Goal: Task Accomplishment & Management: Manage account settings

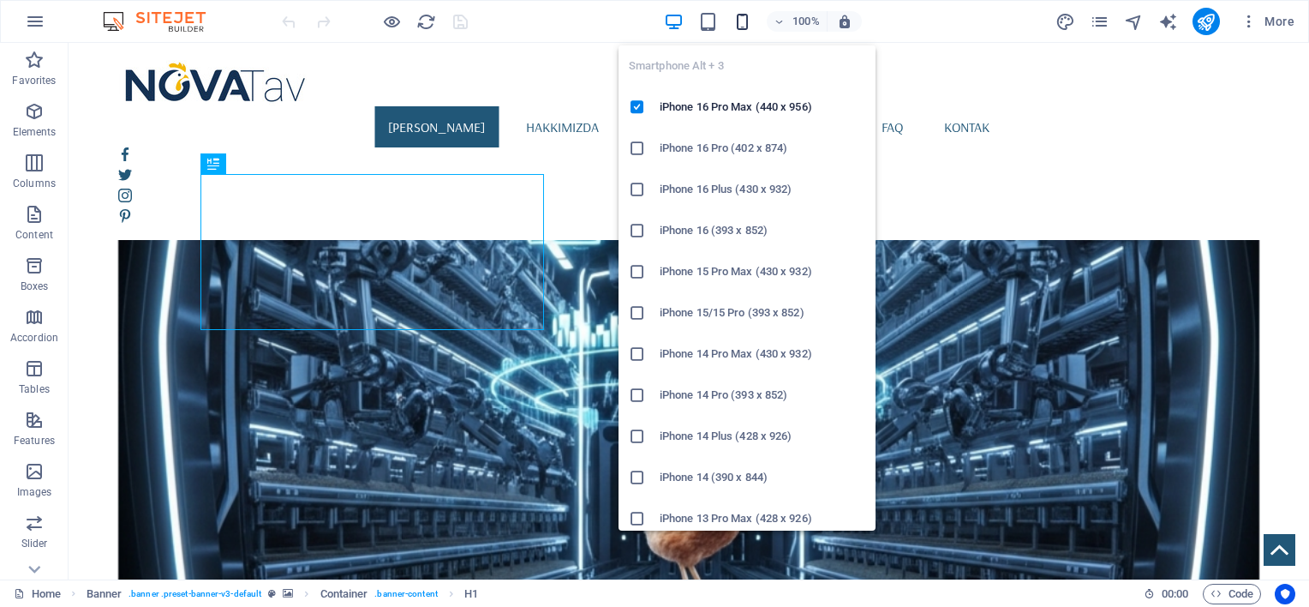
click at [742, 18] on icon "button" at bounding box center [742, 22] width 20 height 20
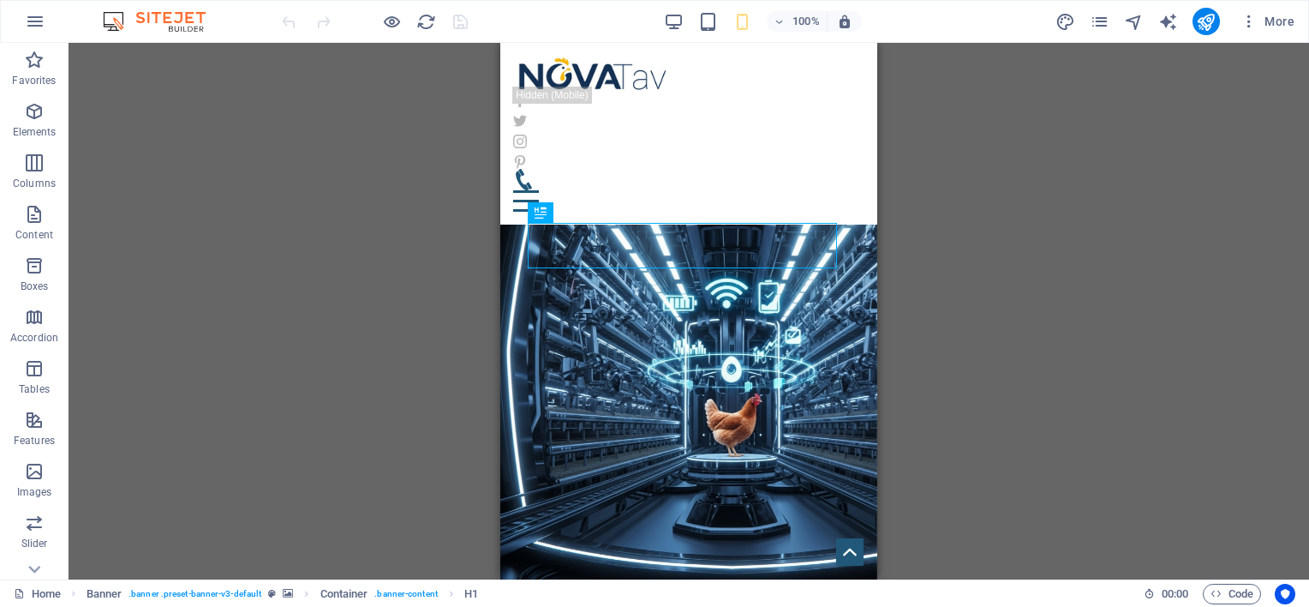
click at [658, 175] on figure at bounding box center [688, 347] width 377 height 483
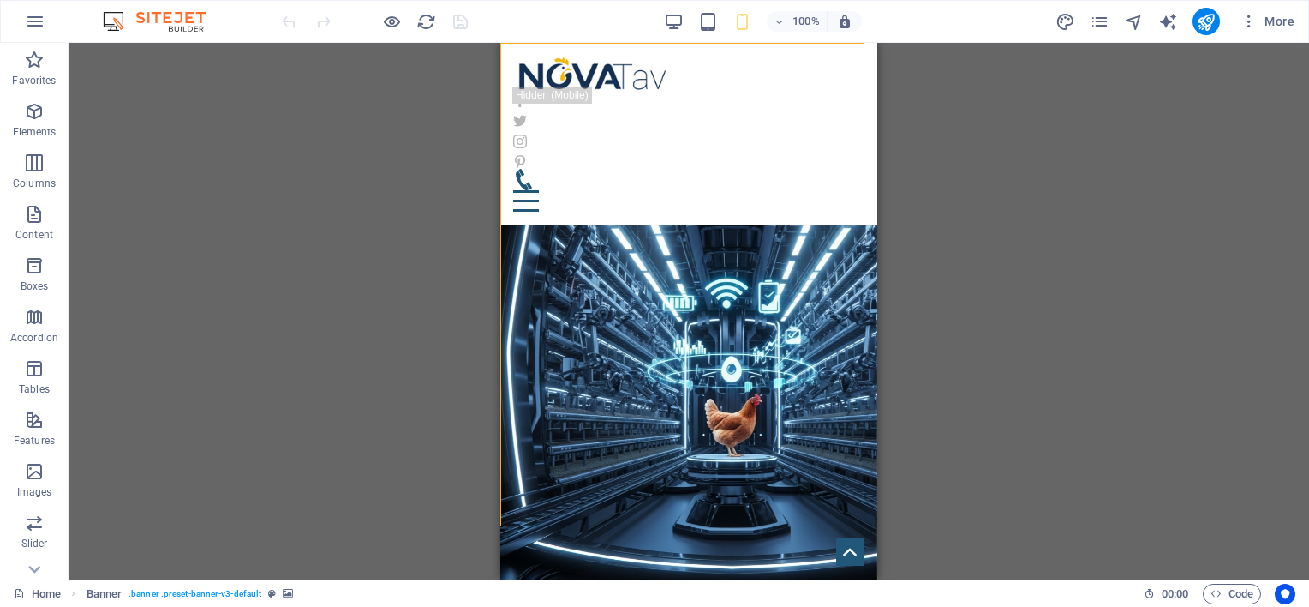
drag, startPoint x: 697, startPoint y: 170, endPoint x: 684, endPoint y: 170, distance: 13.7
click at [684, 170] on figure at bounding box center [688, 347] width 377 height 483
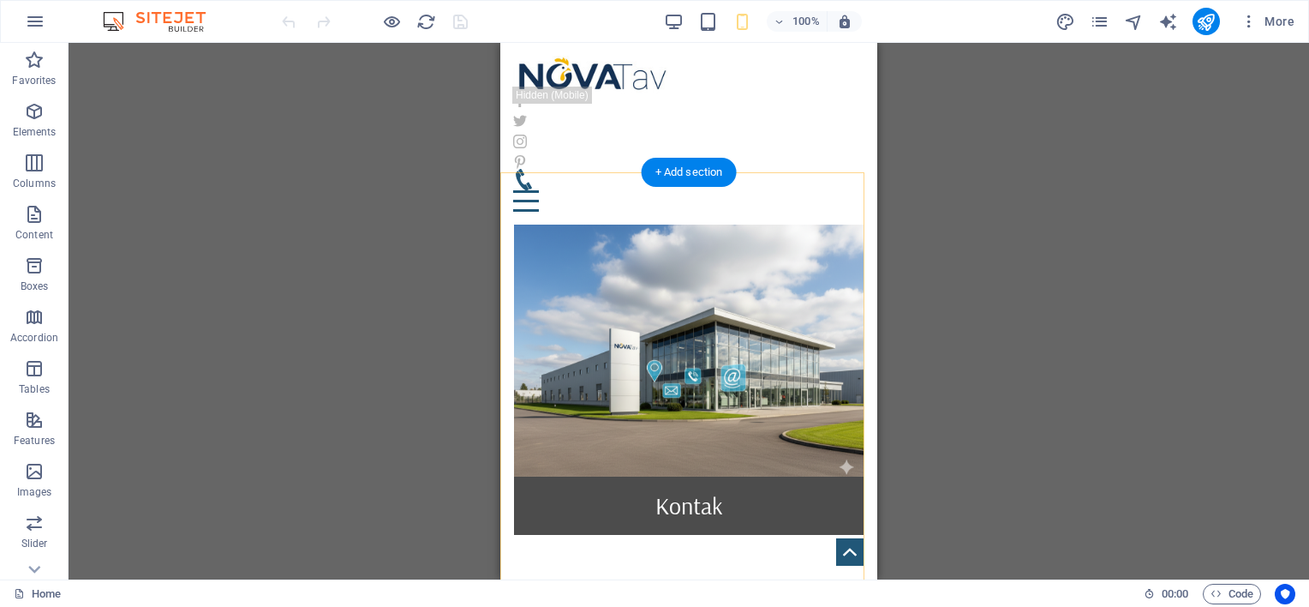
scroll to position [1285, 0]
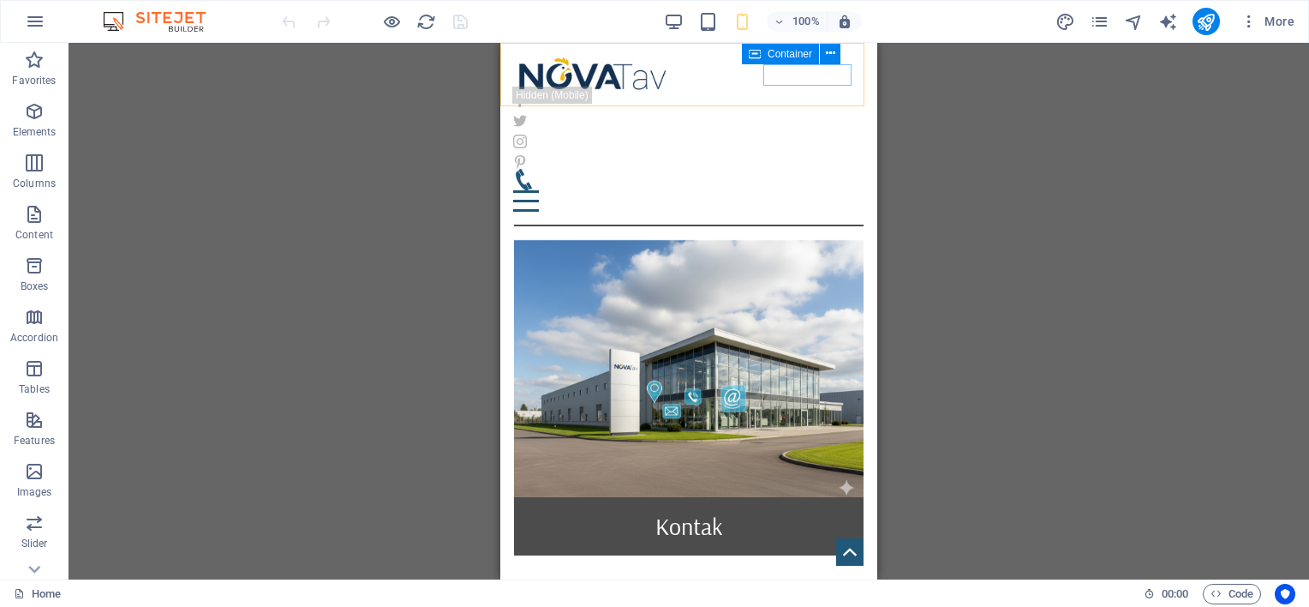
click at [788, 169] on div "Menu" at bounding box center [688, 190] width 351 height 43
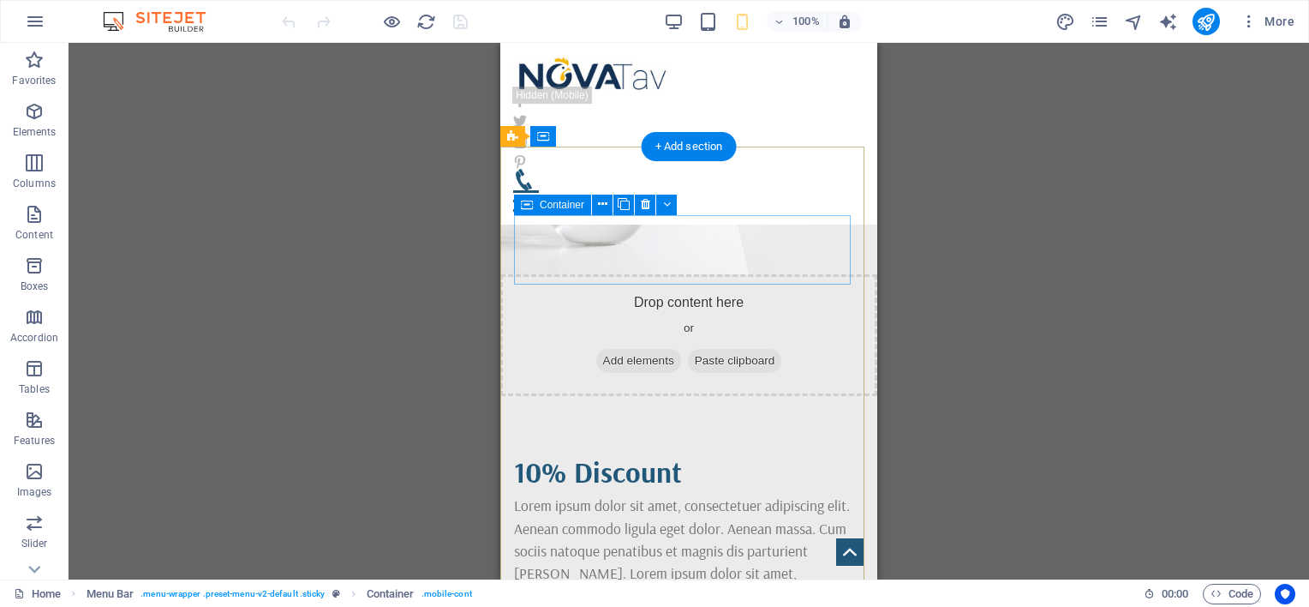
scroll to position [2428, 0]
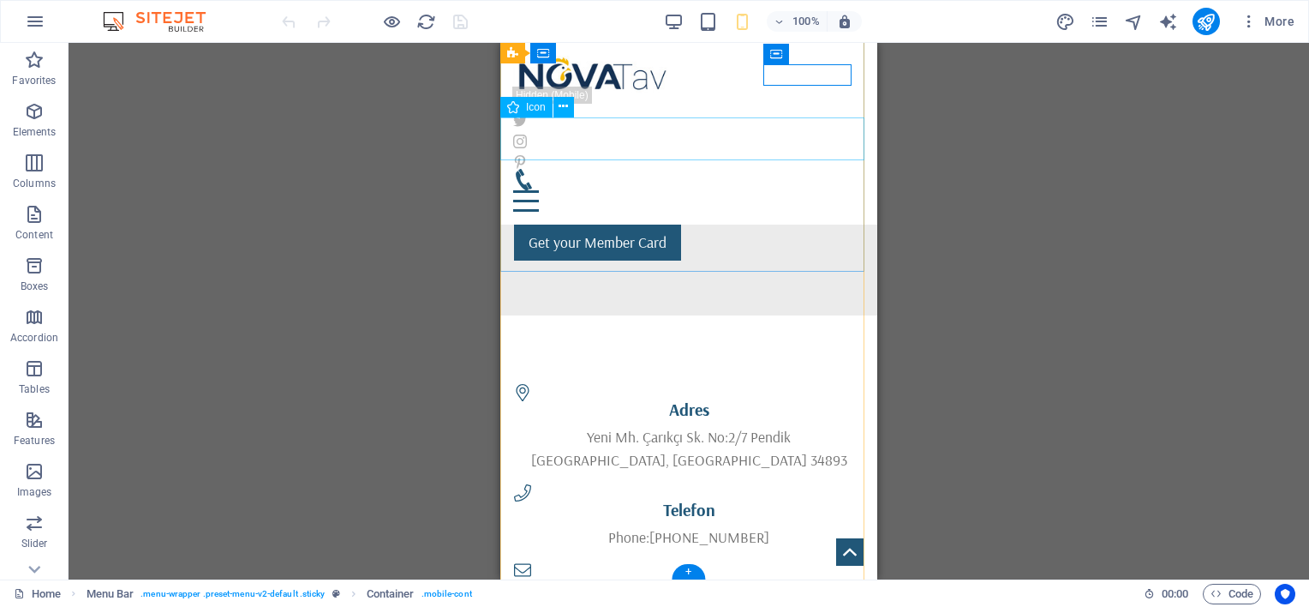
select select "xMidYMid"
select select "px"
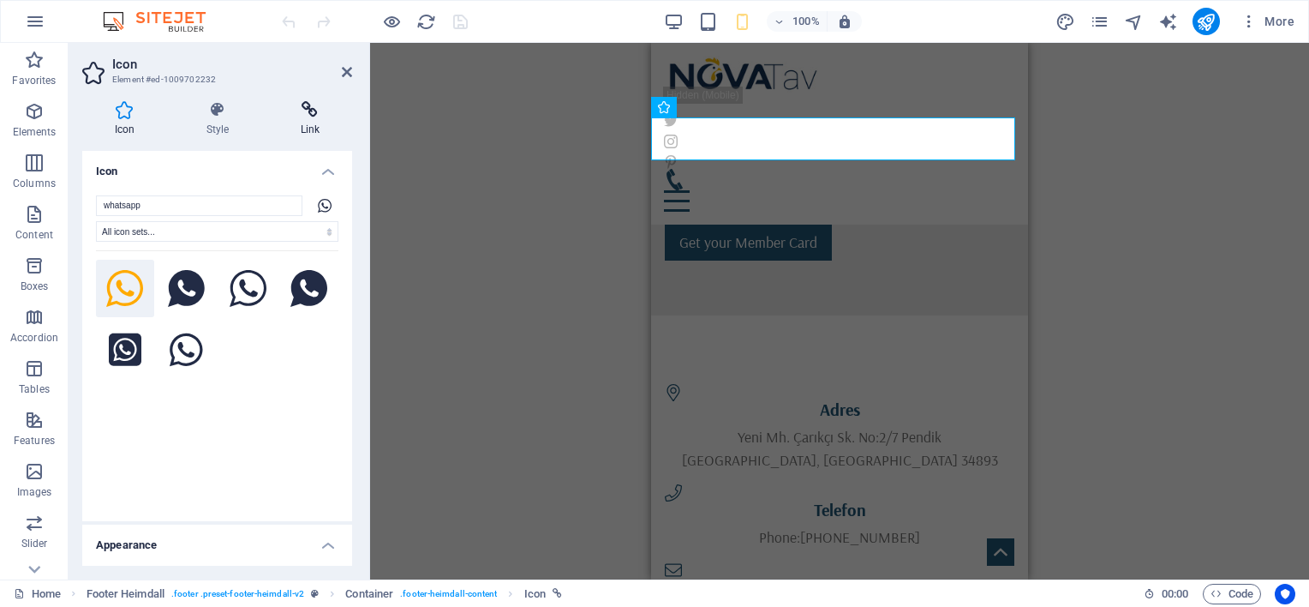
click at [295, 111] on icon at bounding box center [310, 109] width 84 height 17
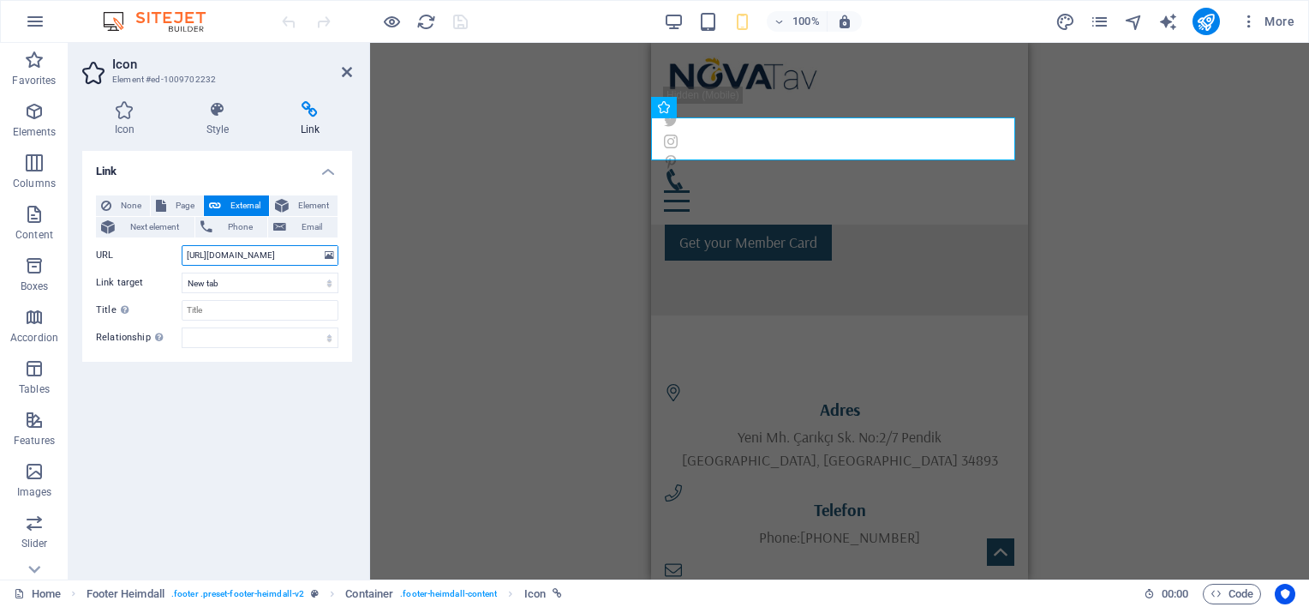
click at [278, 254] on input "https://wa.me/9053269" at bounding box center [260, 255] width 157 height 21
click at [292, 248] on input "https://wa.me/9053269" at bounding box center [260, 255] width 157 height 21
type input "[URL][DOMAIN_NAME]"
click at [248, 332] on select "alternate author bookmark external help license next nofollow noreferrer noopen…" at bounding box center [260, 337] width 157 height 21
click at [235, 387] on div "Link None Page External Element Next element Phone Email Page Home About us Col…" at bounding box center [217, 358] width 270 height 415
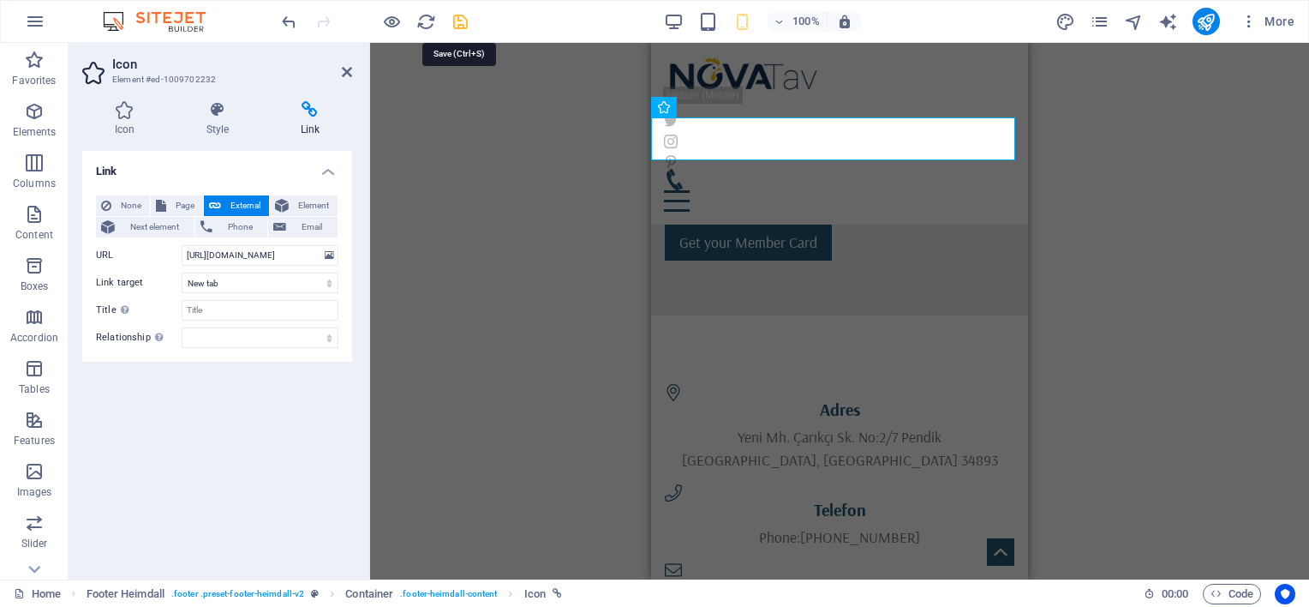
click at [463, 16] on icon "save" at bounding box center [461, 22] width 20 height 20
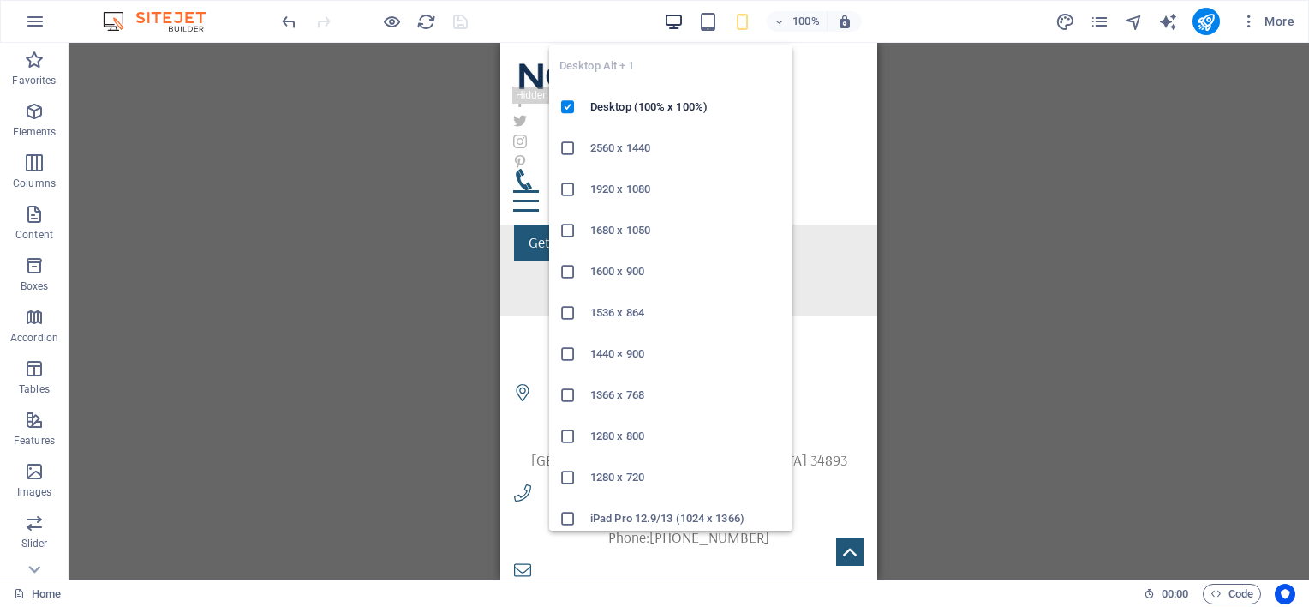
click at [672, 15] on icon "button" at bounding box center [674, 22] width 20 height 20
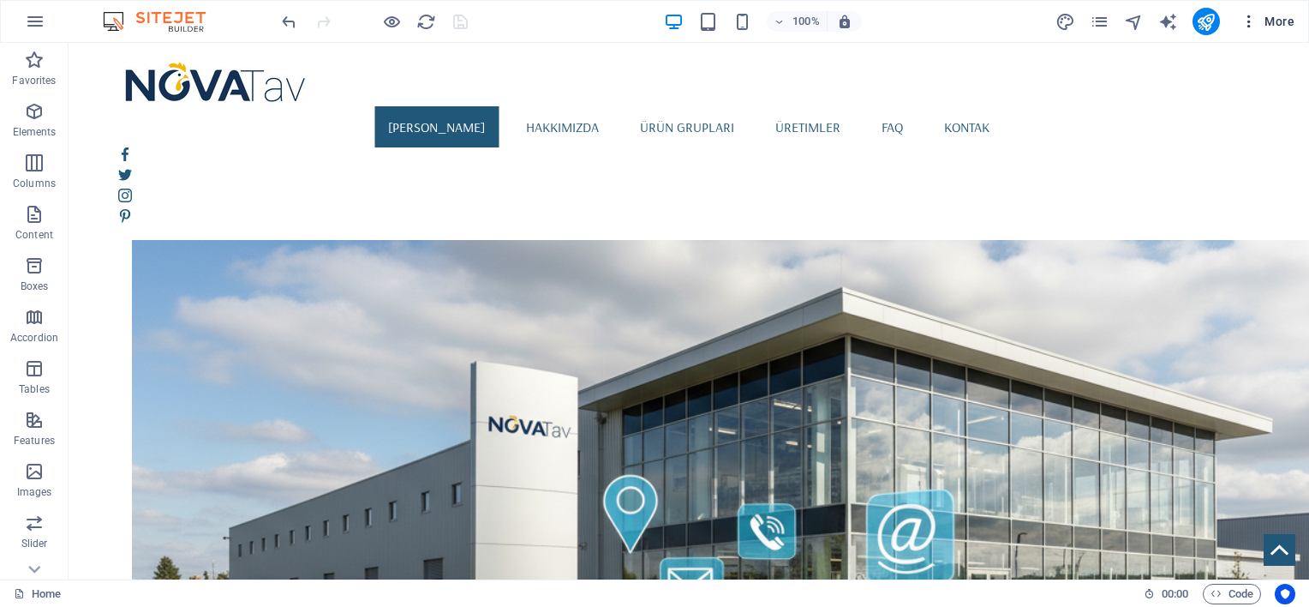
click at [1282, 22] on span "More" at bounding box center [1267, 21] width 54 height 17
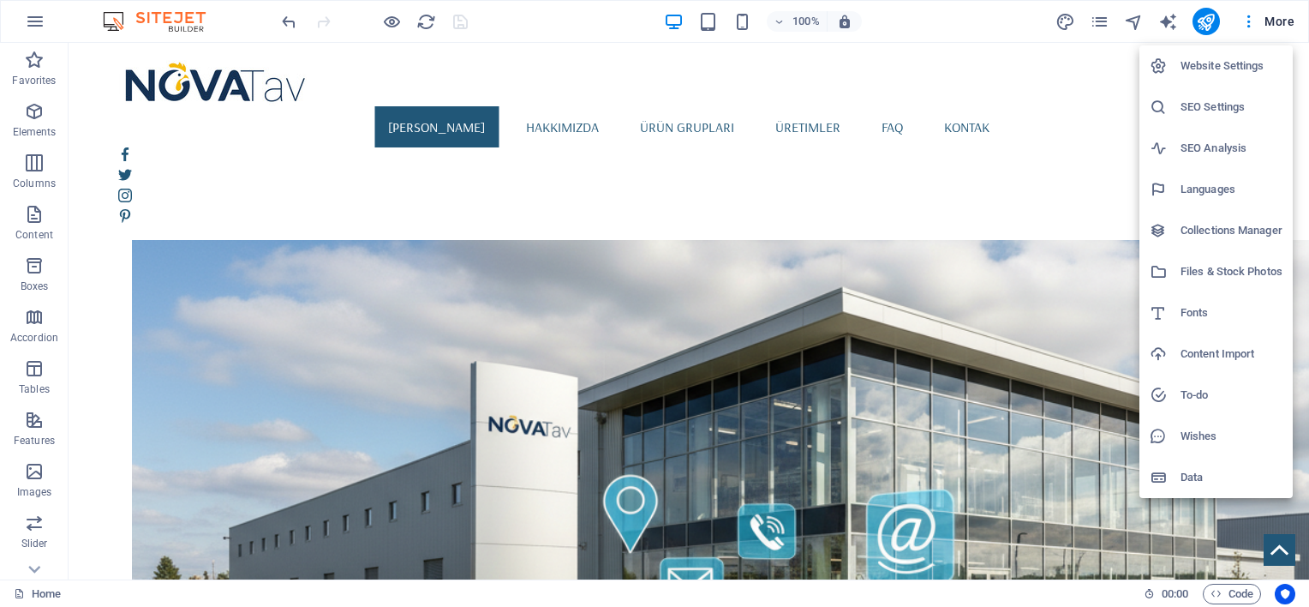
click at [1245, 68] on h6 "Website Settings" at bounding box center [1231, 66] width 102 height 21
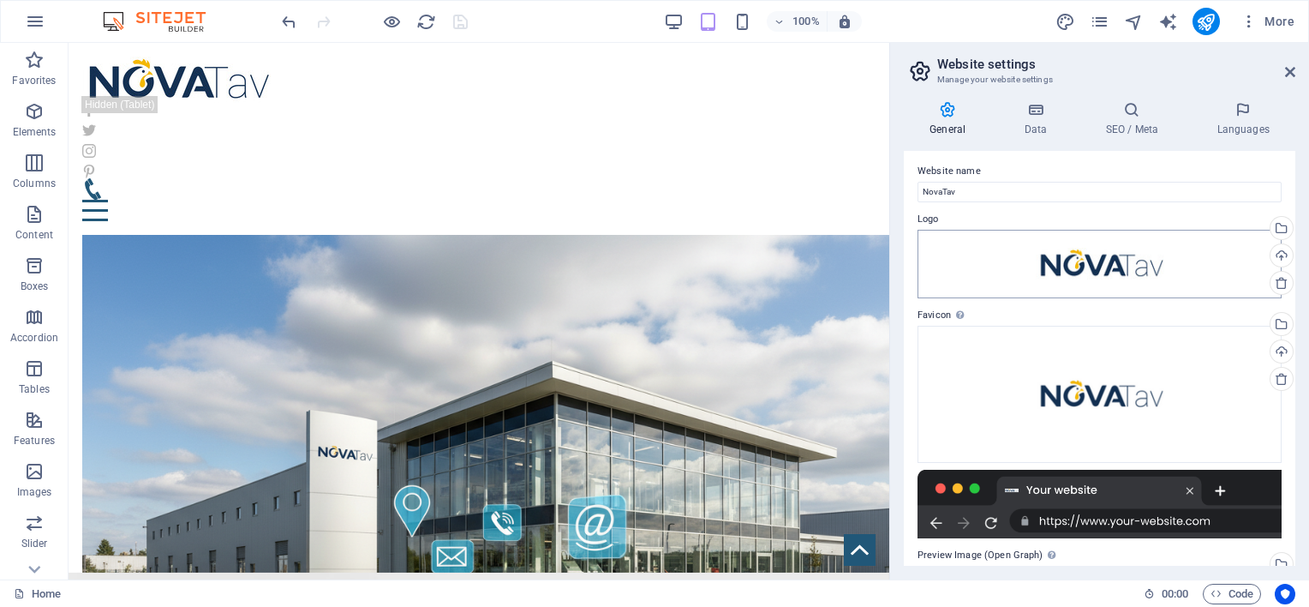
scroll to position [0, 0]
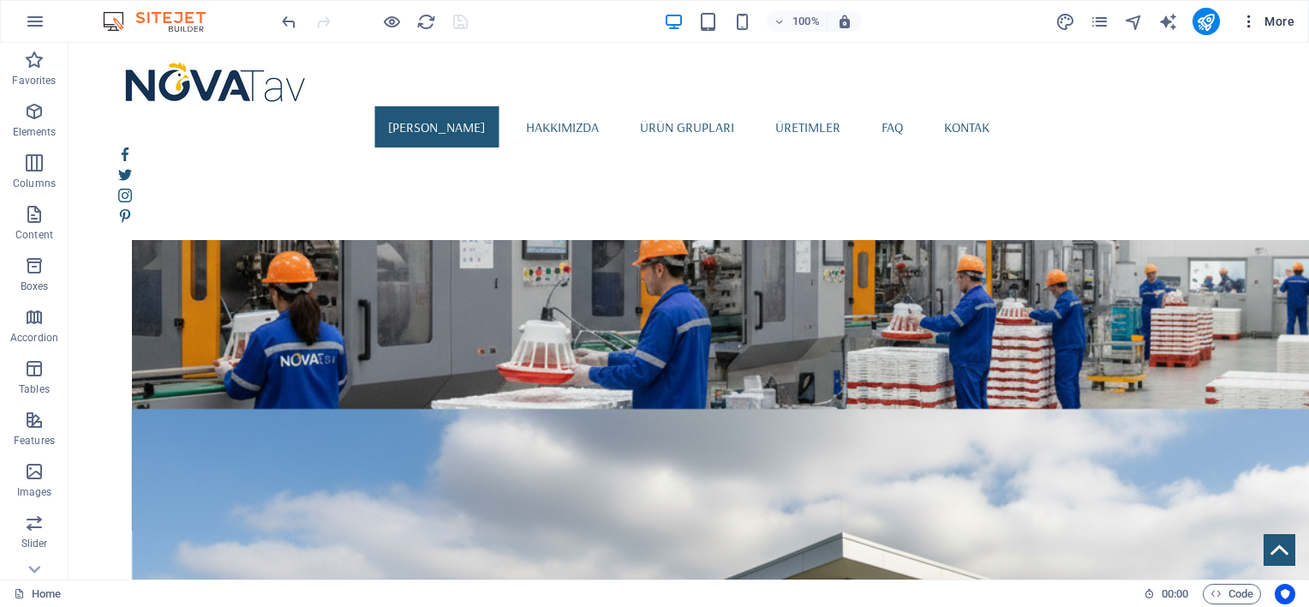
click at [1267, 27] on span "More" at bounding box center [1267, 21] width 54 height 17
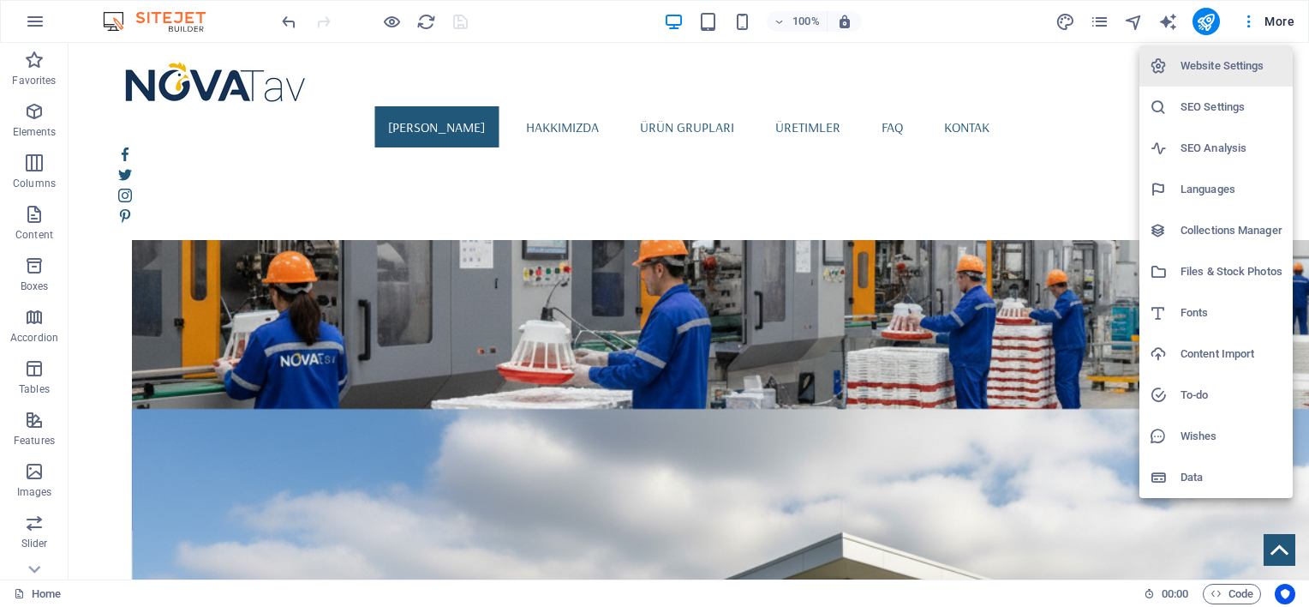
click at [1210, 114] on h6 "SEO Settings" at bounding box center [1231, 107] width 102 height 21
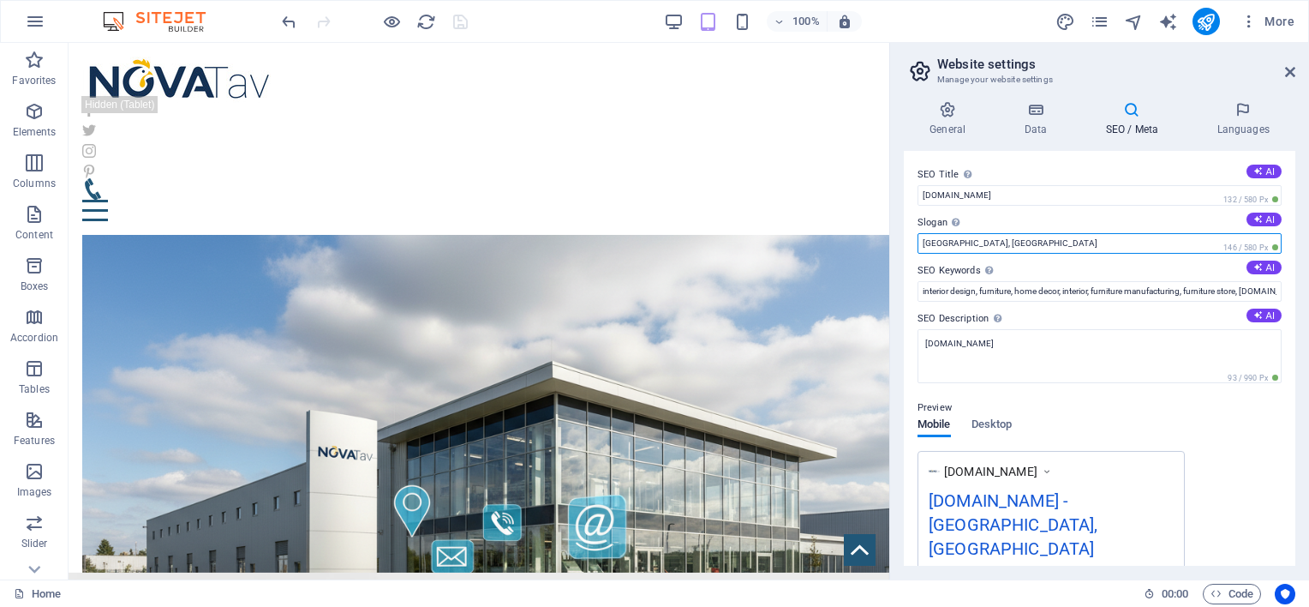
click at [1000, 249] on input "San Antonio, TX" at bounding box center [1099, 243] width 364 height 21
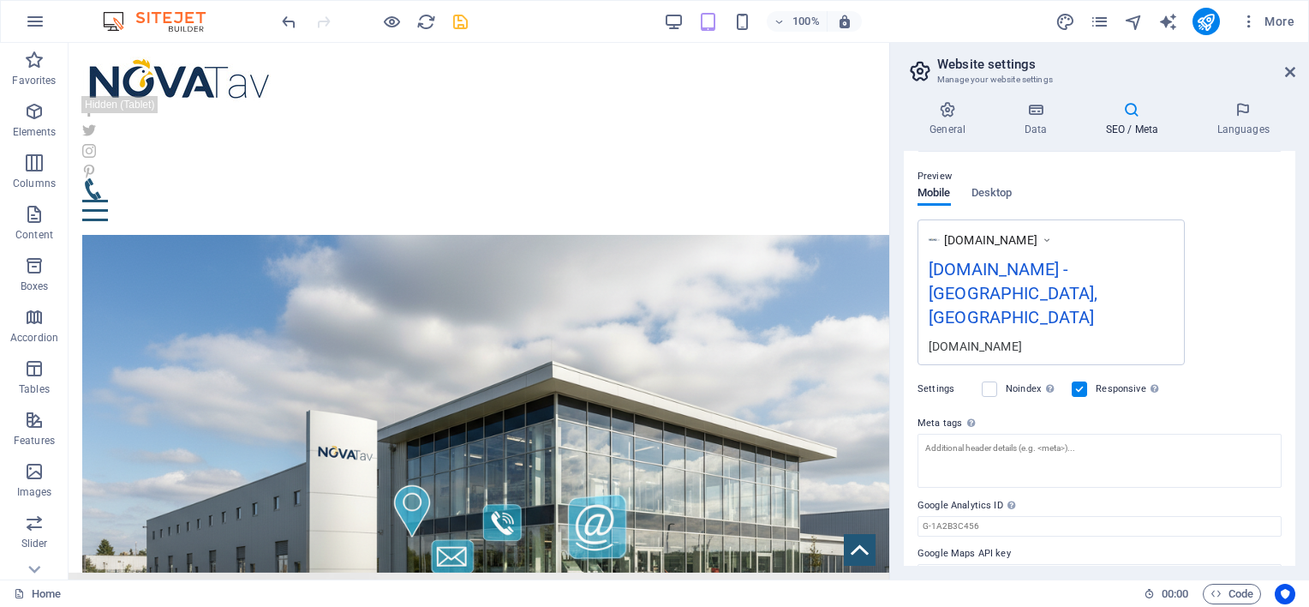
scroll to position [238, 0]
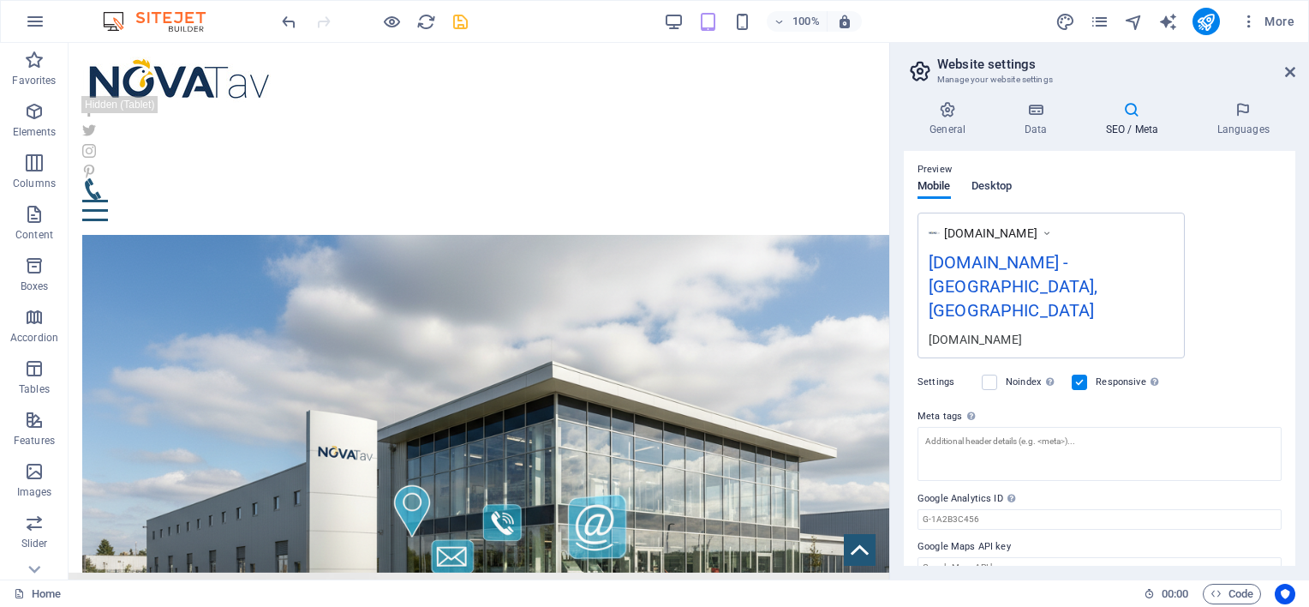
type input "[GEOGRAPHIC_DATA], [GEOGRAPHIC_DATA]"
click at [993, 188] on span "Desktop" at bounding box center [991, 188] width 41 height 24
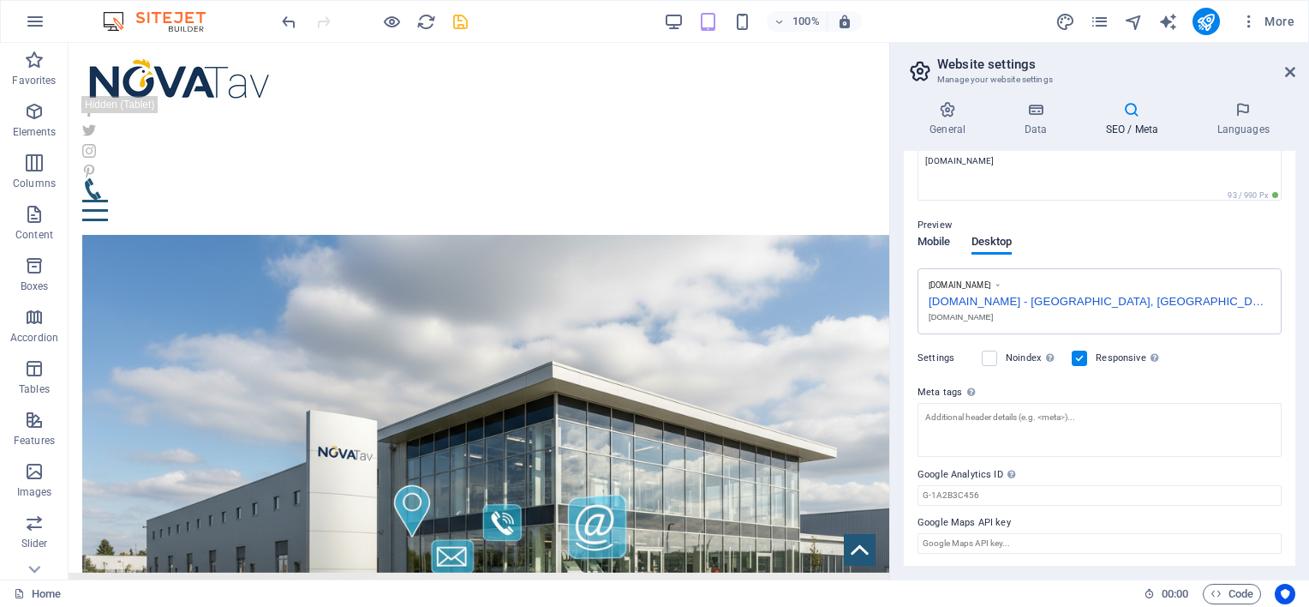
click at [942, 243] on span "Mobile" at bounding box center [933, 243] width 33 height 24
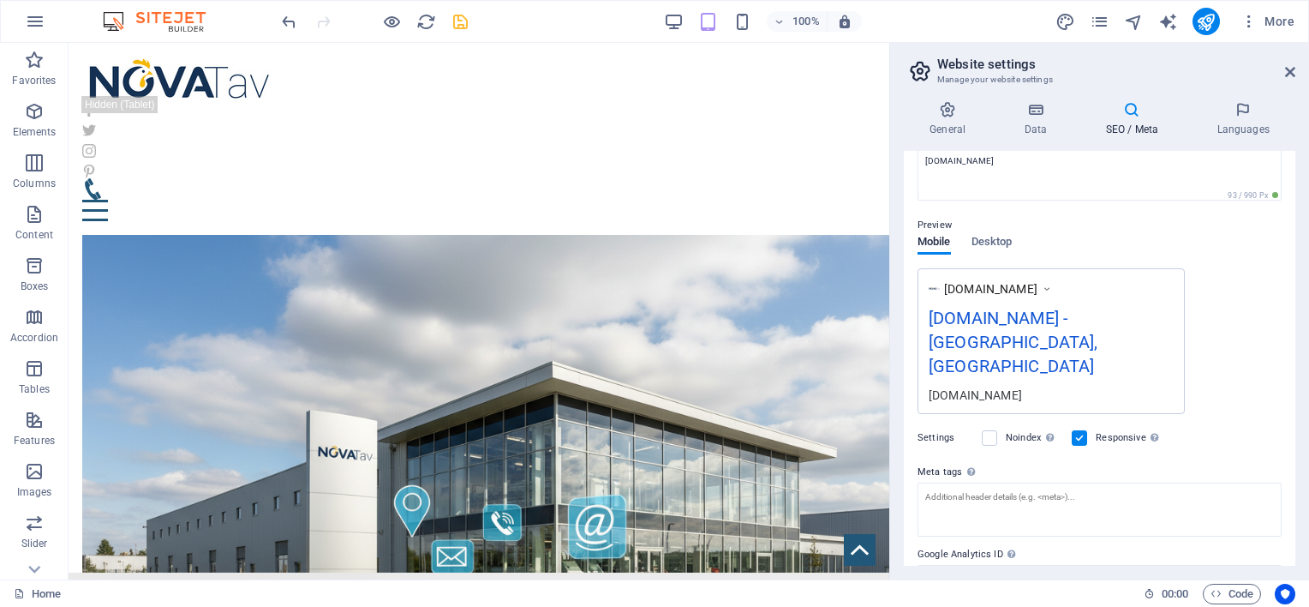
click at [1028, 287] on span "www.example.com" at bounding box center [990, 288] width 93 height 17
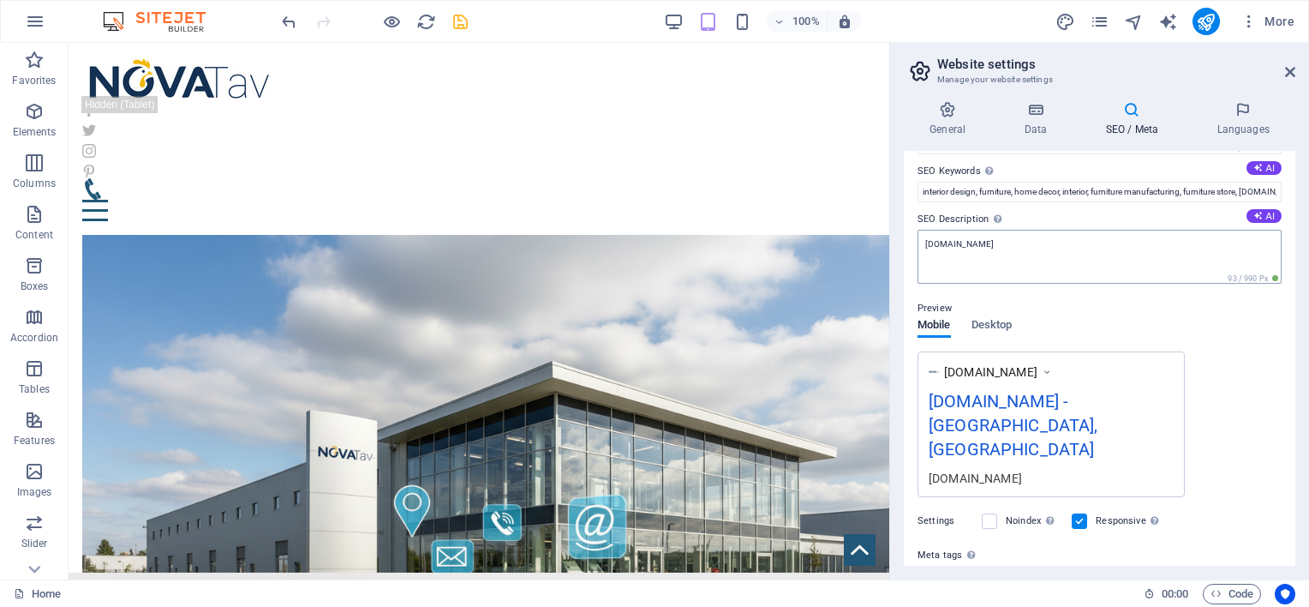
scroll to position [96, 0]
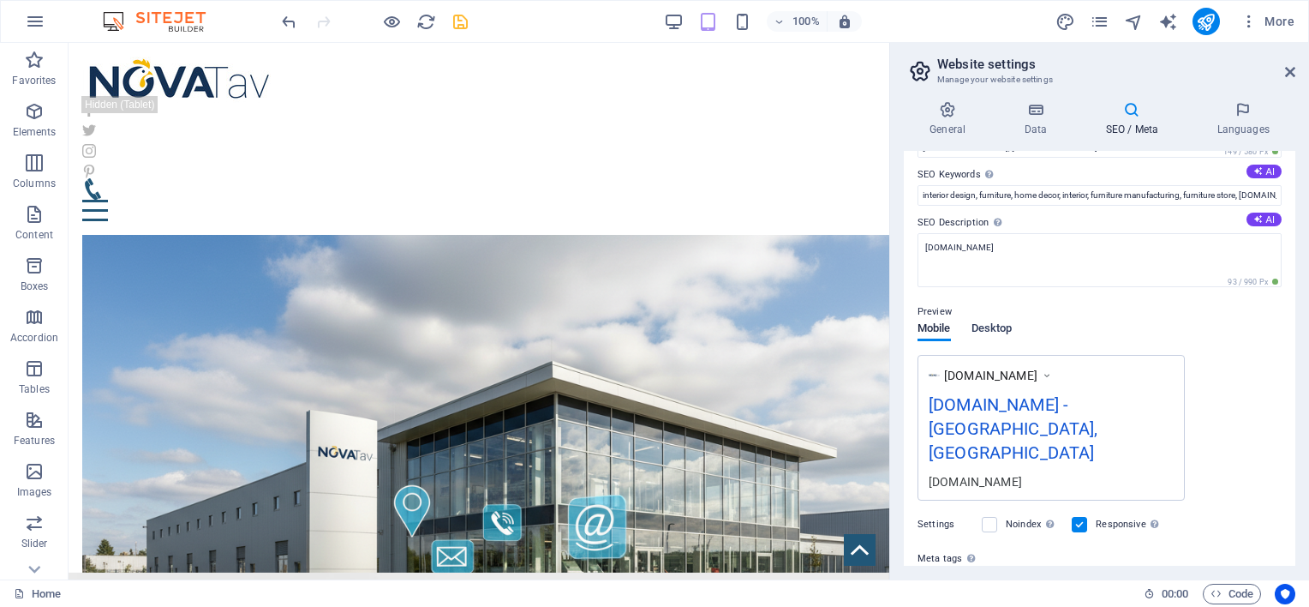
click at [997, 322] on span "Desktop" at bounding box center [991, 330] width 41 height 24
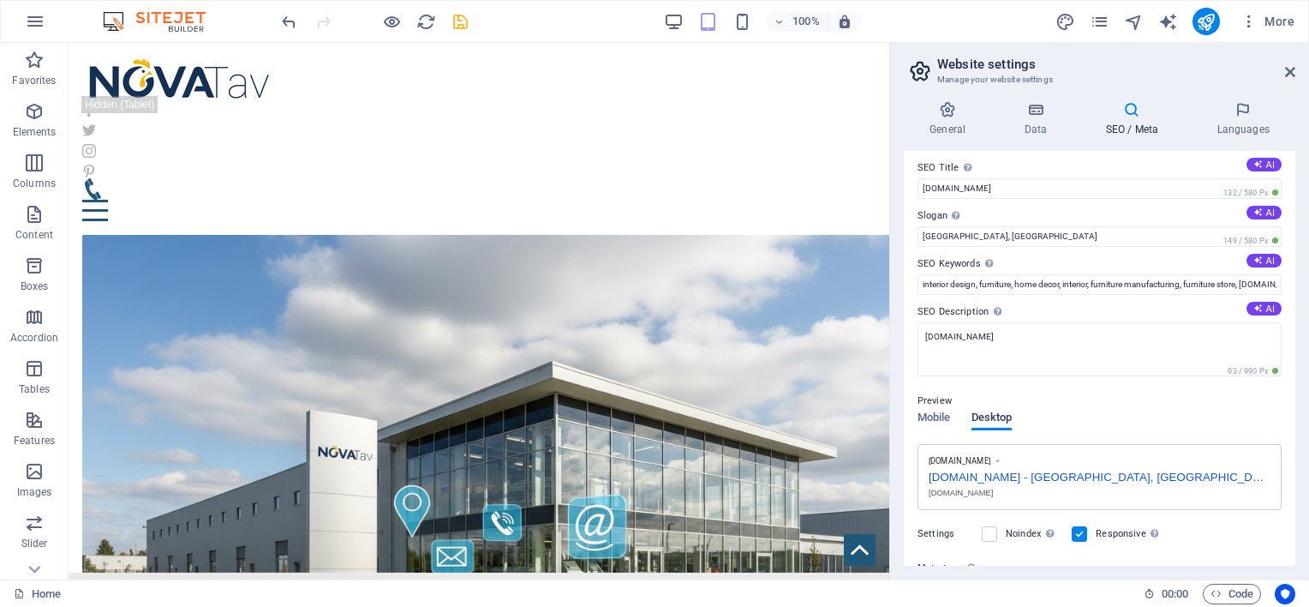
scroll to position [0, 0]
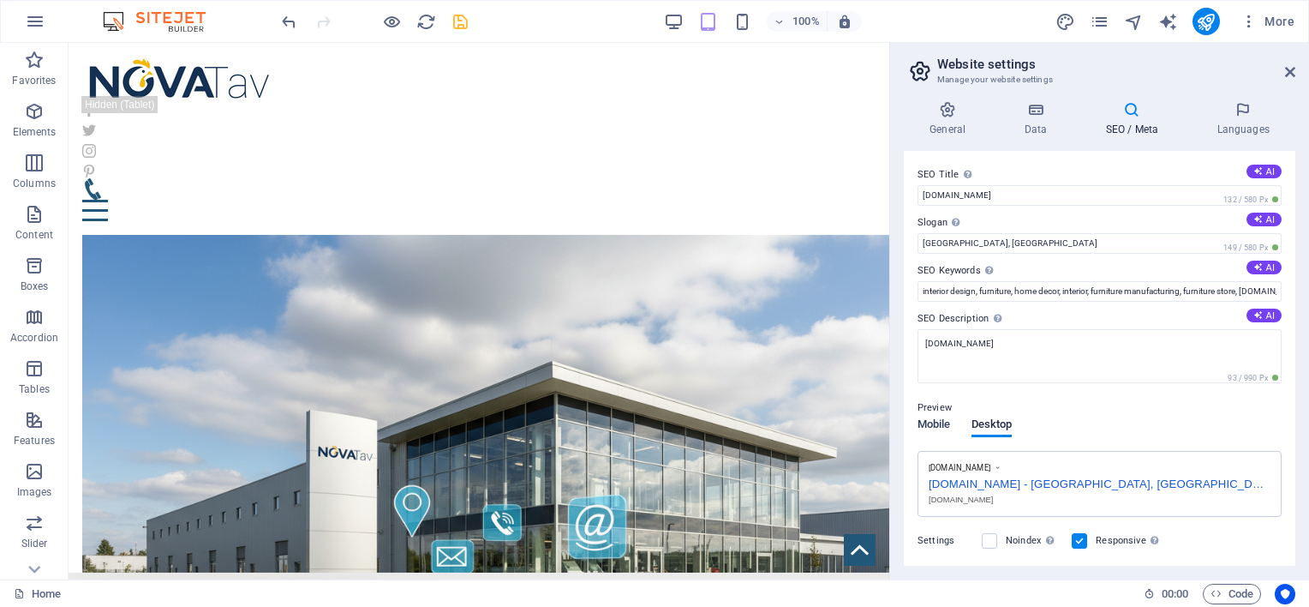
click at [935, 420] on span "Mobile" at bounding box center [933, 426] width 33 height 24
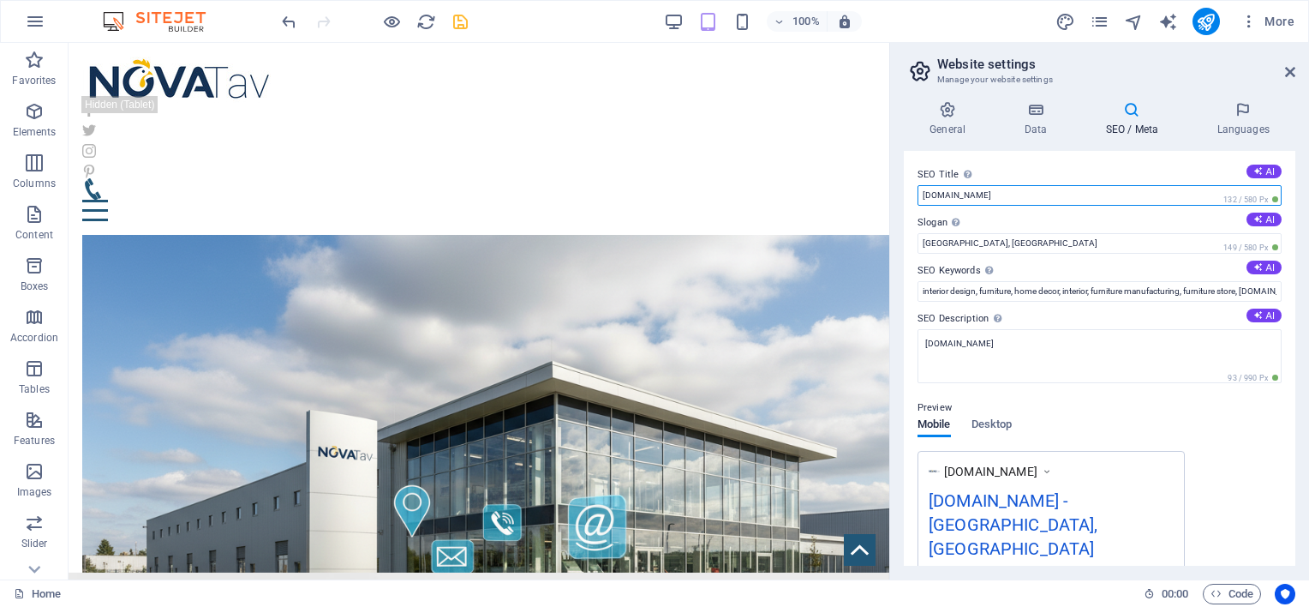
click at [1004, 194] on input "novatav.com.tr" at bounding box center [1099, 195] width 364 height 21
type input "novatav.com"
click at [982, 421] on span "Desktop" at bounding box center [991, 426] width 41 height 24
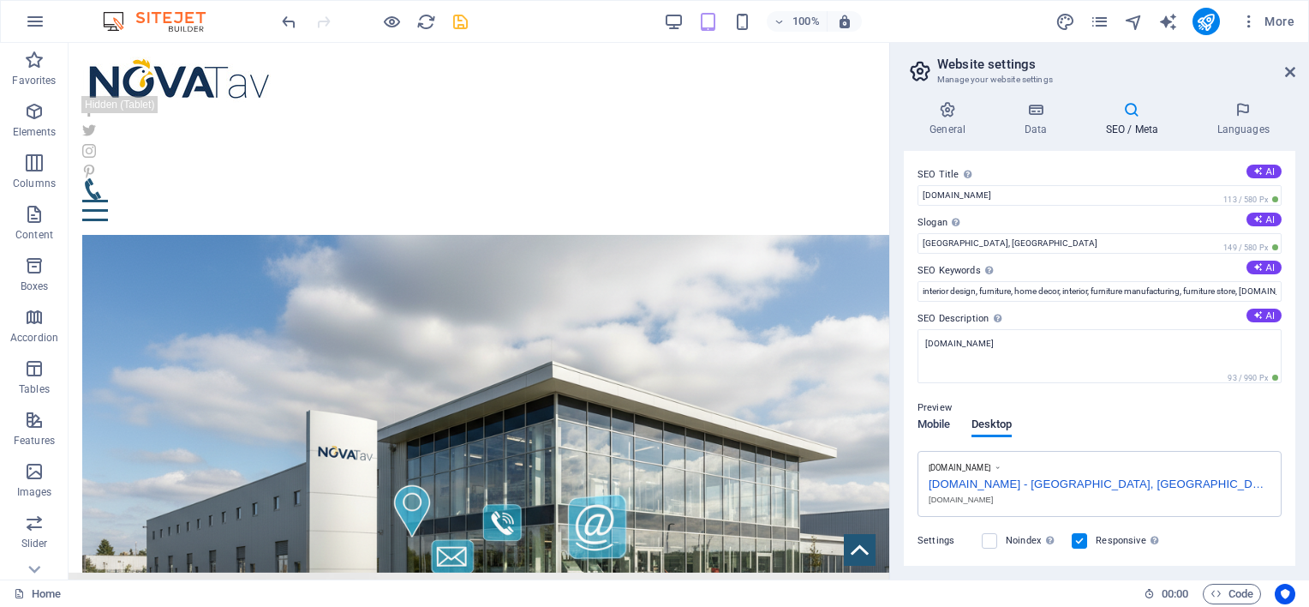
click at [936, 418] on span "Mobile" at bounding box center [933, 426] width 33 height 24
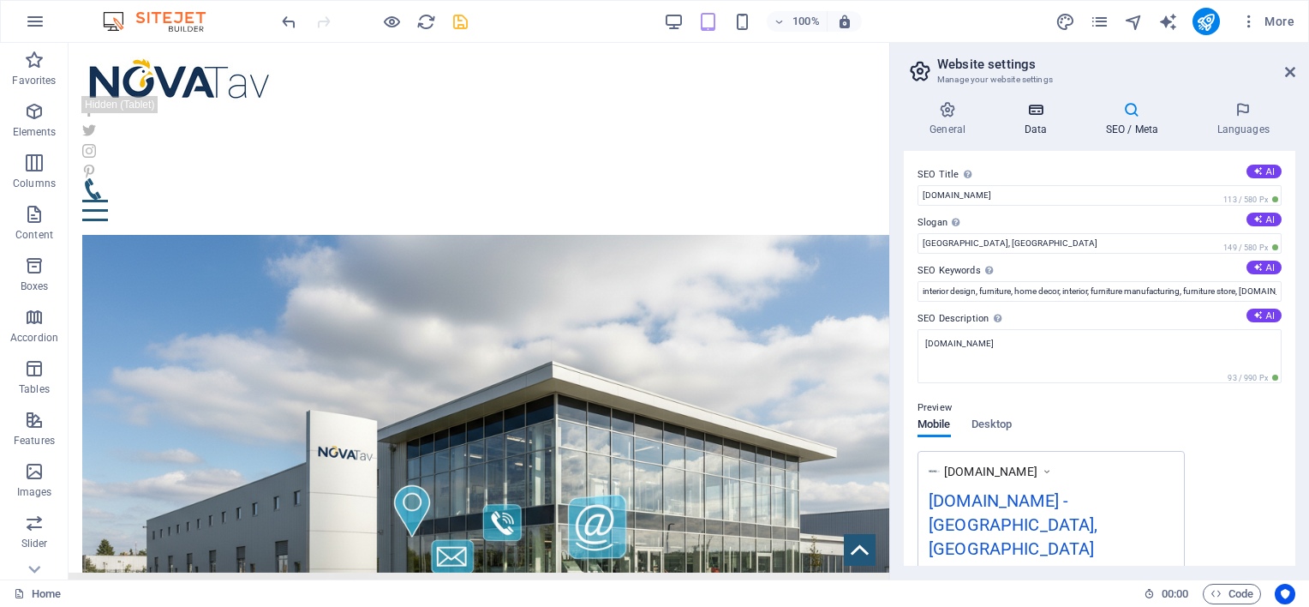
click at [1025, 113] on icon at bounding box center [1035, 109] width 75 height 17
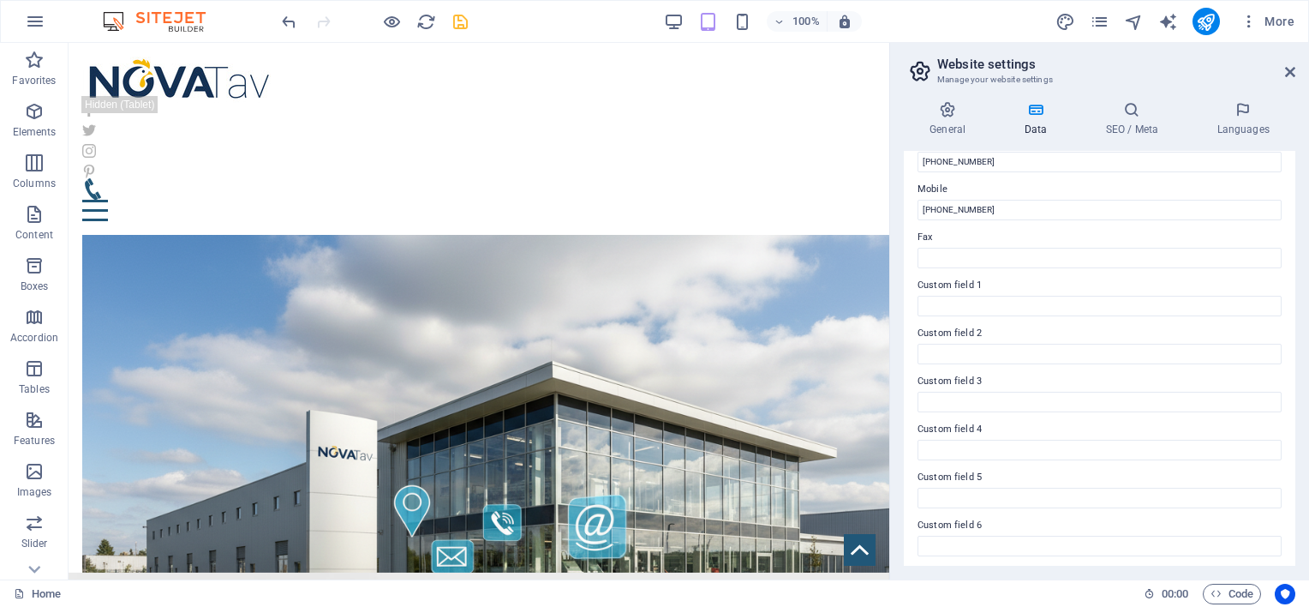
scroll to position [408, 0]
click at [957, 125] on h4 "General" at bounding box center [951, 119] width 94 height 36
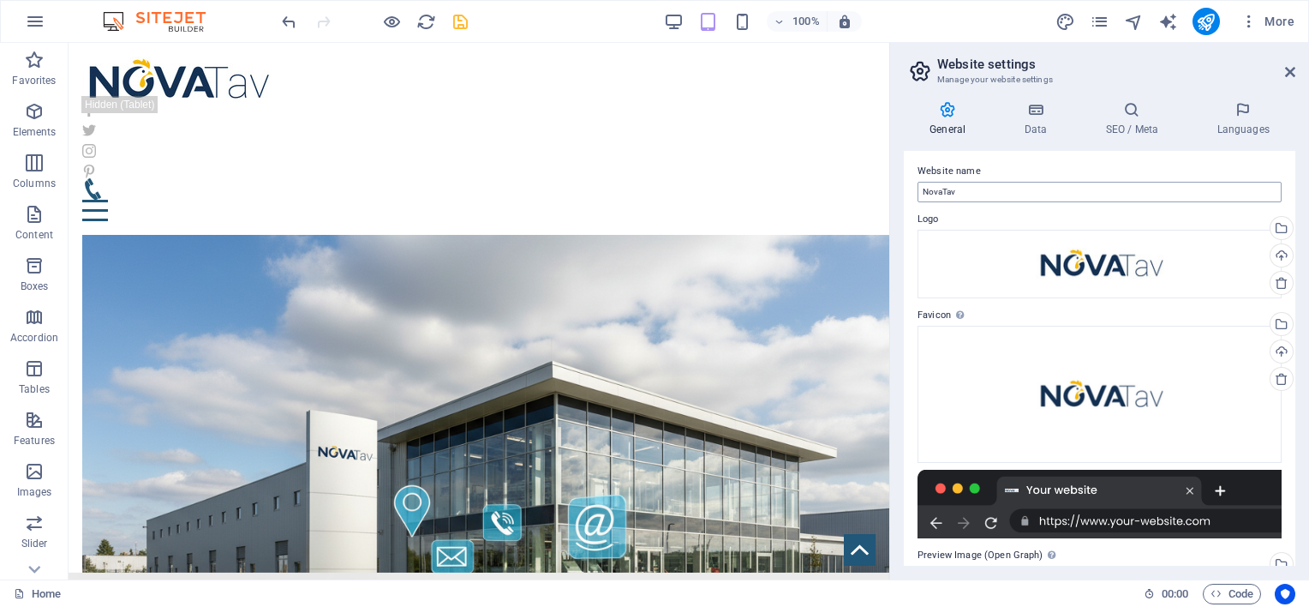
scroll to position [0, 0]
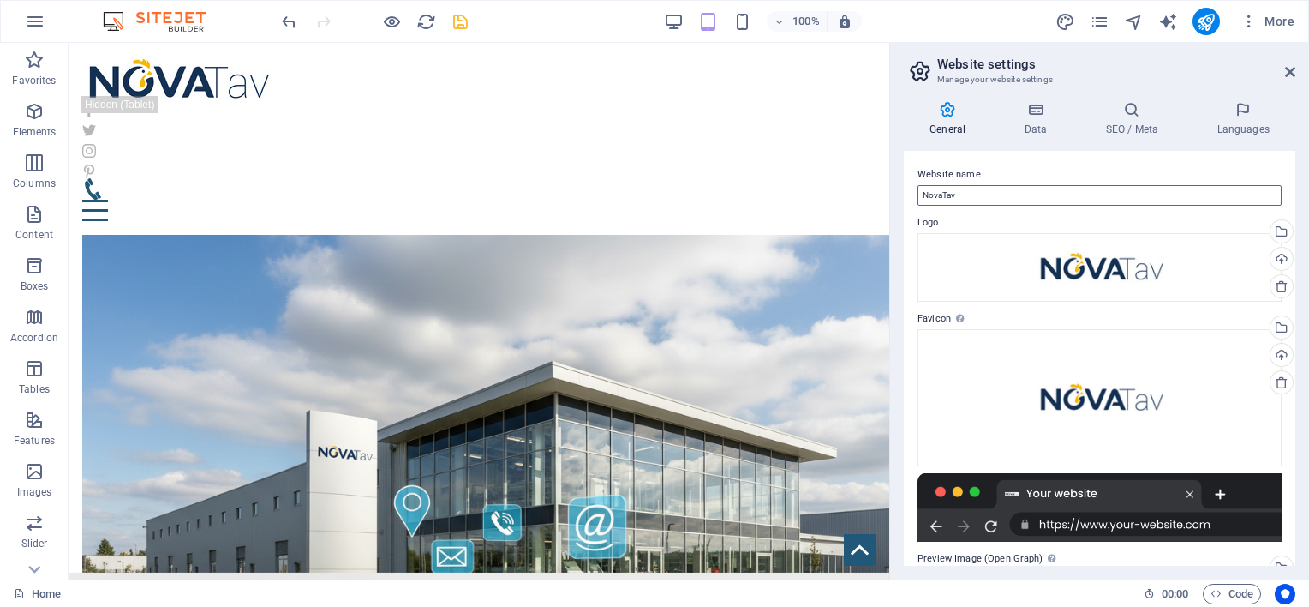
click at [941, 195] on input "NovaTav" at bounding box center [1099, 195] width 364 height 21
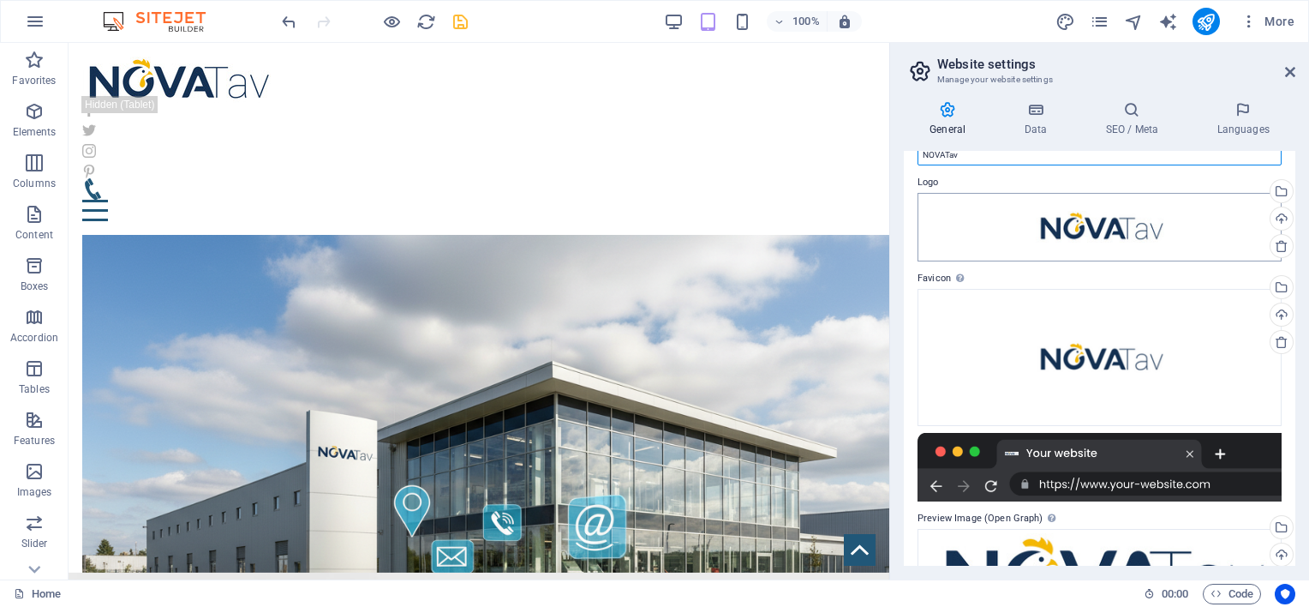
scroll to position [106, 0]
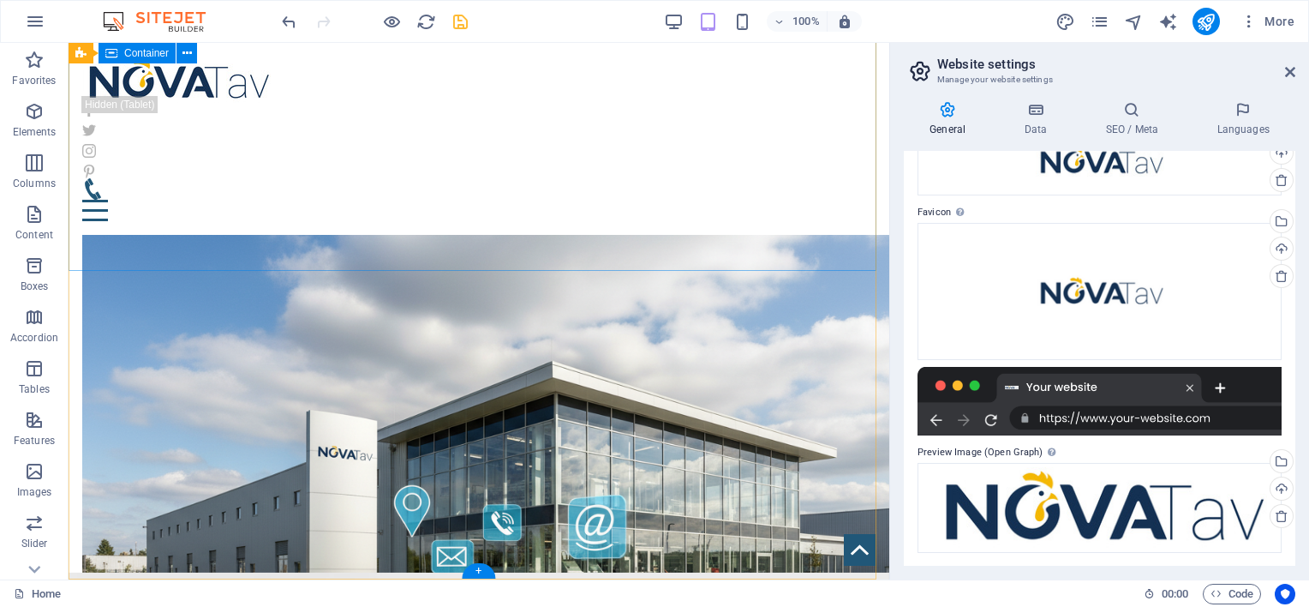
type input "NOVATav"
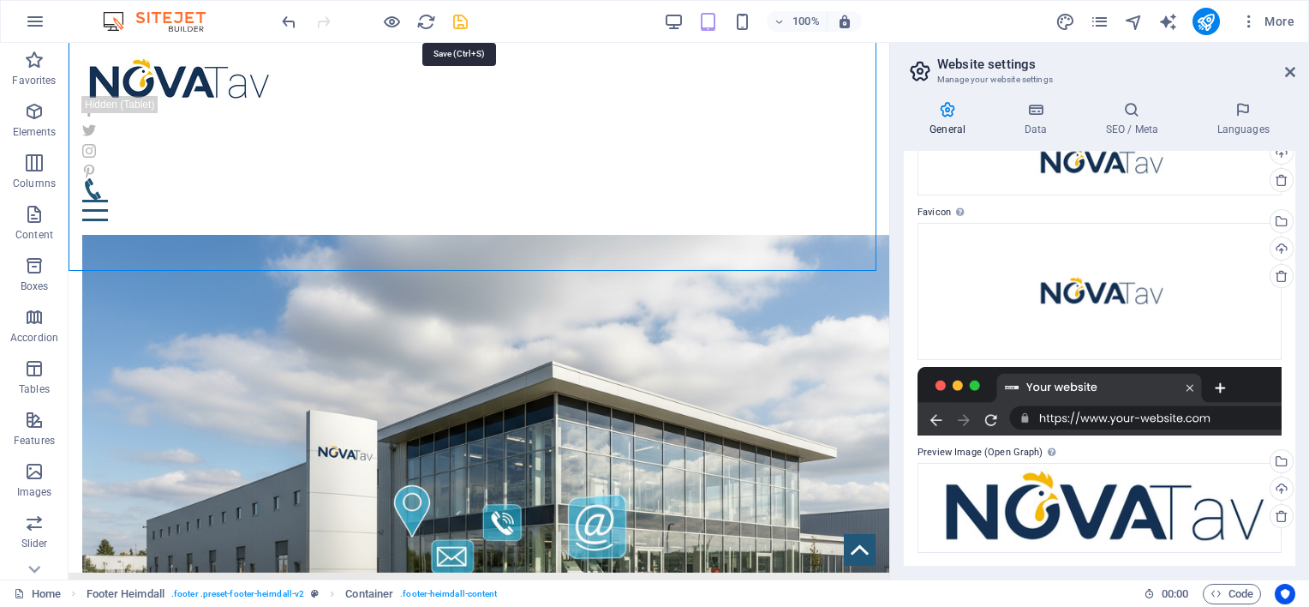
click at [466, 17] on icon "save" at bounding box center [461, 22] width 20 height 20
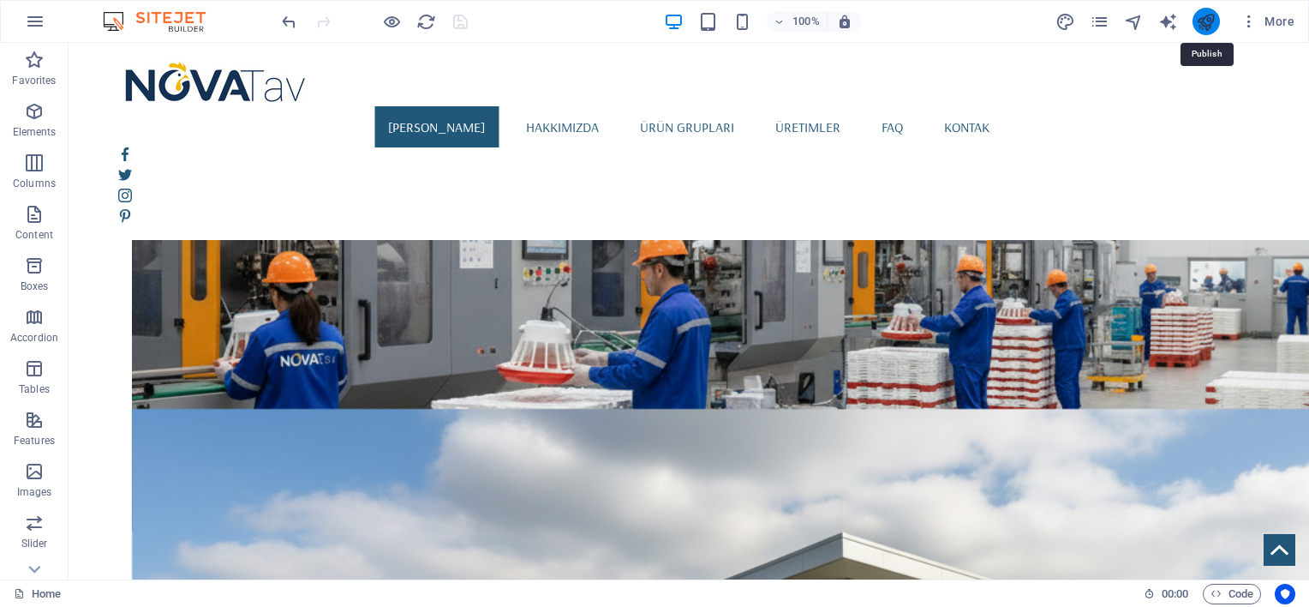
click at [1212, 20] on icon "publish" at bounding box center [1206, 22] width 20 height 20
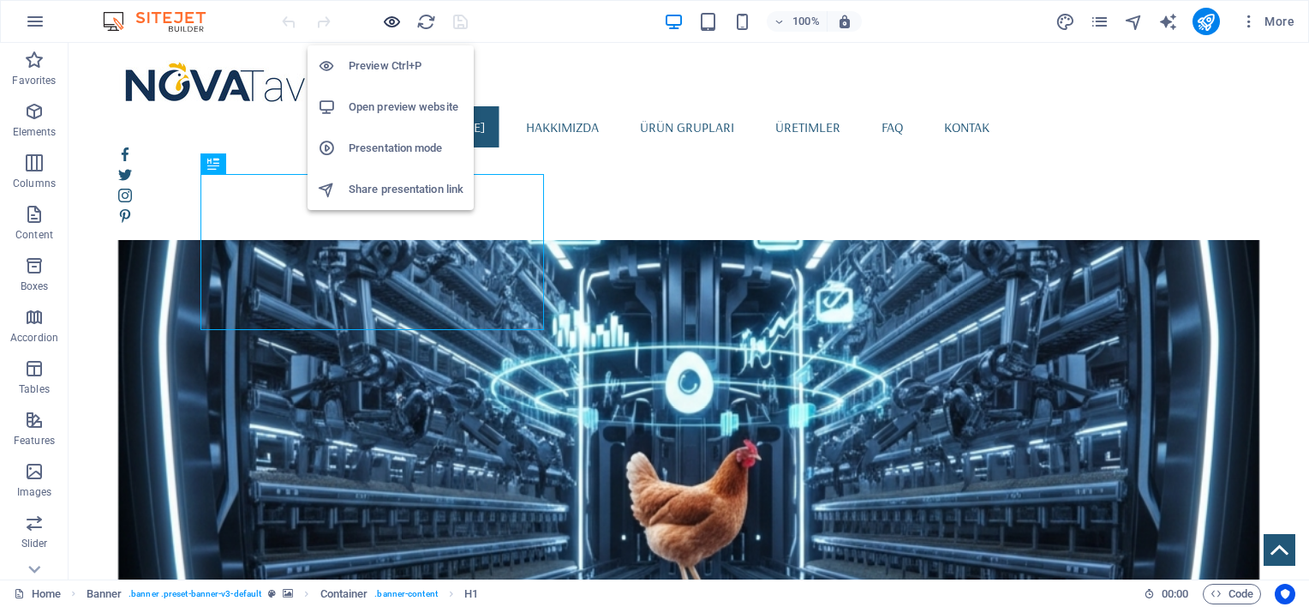
click at [396, 21] on icon "button" at bounding box center [392, 22] width 20 height 20
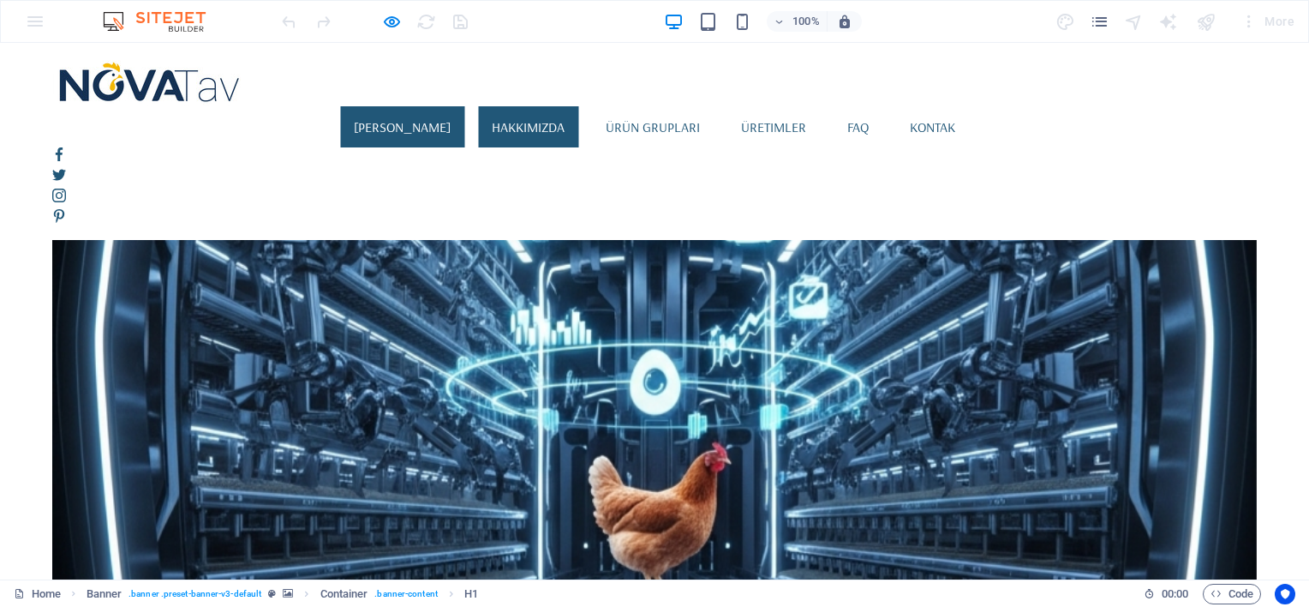
click at [547, 106] on link "Hakkımızda" at bounding box center [528, 126] width 100 height 41
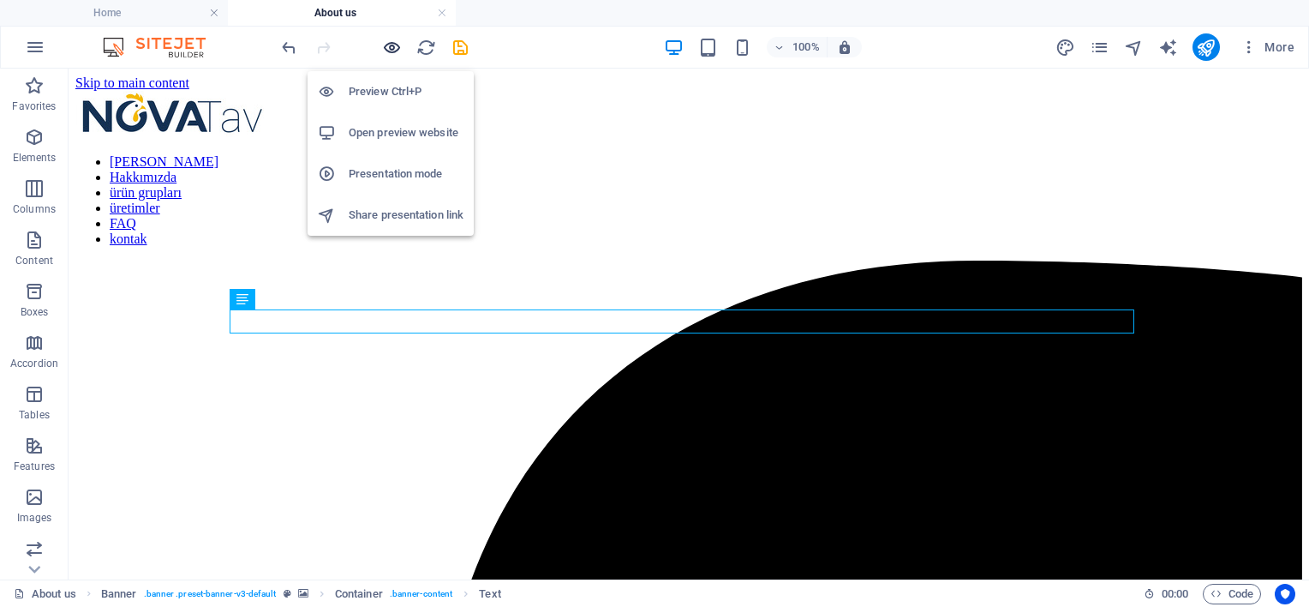
click at [390, 49] on icon "button" at bounding box center [392, 48] width 20 height 20
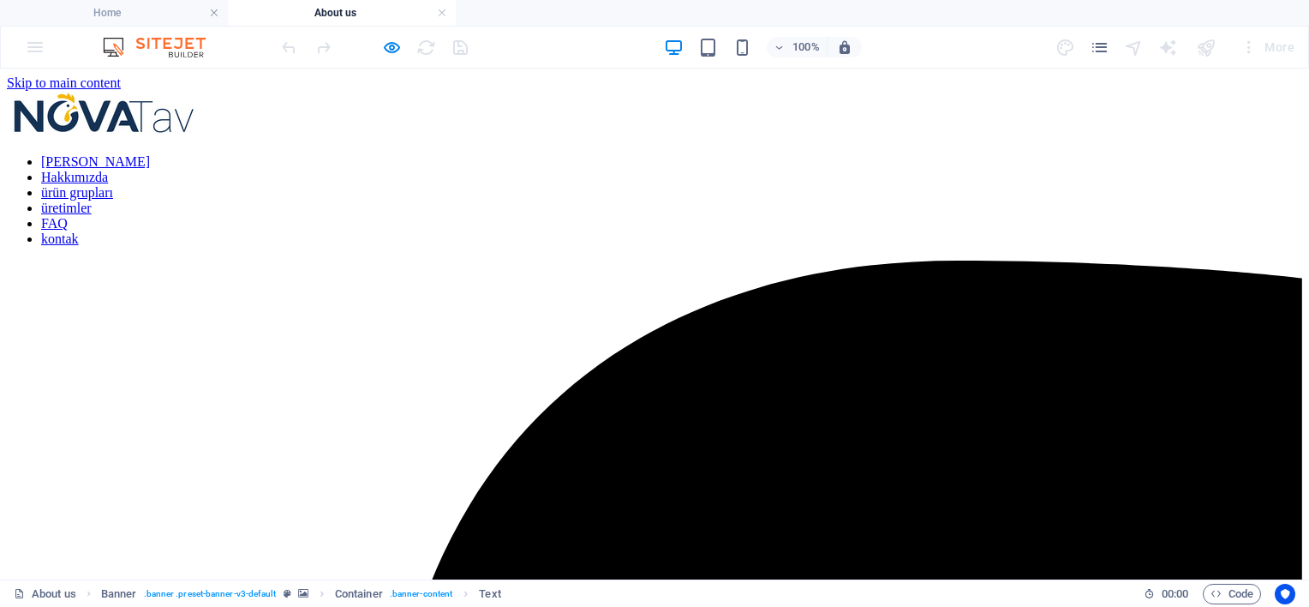
click at [113, 185] on link "ürün grupları" at bounding box center [77, 192] width 72 height 15
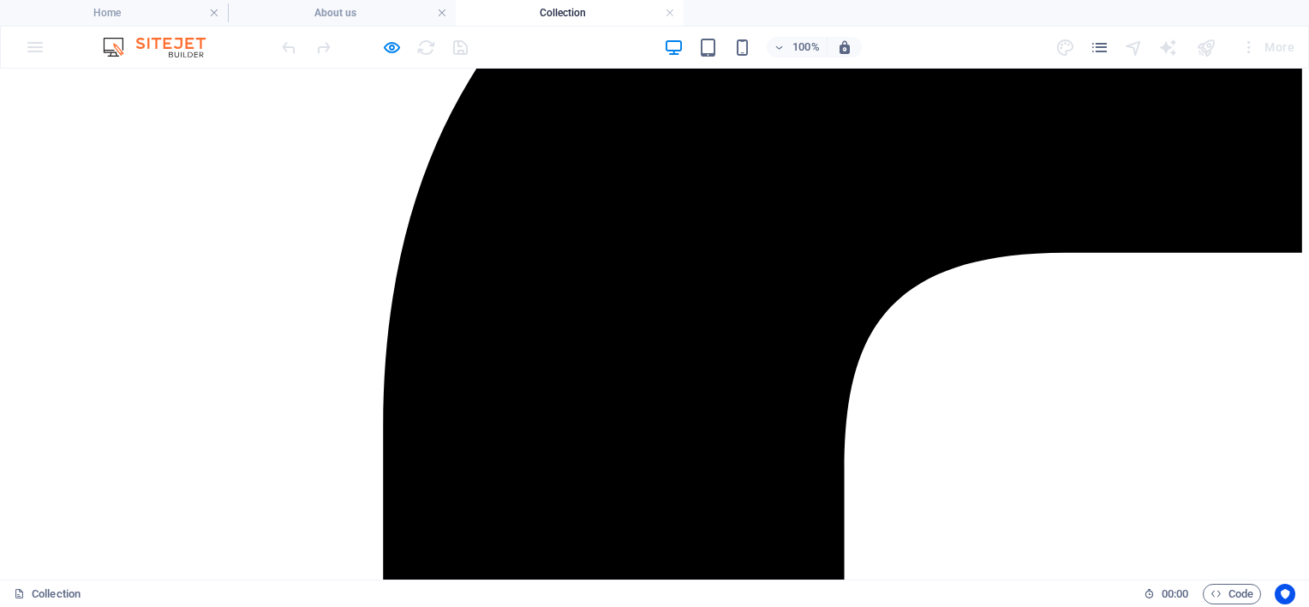
scroll to position [428, 0]
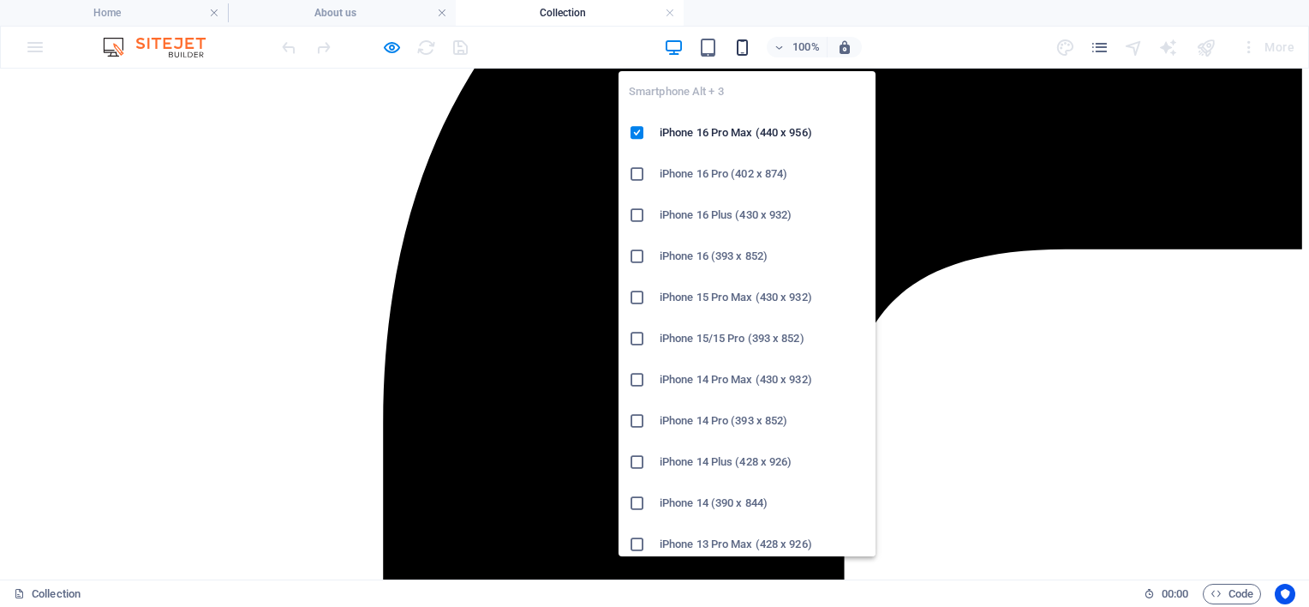
click at [738, 45] on icon "button" at bounding box center [742, 48] width 20 height 20
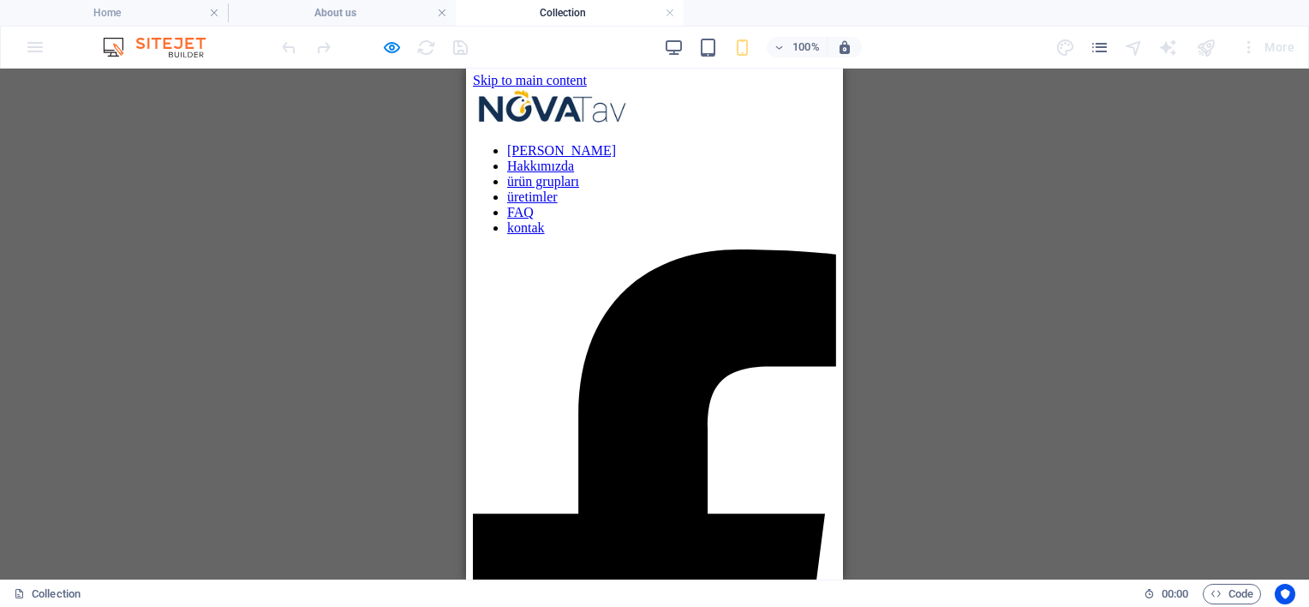
scroll to position [0, 0]
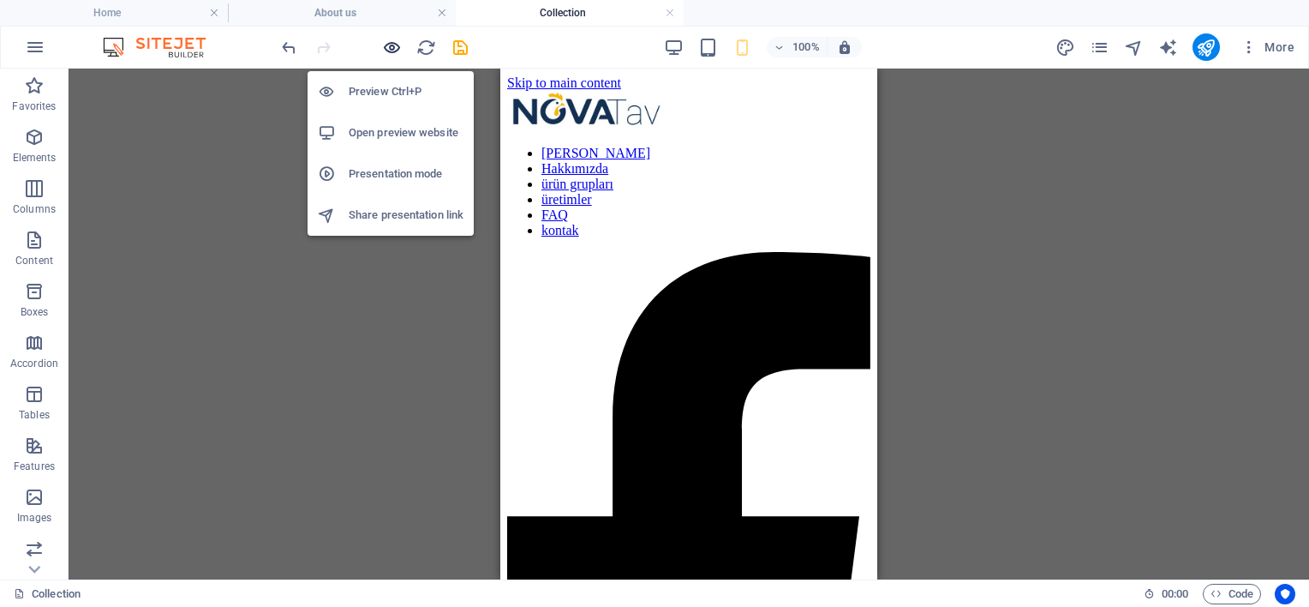
click at [391, 44] on icon "button" at bounding box center [392, 48] width 20 height 20
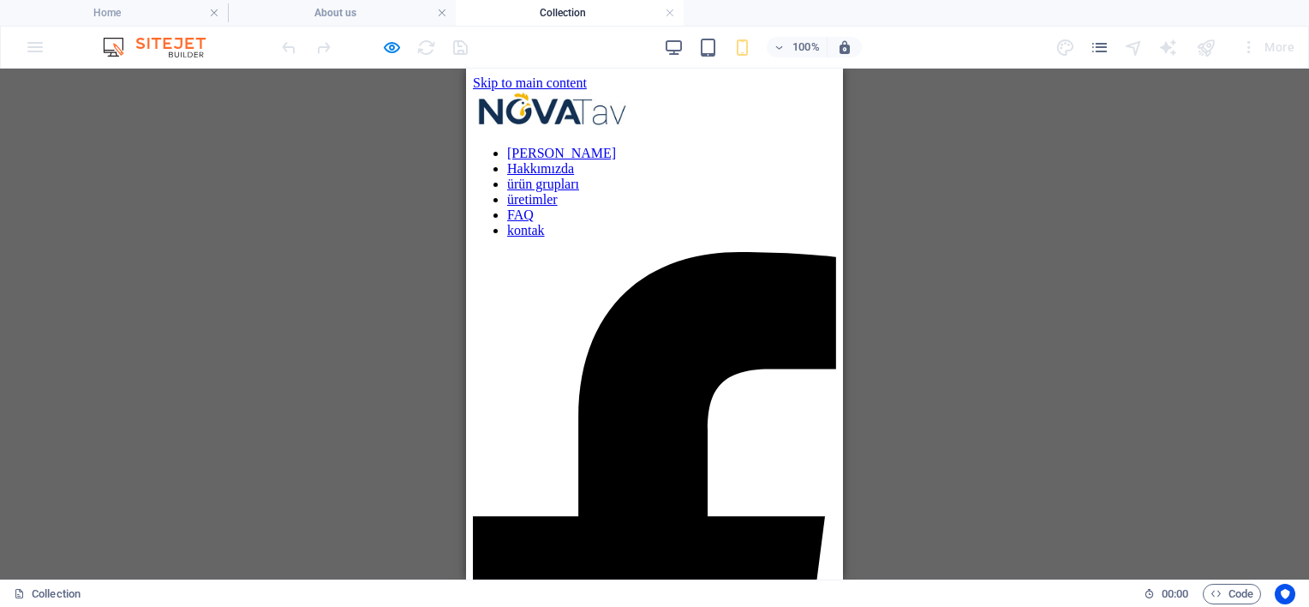
click at [558, 206] on link "üretimler" at bounding box center [532, 199] width 51 height 15
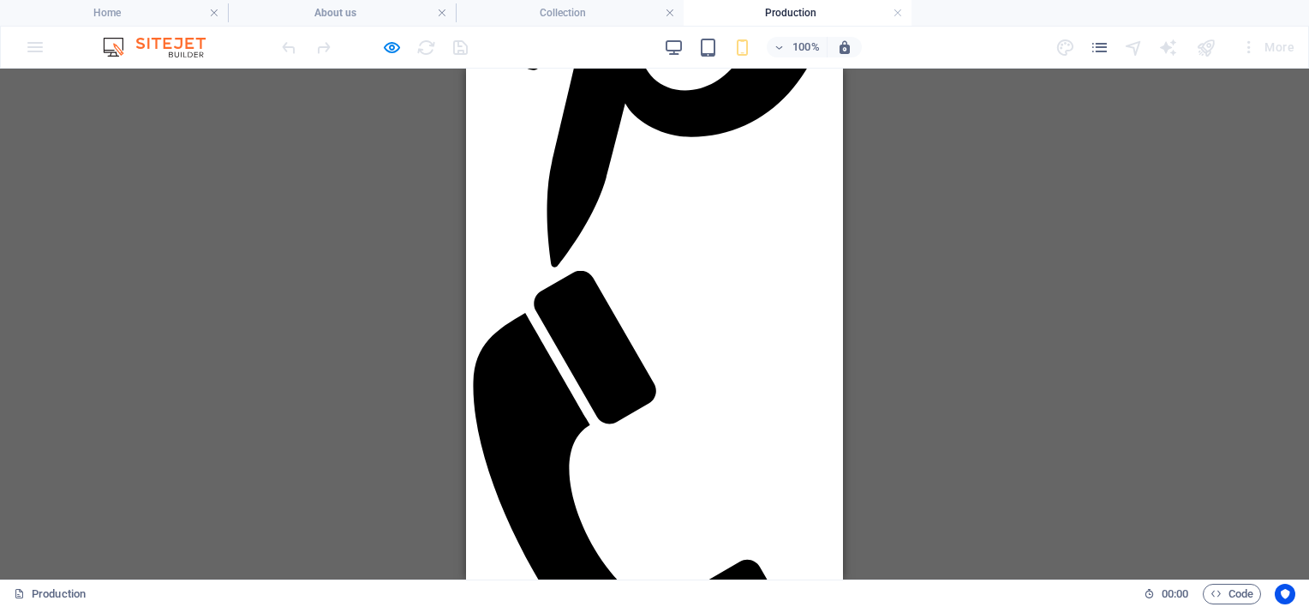
scroll to position [1856, 0]
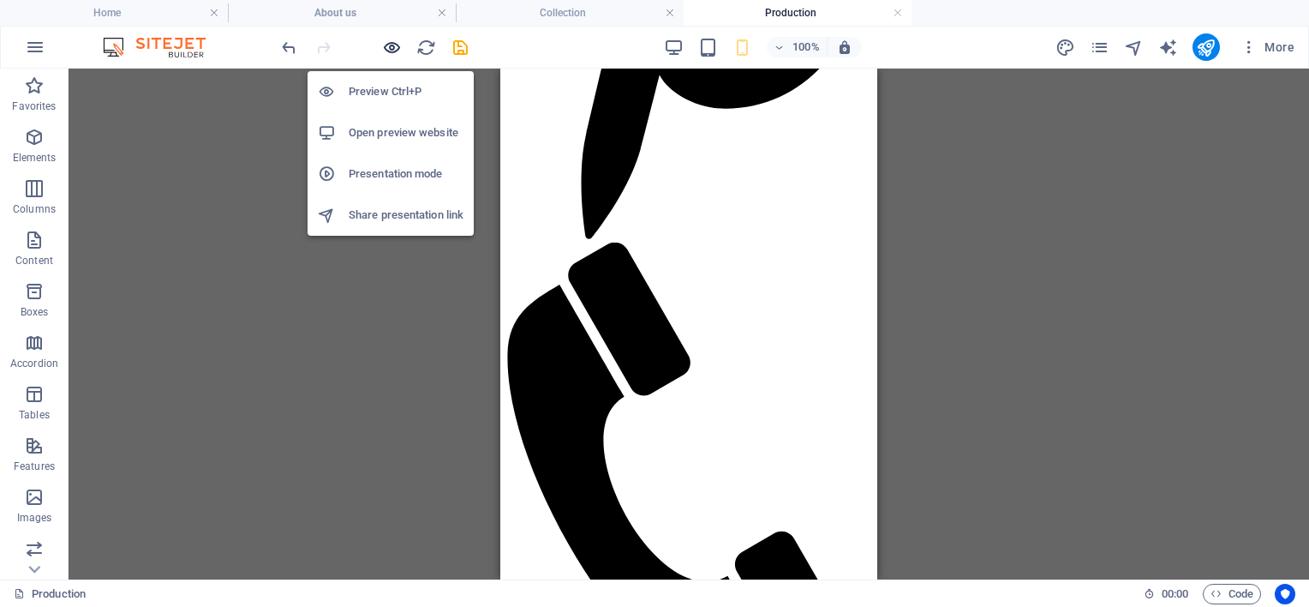
click at [397, 51] on icon "button" at bounding box center [392, 48] width 20 height 20
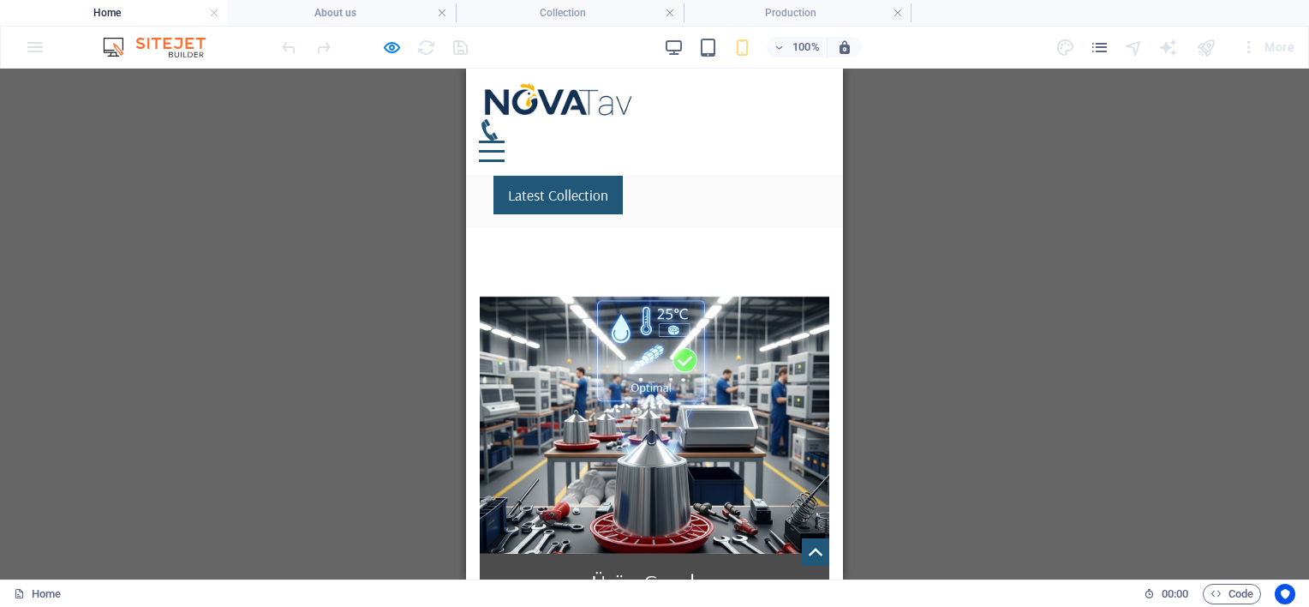
scroll to position [571, 0]
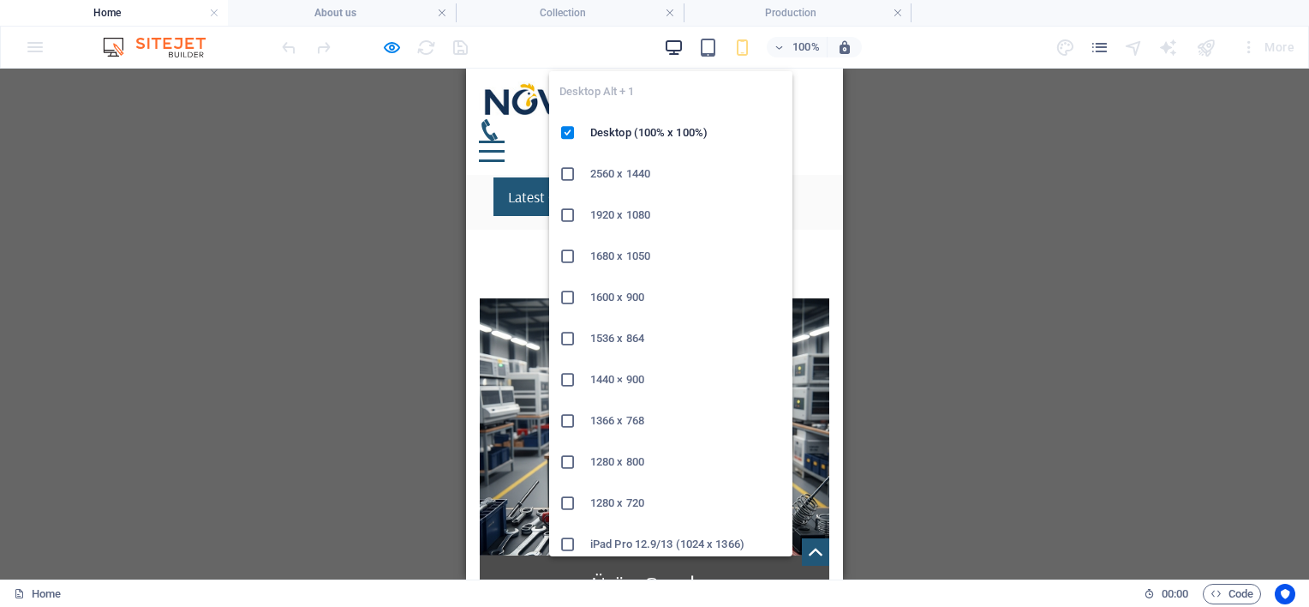
click at [675, 48] on icon "button" at bounding box center [674, 48] width 20 height 20
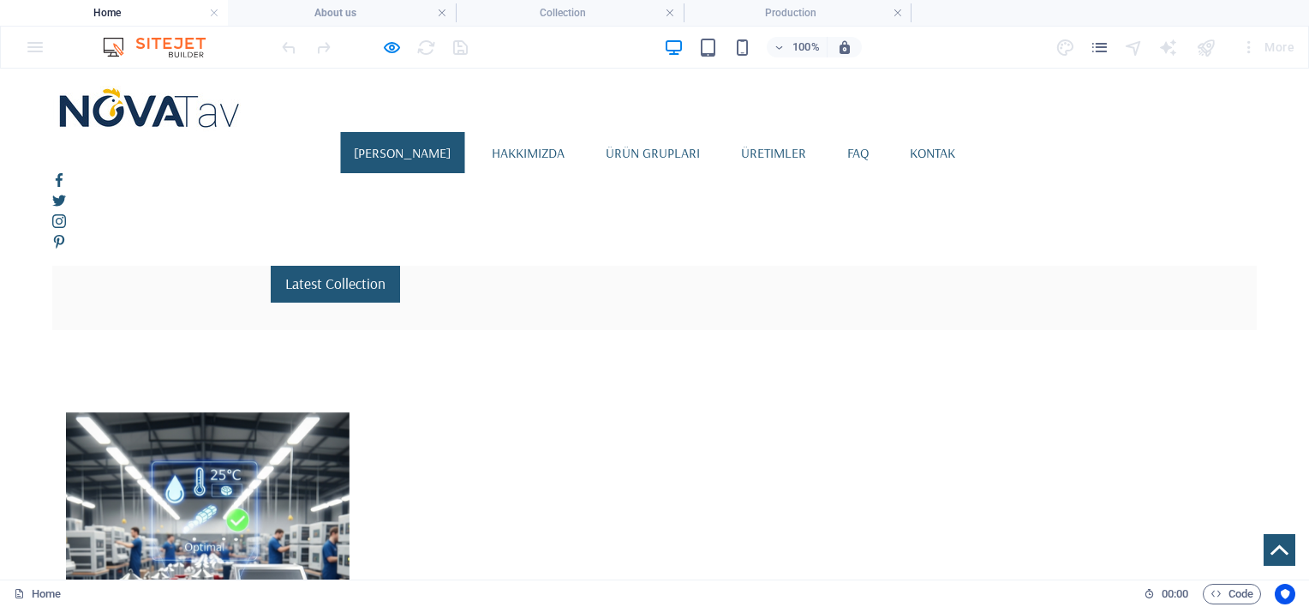
scroll to position [428, 0]
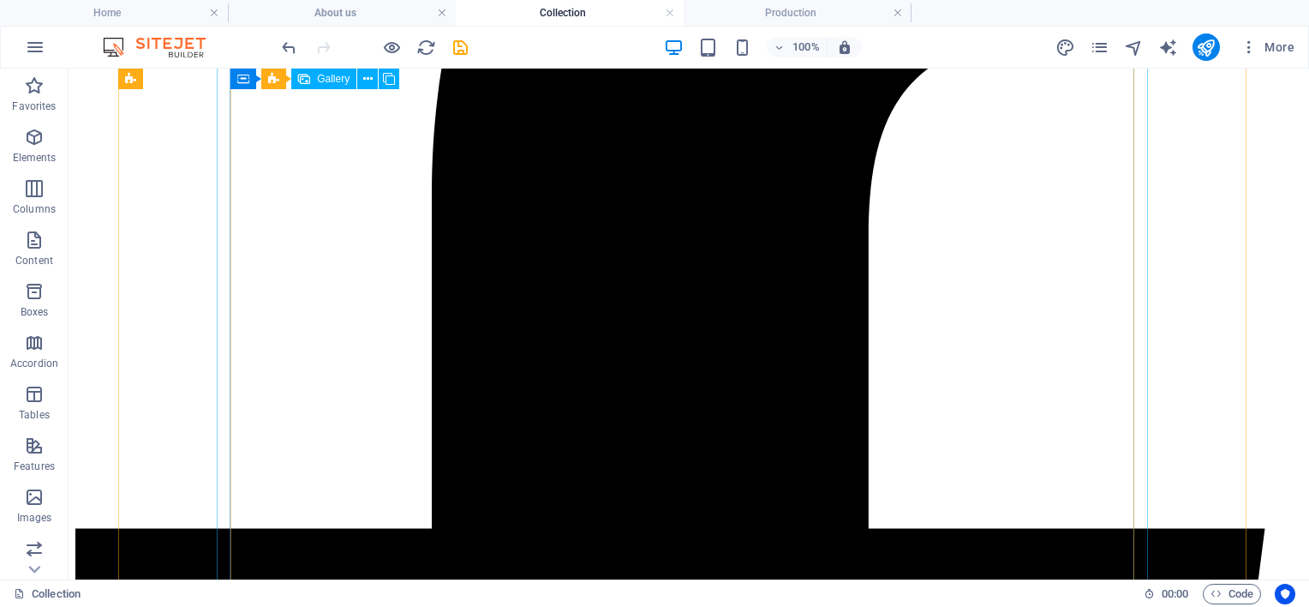
scroll to position [287, 0]
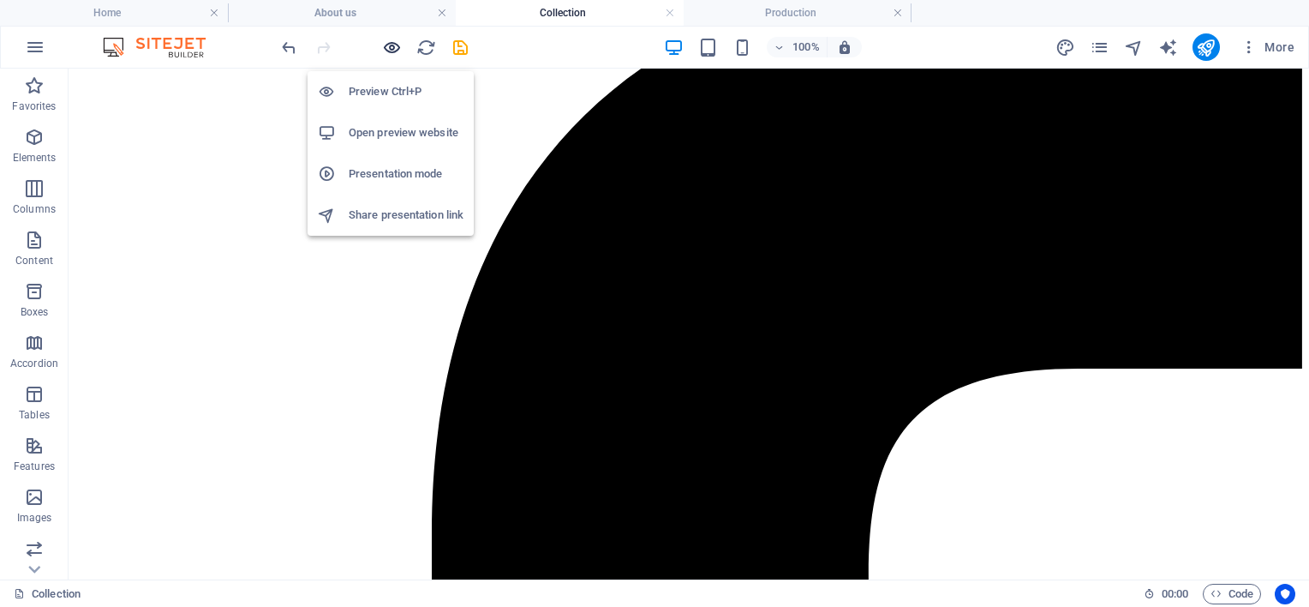
click at [394, 45] on icon "button" at bounding box center [392, 48] width 20 height 20
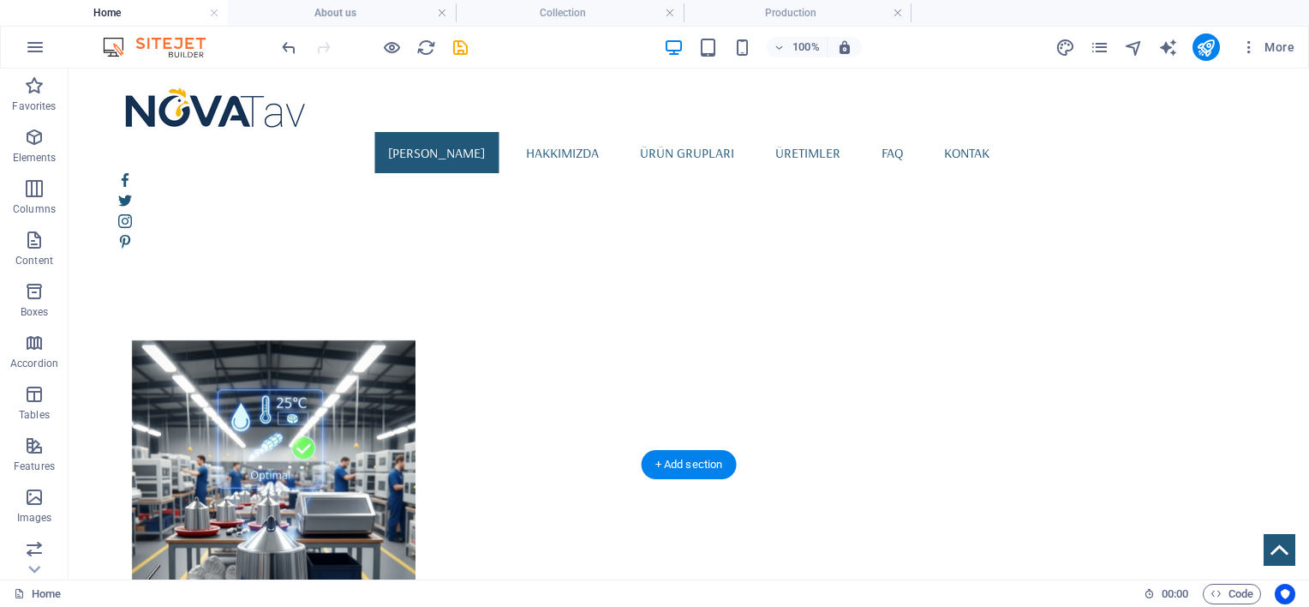
scroll to position [571, 0]
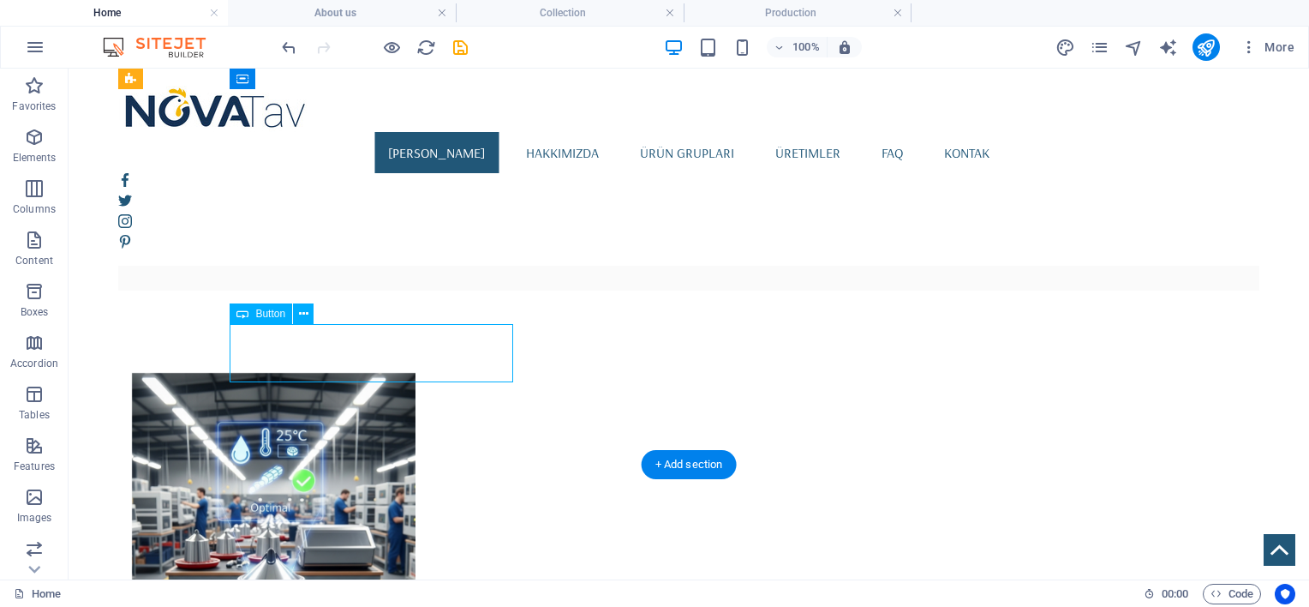
select select "%"
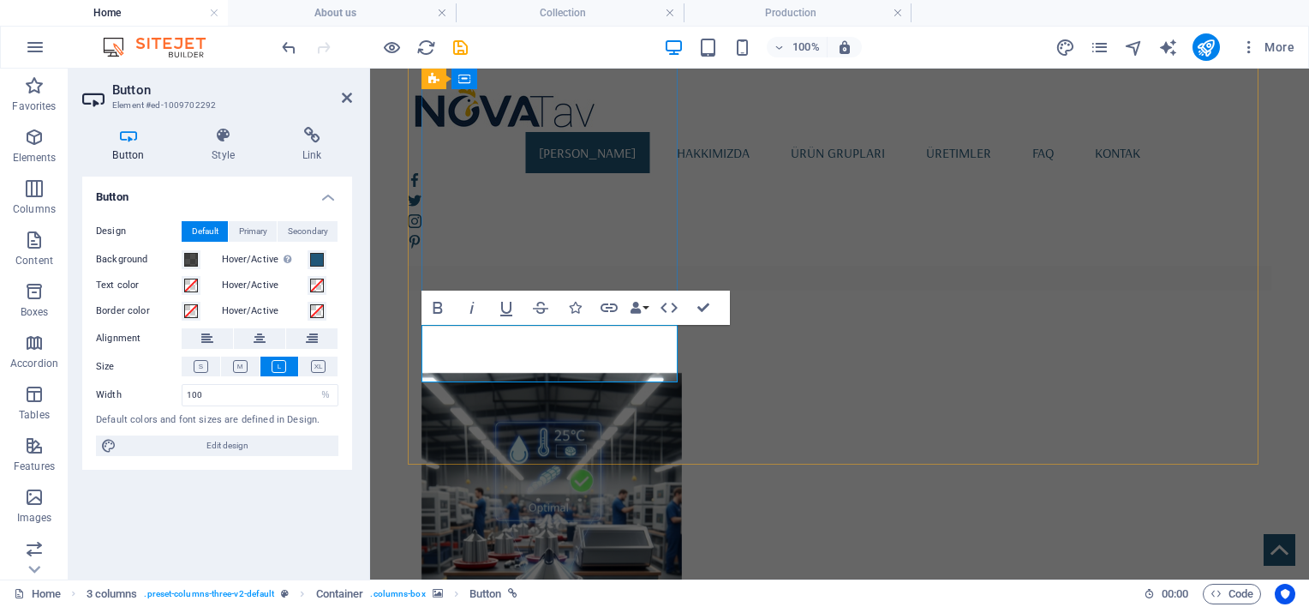
scroll to position [583, 0]
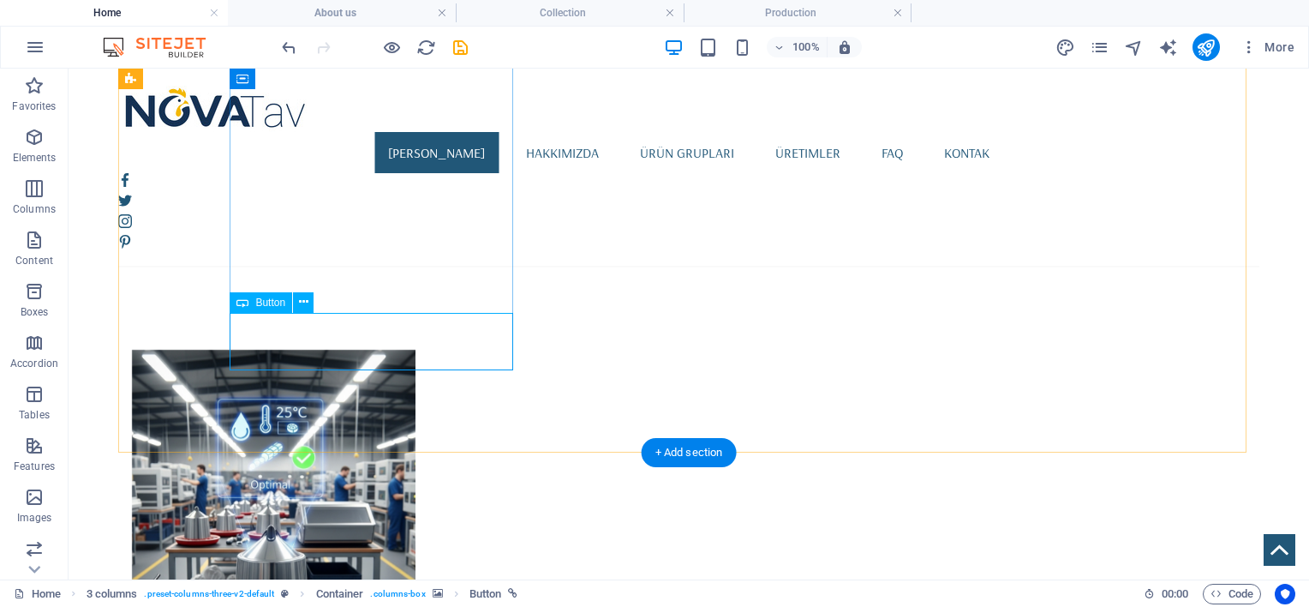
select select "%"
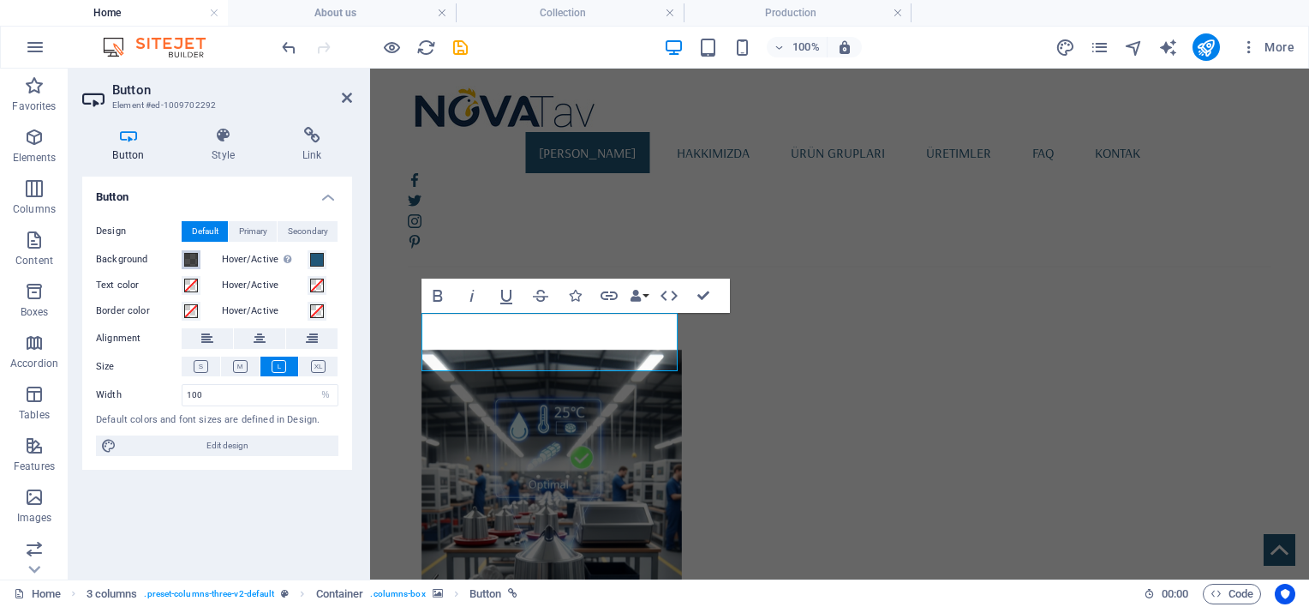
click at [190, 259] on span at bounding box center [191, 260] width 14 height 14
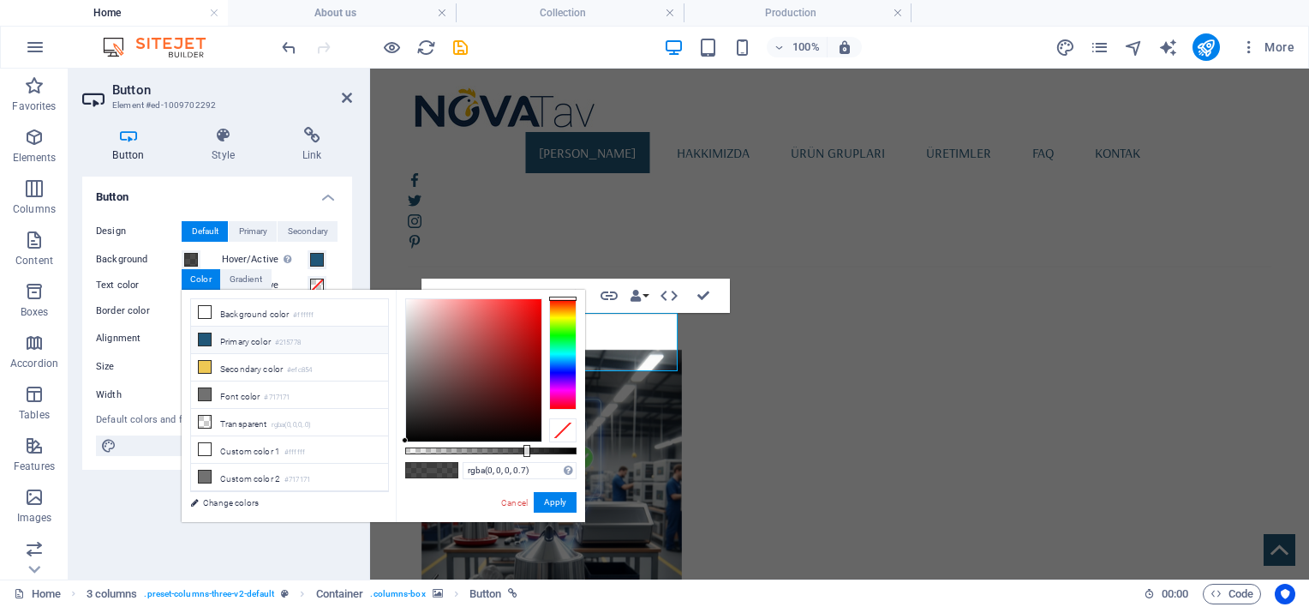
click at [250, 333] on li "Primary color #215778" at bounding box center [289, 339] width 197 height 27
type input "rgba(33, 87, 120, 0.7)"
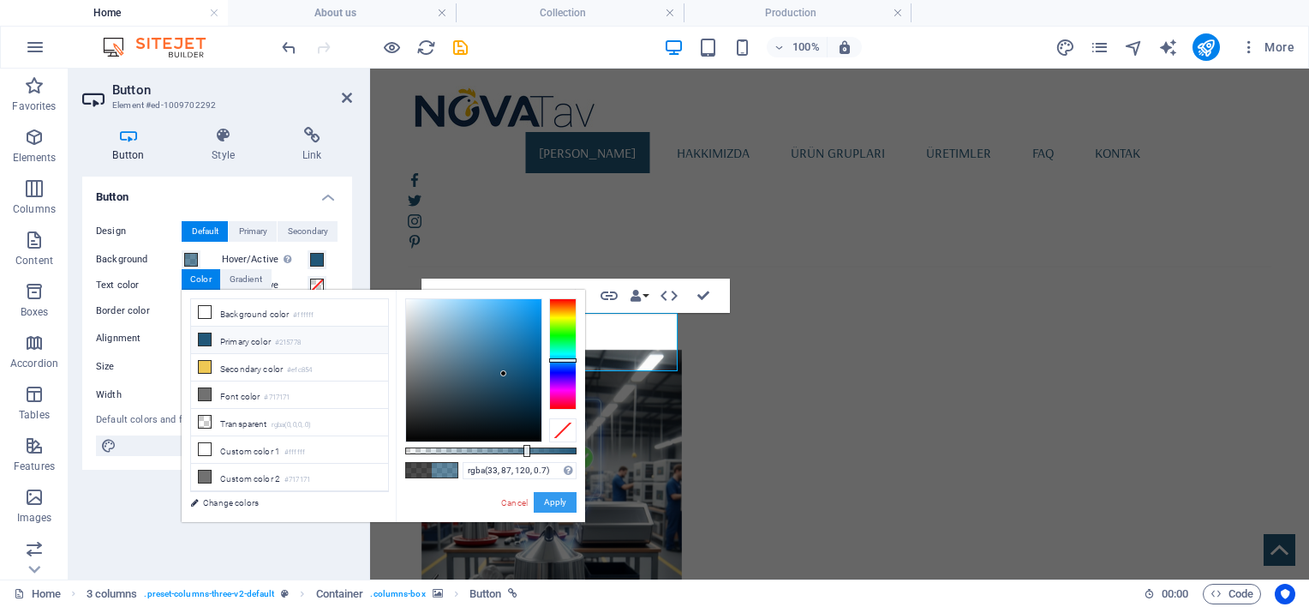
drag, startPoint x: 558, startPoint y: 493, endPoint x: 182, endPoint y: 409, distance: 385.3
click at [558, 493] on button "Apply" at bounding box center [555, 502] width 43 height 21
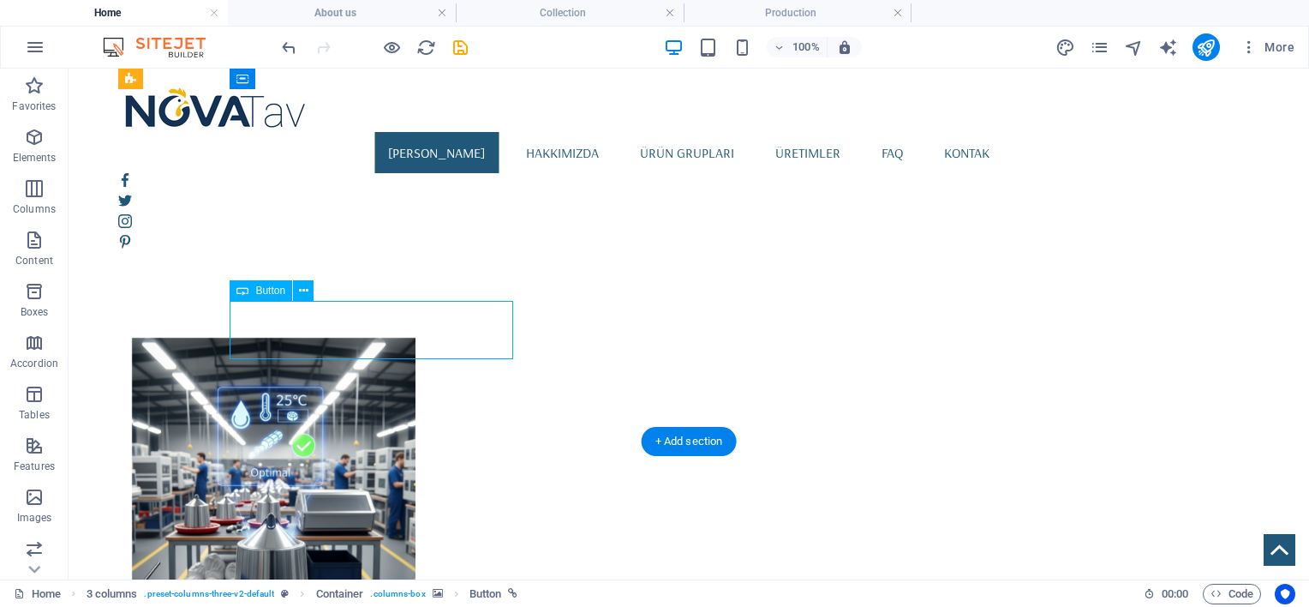
select select "%"
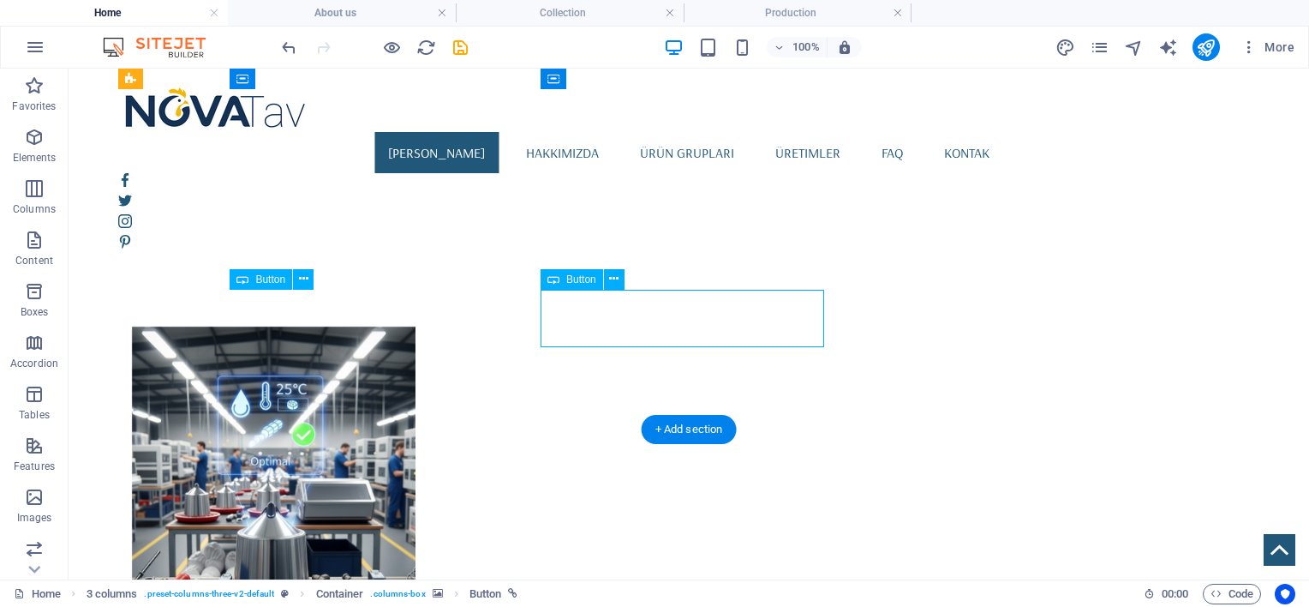
select select "%"
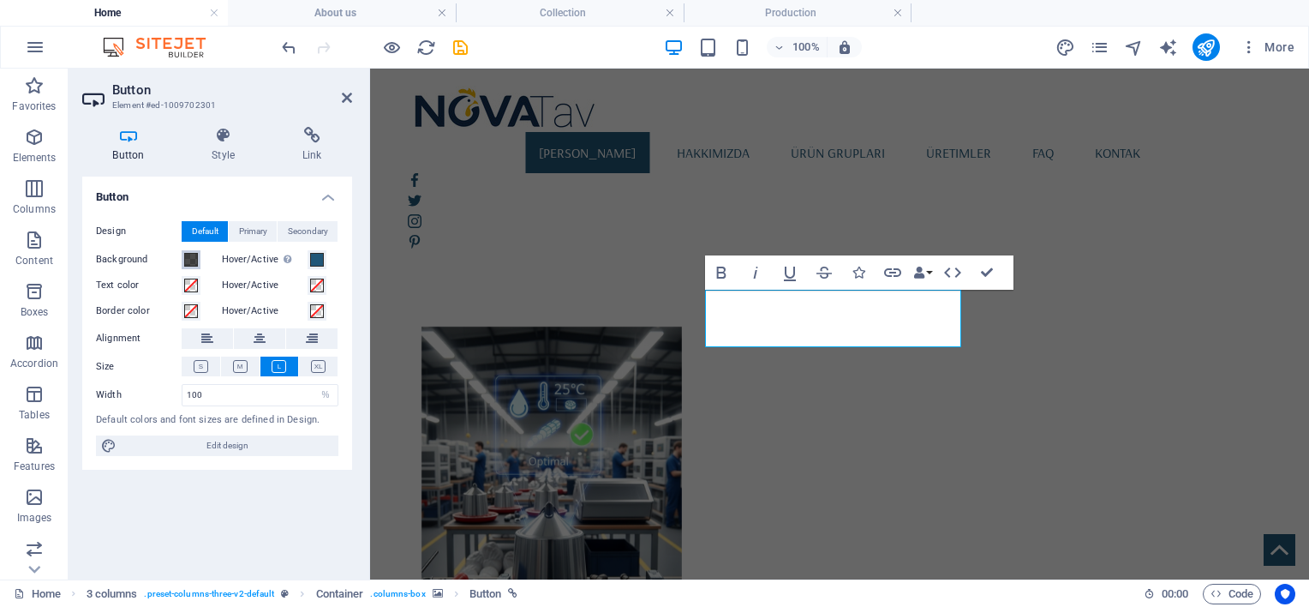
click at [189, 261] on span at bounding box center [191, 260] width 14 height 14
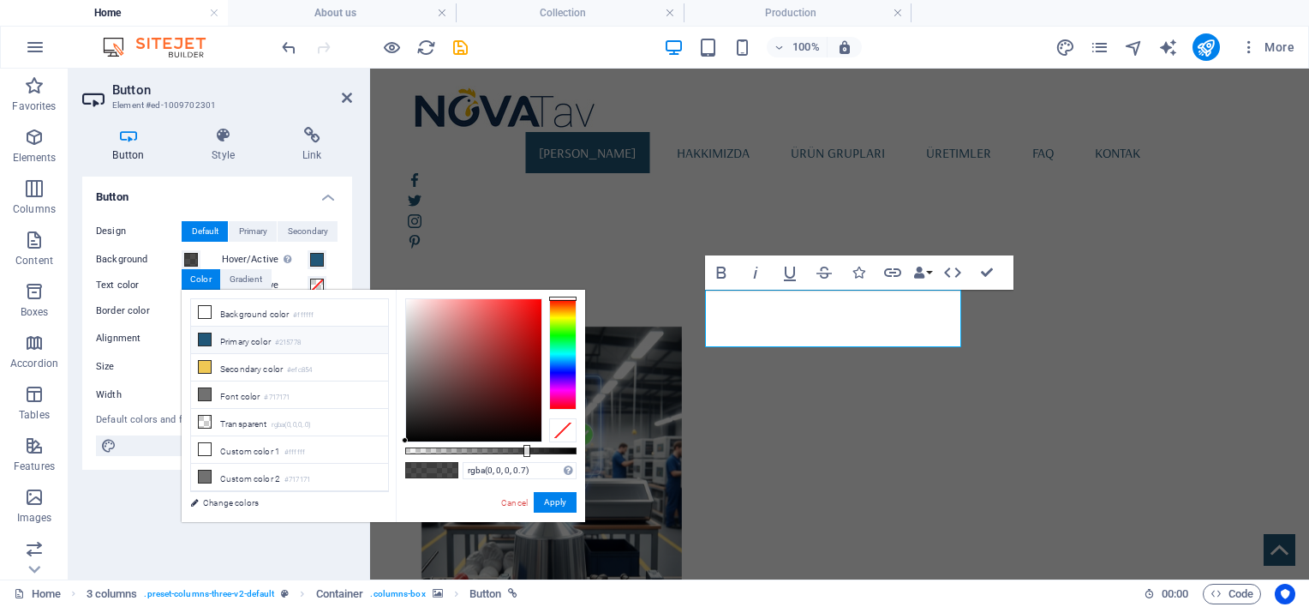
click at [232, 342] on li "Primary color #215778" at bounding box center [289, 339] width 197 height 27
type input "rgba(33, 87, 120, 0.7)"
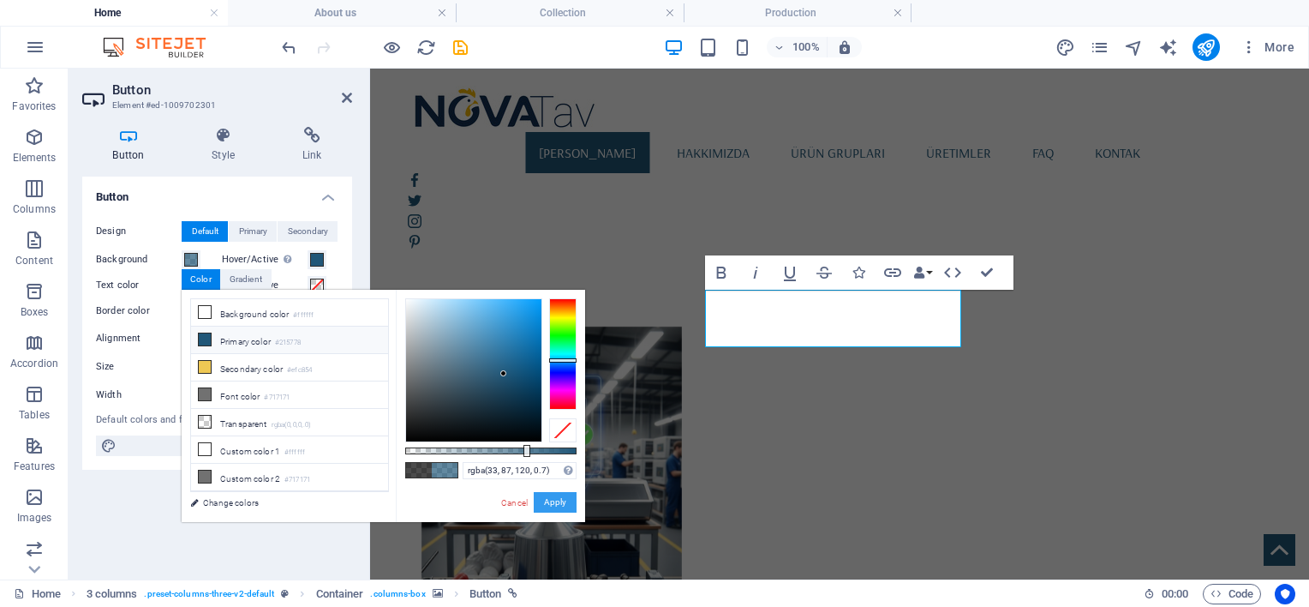
click at [545, 500] on button "Apply" at bounding box center [555, 502] width 43 height 21
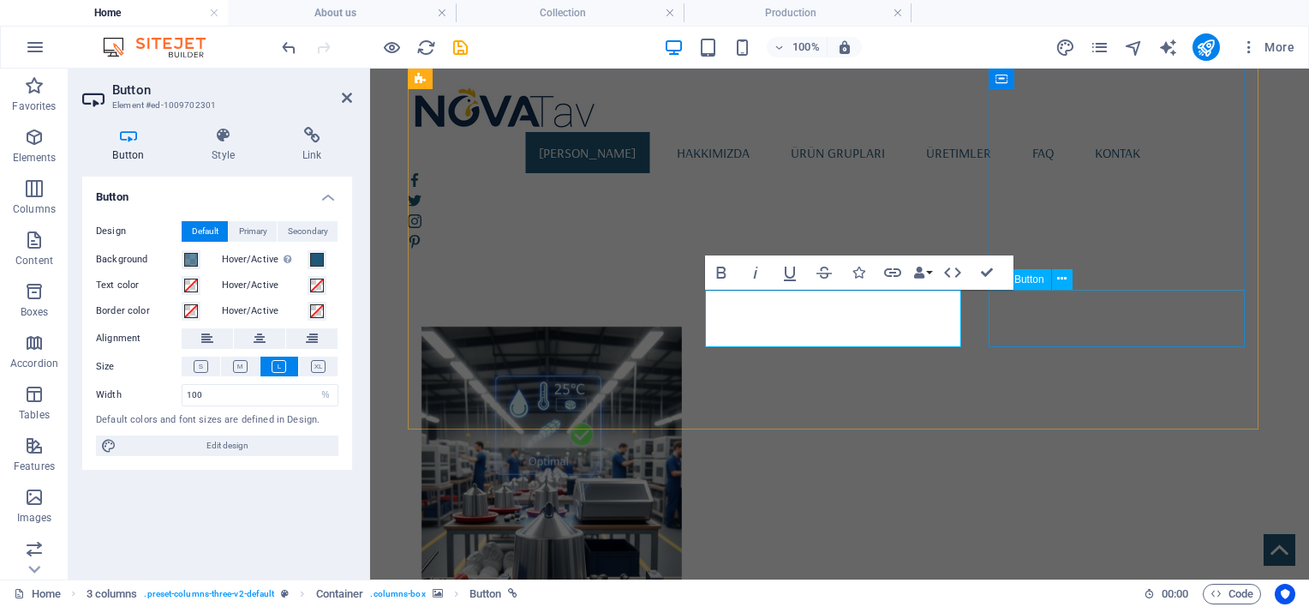
select select "%"
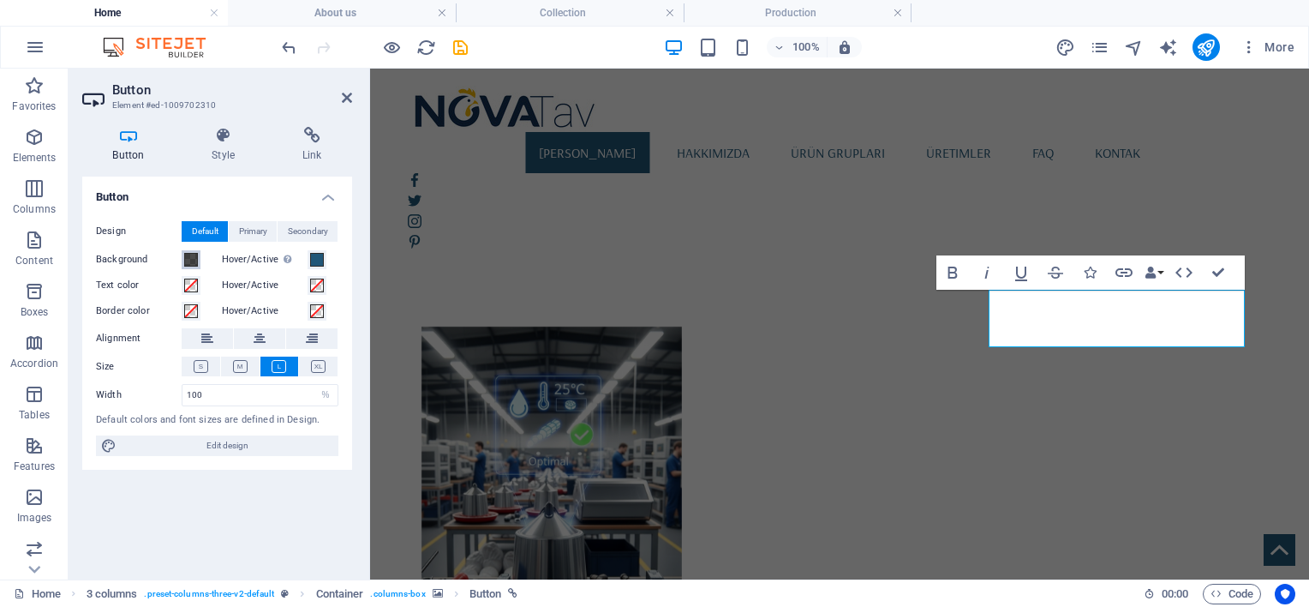
click at [190, 258] on span at bounding box center [191, 260] width 14 height 14
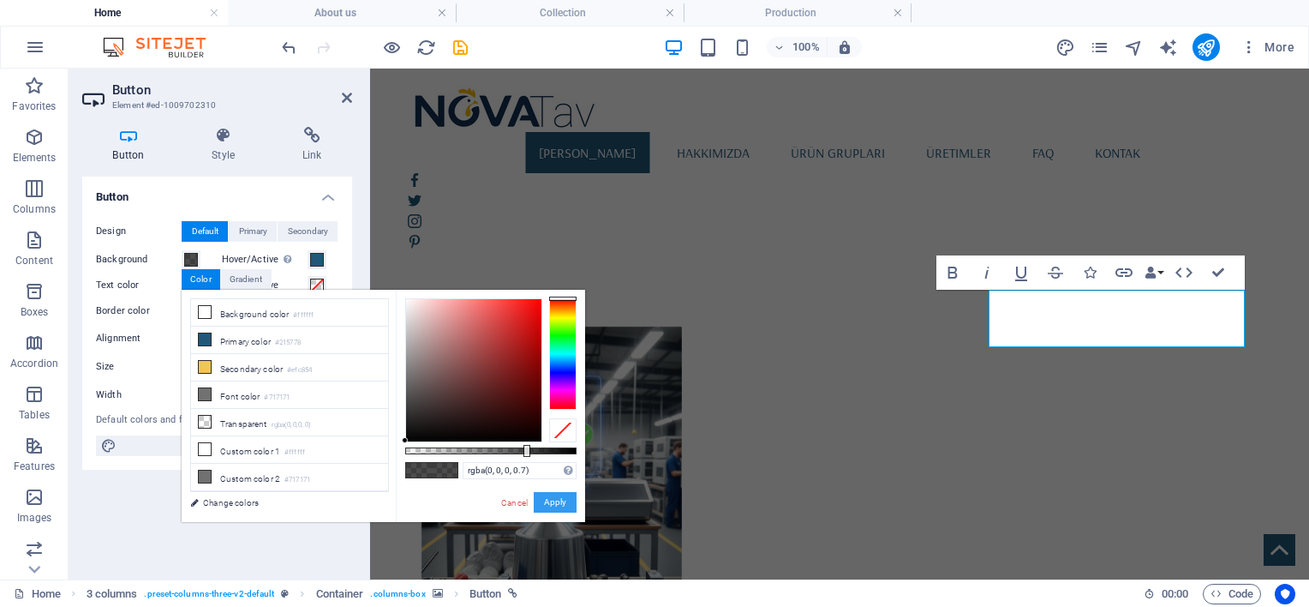
click at [559, 503] on button "Apply" at bounding box center [555, 502] width 43 height 21
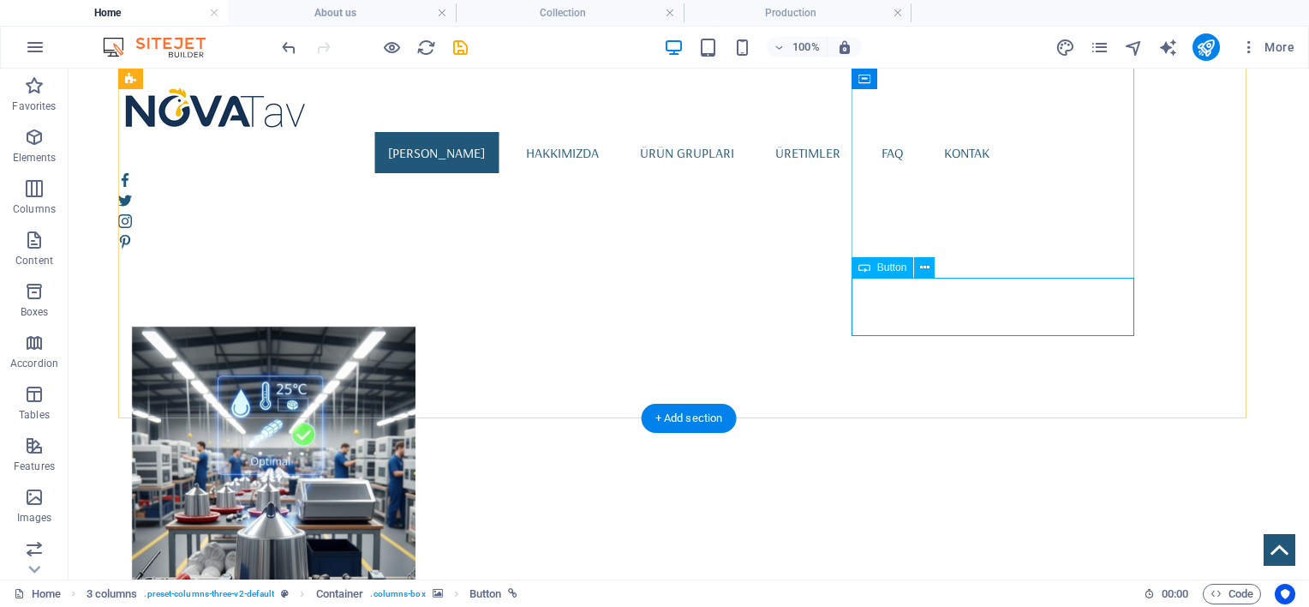
select select "%"
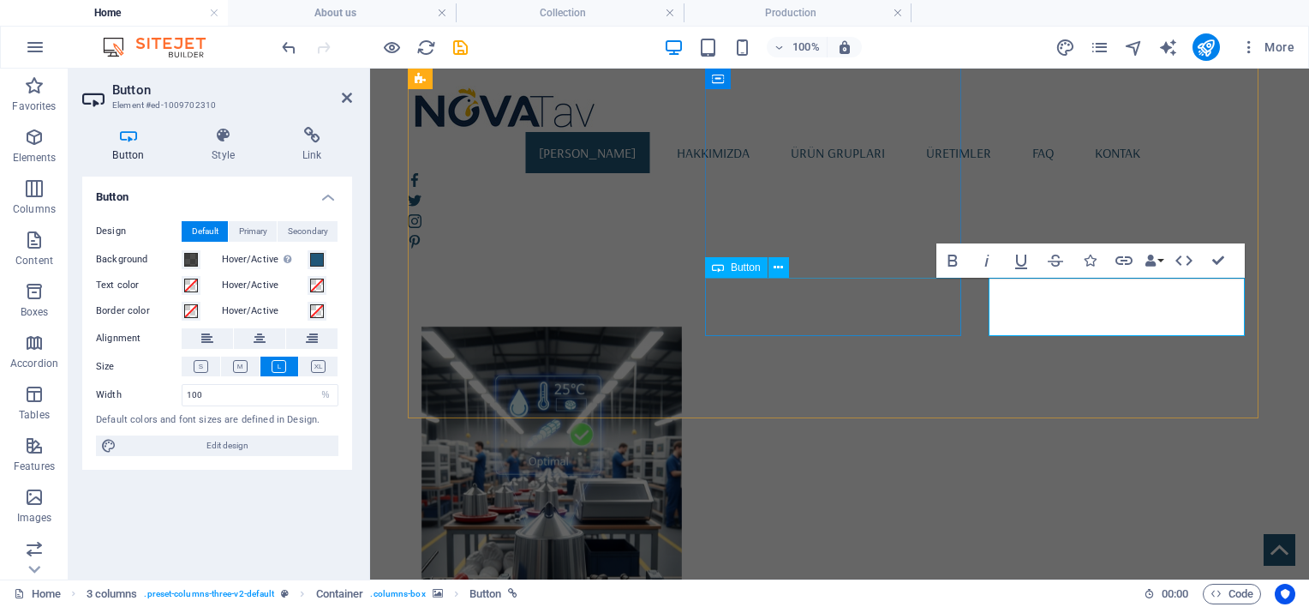
scroll to position [629, 0]
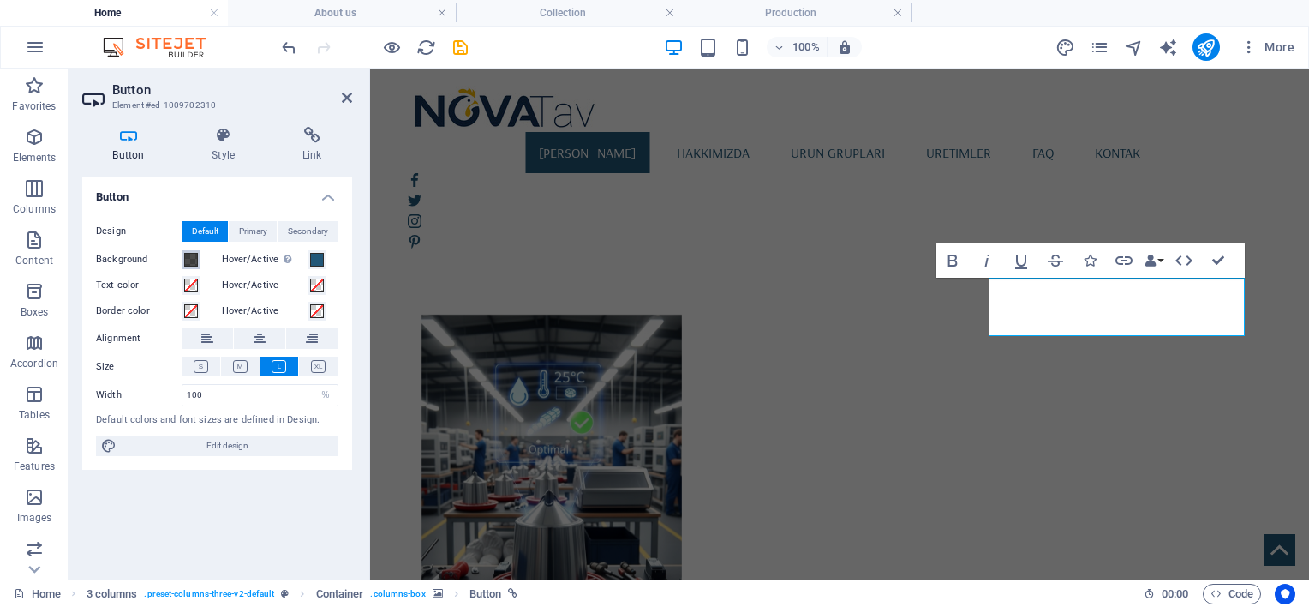
click at [189, 260] on span at bounding box center [191, 260] width 14 height 14
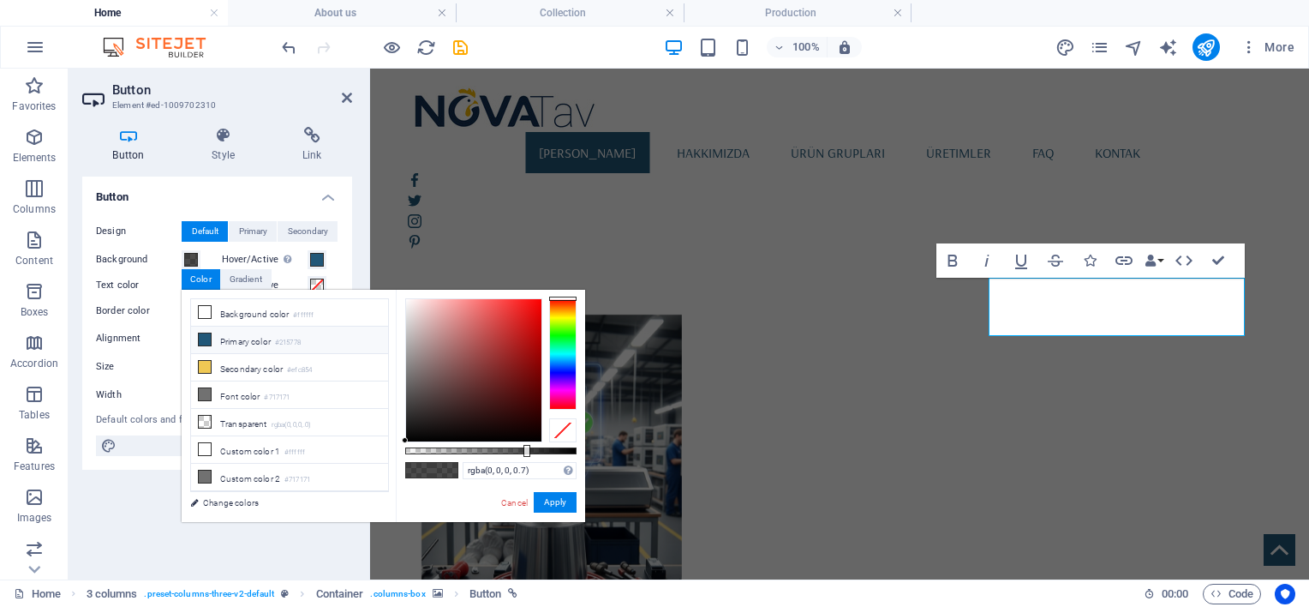
click at [292, 342] on small "#215778" at bounding box center [288, 343] width 26 height 12
type input "rgba(33, 87, 120, 0.7)"
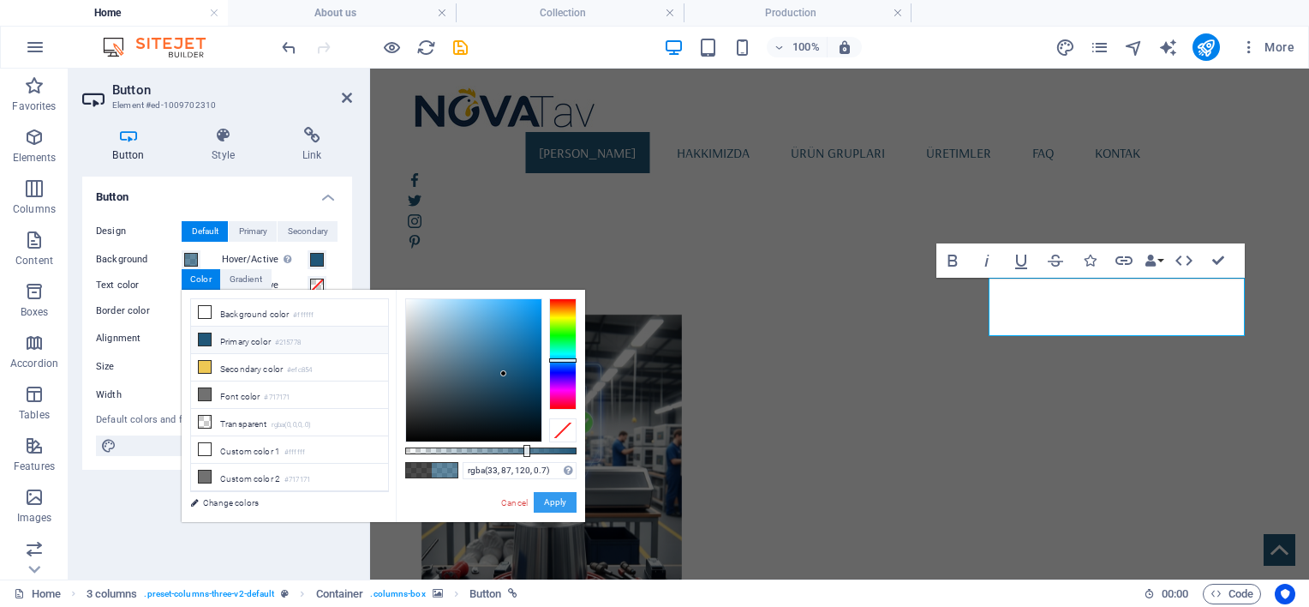
click at [562, 500] on button "Apply" at bounding box center [555, 502] width 43 height 21
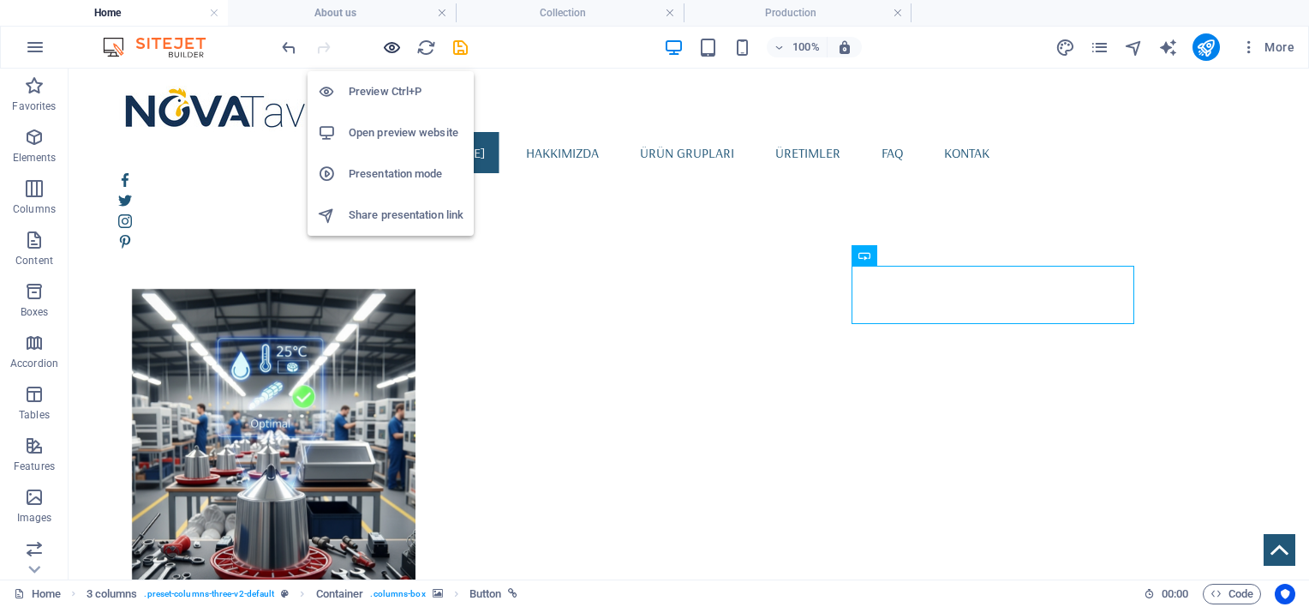
click at [385, 50] on icon "button" at bounding box center [392, 48] width 20 height 20
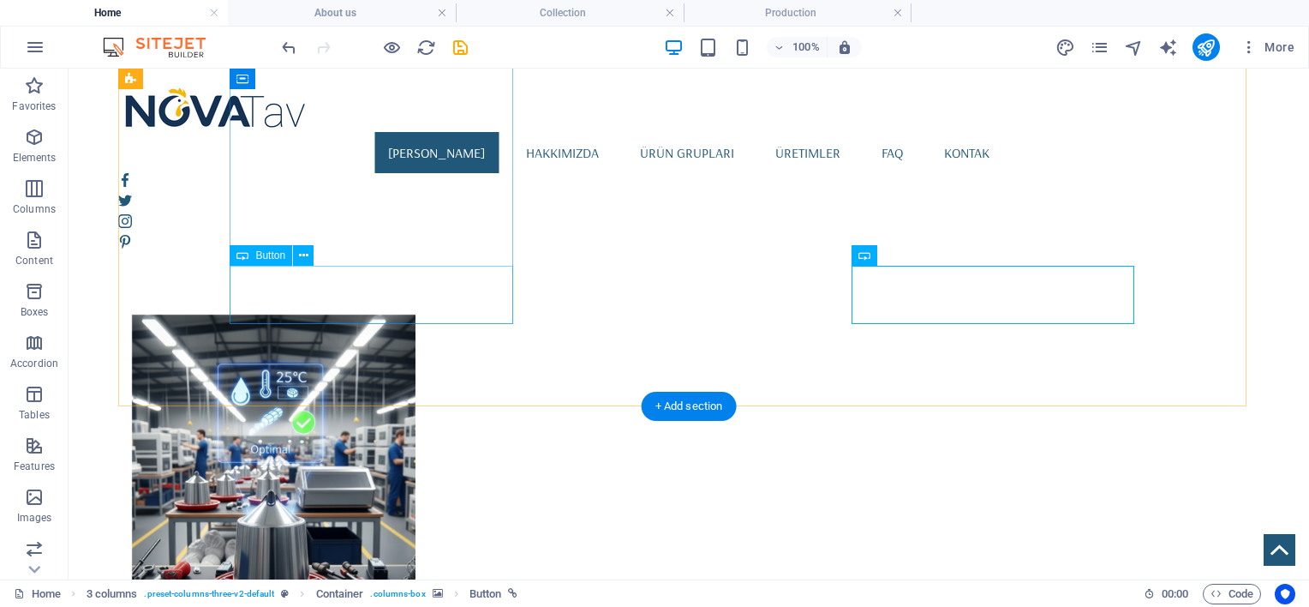
select select "%"
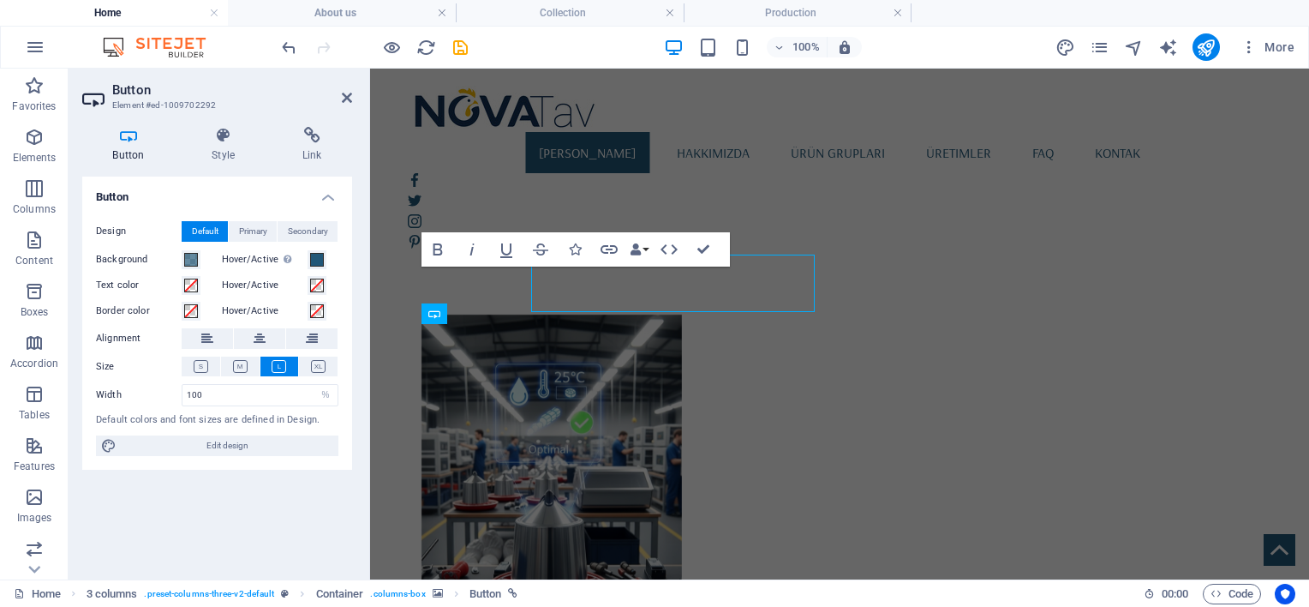
scroll to position [641, 0]
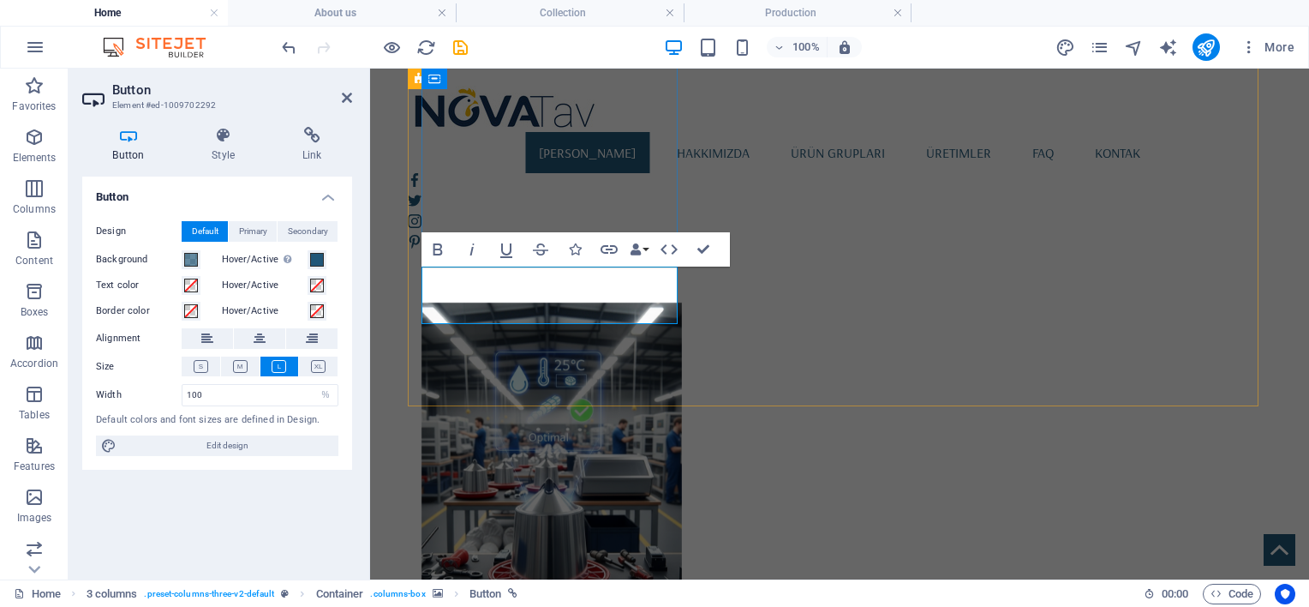
click at [682, 302] on figure at bounding box center [551, 473] width 260 height 343
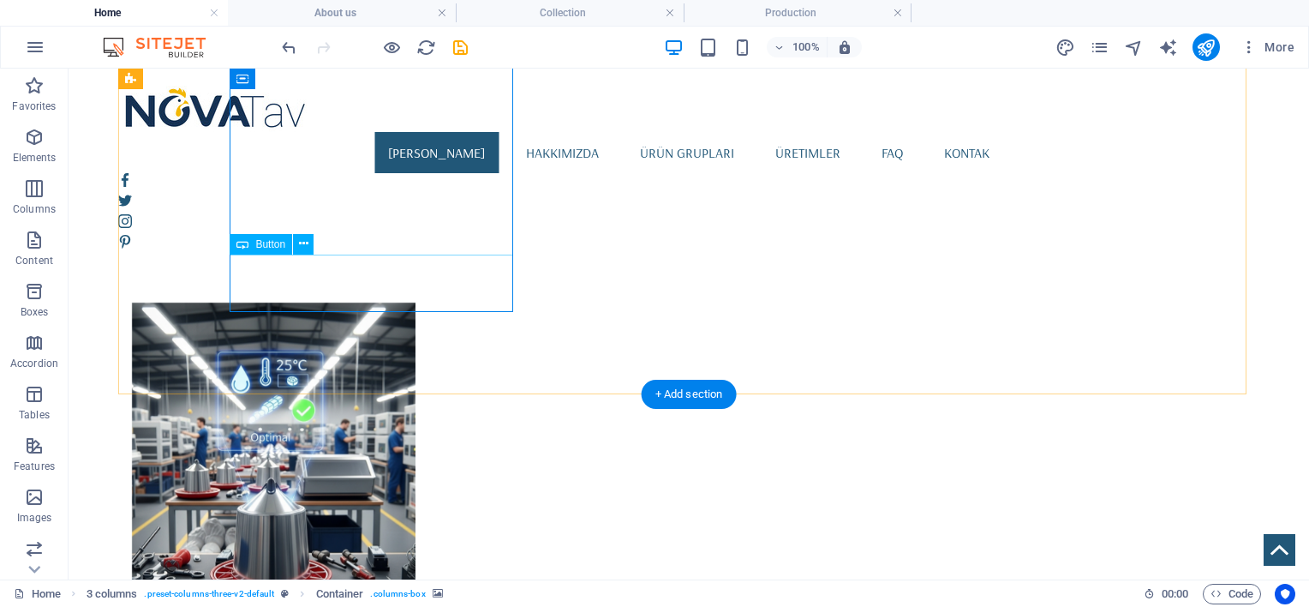
select select "%"
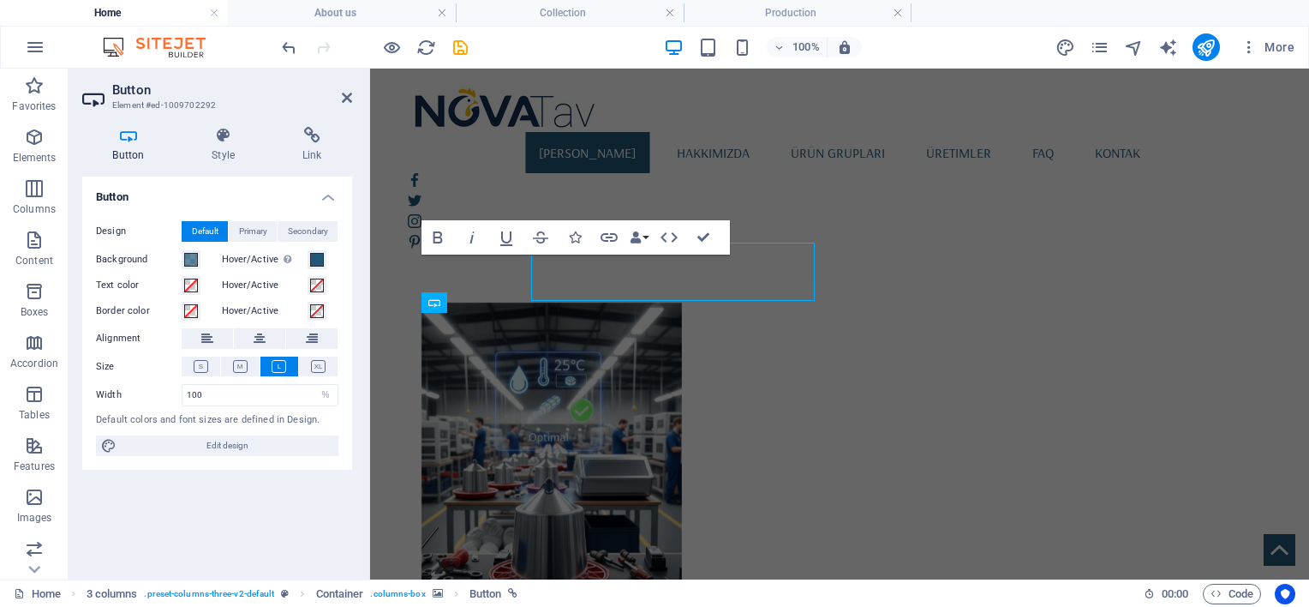
scroll to position [652, 0]
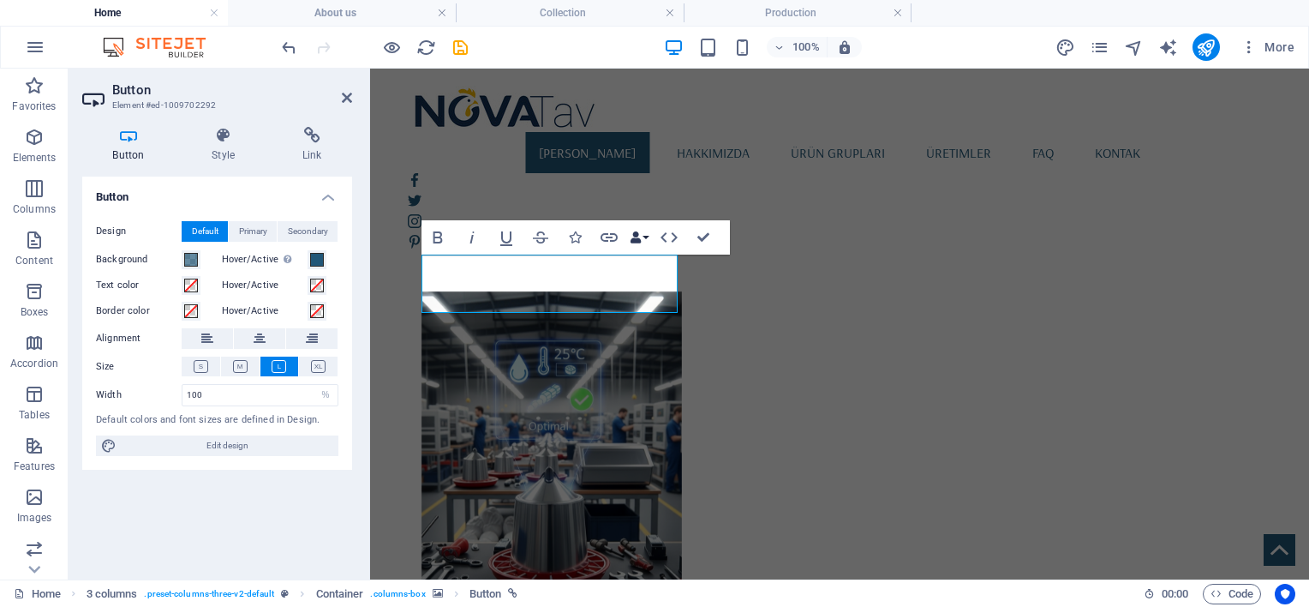
click at [640, 236] on icon "button" at bounding box center [636, 237] width 12 height 12
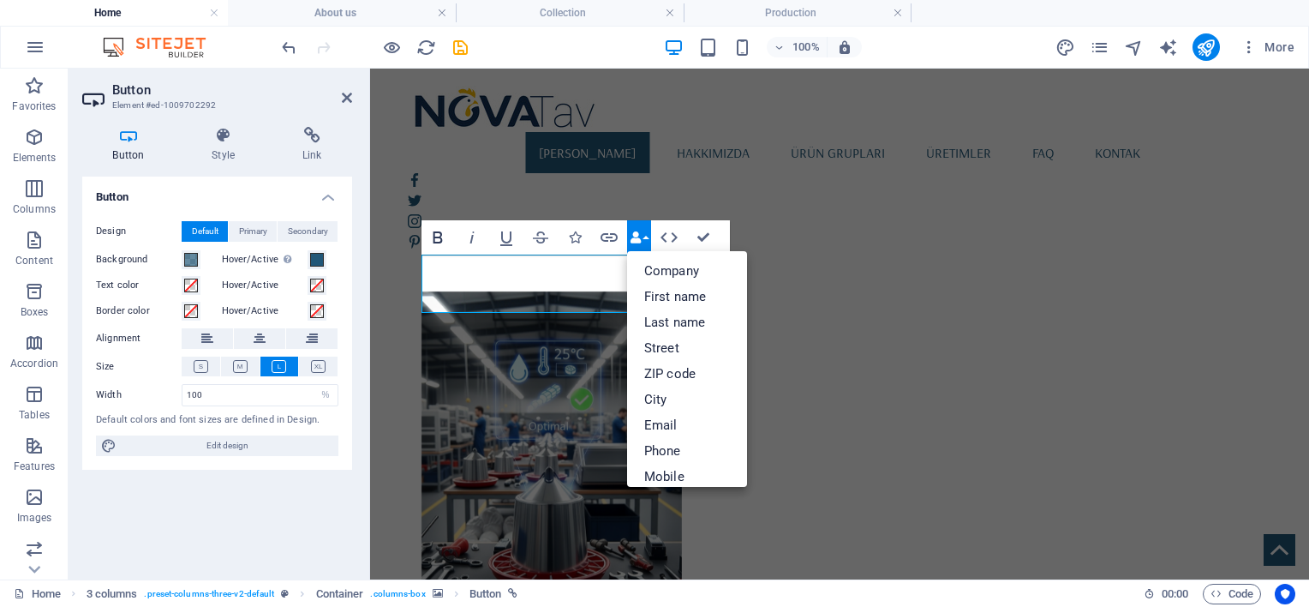
click at [435, 238] on icon "button" at bounding box center [437, 237] width 21 height 21
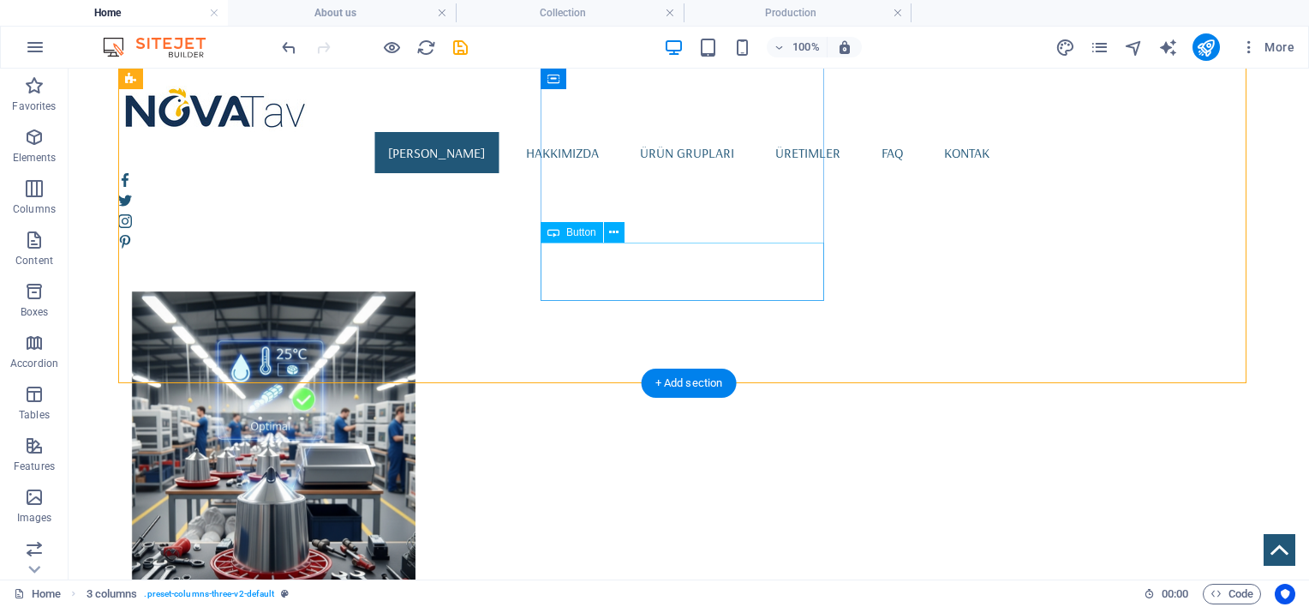
select select "%"
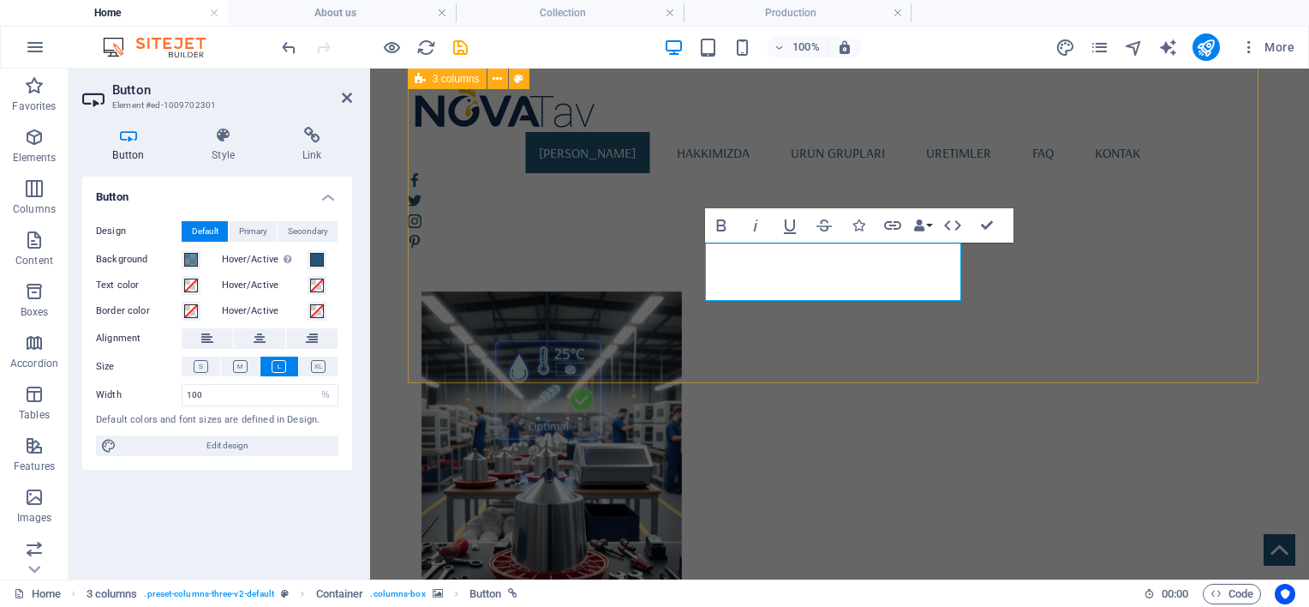
scroll to position [664, 0]
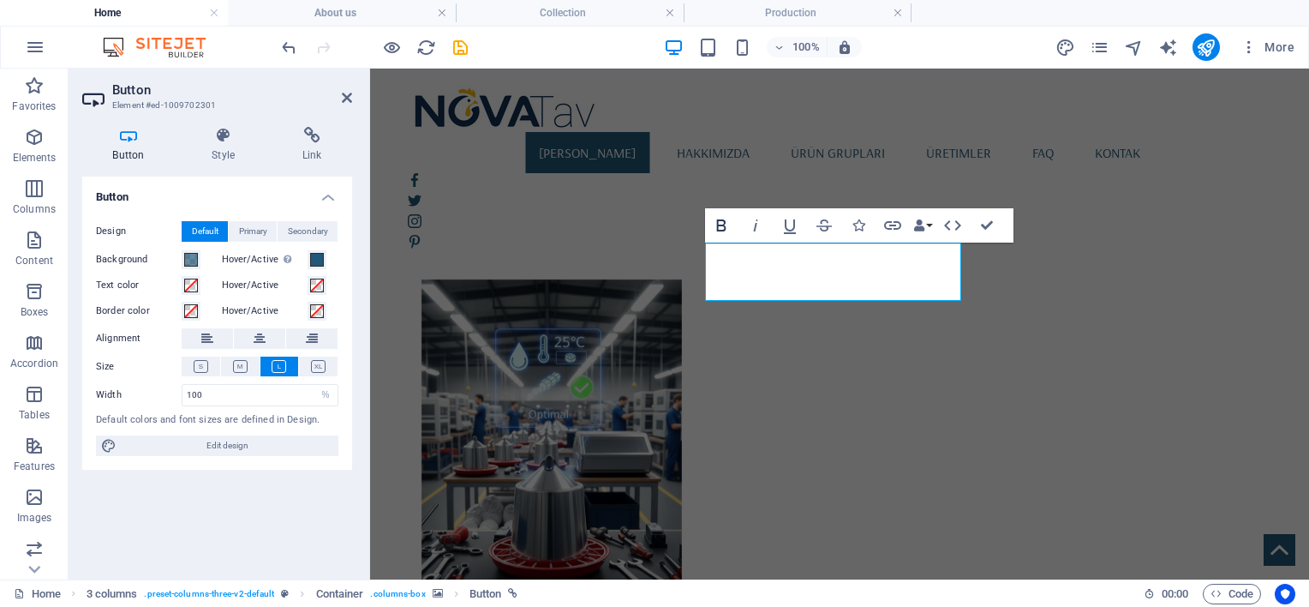
click at [723, 230] on icon "button" at bounding box center [721, 225] width 9 height 12
select select "%"
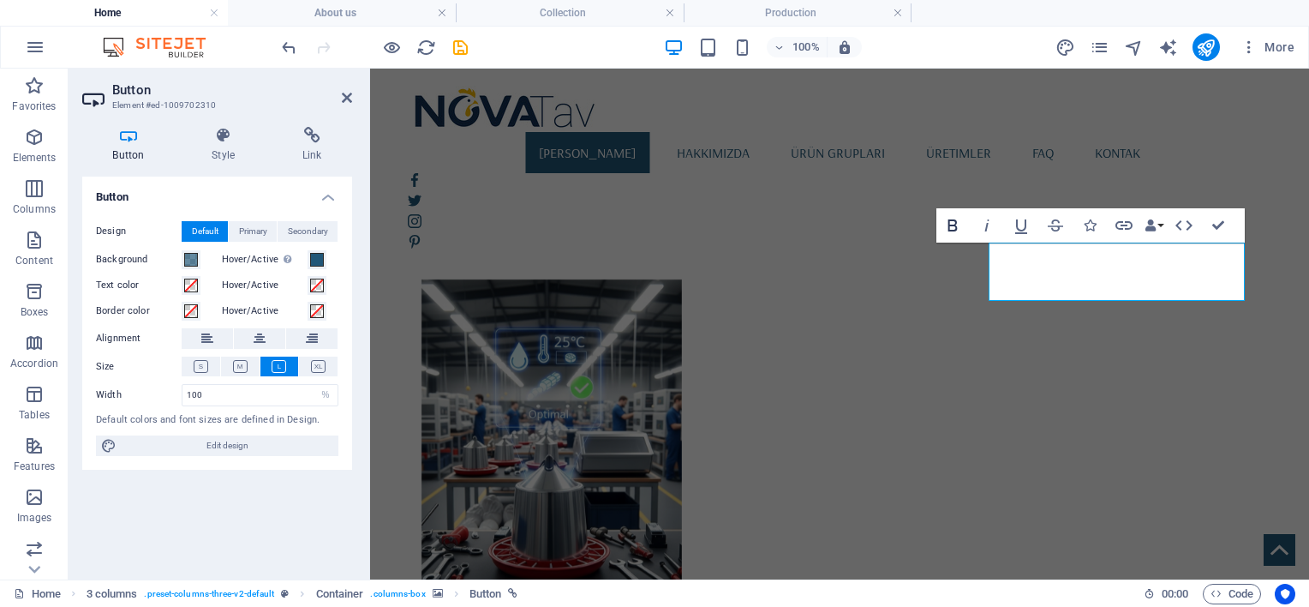
click at [958, 223] on icon "button" at bounding box center [952, 225] width 21 height 21
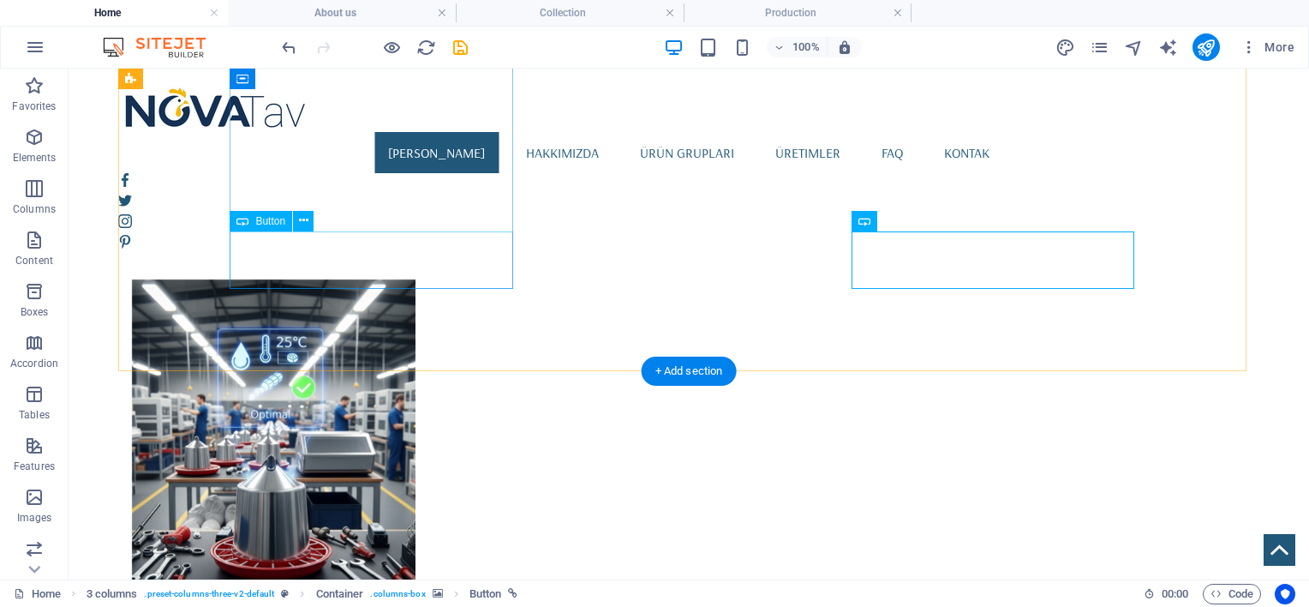
select select "%"
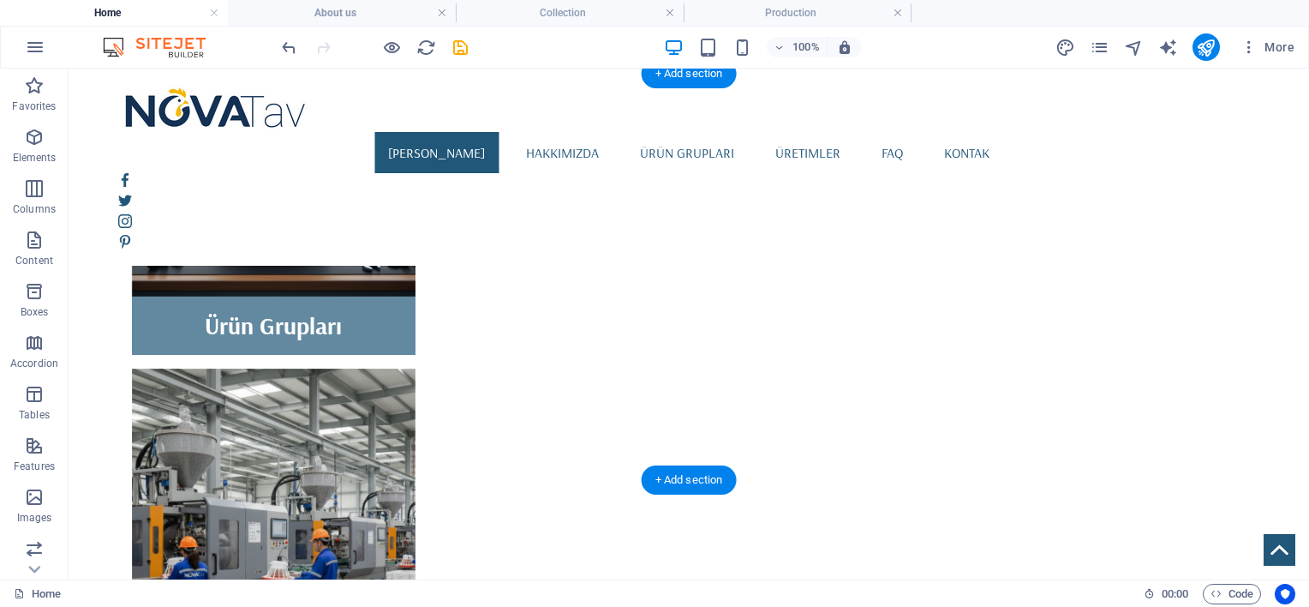
scroll to position [961, 0]
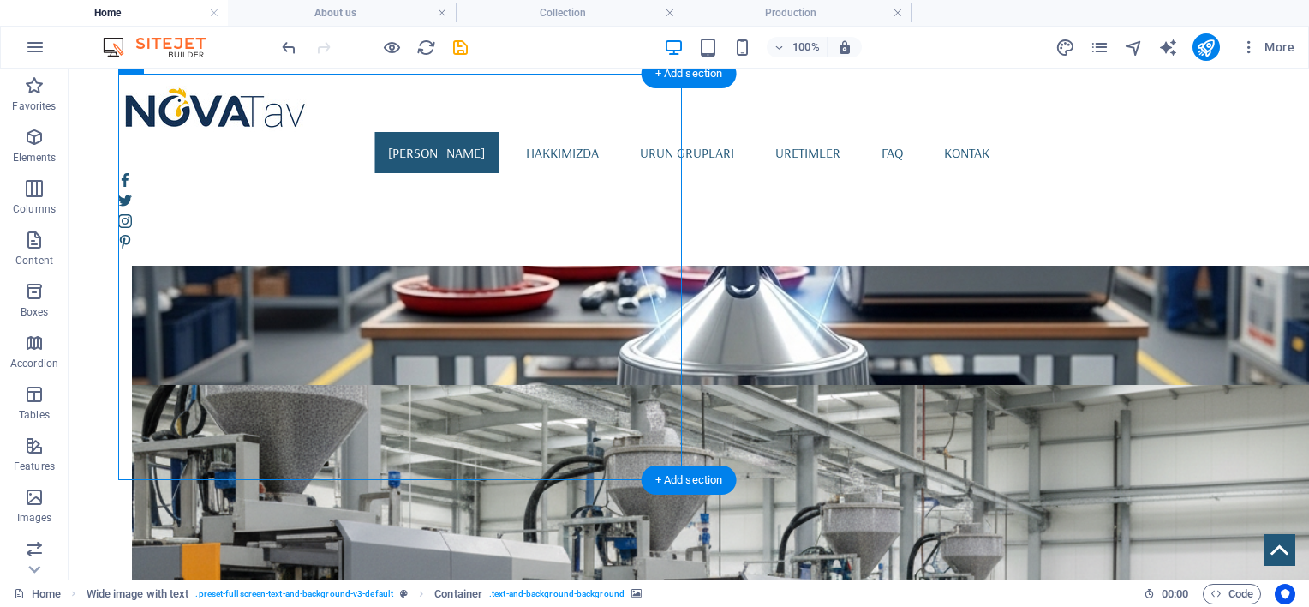
select select "px"
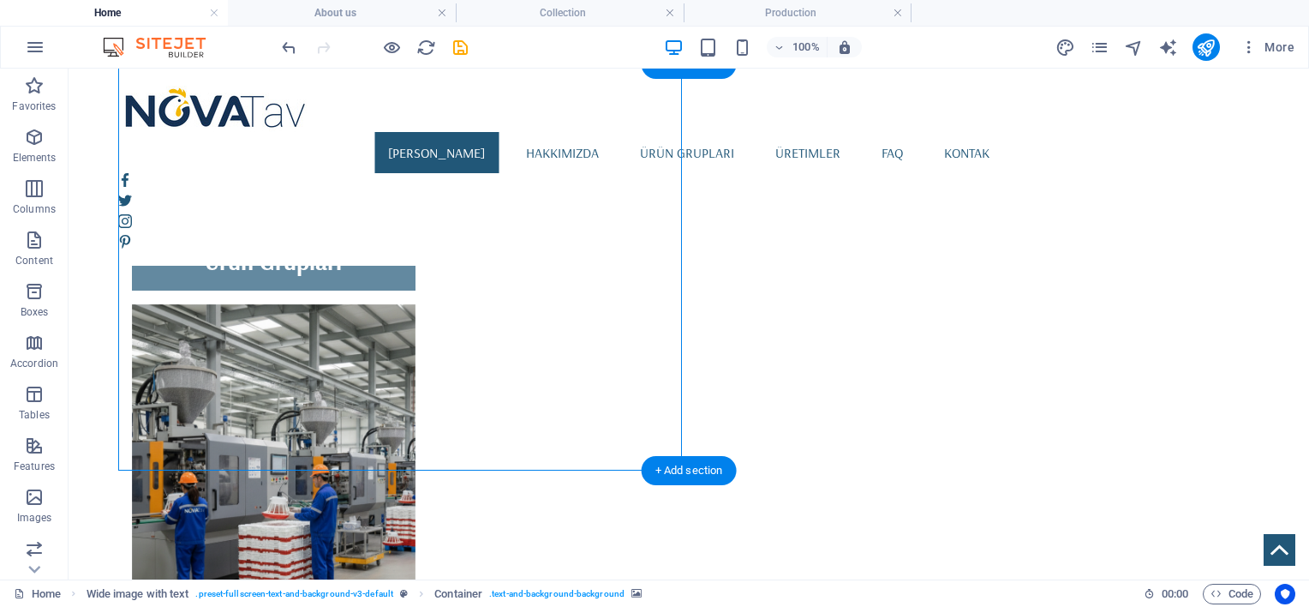
scroll to position [830, 0]
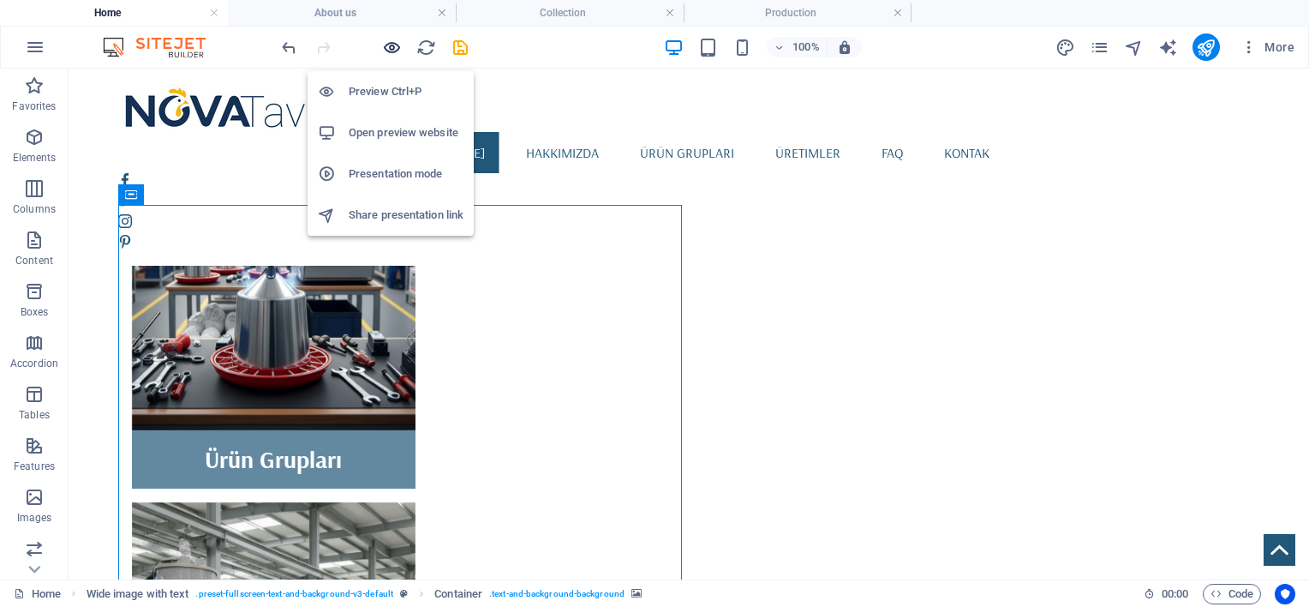
click at [393, 42] on icon "button" at bounding box center [392, 48] width 20 height 20
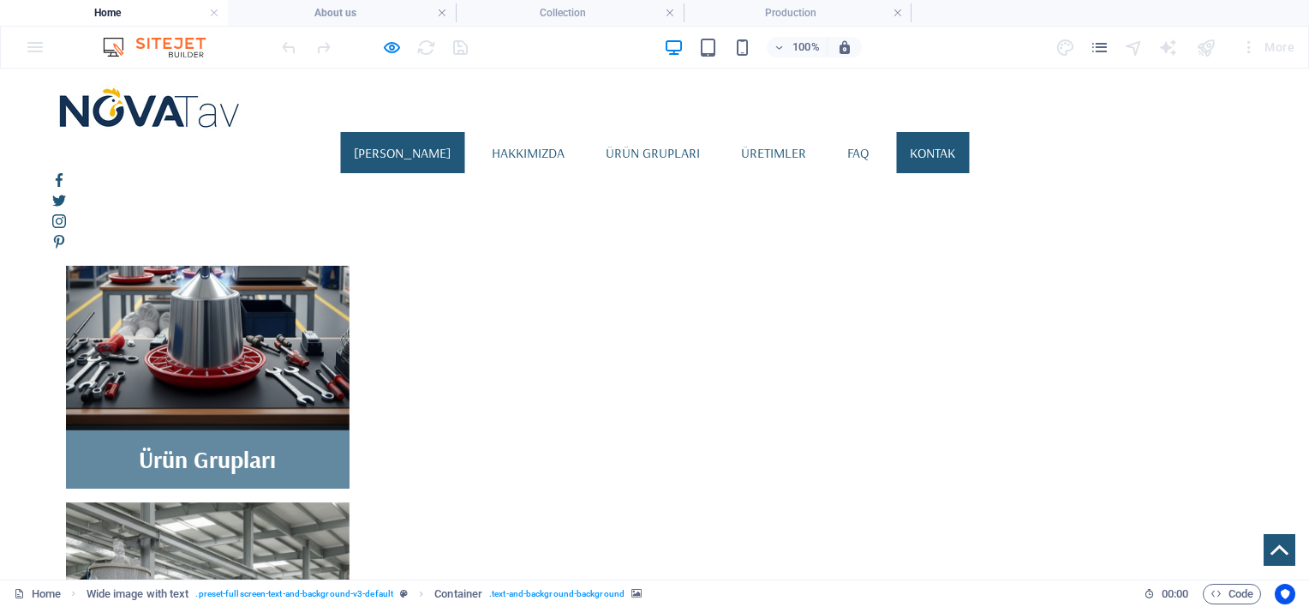
click at [957, 132] on link "kontak" at bounding box center [932, 152] width 73 height 41
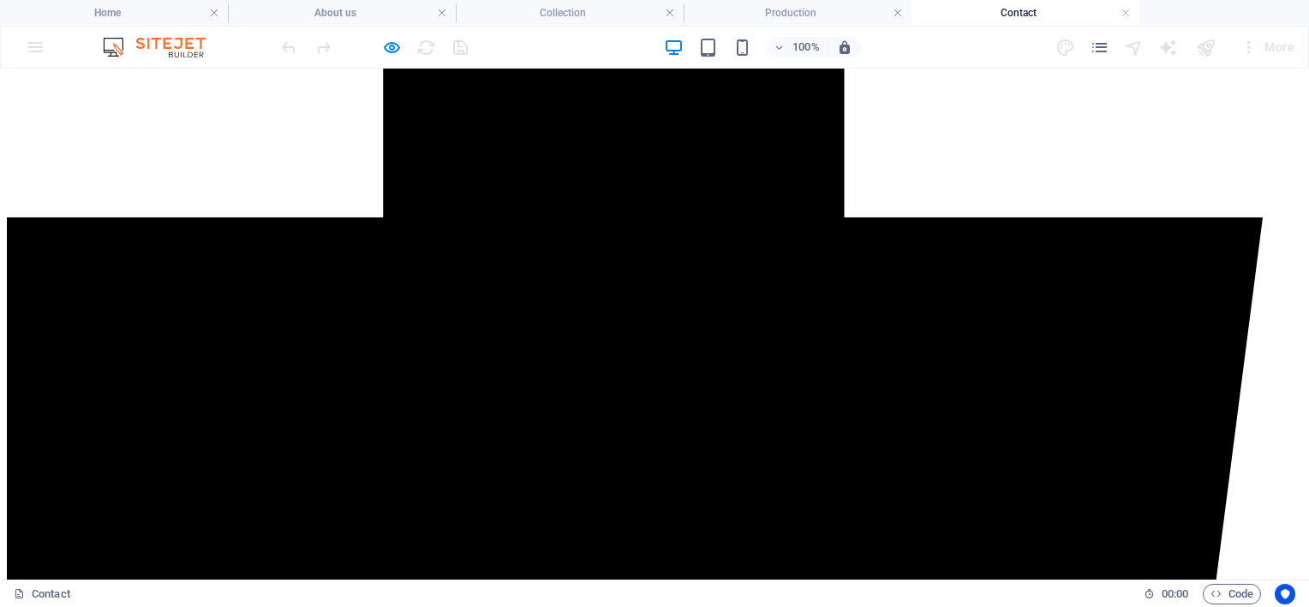
scroll to position [999, 0]
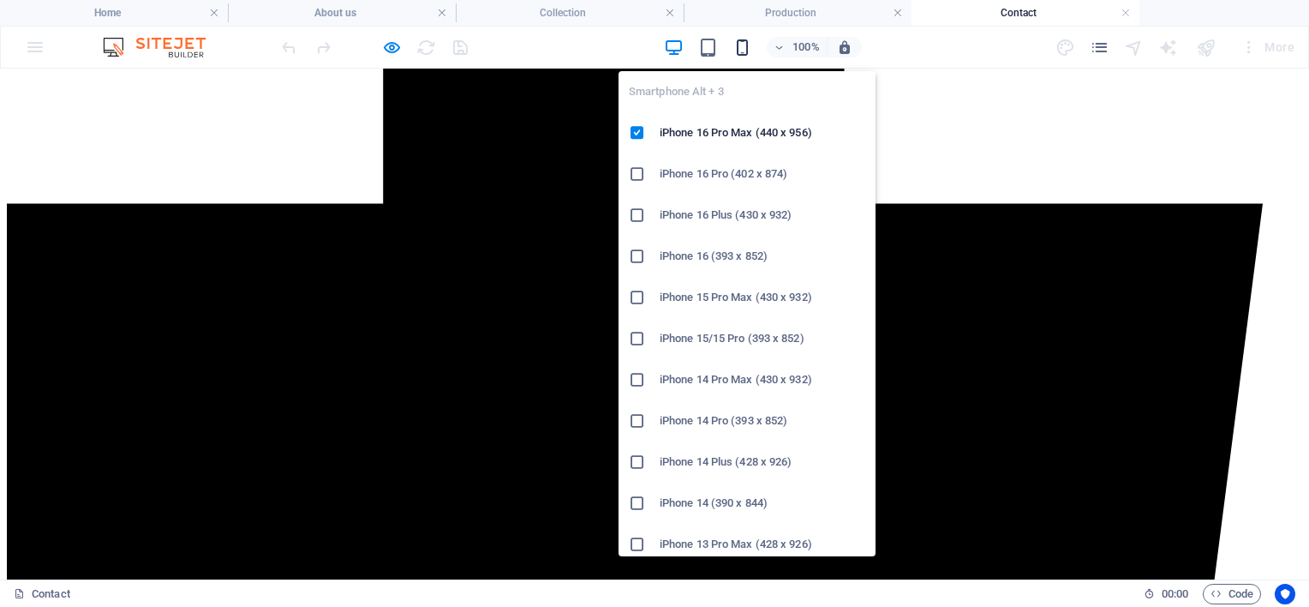
click at [748, 46] on icon "button" at bounding box center [742, 48] width 20 height 20
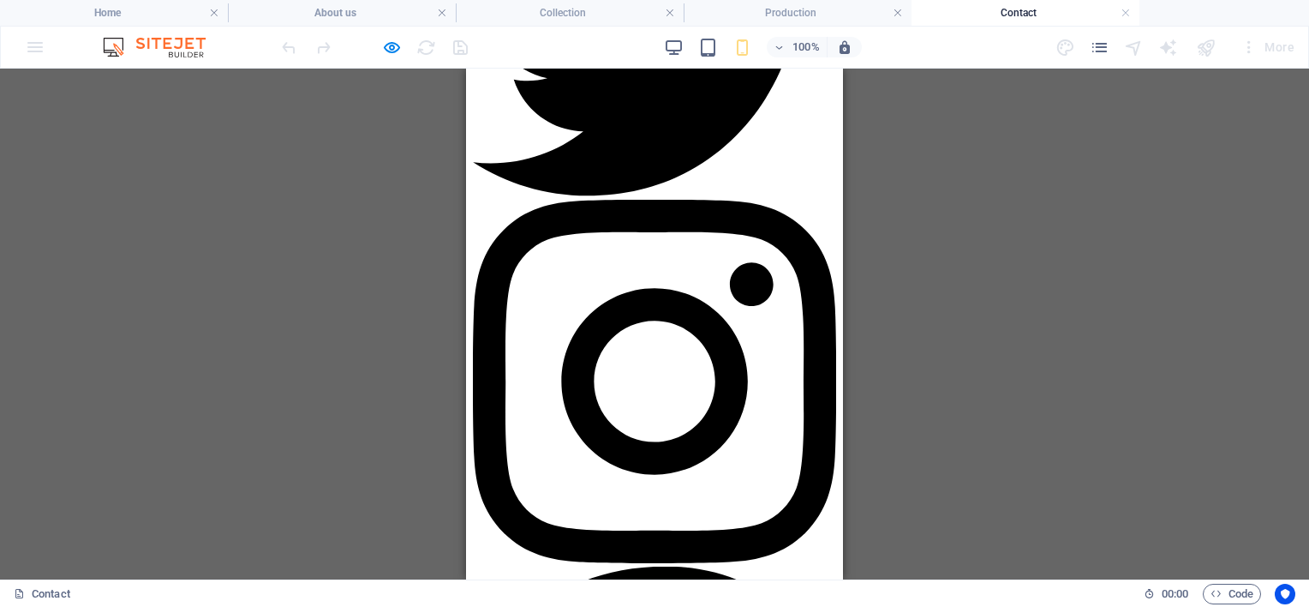
scroll to position [1285, 0]
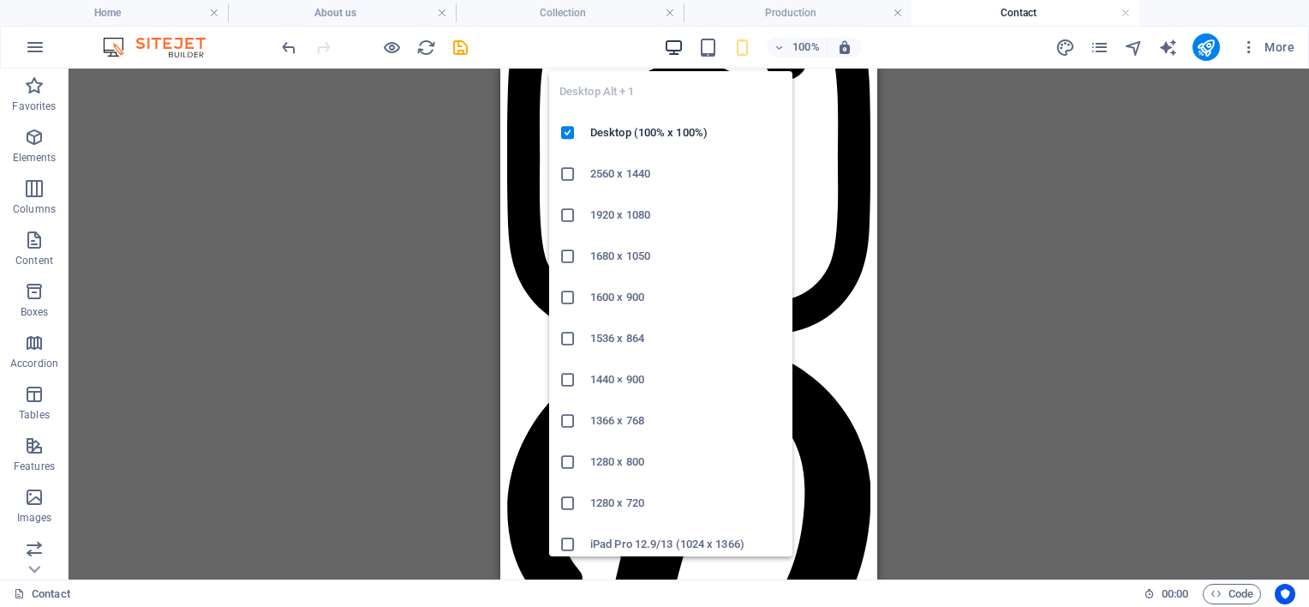
click at [678, 45] on icon "button" at bounding box center [674, 48] width 20 height 20
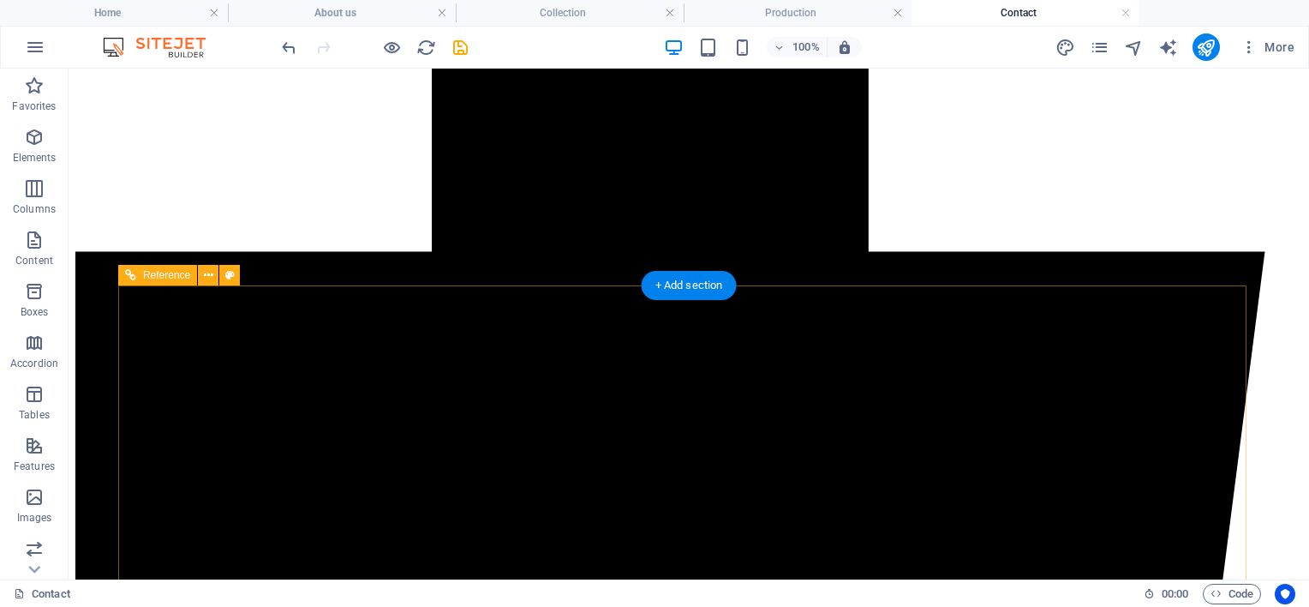
scroll to position [902, 0]
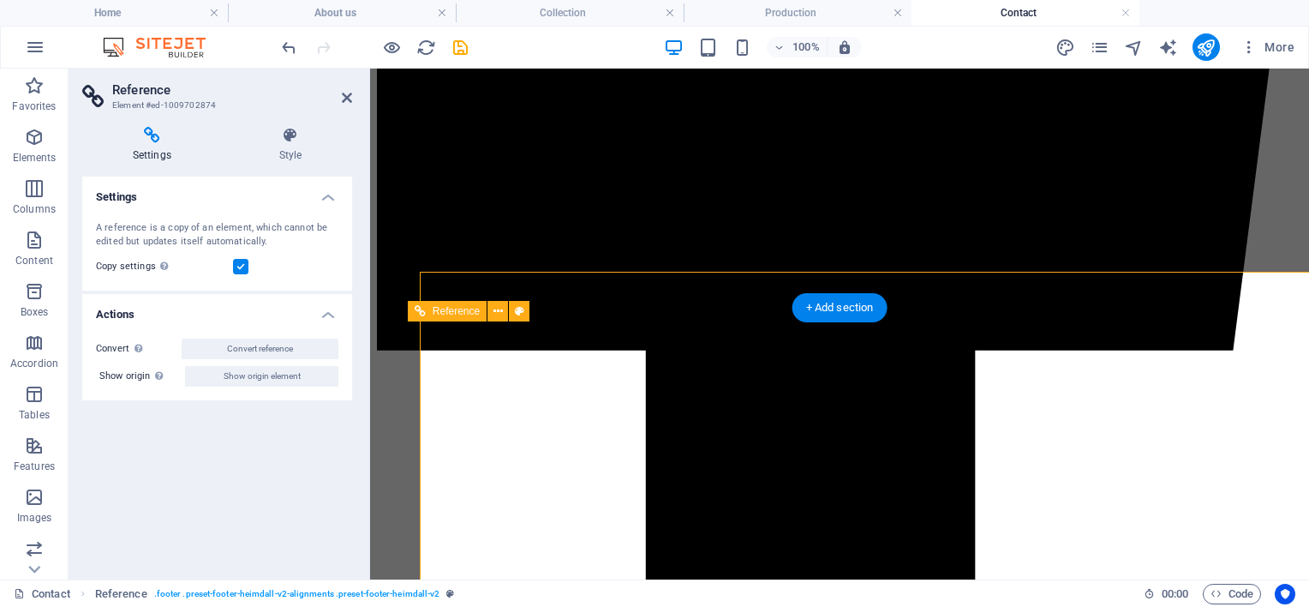
scroll to position [916, 0]
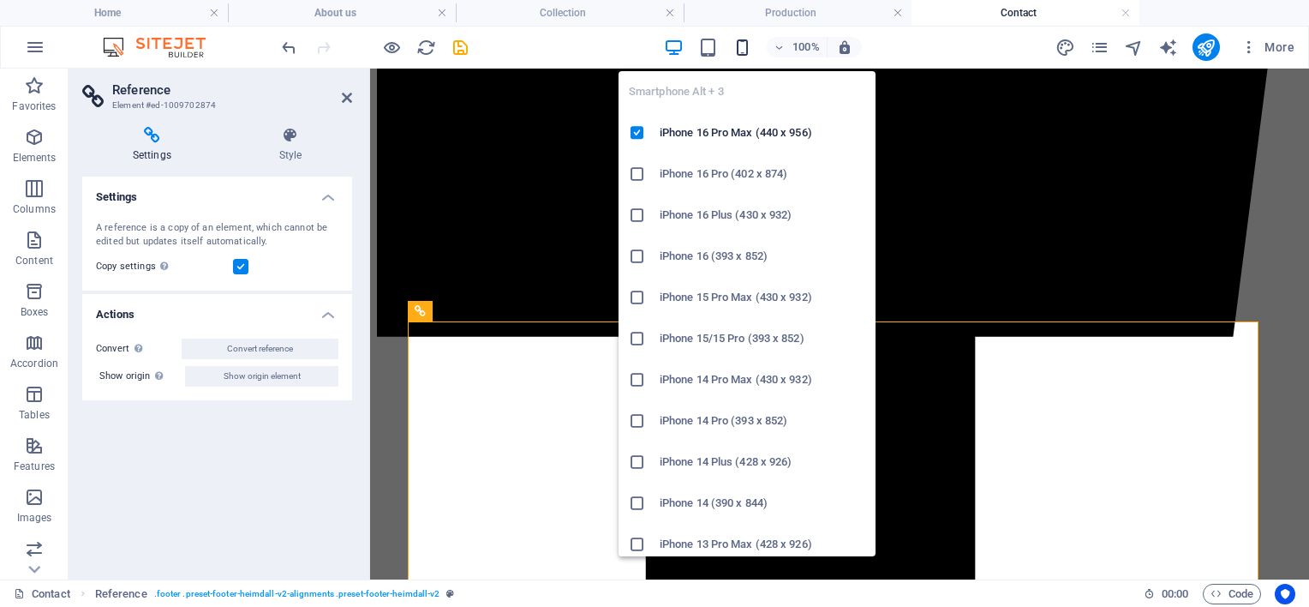
click at [744, 44] on icon "button" at bounding box center [742, 48] width 20 height 20
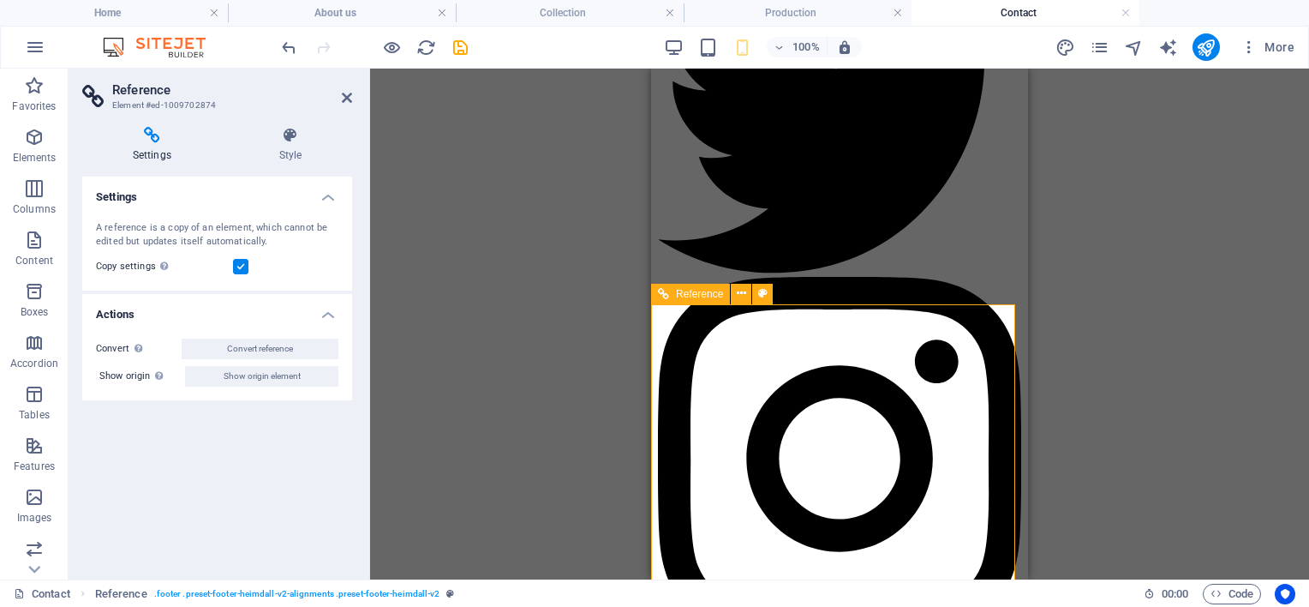
scroll to position [1059, 0]
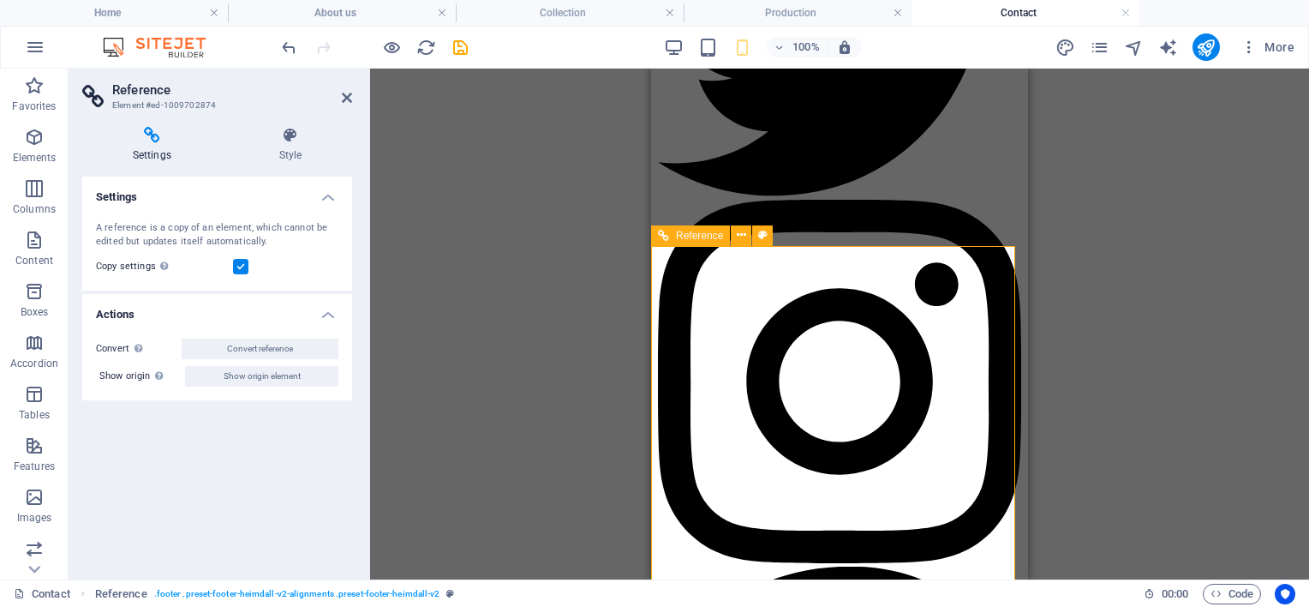
click at [284, 129] on icon at bounding box center [290, 135] width 123 height 17
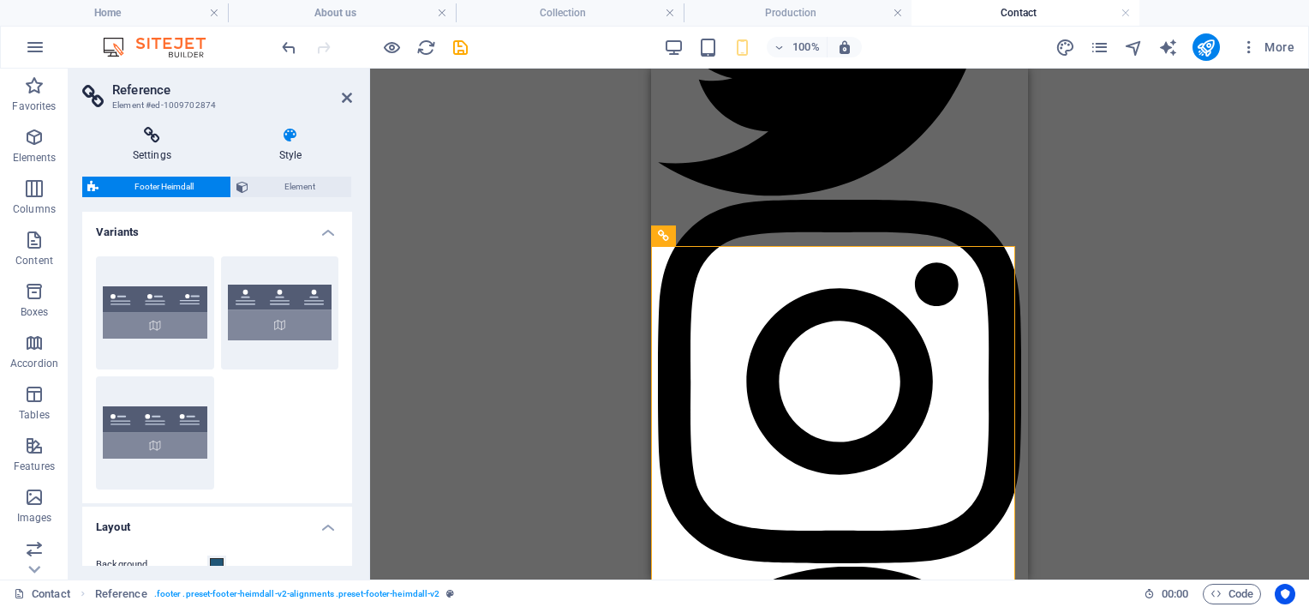
click at [136, 133] on icon at bounding box center [152, 135] width 140 height 17
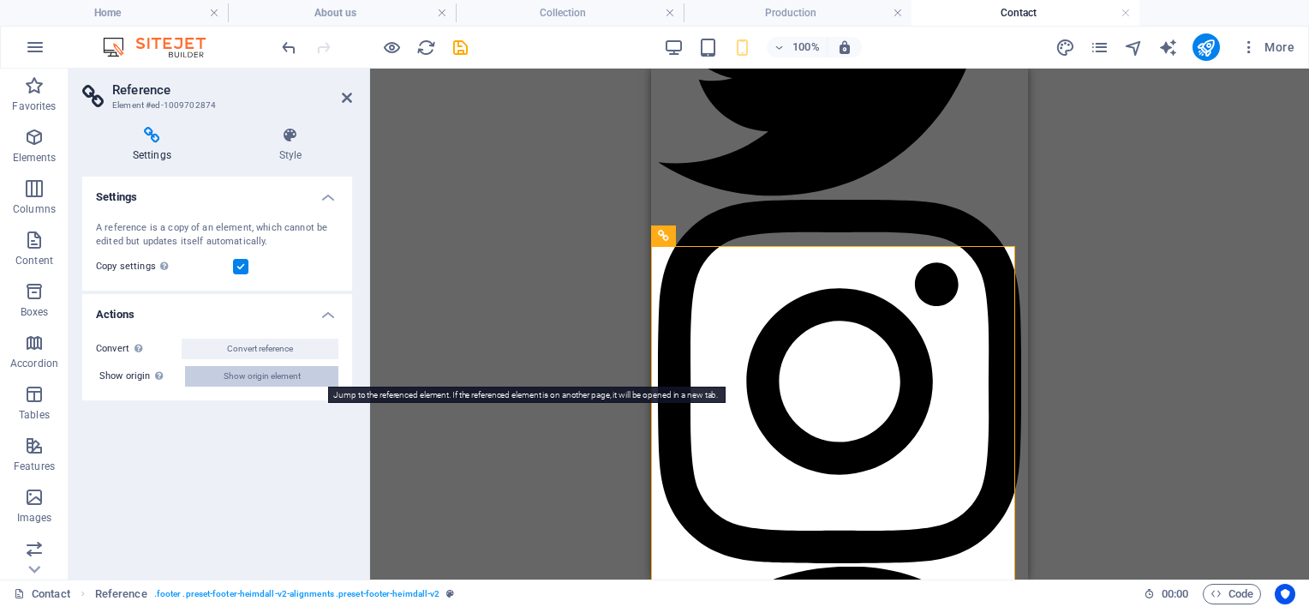
click at [241, 374] on span "Show origin element" at bounding box center [262, 376] width 77 height 21
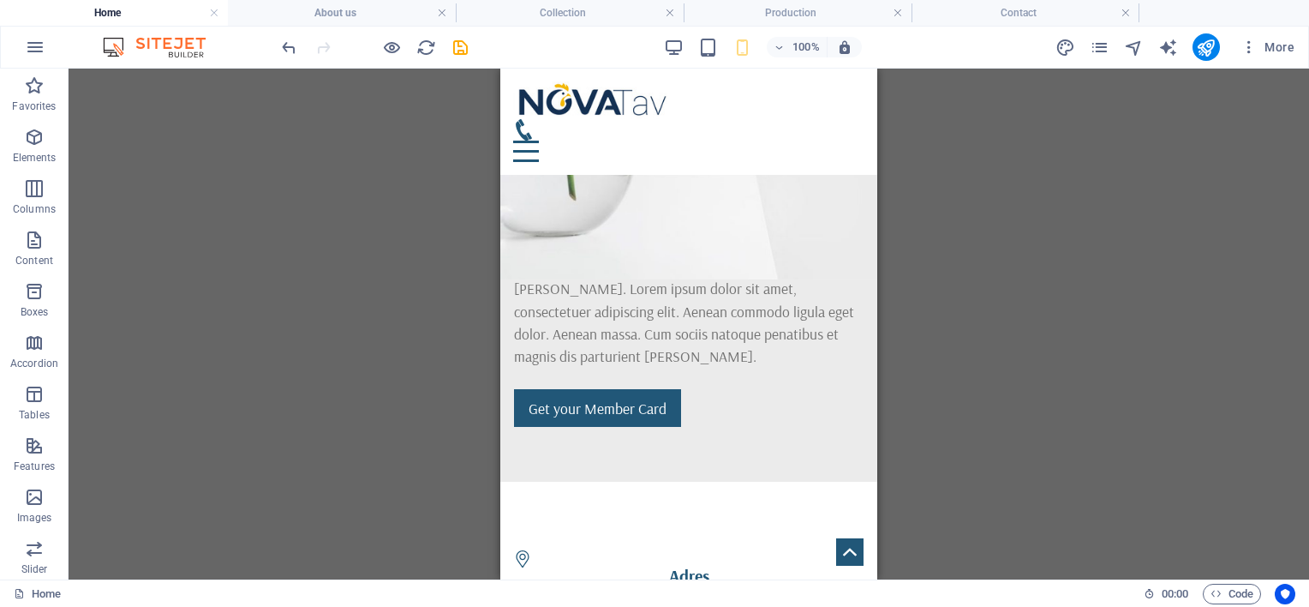
scroll to position [2139, 0]
click at [681, 570] on h3 "Adres" at bounding box center [689, 578] width 350 height 17
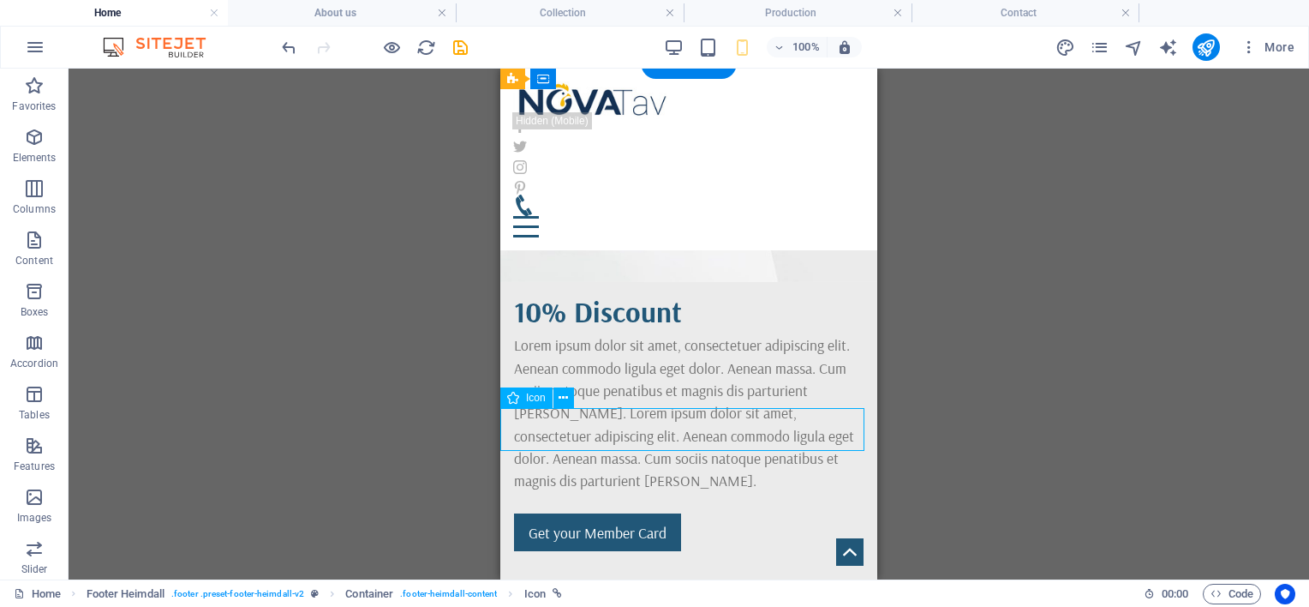
select select "xMidYMid"
select select "px"
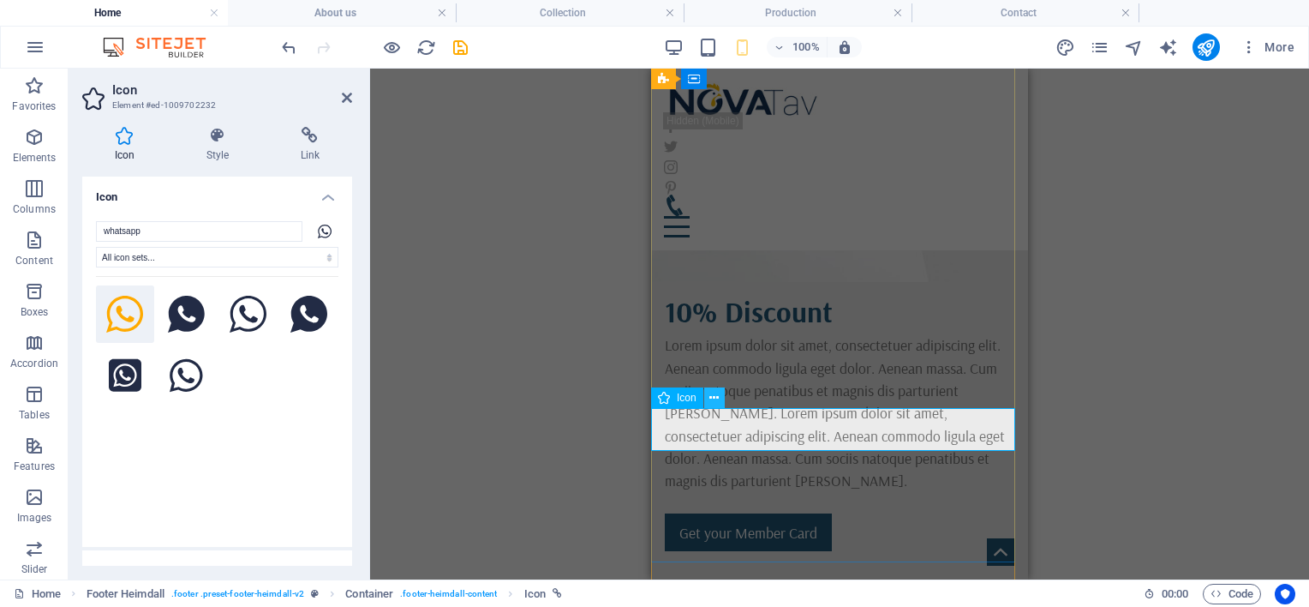
click at [714, 397] on icon at bounding box center [713, 398] width 9 height 18
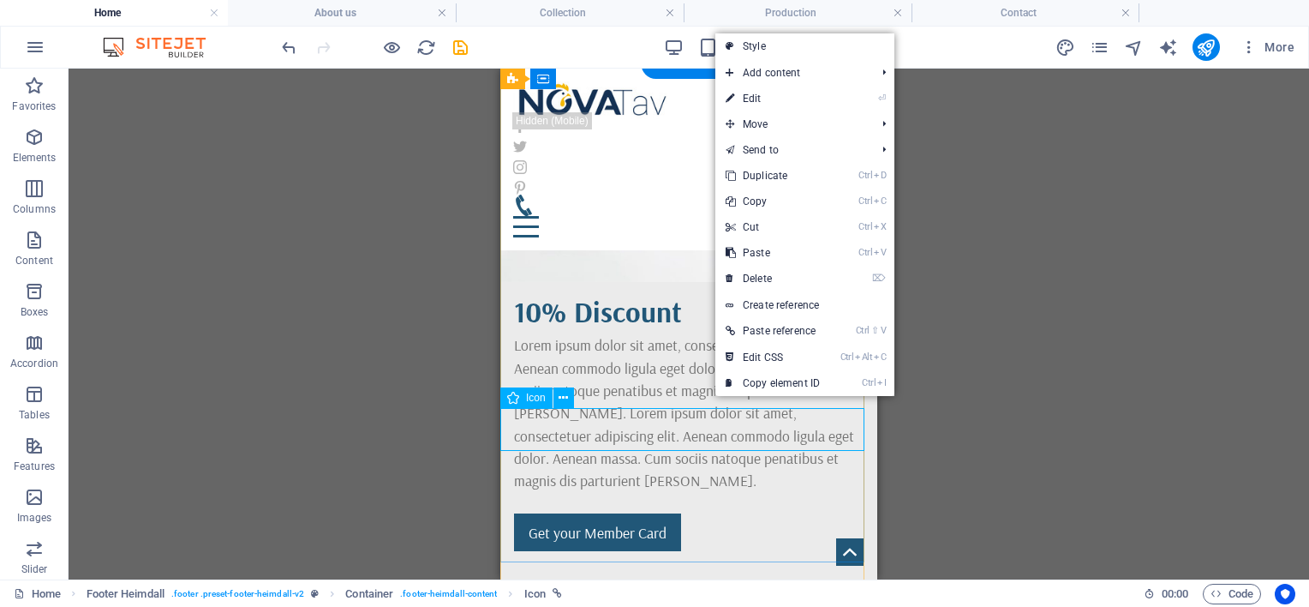
select select "xMidYMid"
select select "px"
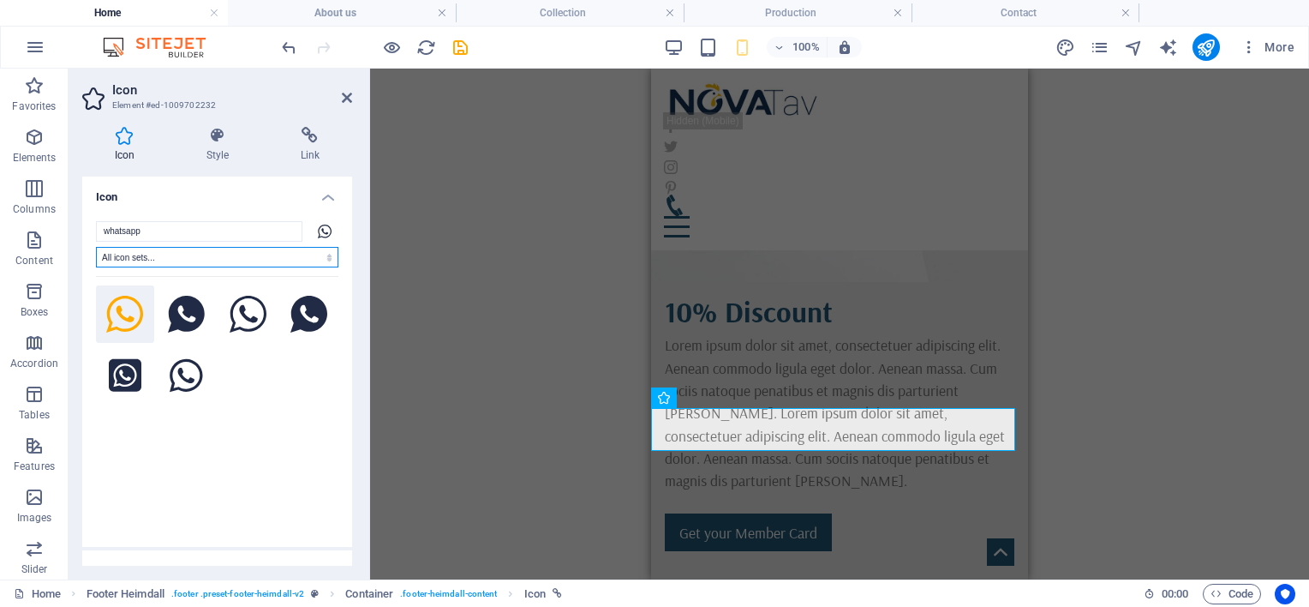
click at [251, 252] on select "All icon sets... IcoFont Ionicons FontAwesome Brands FontAwesome Duotone FontAw…" at bounding box center [217, 257] width 242 height 21
click at [250, 257] on select "All icon sets... IcoFont Ionicons FontAwesome Brands FontAwesome Duotone FontAw…" at bounding box center [217, 257] width 242 height 21
click at [212, 228] on input "whatsapp" at bounding box center [199, 231] width 206 height 21
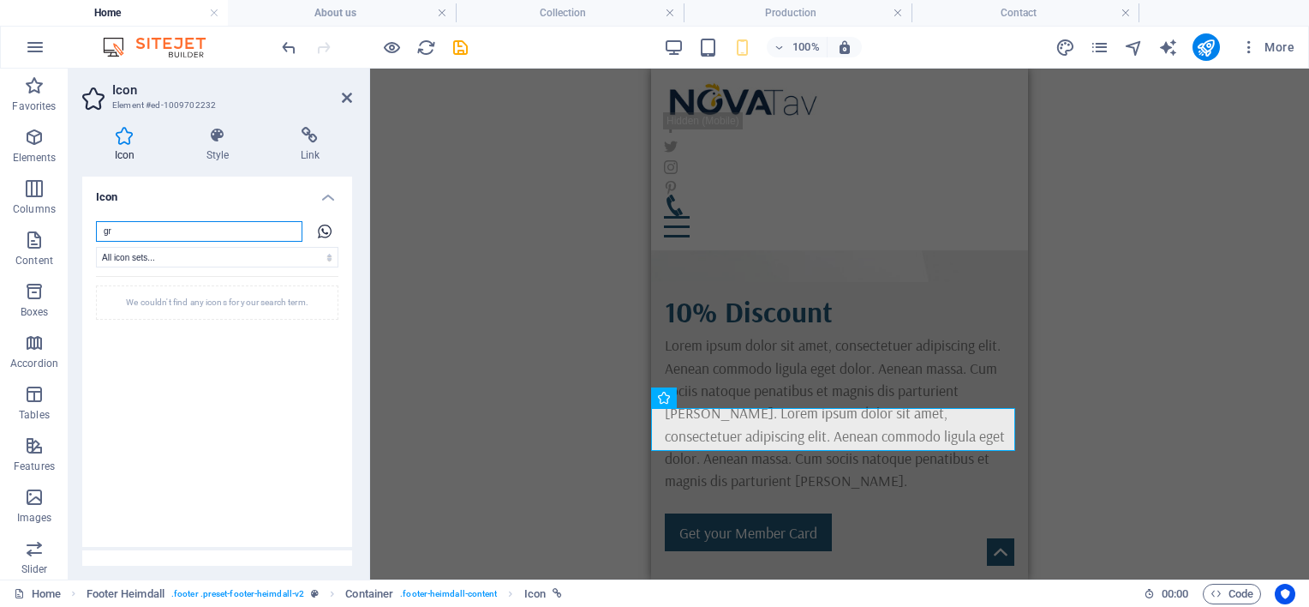
type input "g"
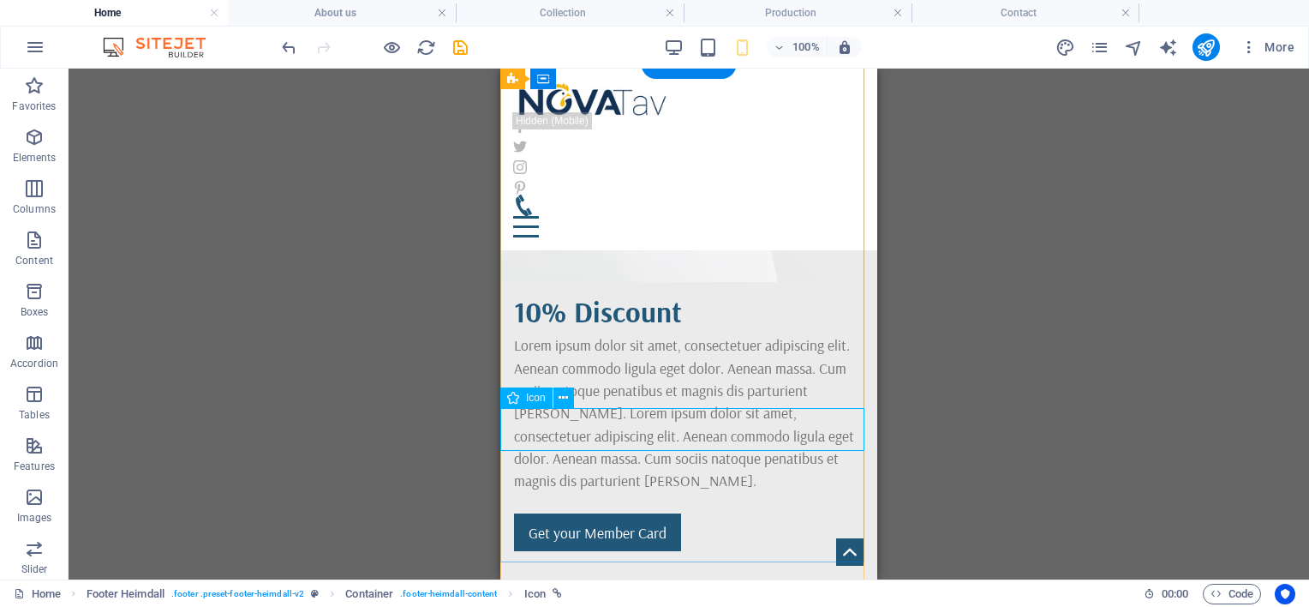
select select "xMidYMid"
select select "px"
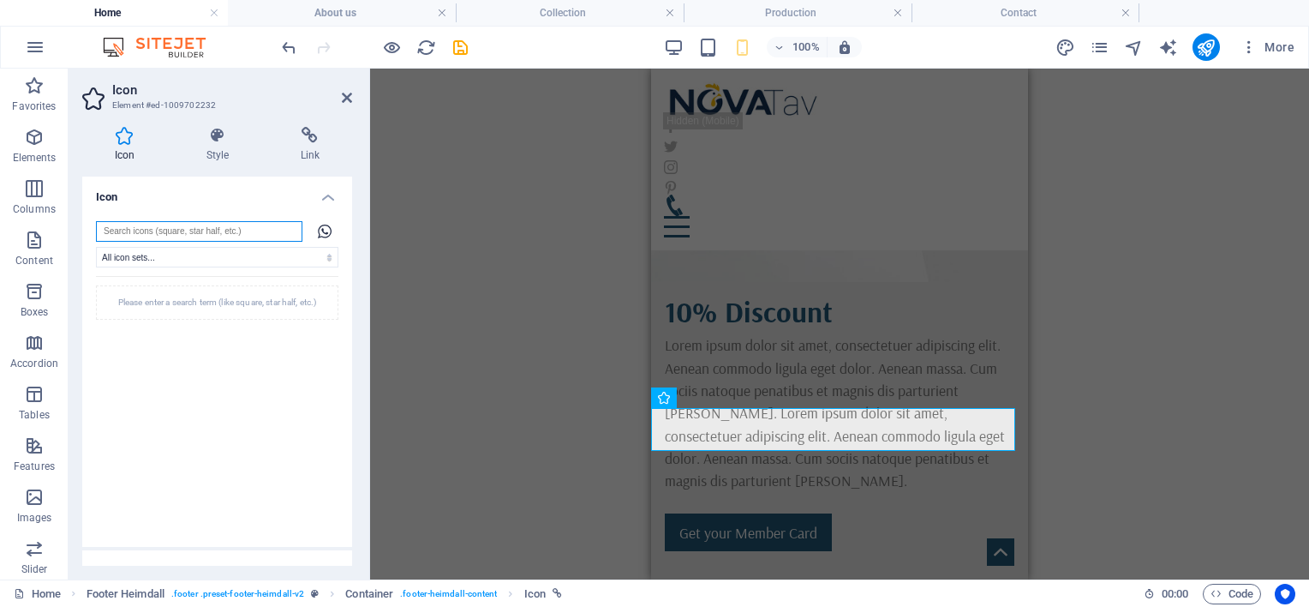
click at [160, 228] on input "search" at bounding box center [199, 231] width 206 height 21
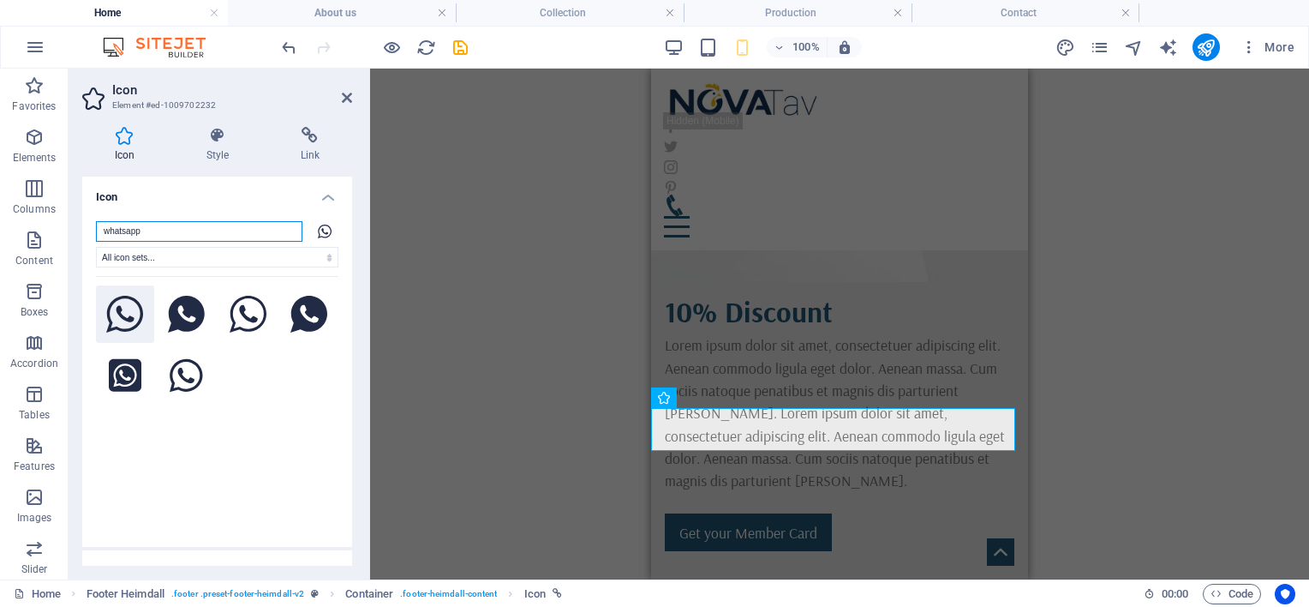
type input "whatsapp"
click at [130, 312] on icon at bounding box center [125, 315] width 38 height 38
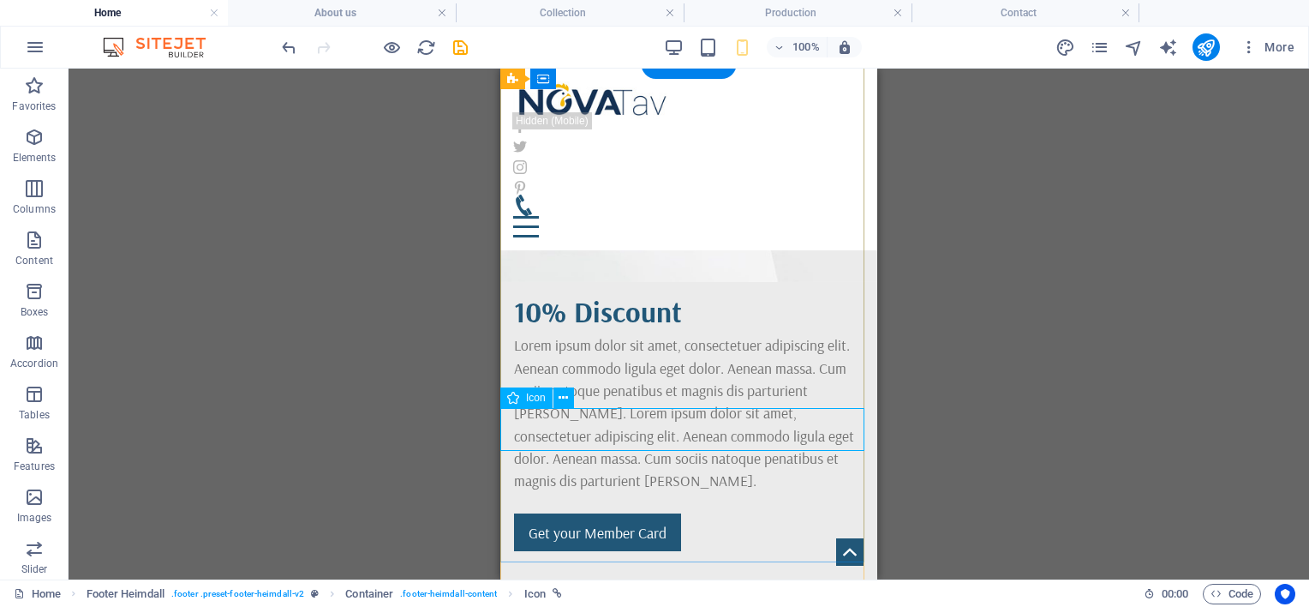
select select "xMidYMid"
select select "px"
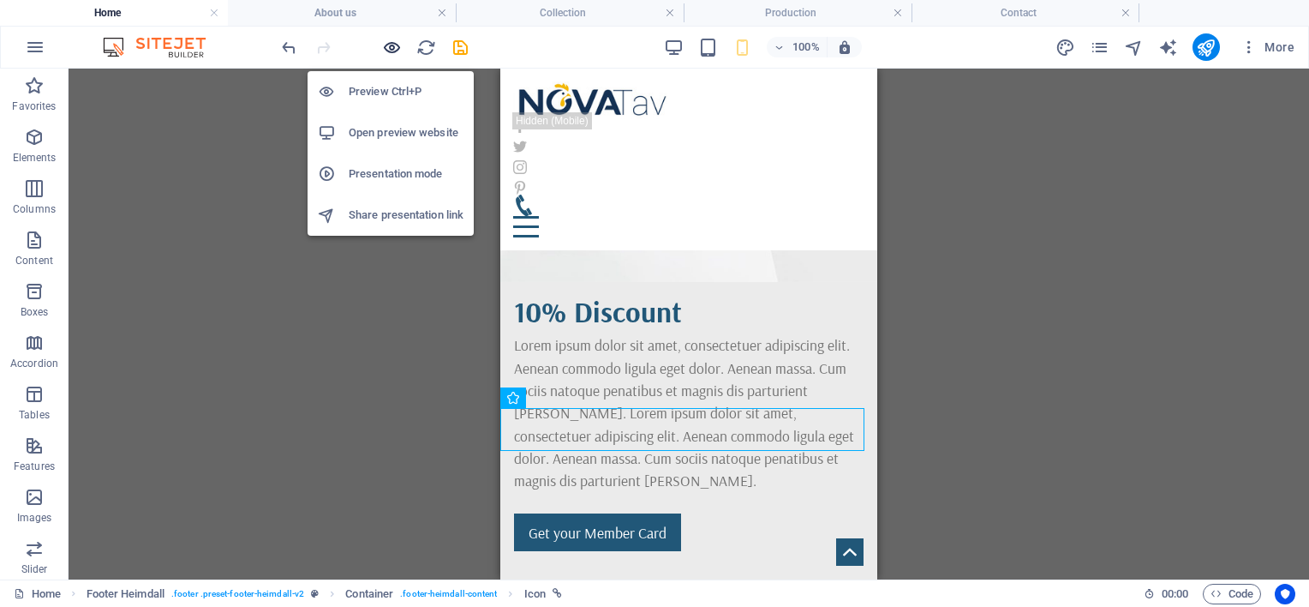
click at [397, 47] on icon "button" at bounding box center [392, 48] width 20 height 20
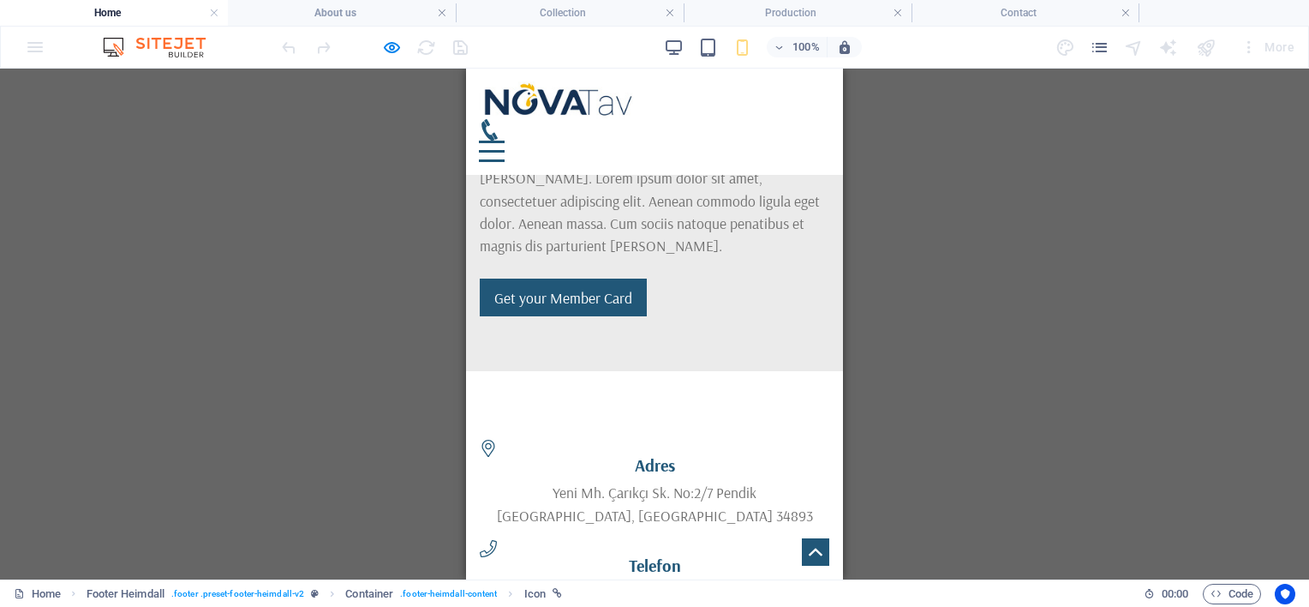
scroll to position [2425, 0]
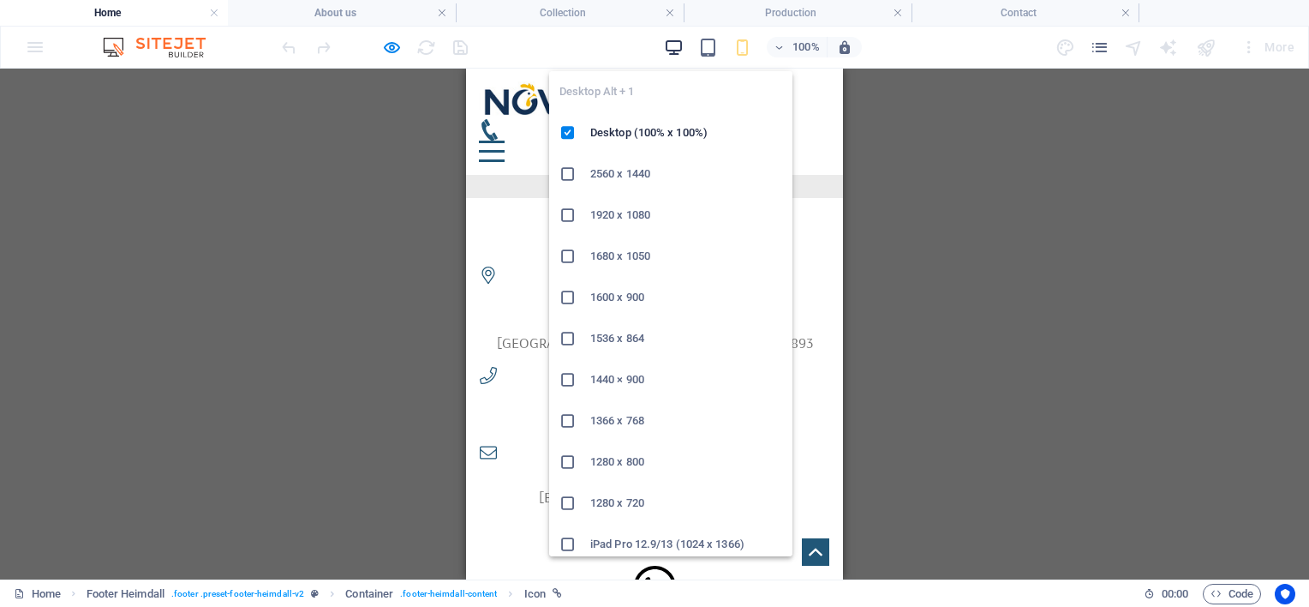
click at [677, 43] on icon "button" at bounding box center [674, 48] width 20 height 20
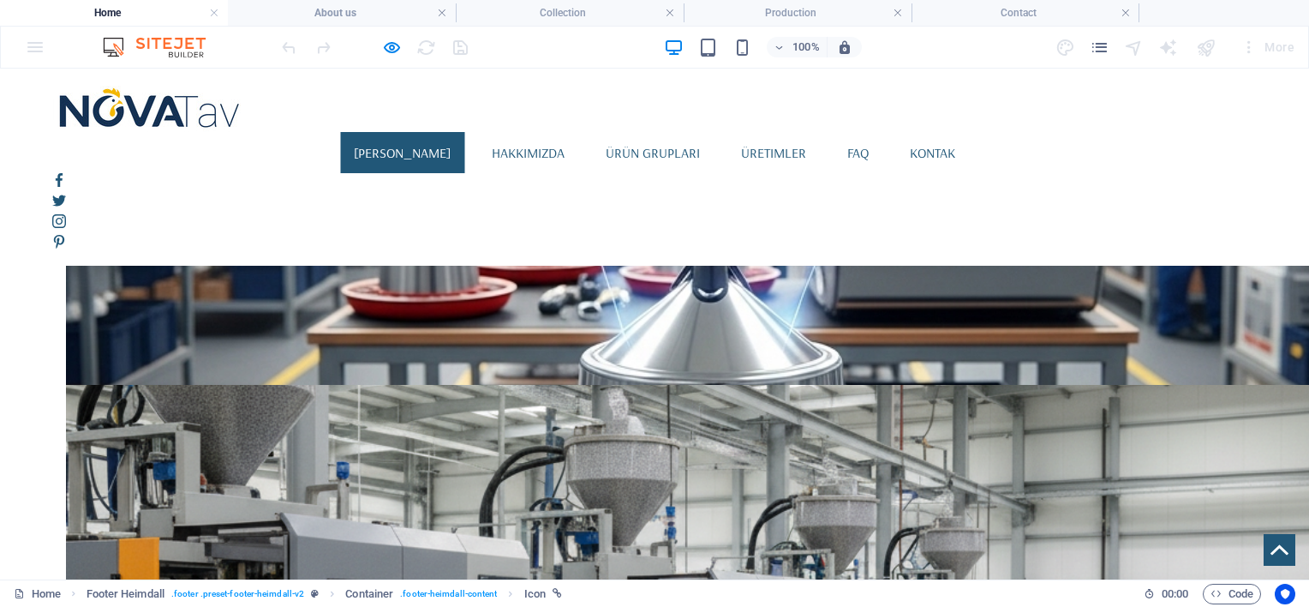
scroll to position [873, 0]
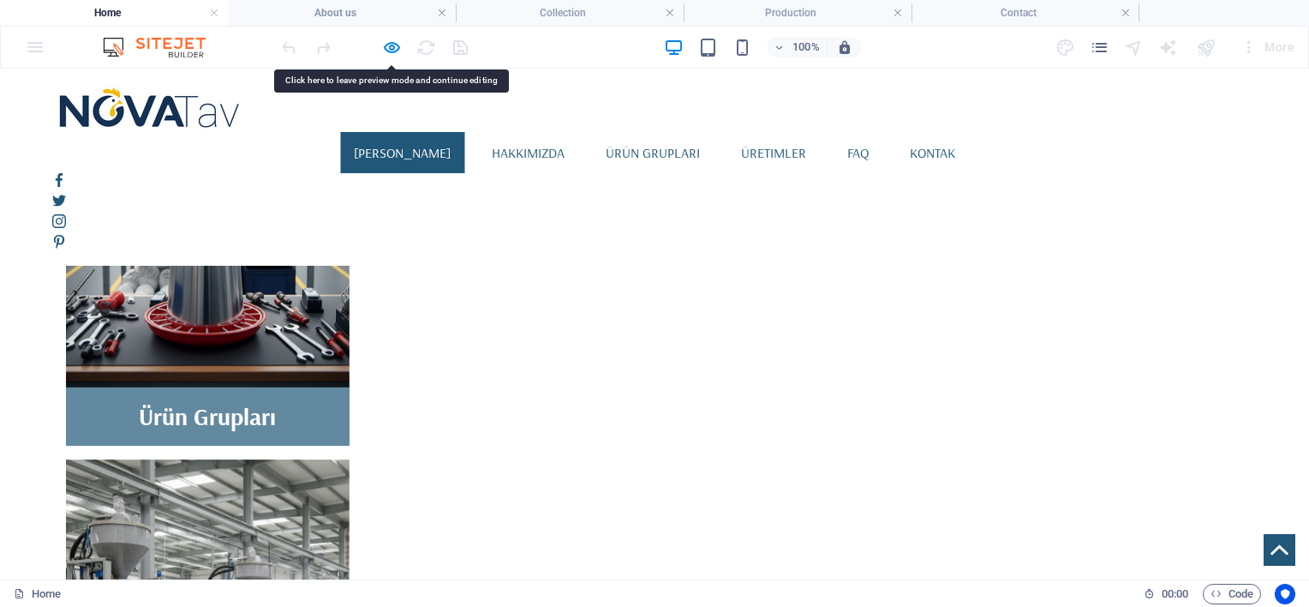
drag, startPoint x: 836, startPoint y: 275, endPoint x: 805, endPoint y: 332, distance: 64.4
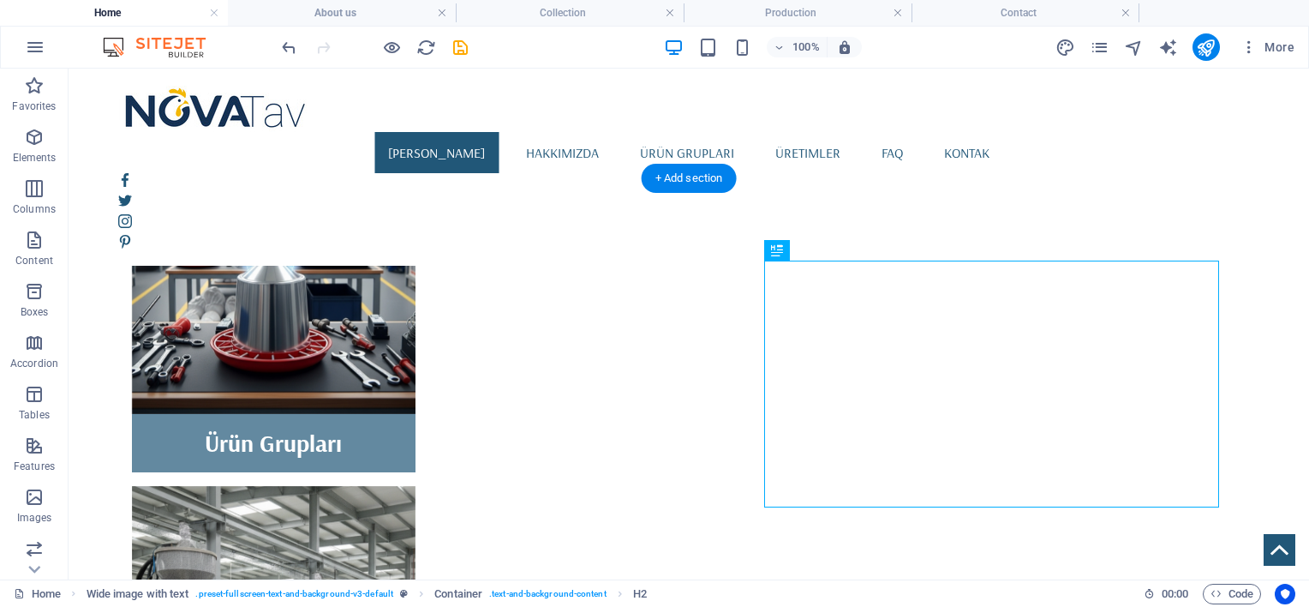
scroll to position [977, 0]
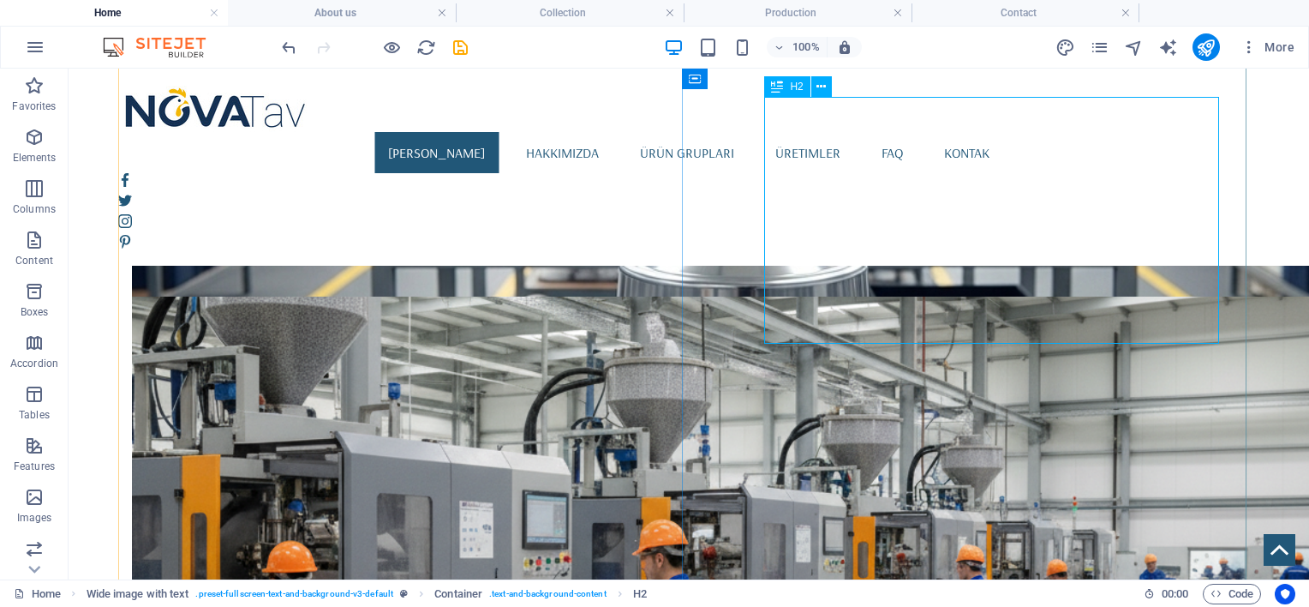
scroll to position [1131, 0]
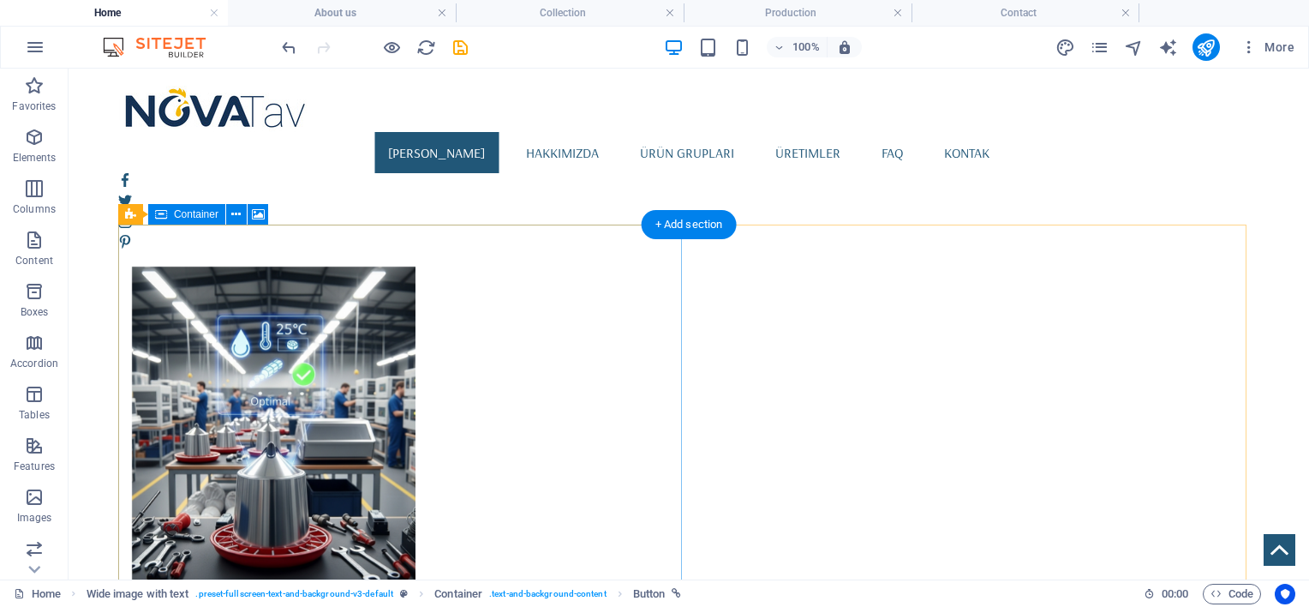
scroll to position [874, 0]
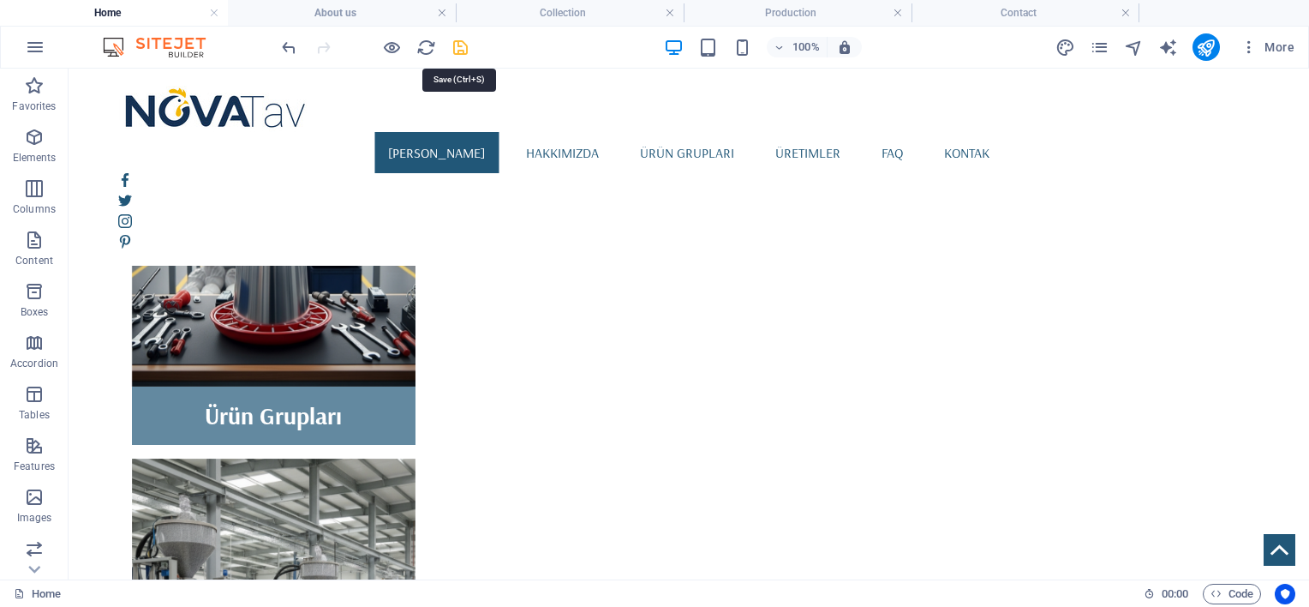
click at [457, 48] on icon "save" at bounding box center [461, 48] width 20 height 20
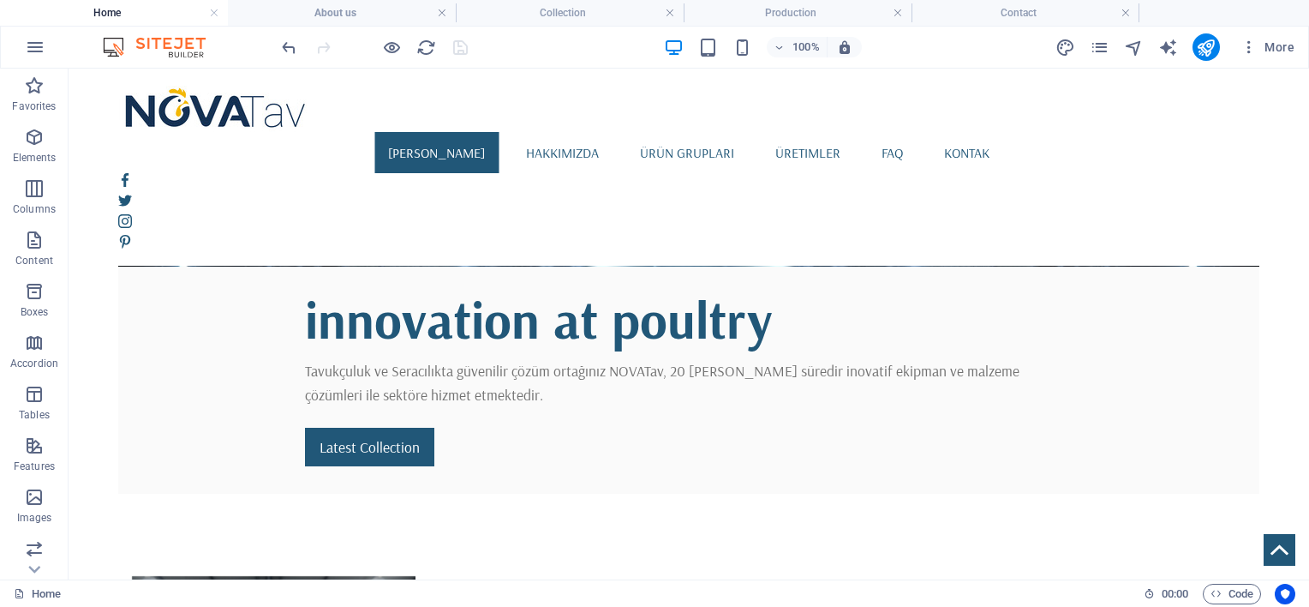
scroll to position [0, 0]
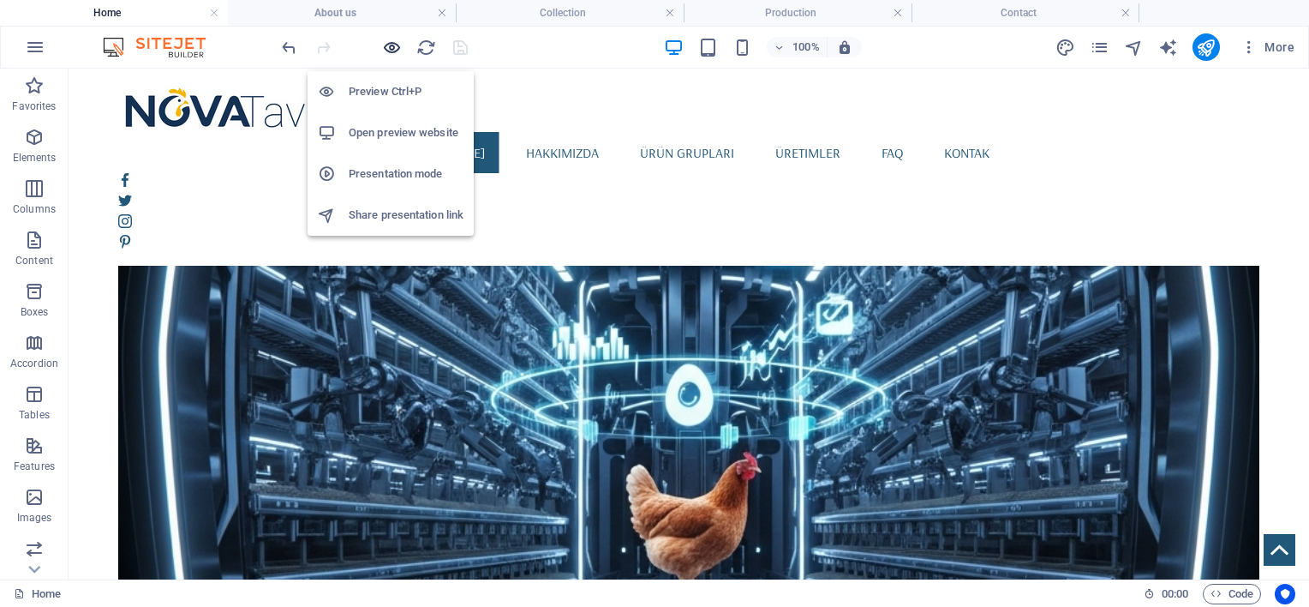
click at [385, 46] on icon "button" at bounding box center [392, 48] width 20 height 20
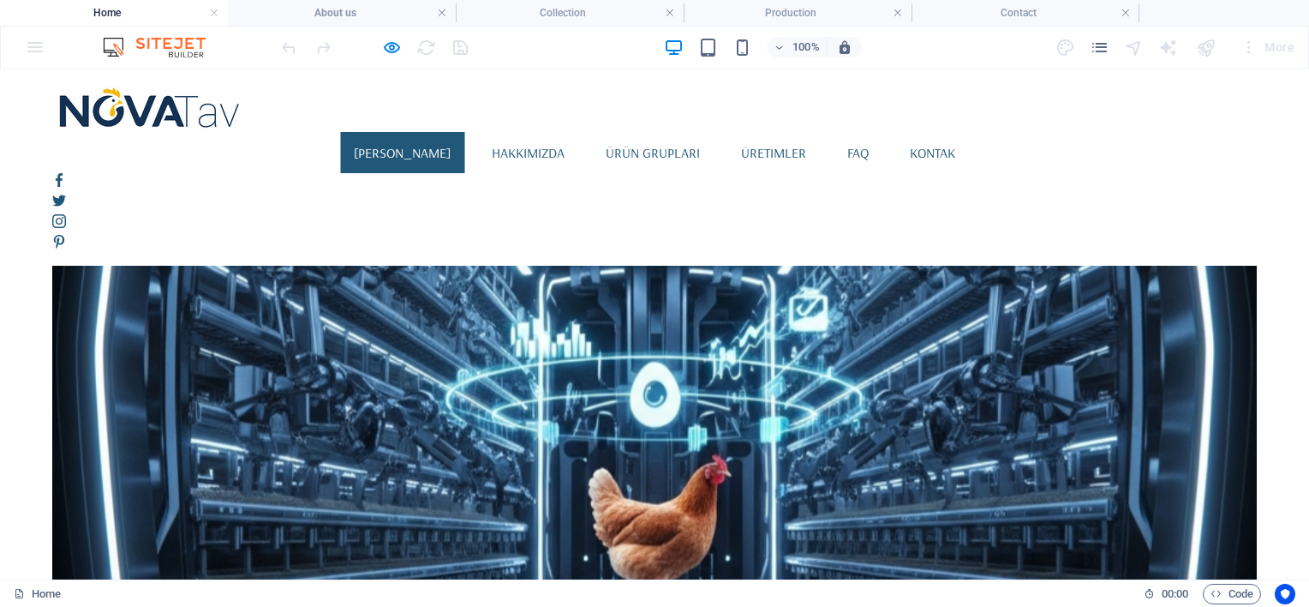
click at [454, 132] on link "[PERSON_NAME]" at bounding box center [402, 152] width 124 height 41
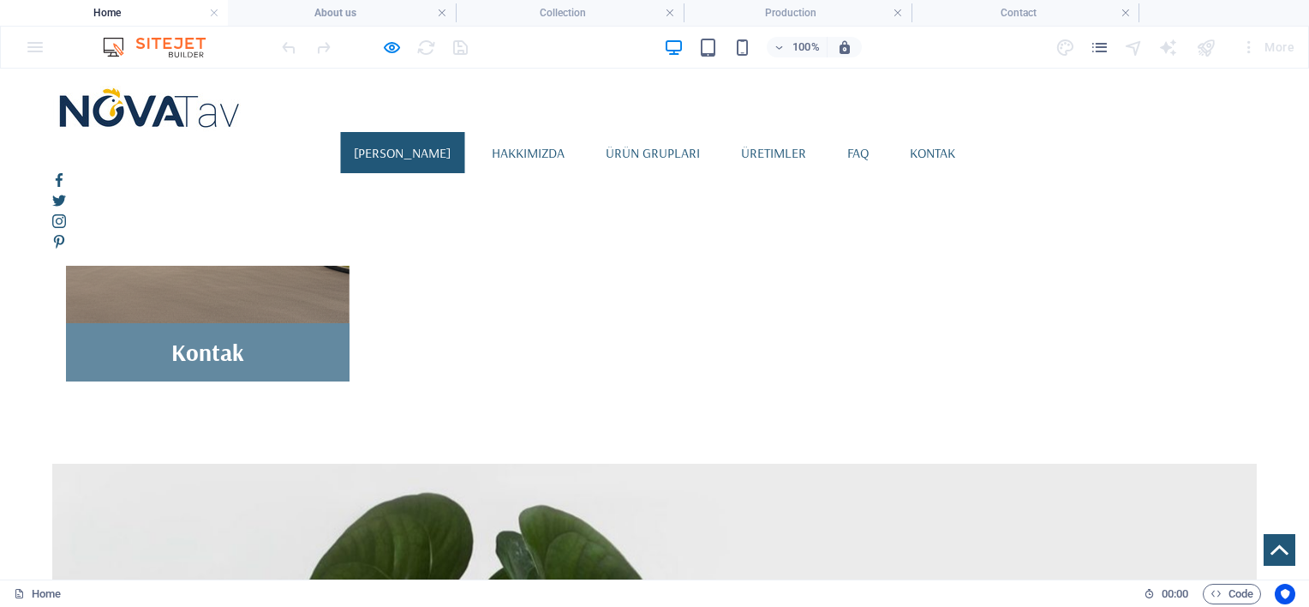
scroll to position [1772, 0]
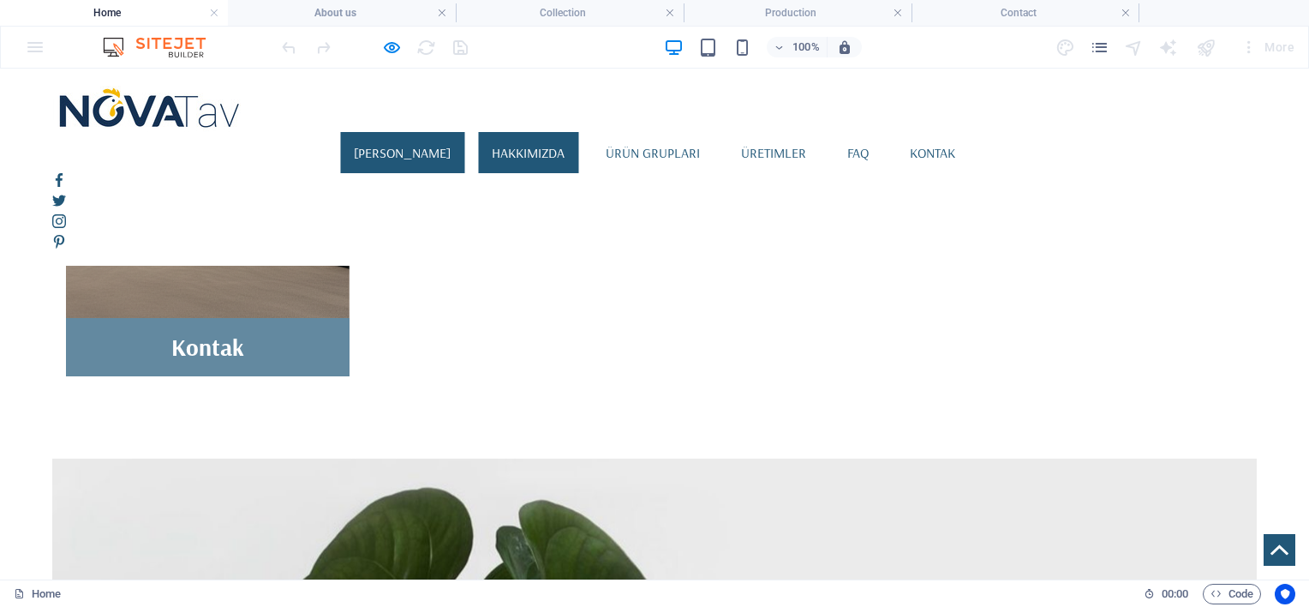
click at [576, 132] on link "Hakkımızda" at bounding box center [528, 152] width 100 height 41
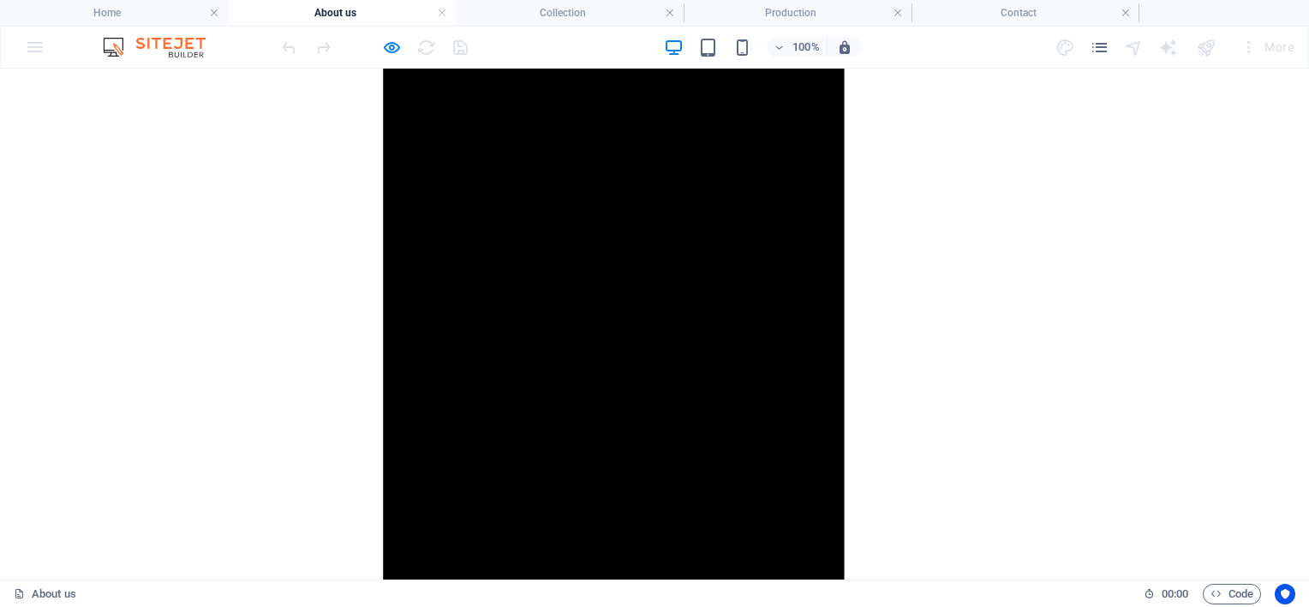
scroll to position [1999, 0]
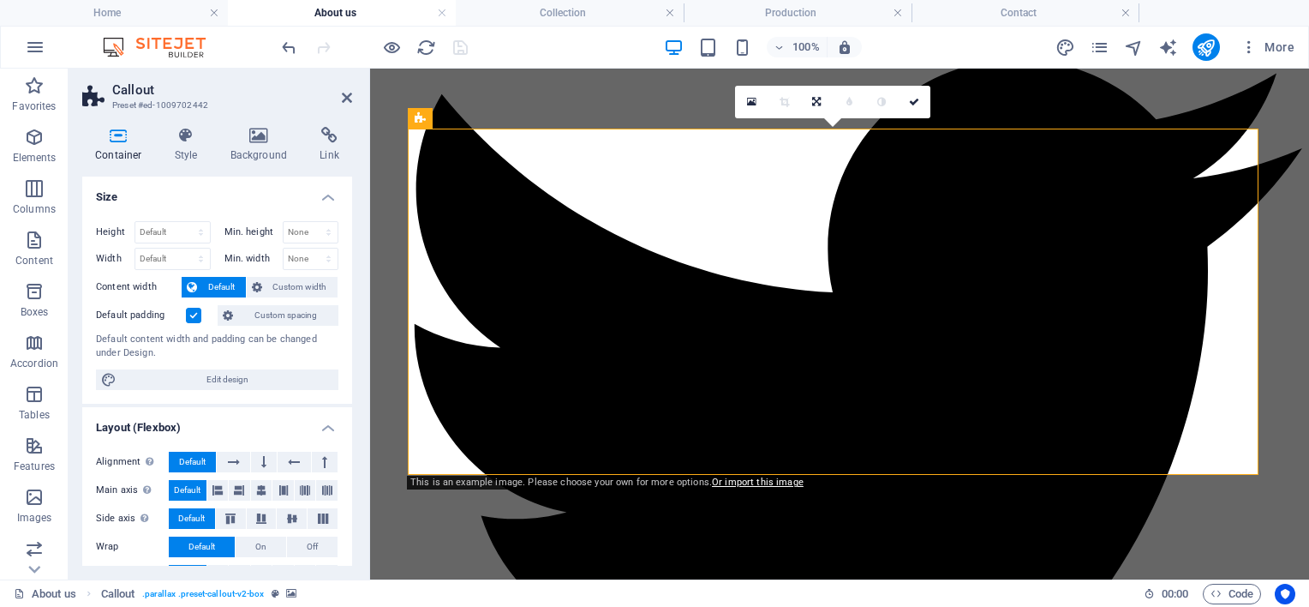
scroll to position [2012, 0]
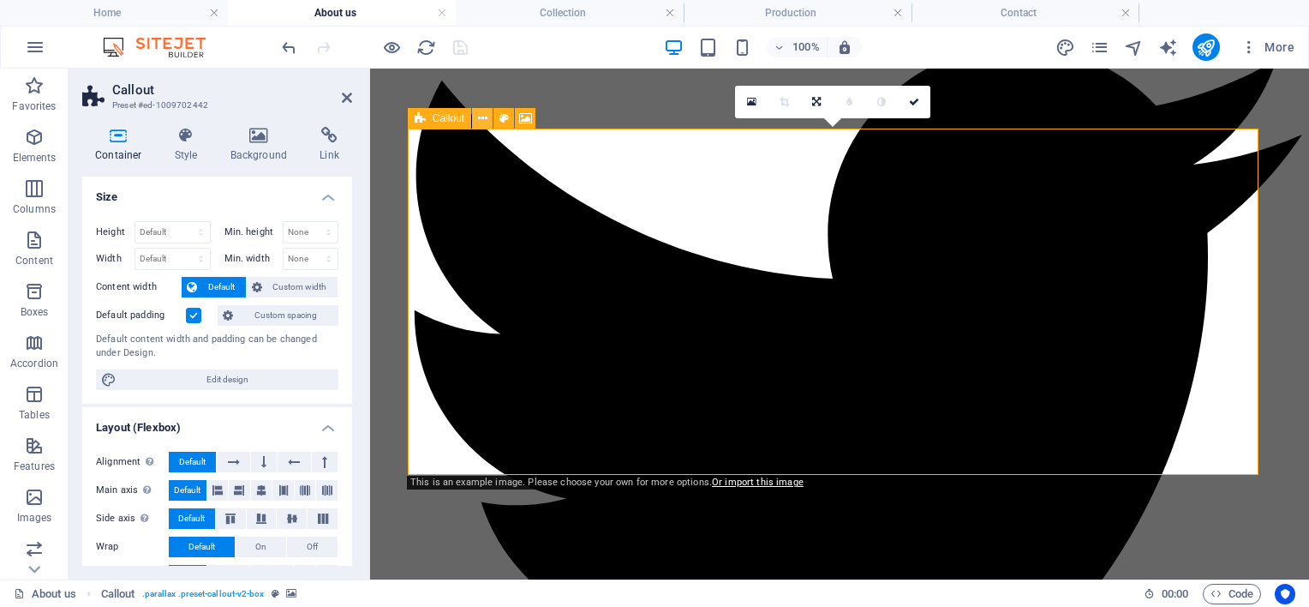
click at [480, 119] on icon at bounding box center [482, 119] width 9 height 18
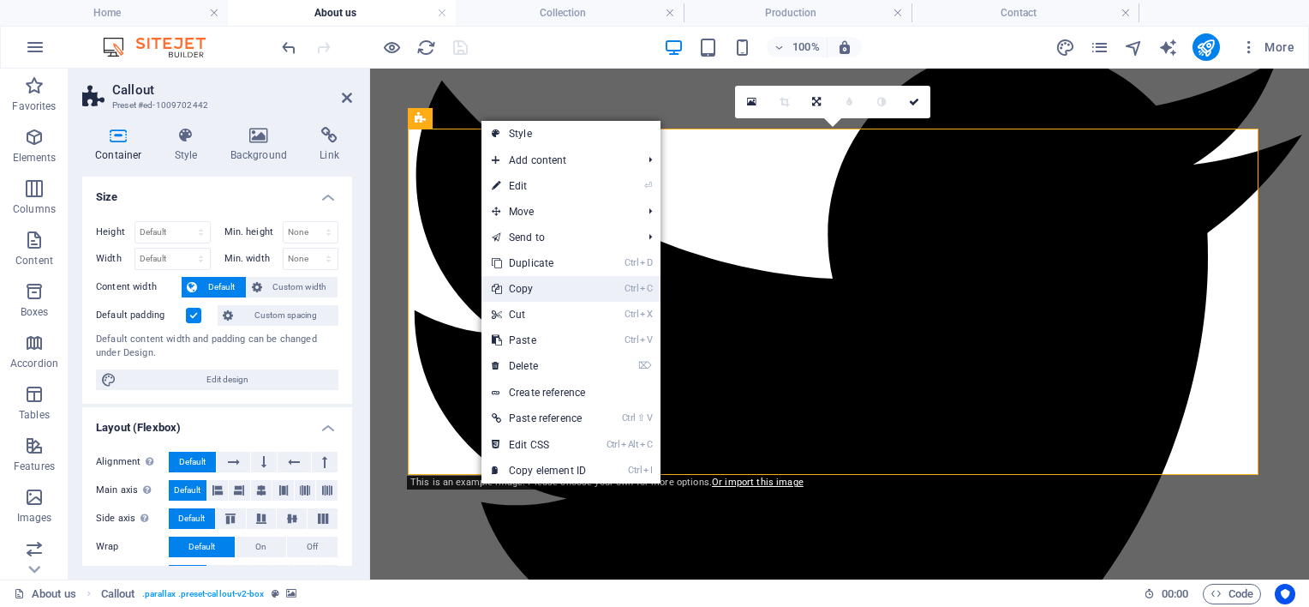
click at [532, 290] on link "Ctrl C Copy" at bounding box center [538, 289] width 115 height 26
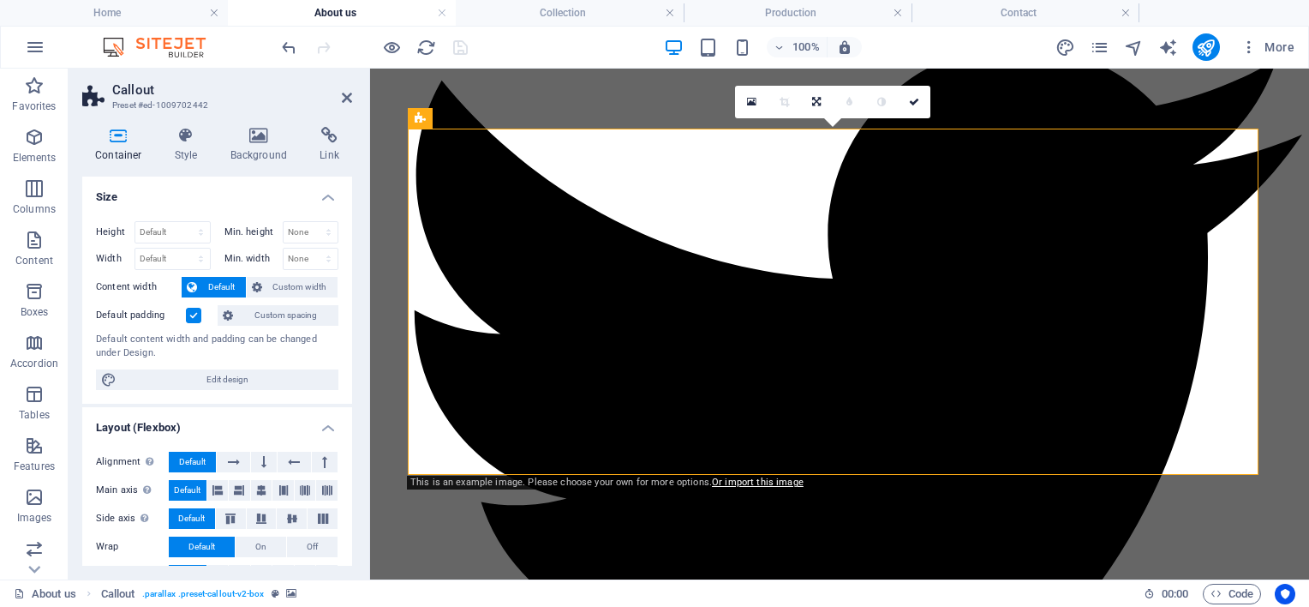
scroll to position [1999, 0]
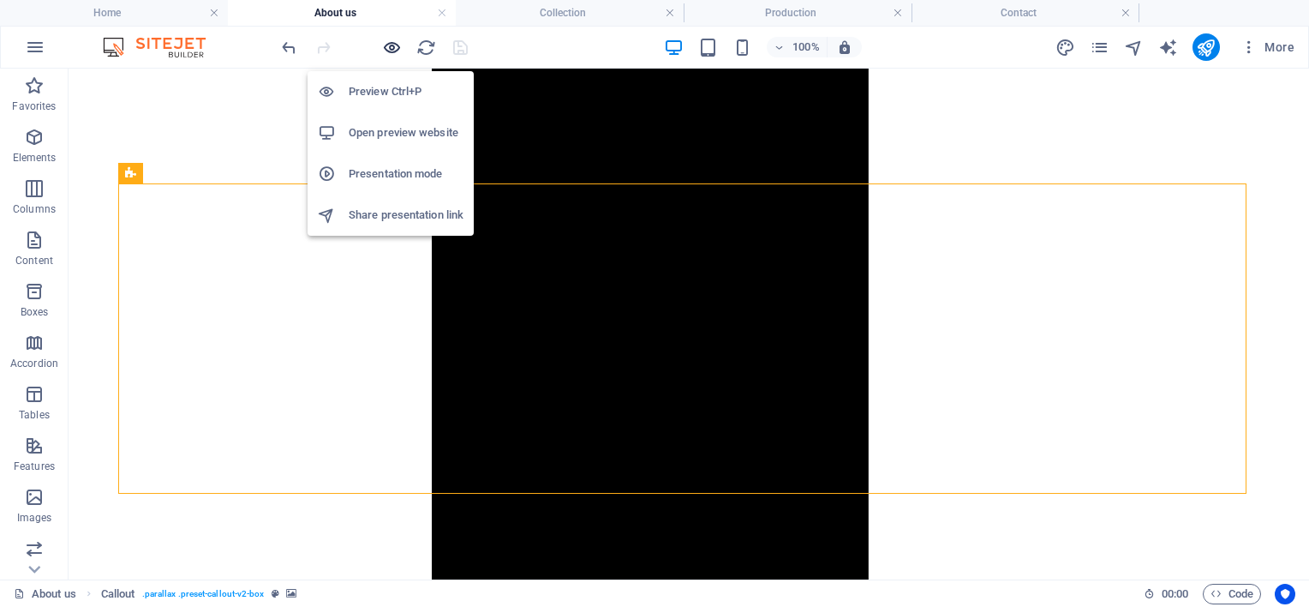
click at [385, 47] on icon "button" at bounding box center [392, 48] width 20 height 20
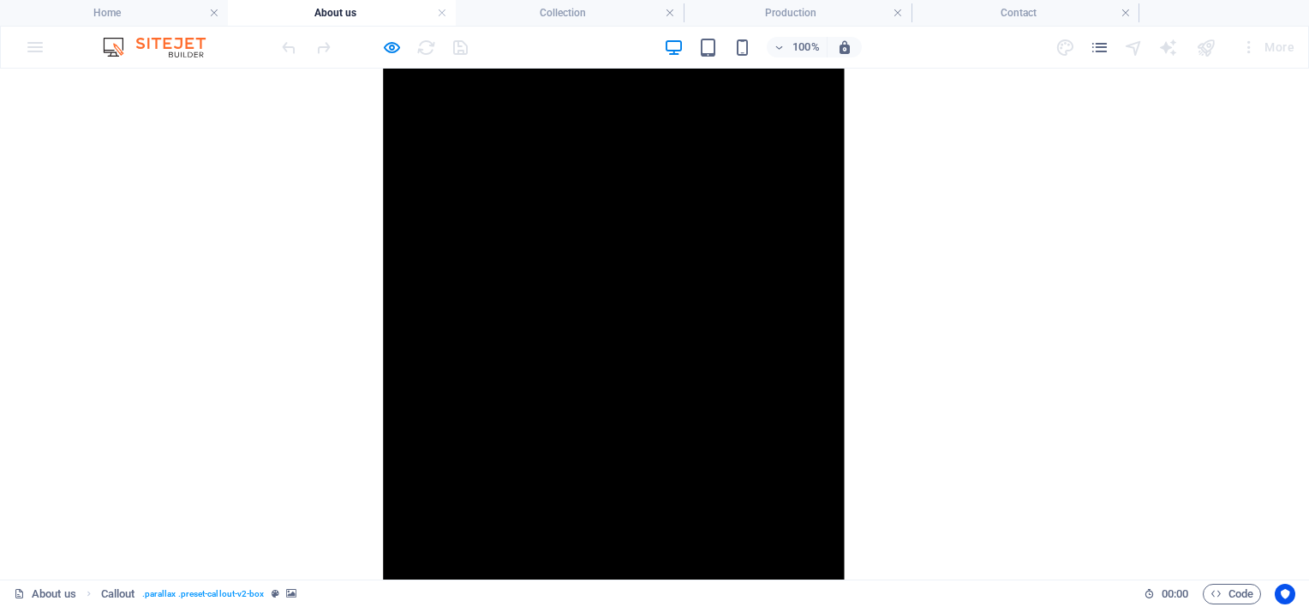
scroll to position [1856, 0]
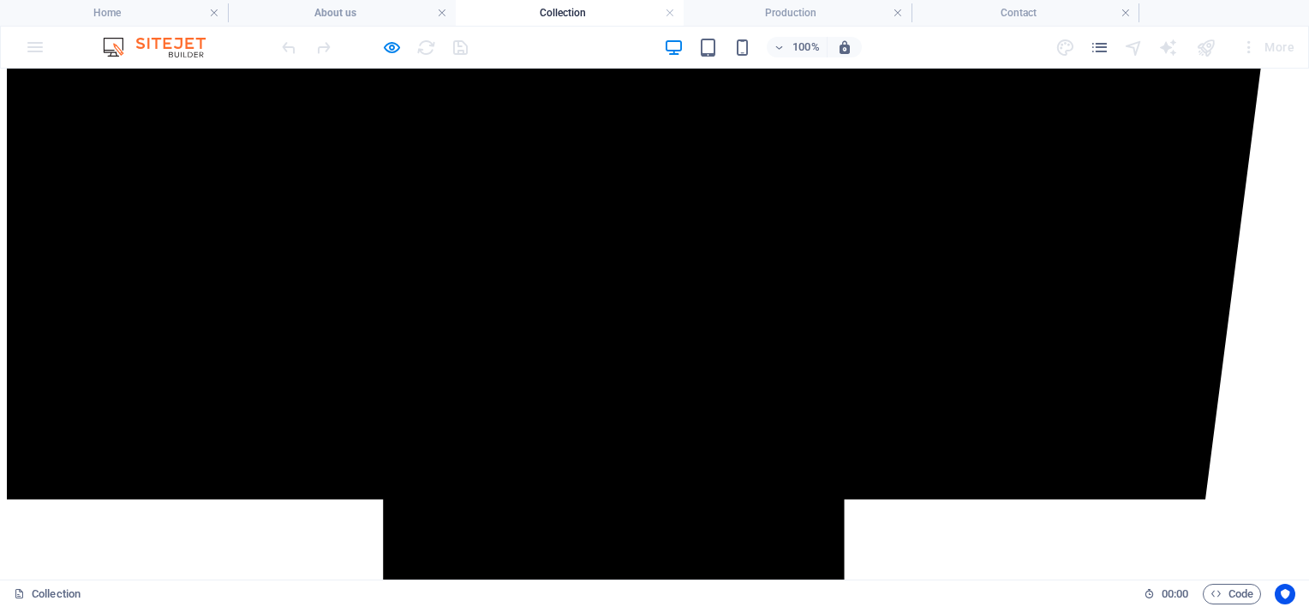
scroll to position [1144, 0]
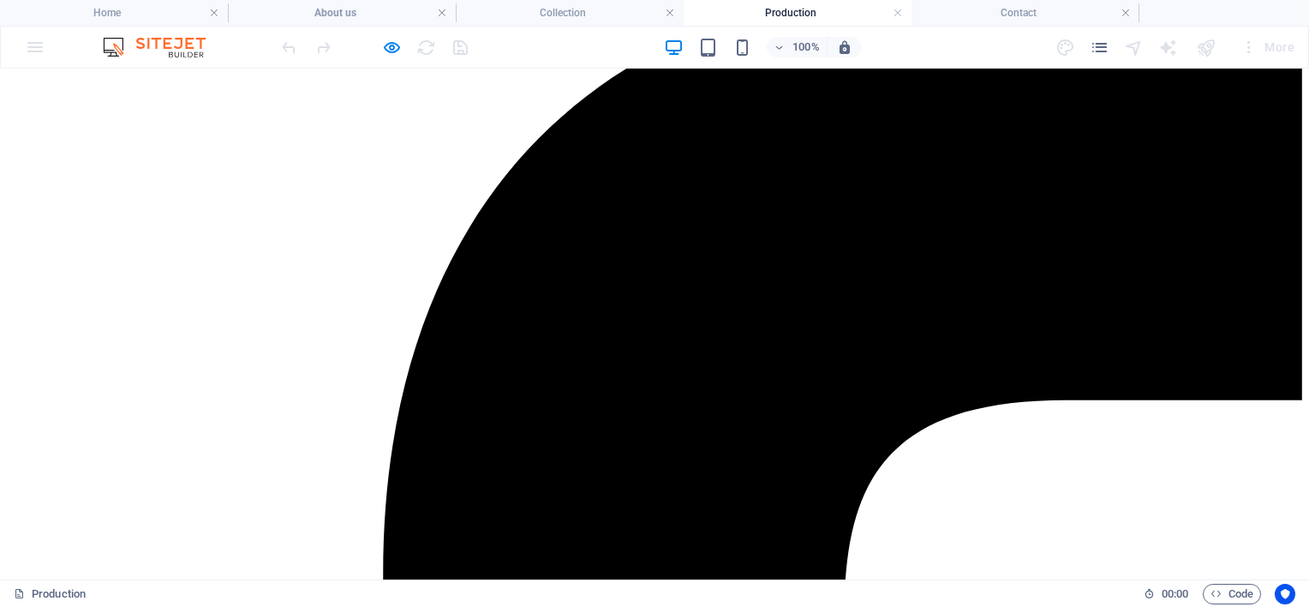
scroll to position [285, 0]
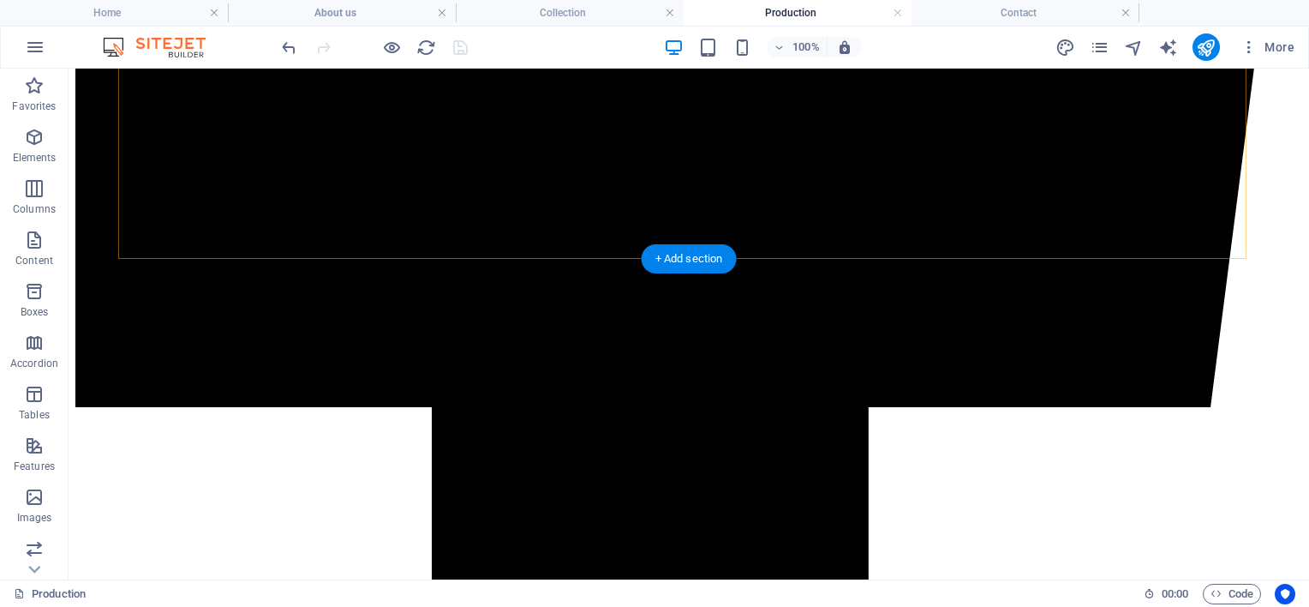
scroll to position [1285, 0]
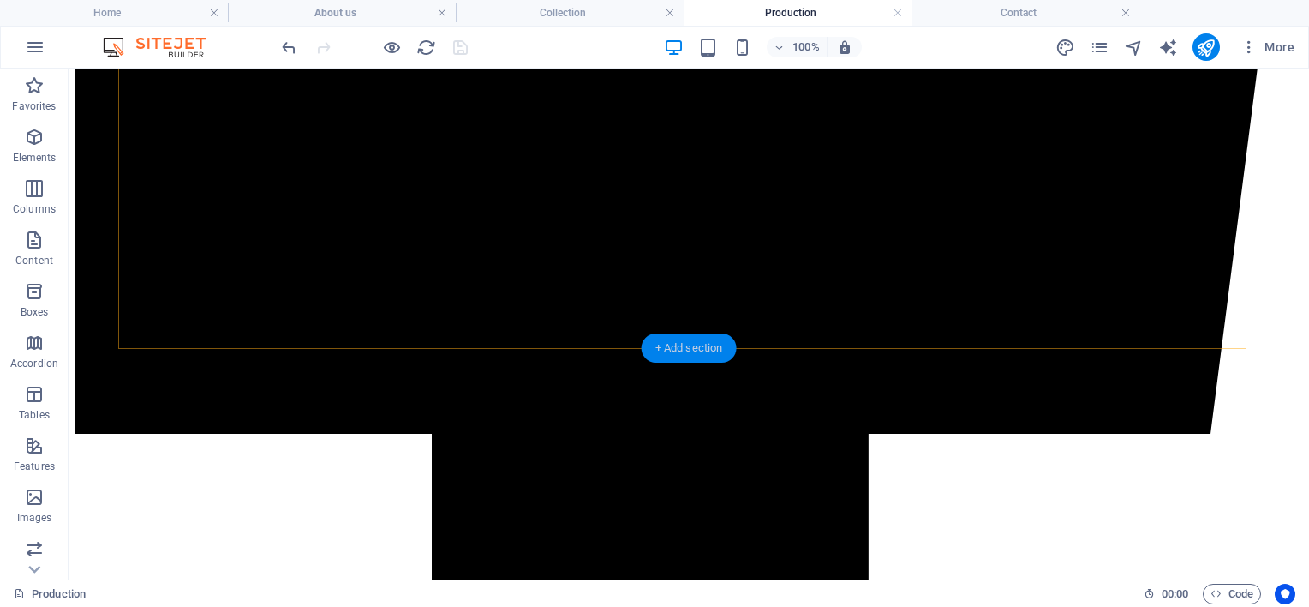
click at [676, 346] on div "+ Add section" at bounding box center [689, 347] width 95 height 29
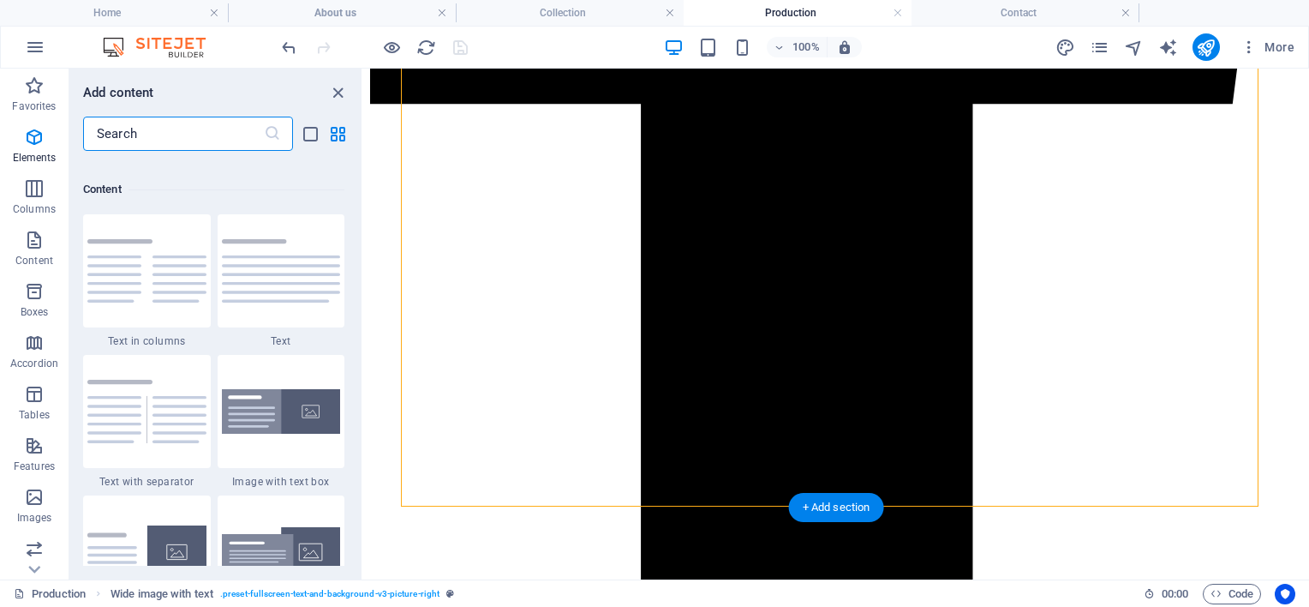
scroll to position [2997, 0]
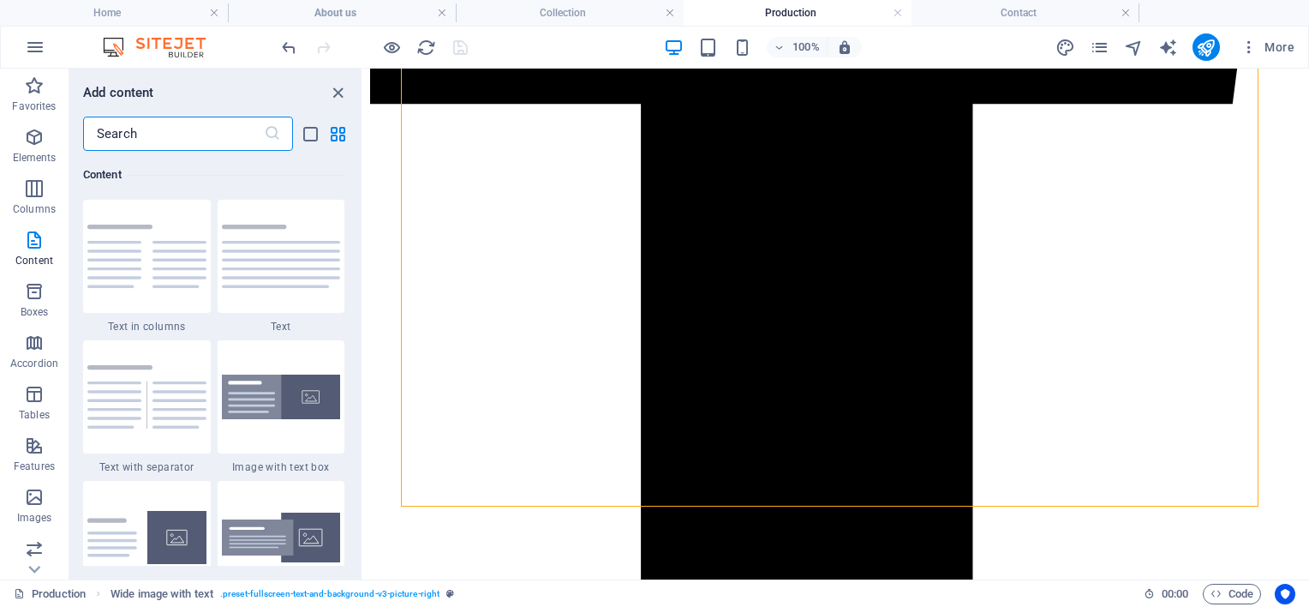
click at [243, 138] on input "text" at bounding box center [173, 134] width 181 height 34
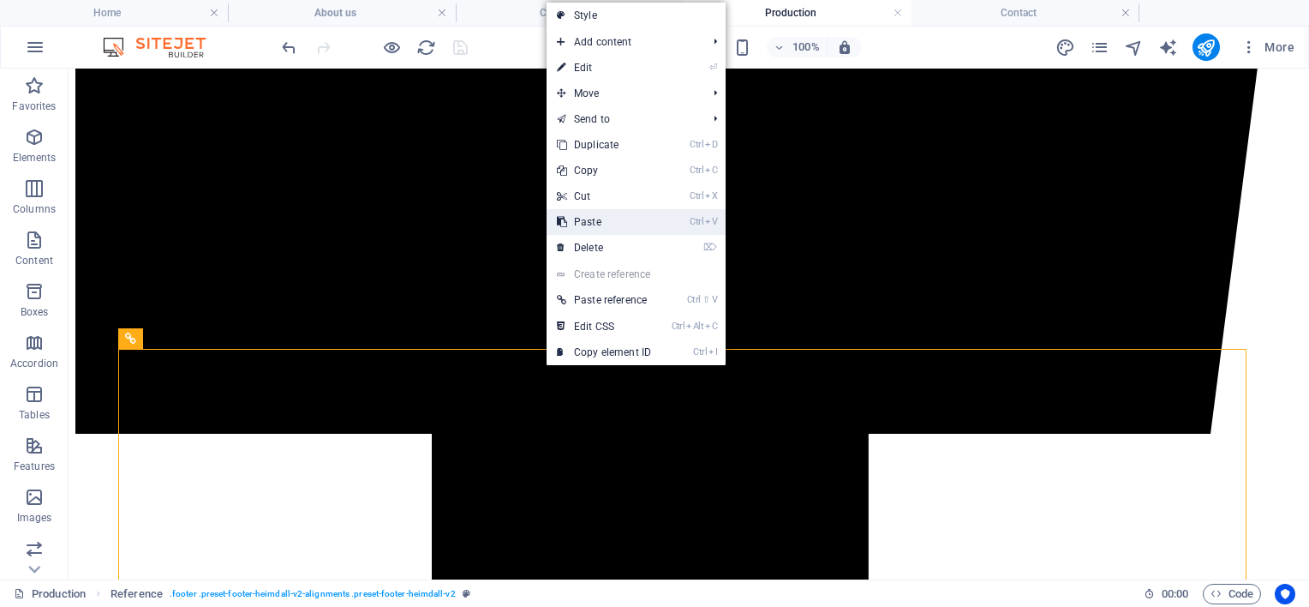
click at [579, 221] on link "Ctrl V Paste" at bounding box center [604, 222] width 115 height 26
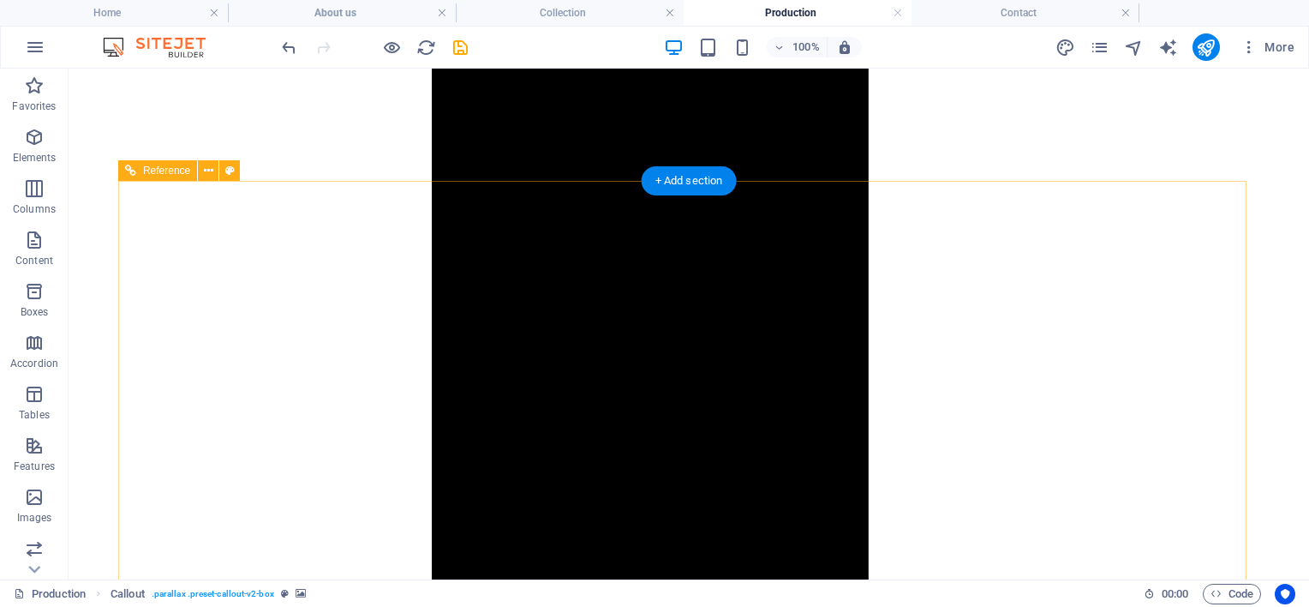
scroll to position [1944, 0]
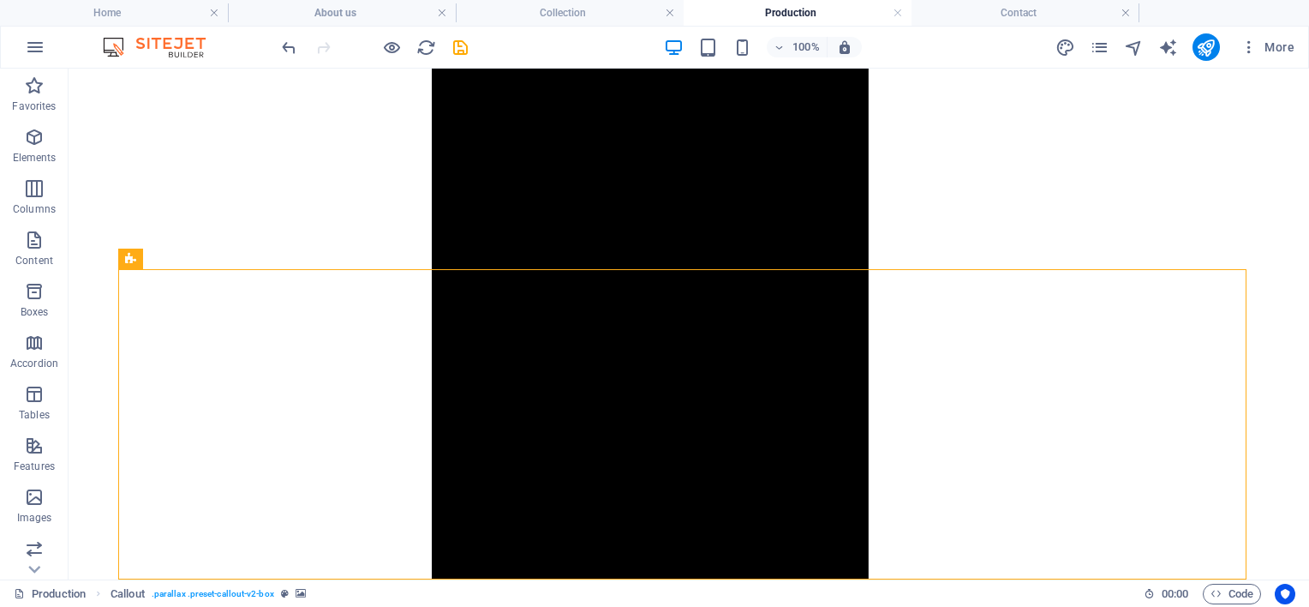
click at [190, 259] on icon at bounding box center [192, 258] width 9 height 18
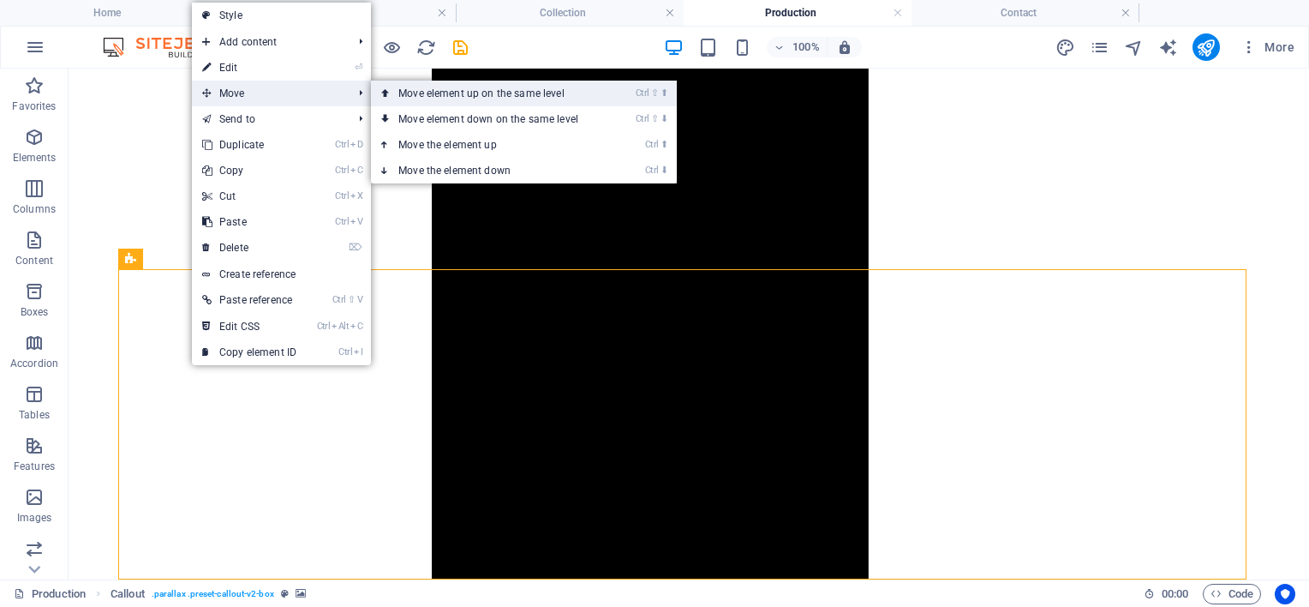
click at [394, 95] on link "Ctrl ⇧ ⬆ Move element up on the same level" at bounding box center [492, 94] width 242 height 26
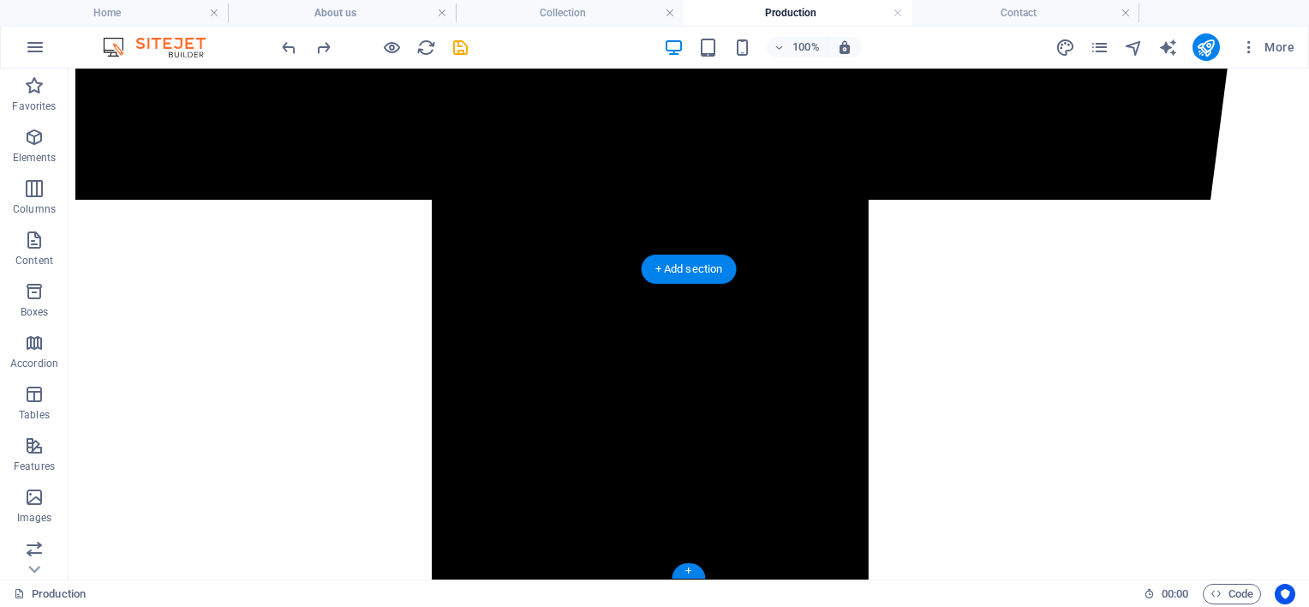
scroll to position [1373, 0]
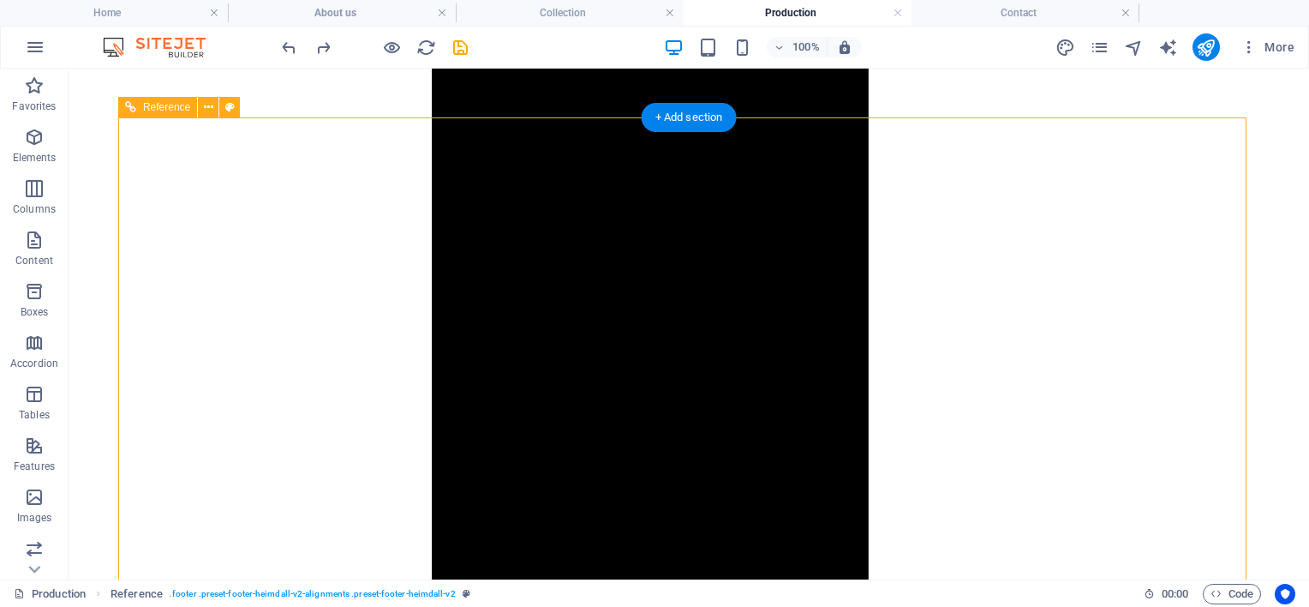
scroll to position [1802, 0]
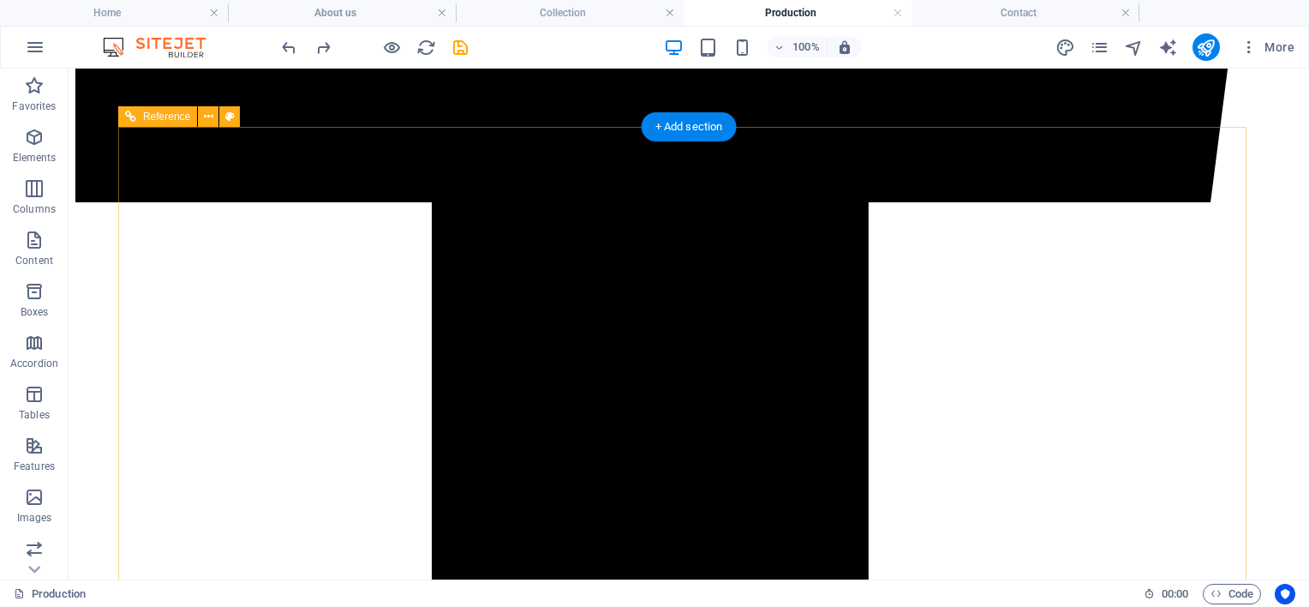
scroll to position [1087, 0]
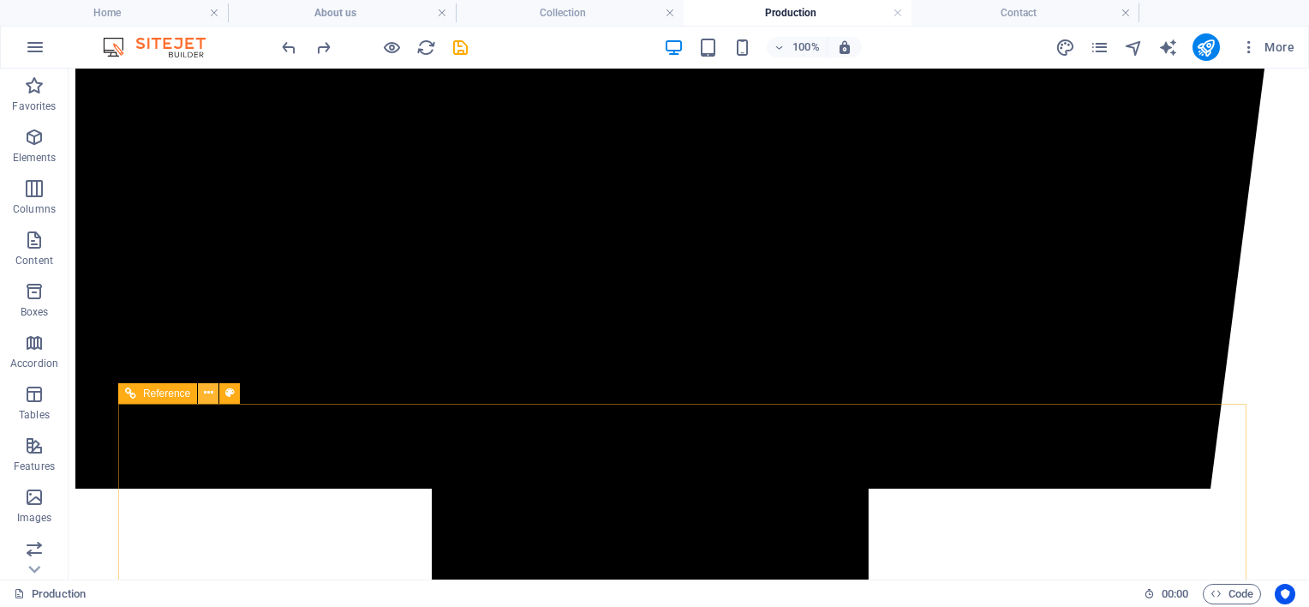
click at [212, 391] on icon at bounding box center [208, 393] width 9 height 18
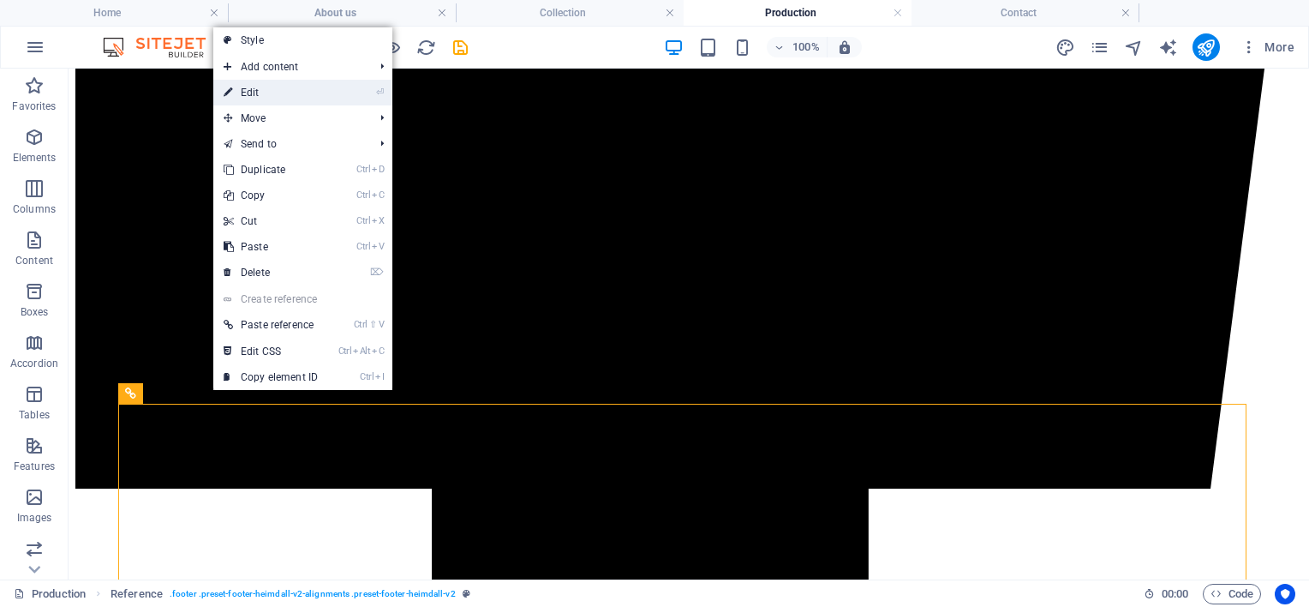
click at [308, 98] on link "⏎ Edit" at bounding box center [270, 93] width 115 height 26
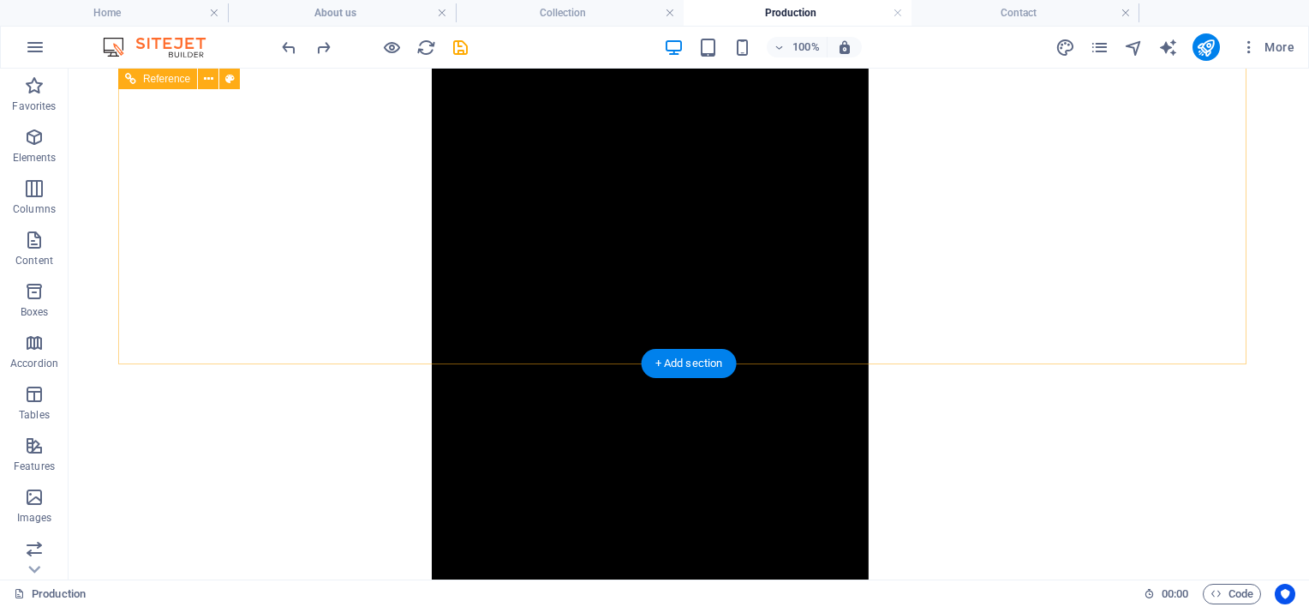
scroll to position [1802, 0]
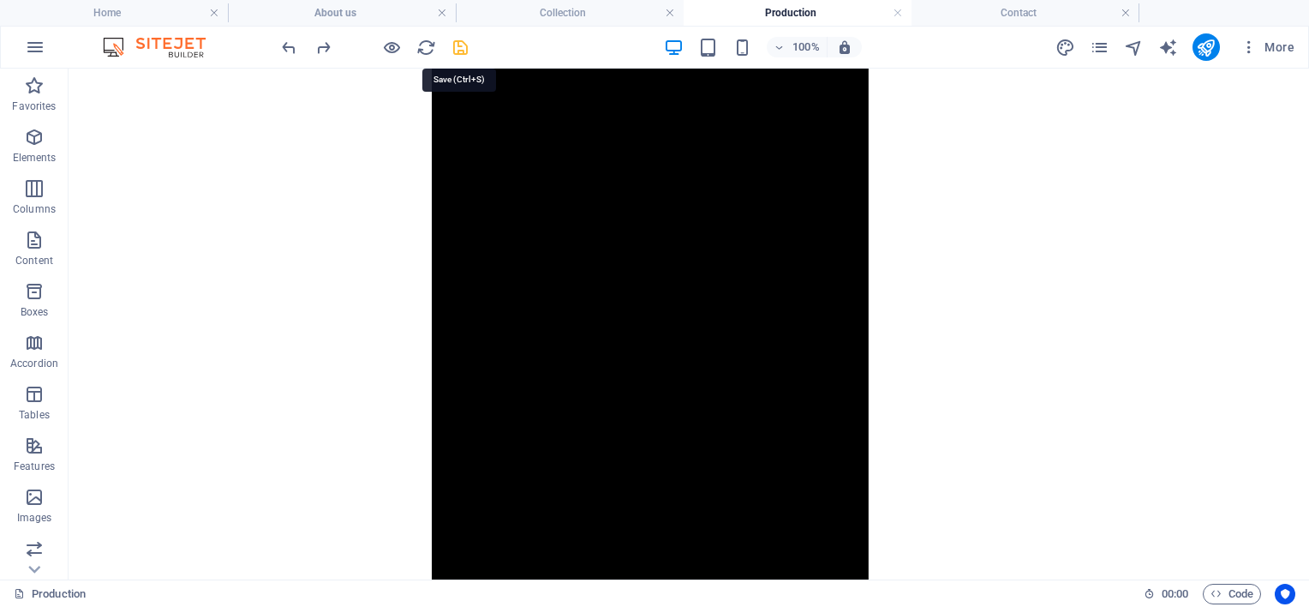
click at [453, 38] on icon "save" at bounding box center [461, 48] width 20 height 20
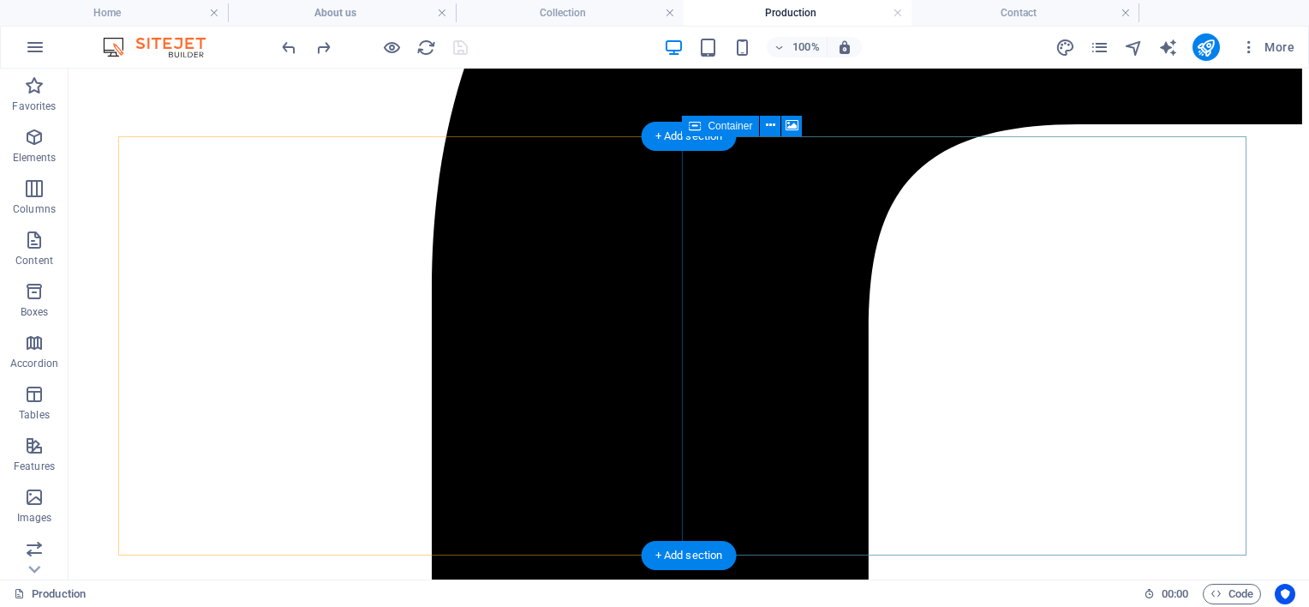
scroll to position [517, 0]
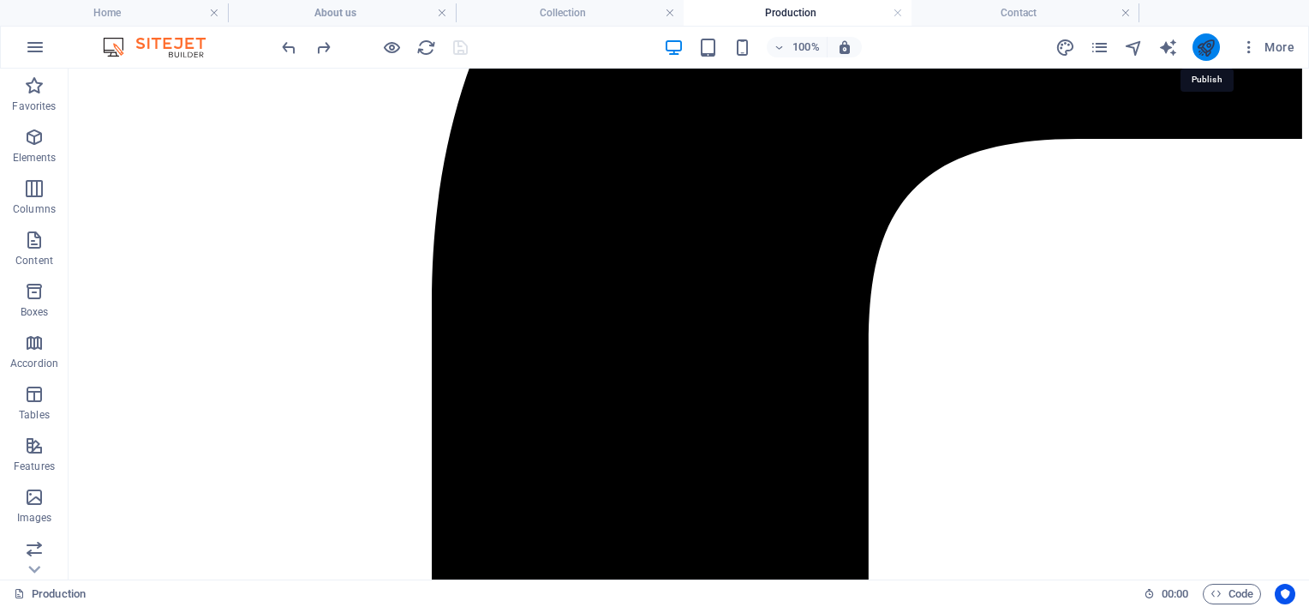
click at [1203, 45] on icon "publish" at bounding box center [1206, 48] width 20 height 20
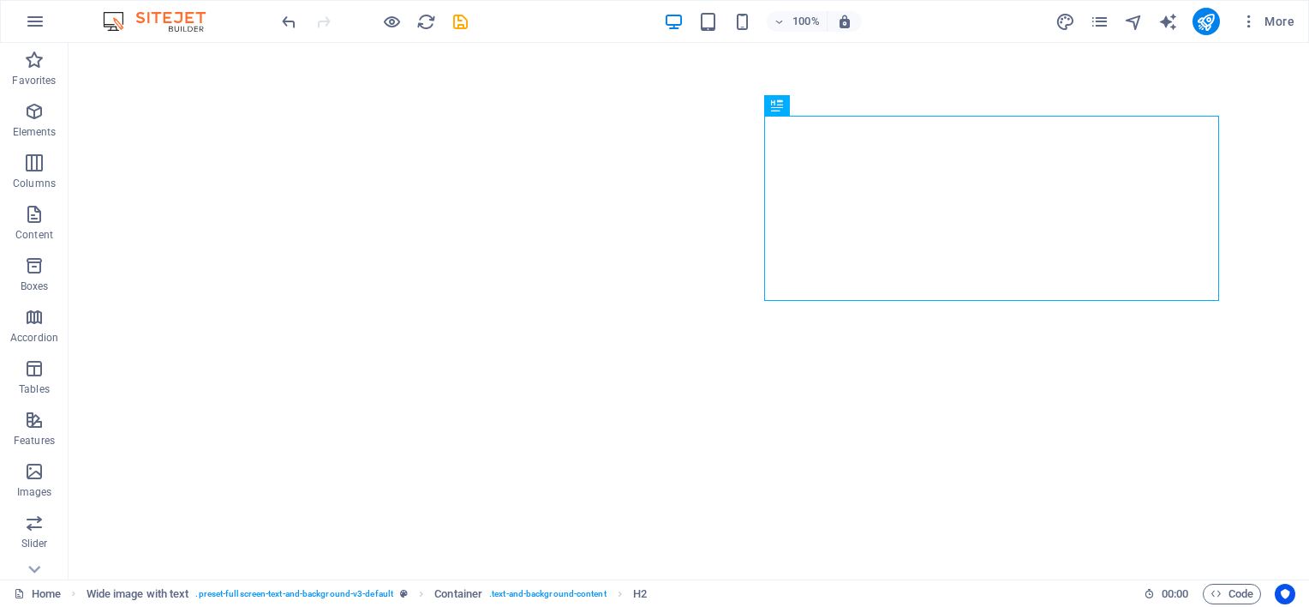
click at [470, 18] on div "100% More" at bounding box center [789, 21] width 1023 height 27
click at [458, 20] on icon "save" at bounding box center [461, 22] width 20 height 20
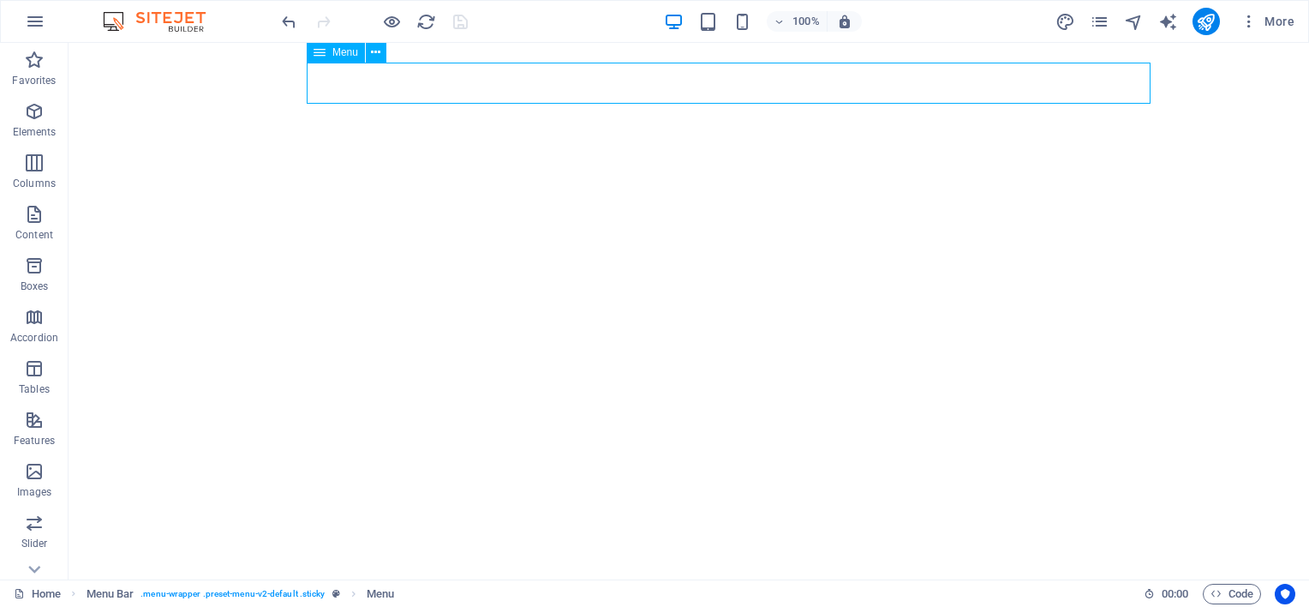
select select
select select "1"
select select
select select "2"
select select
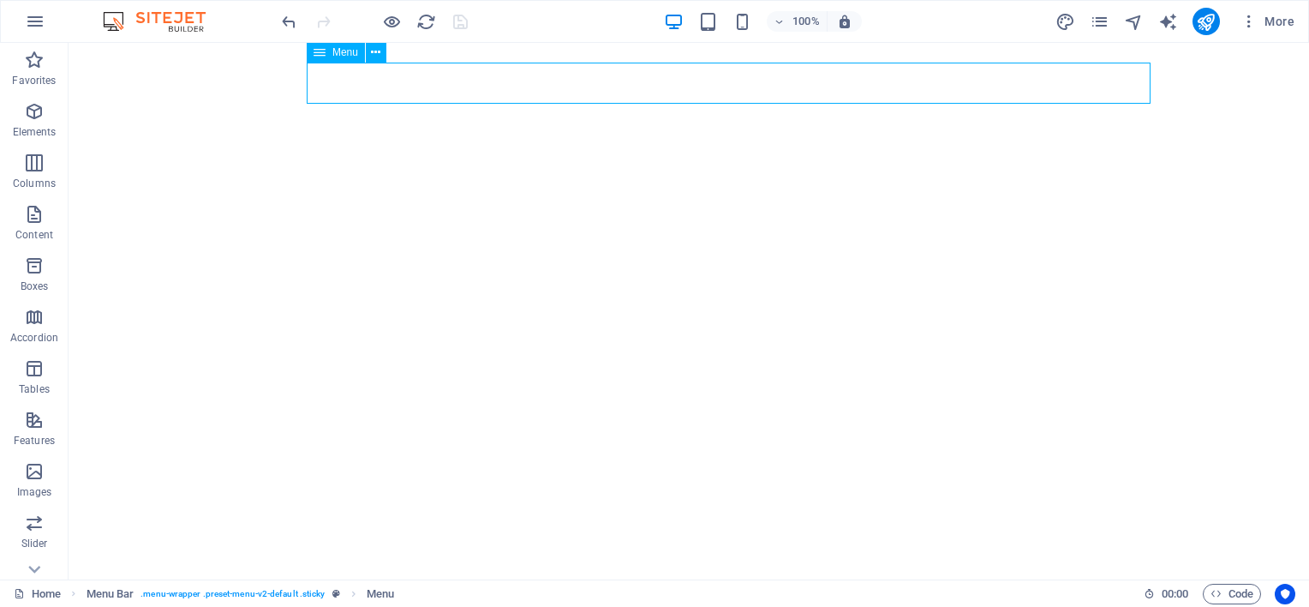
select select "3"
select select
select select "4"
select select
select select "5"
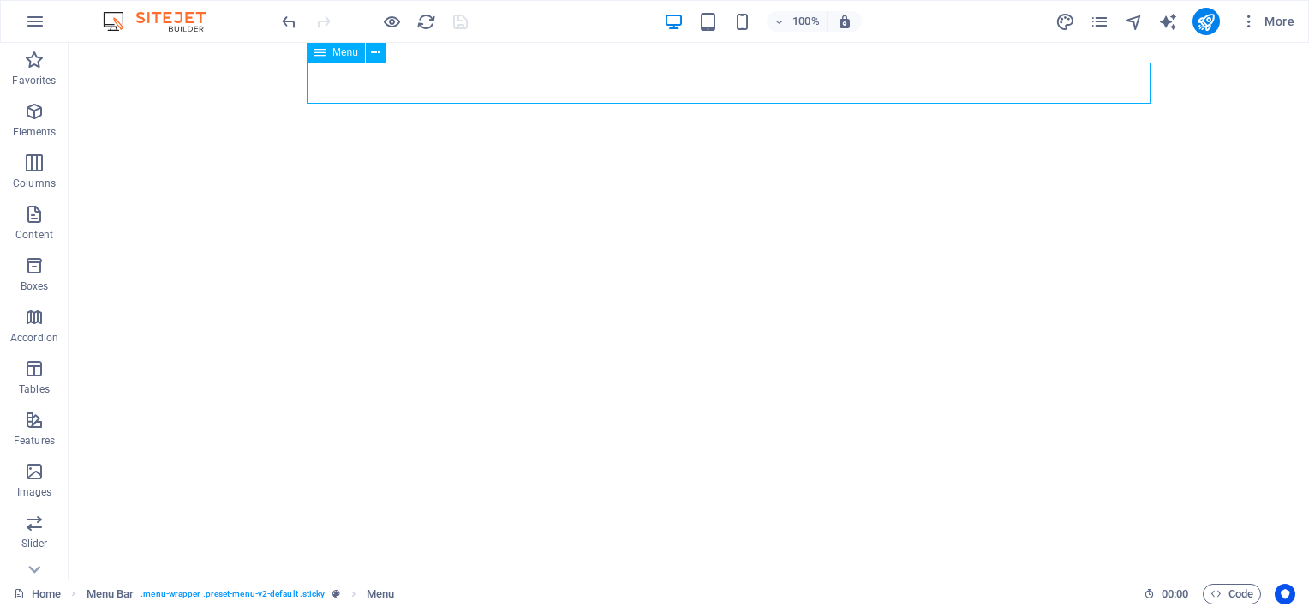
select select
select select "1"
select select
select select "2"
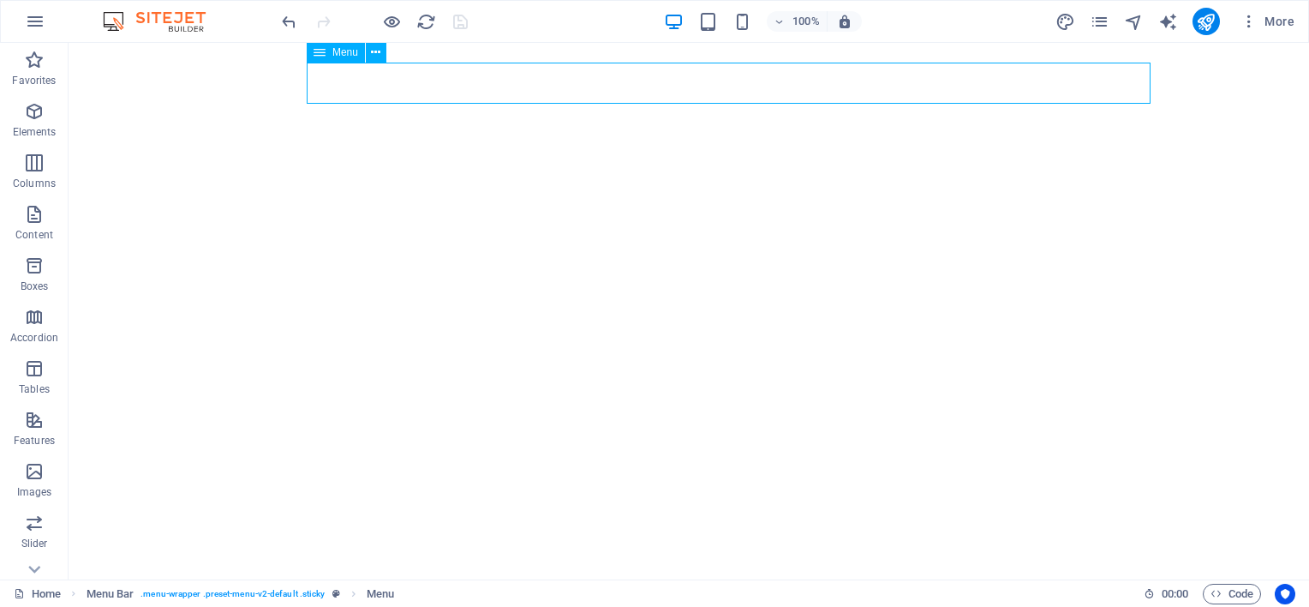
select select
select select "3"
select select
select select "4"
select select
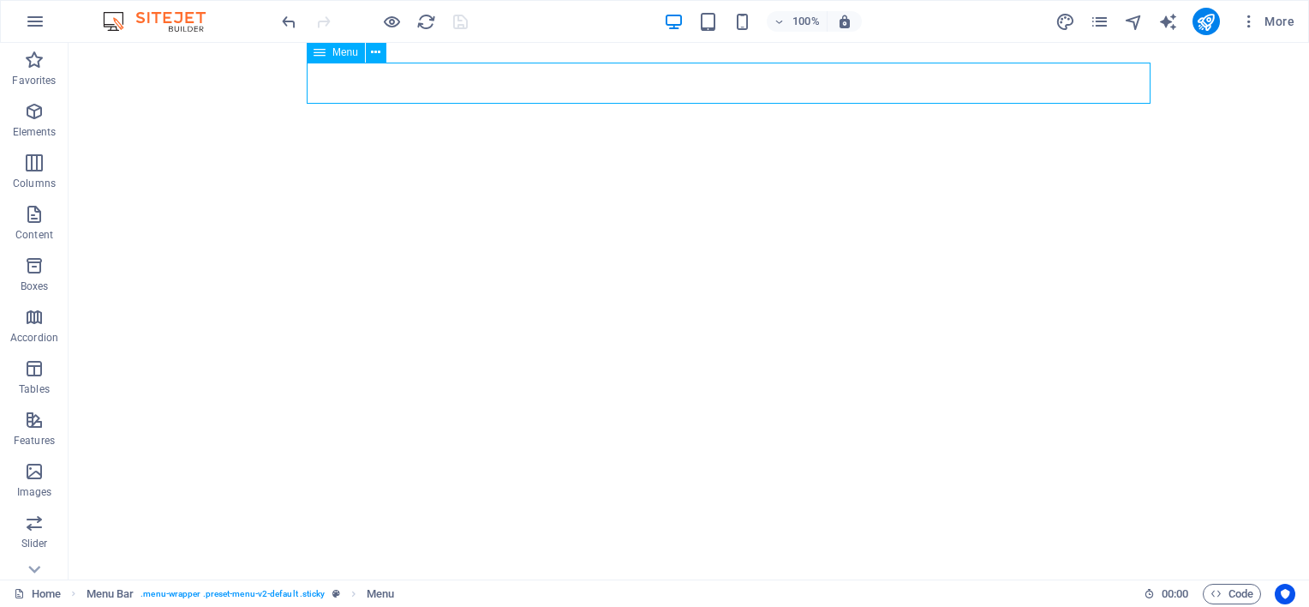
select select "5"
select select
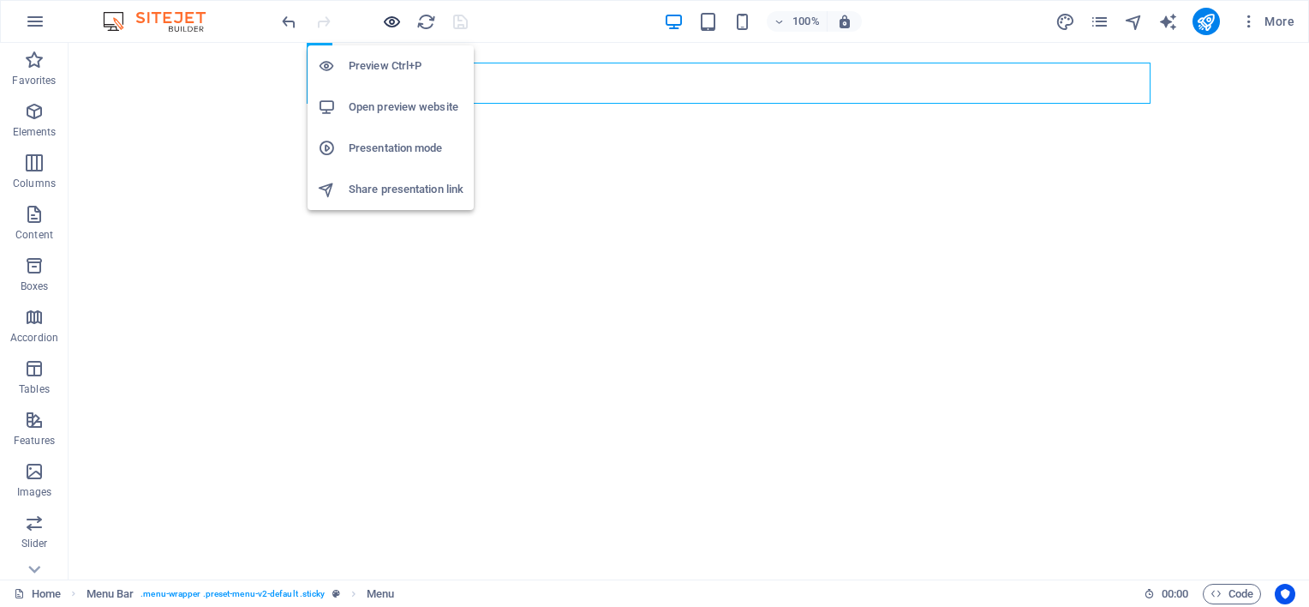
click at [387, 19] on icon "button" at bounding box center [392, 22] width 20 height 20
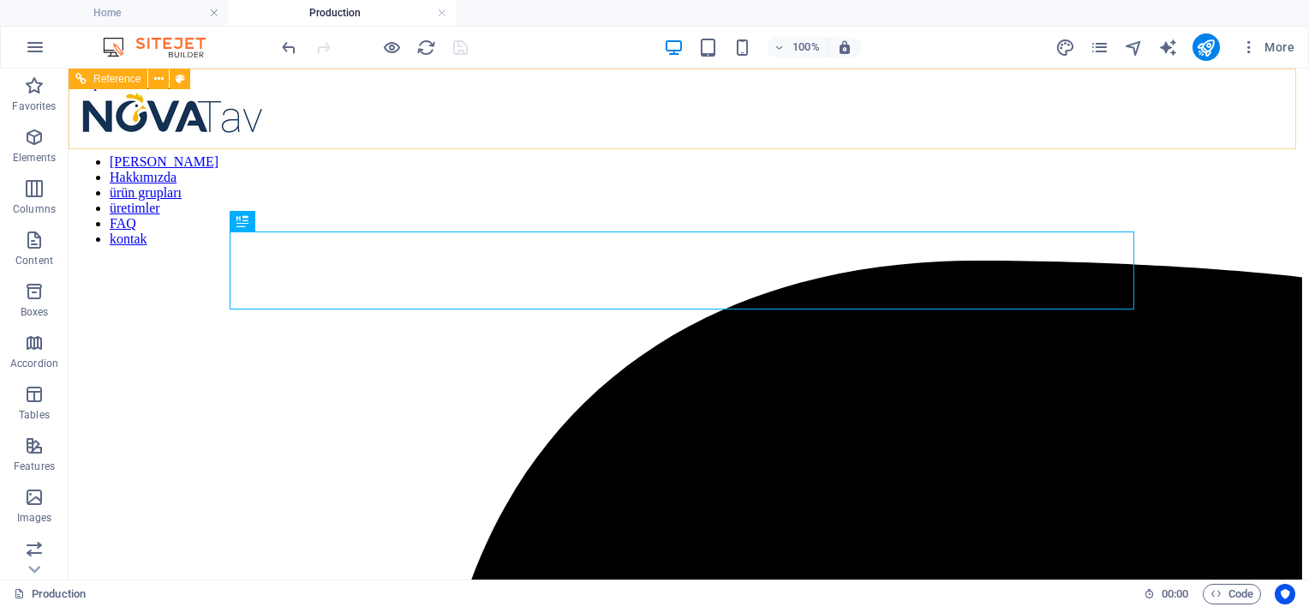
click at [836, 154] on nav "[PERSON_NAME] Hakkımızda ürün grupları üretimler FAQ kontak" at bounding box center [688, 200] width 1227 height 93
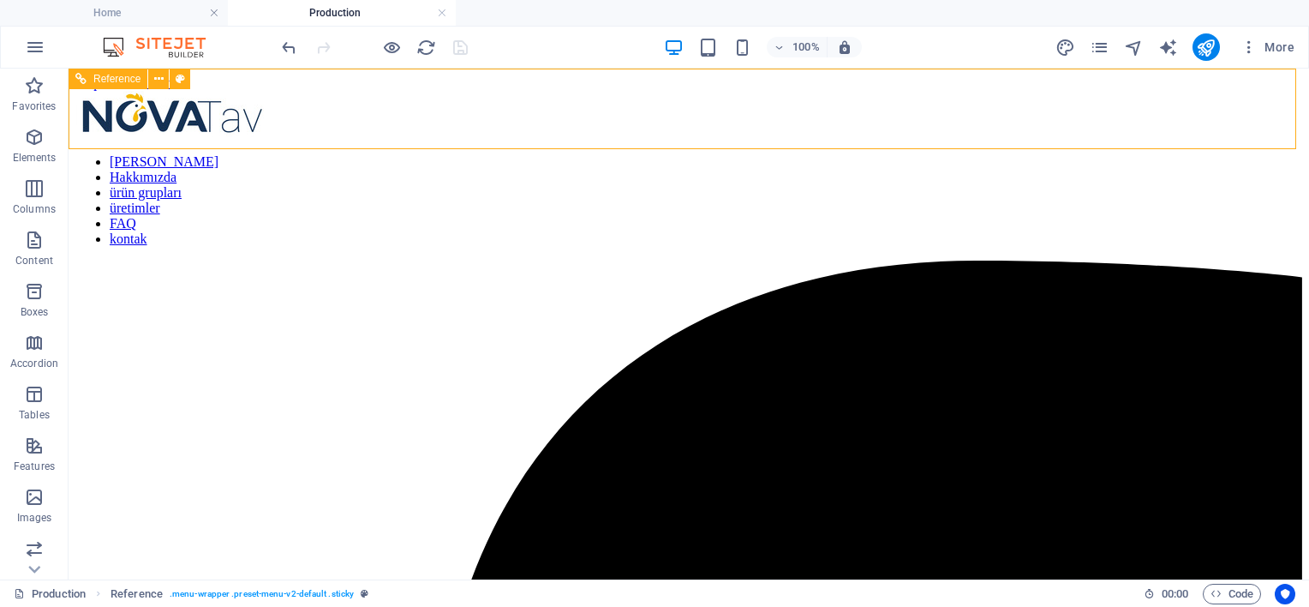
click at [802, 154] on nav "[PERSON_NAME] Hakkımızda ürün grupları üretimler FAQ kontak" at bounding box center [688, 200] width 1227 height 93
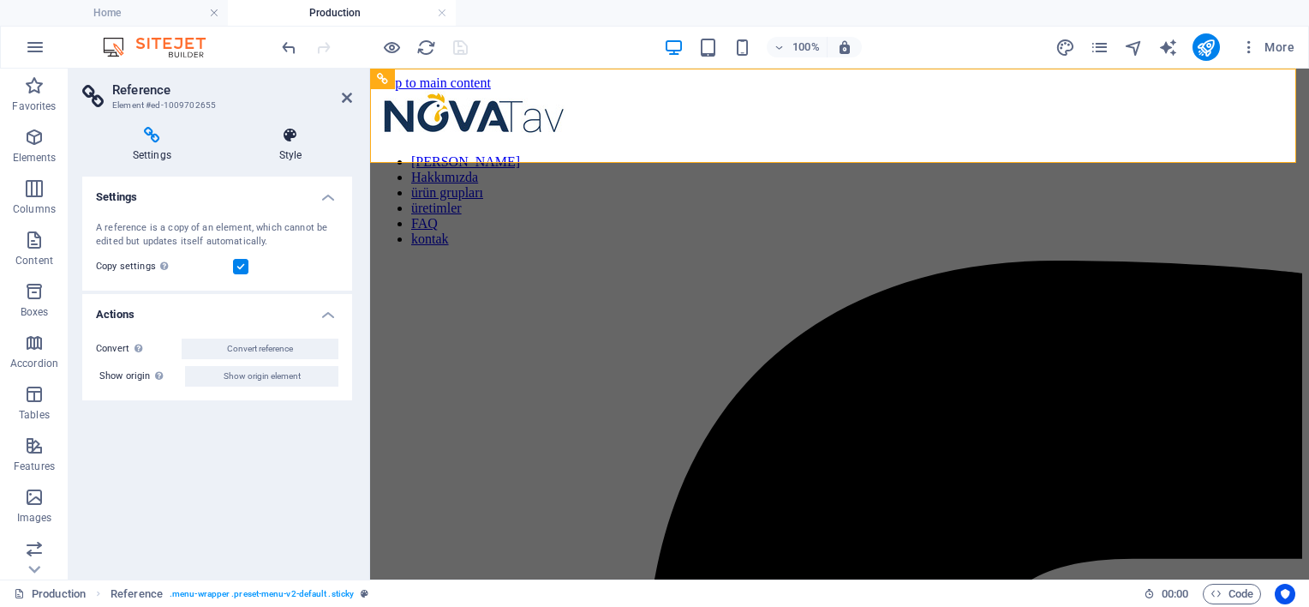
click at [304, 128] on icon at bounding box center [290, 135] width 123 height 17
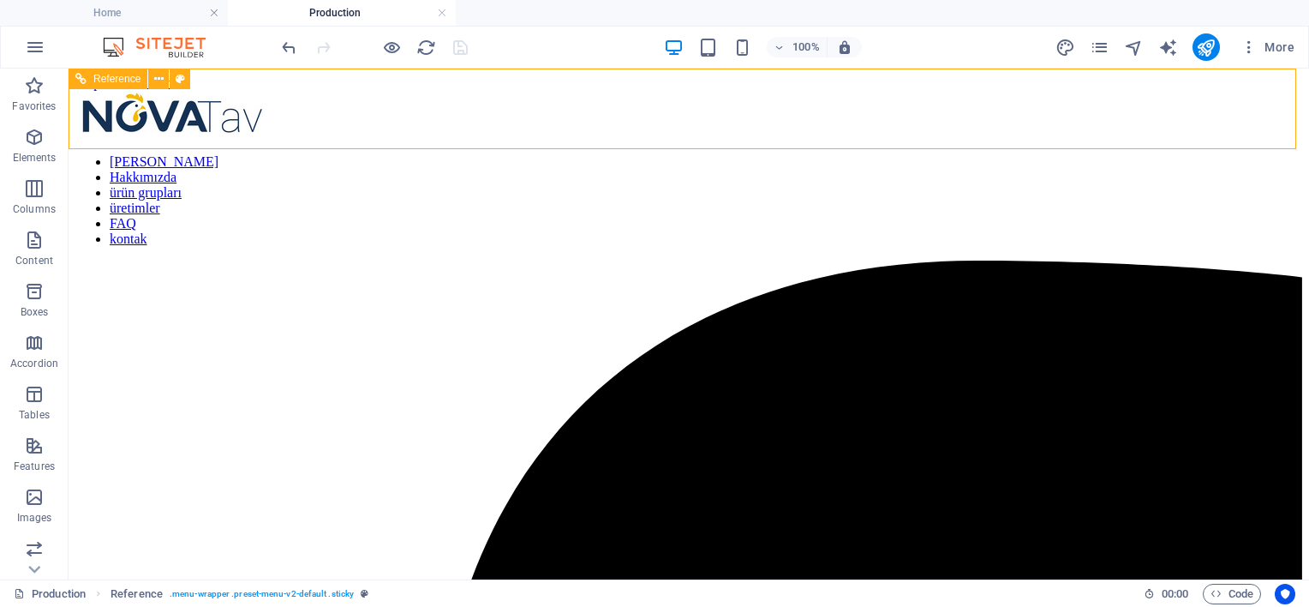
click at [513, 154] on nav "[PERSON_NAME] Hakkımızda ürün grupları üretimler FAQ kontak" at bounding box center [688, 200] width 1227 height 93
click at [499, 154] on nav "[PERSON_NAME] Hakkımızda ürün grupları üretimler FAQ kontak" at bounding box center [688, 200] width 1227 height 93
select select "vw"
select select "px"
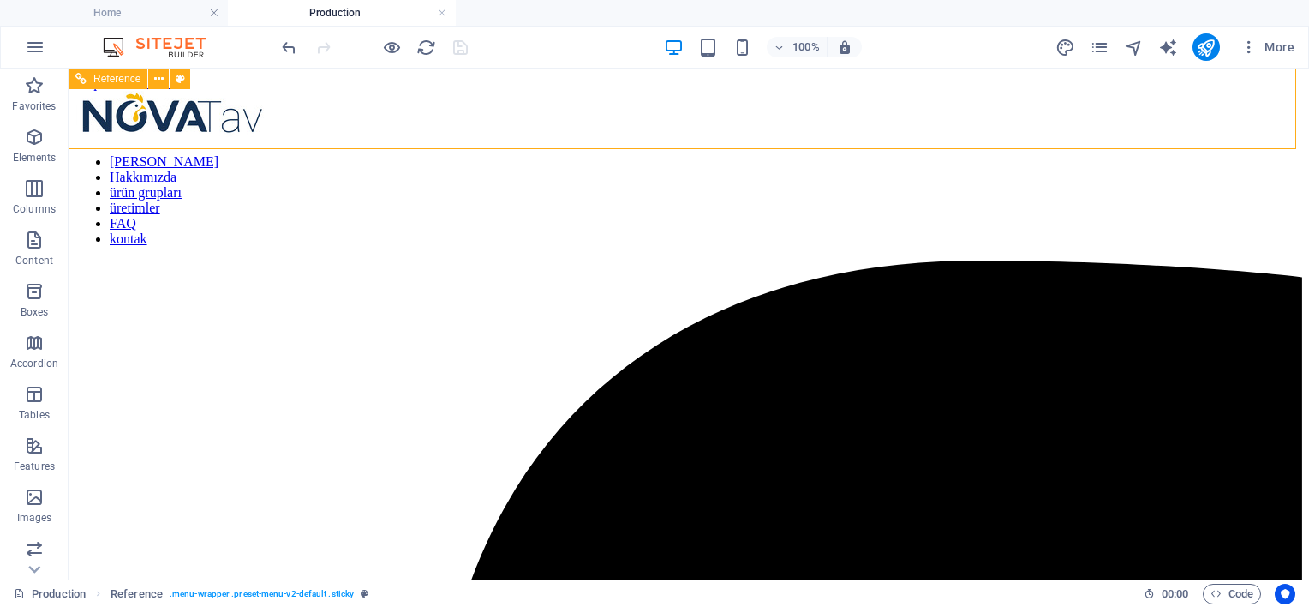
select select "px"
select select "vw"
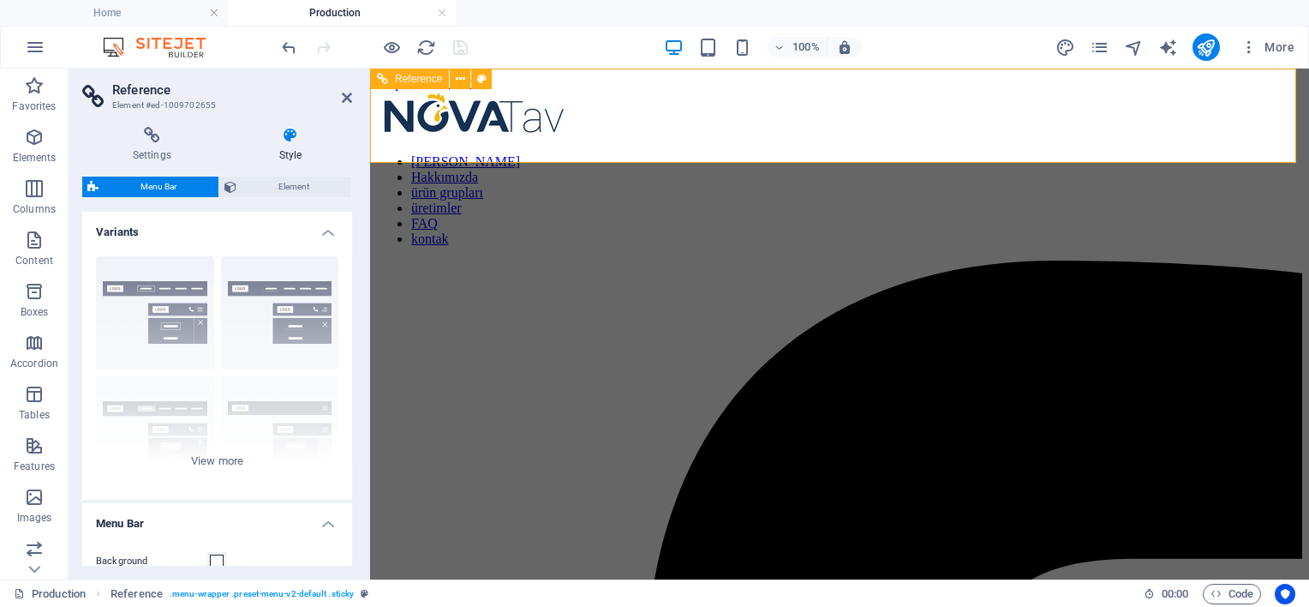
click at [499, 109] on div at bounding box center [839, 116] width 925 height 50
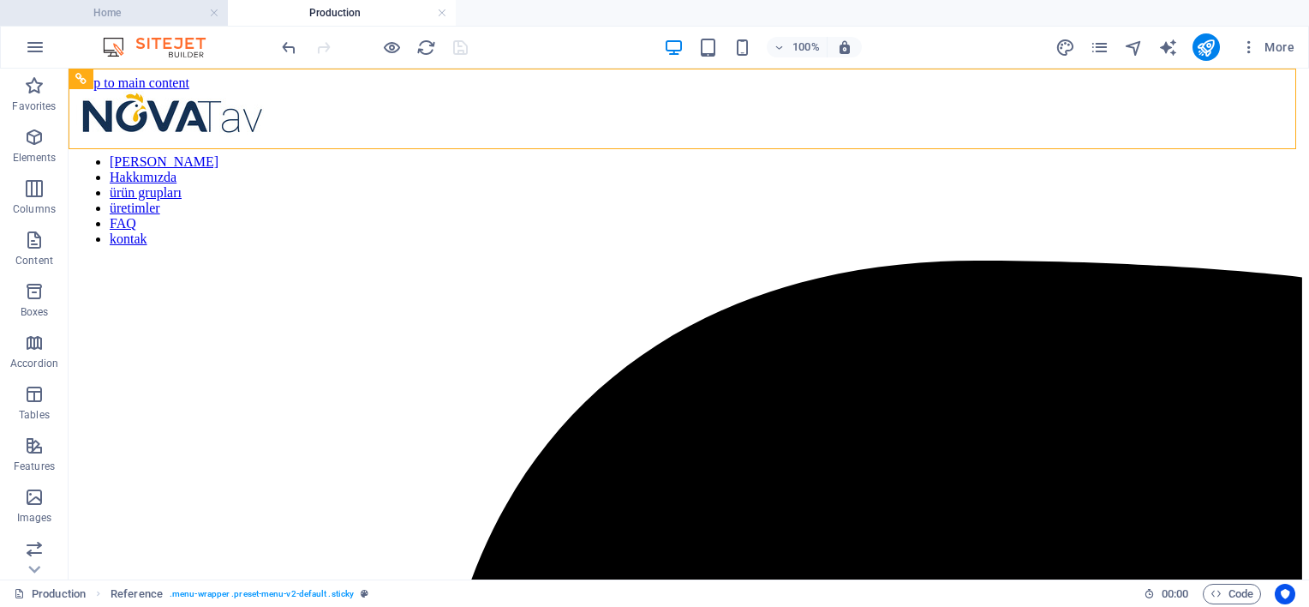
click at [147, 12] on h4 "Home" at bounding box center [114, 12] width 228 height 19
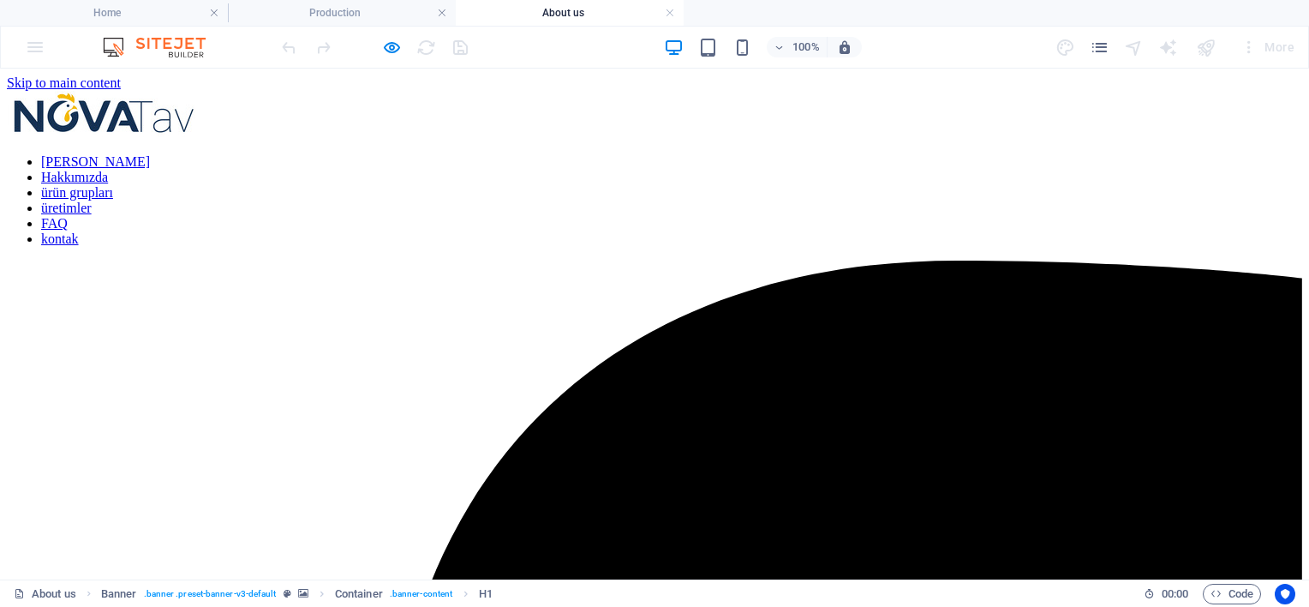
click at [578, 154] on nav "[PERSON_NAME] Hakkımızda ürün grupları üretimler FAQ kontak" at bounding box center [654, 200] width 1295 height 93
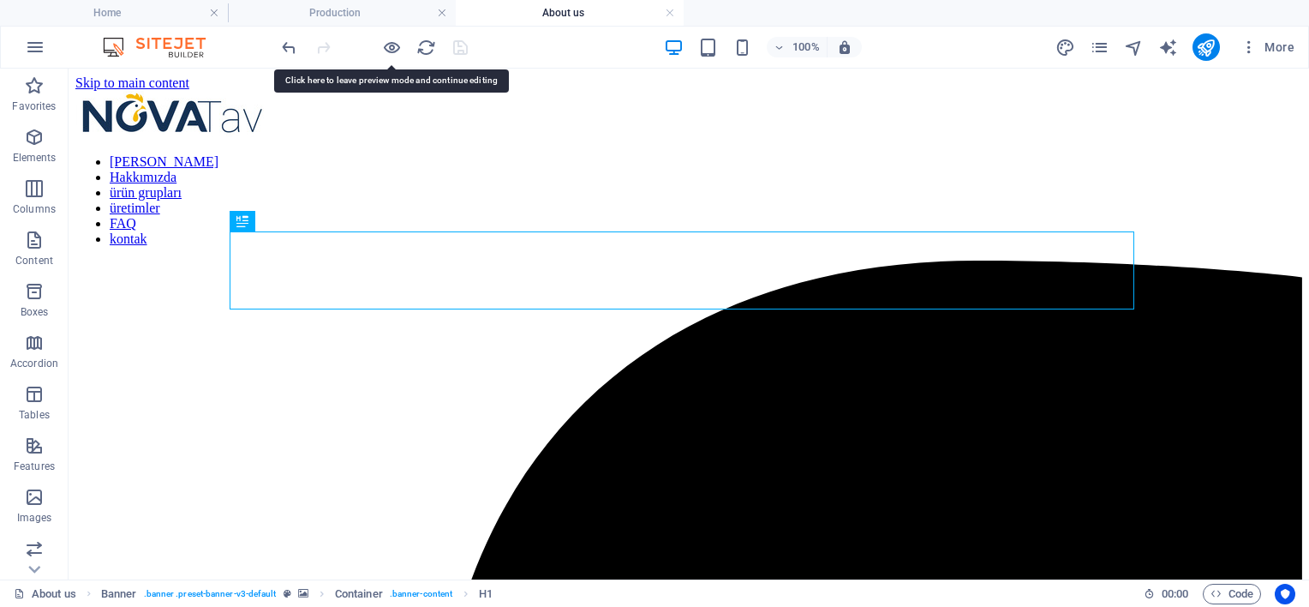
click at [578, 154] on nav "[PERSON_NAME] Hakkımızda ürün grupları üretimler FAQ kontak" at bounding box center [688, 200] width 1227 height 93
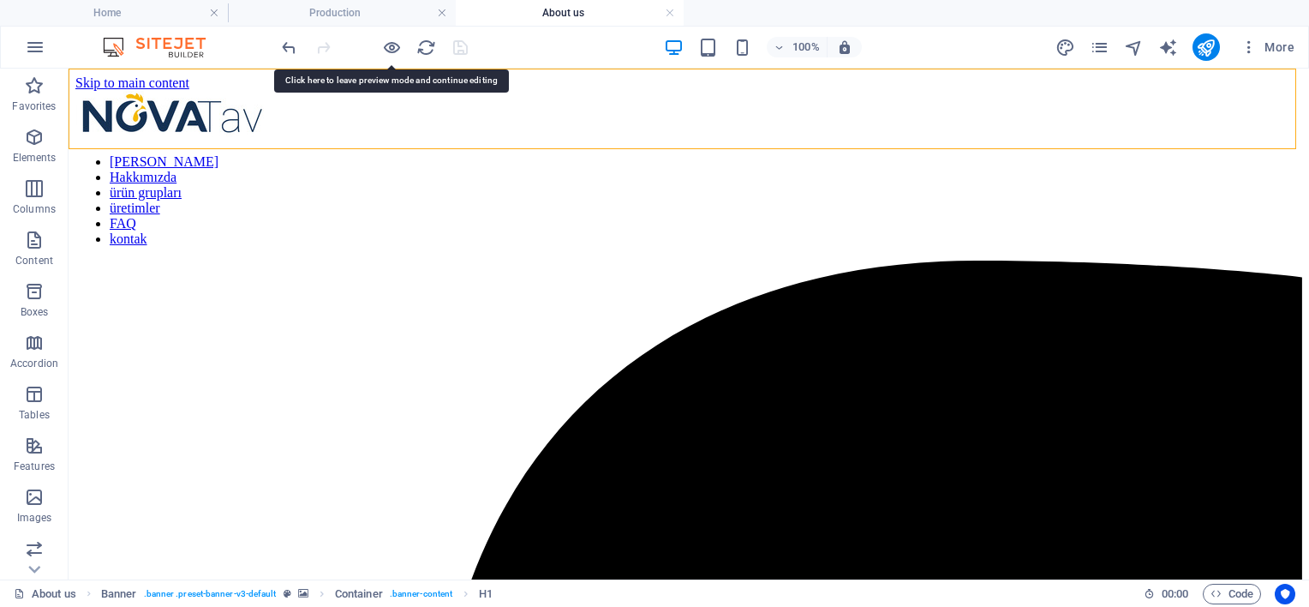
click at [578, 154] on nav "[PERSON_NAME] Hakkımızda ürün grupları üretimler FAQ kontak" at bounding box center [688, 200] width 1227 height 93
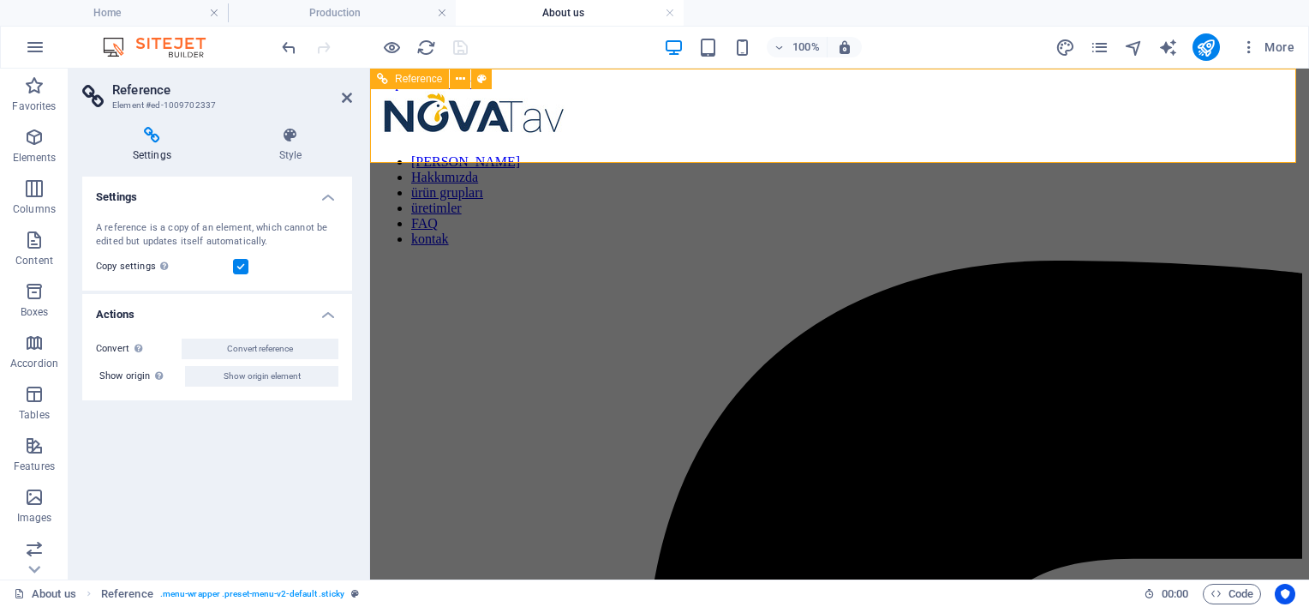
click at [651, 154] on nav "[PERSON_NAME] Hakkımızda ürün grupları üretimler FAQ kontak" at bounding box center [839, 200] width 925 height 93
click at [151, 144] on h4 "Settings" at bounding box center [155, 145] width 146 height 36
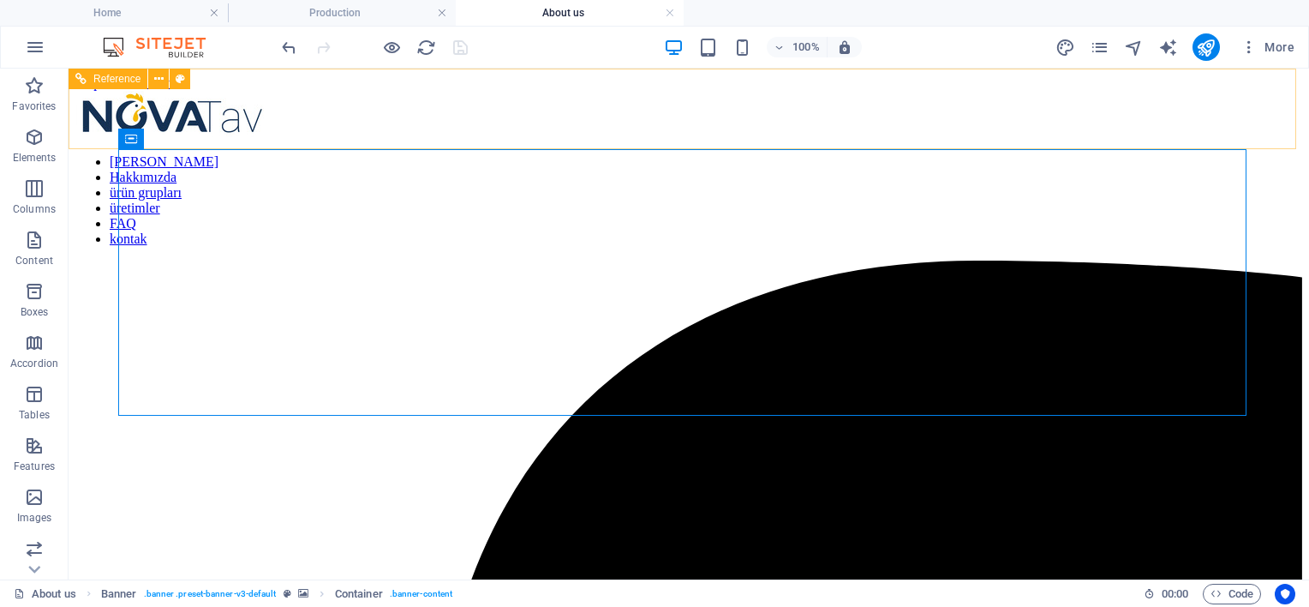
click at [472, 154] on nav "[PERSON_NAME] Hakkımızda ürün grupları üretimler FAQ kontak" at bounding box center [688, 200] width 1227 height 93
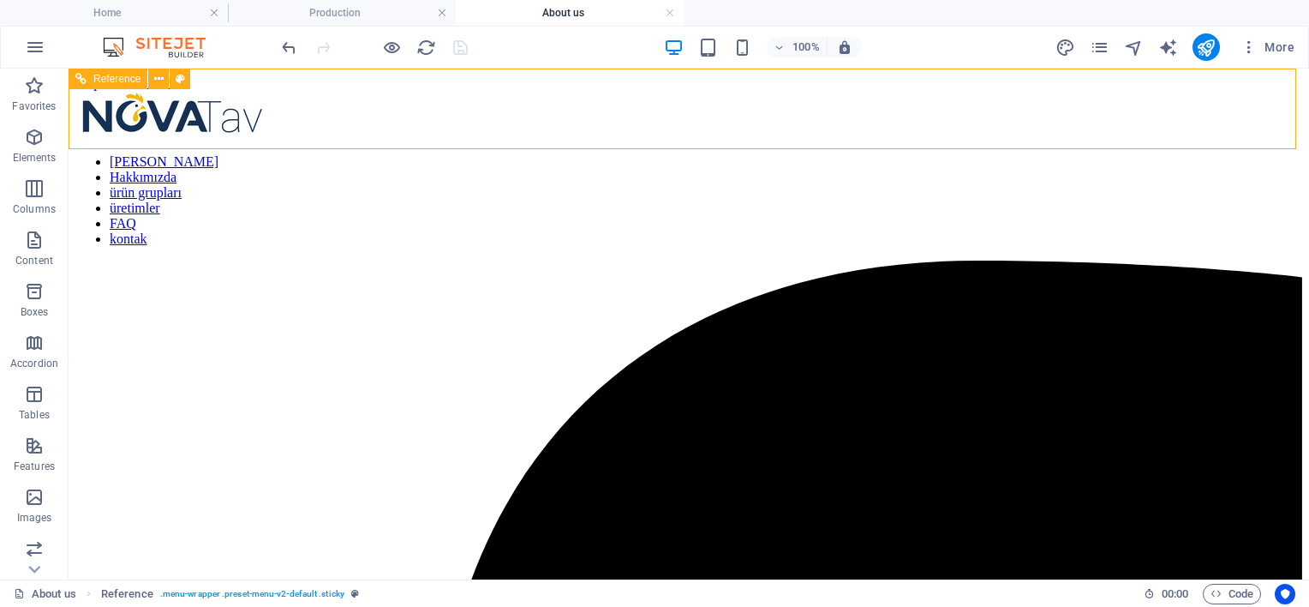
click at [482, 154] on nav "[PERSON_NAME] Hakkımızda ürün grupları üretimler FAQ kontak" at bounding box center [688, 200] width 1227 height 93
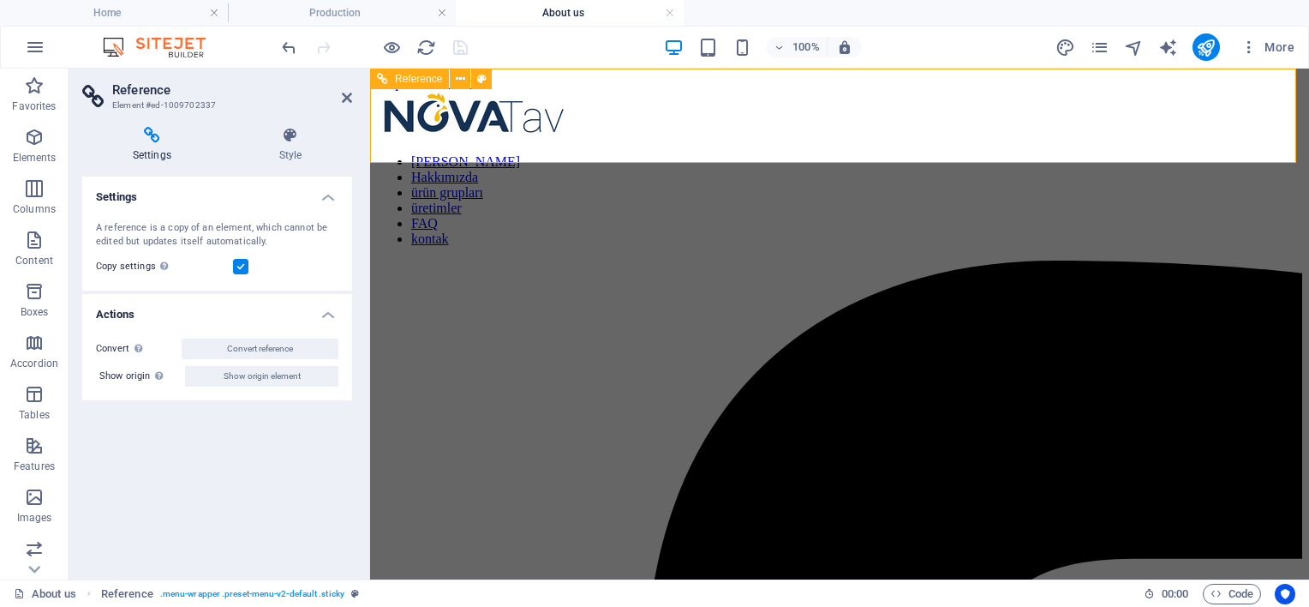
click at [696, 154] on nav "[PERSON_NAME] Hakkımızda ürün grupları üretimler FAQ kontak" at bounding box center [839, 200] width 925 height 93
click at [303, 130] on icon at bounding box center [290, 135] width 123 height 17
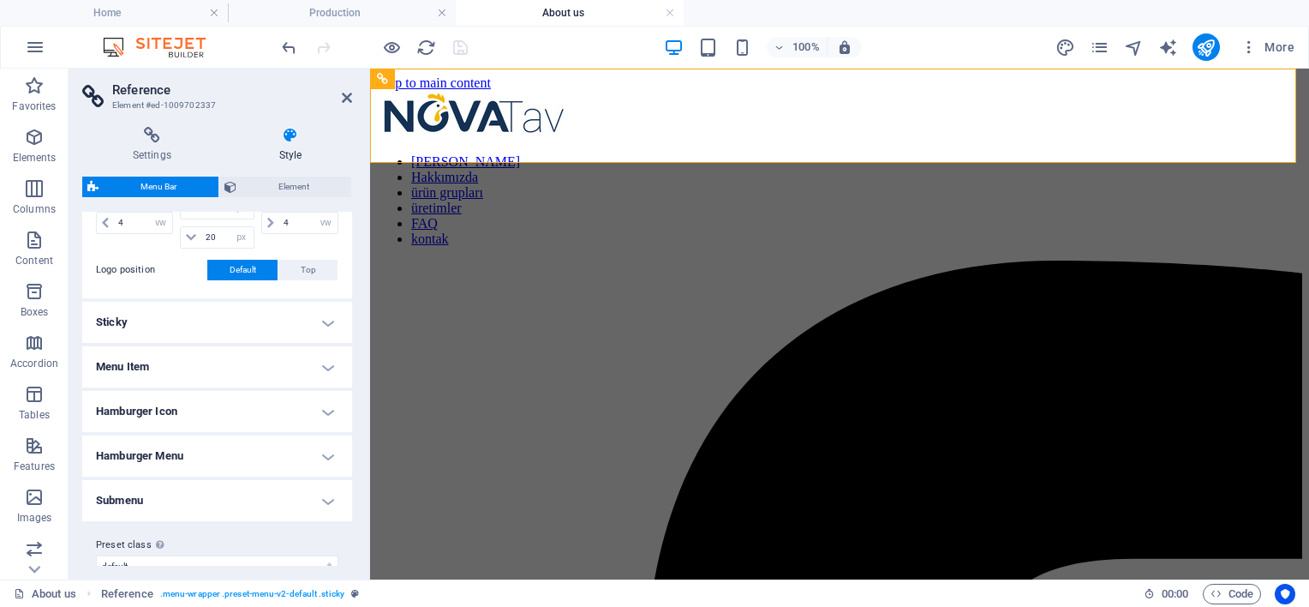
scroll to position [463, 0]
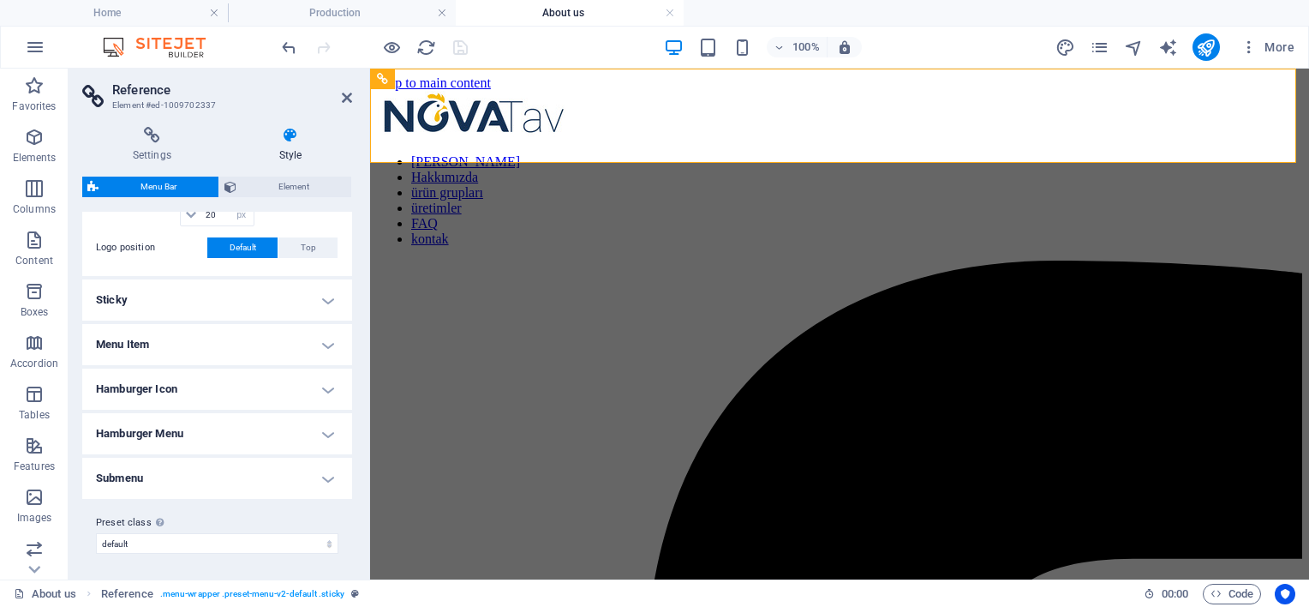
click at [288, 307] on h4 "Sticky" at bounding box center [217, 299] width 270 height 41
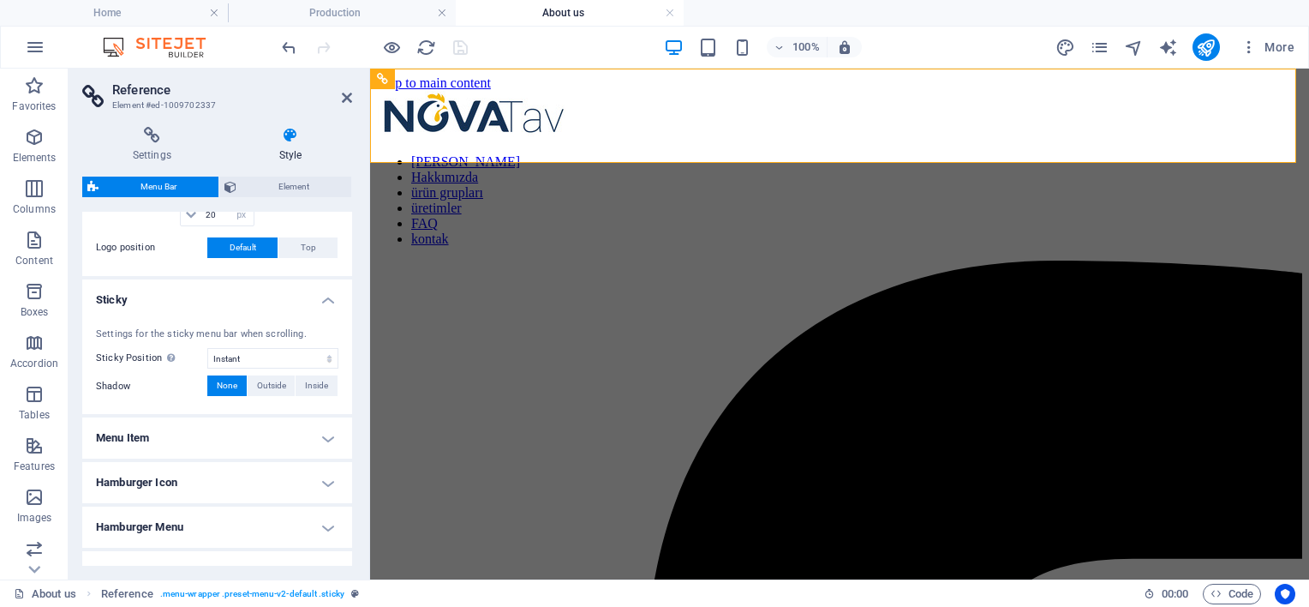
click at [295, 301] on h4 "Sticky" at bounding box center [217, 294] width 270 height 31
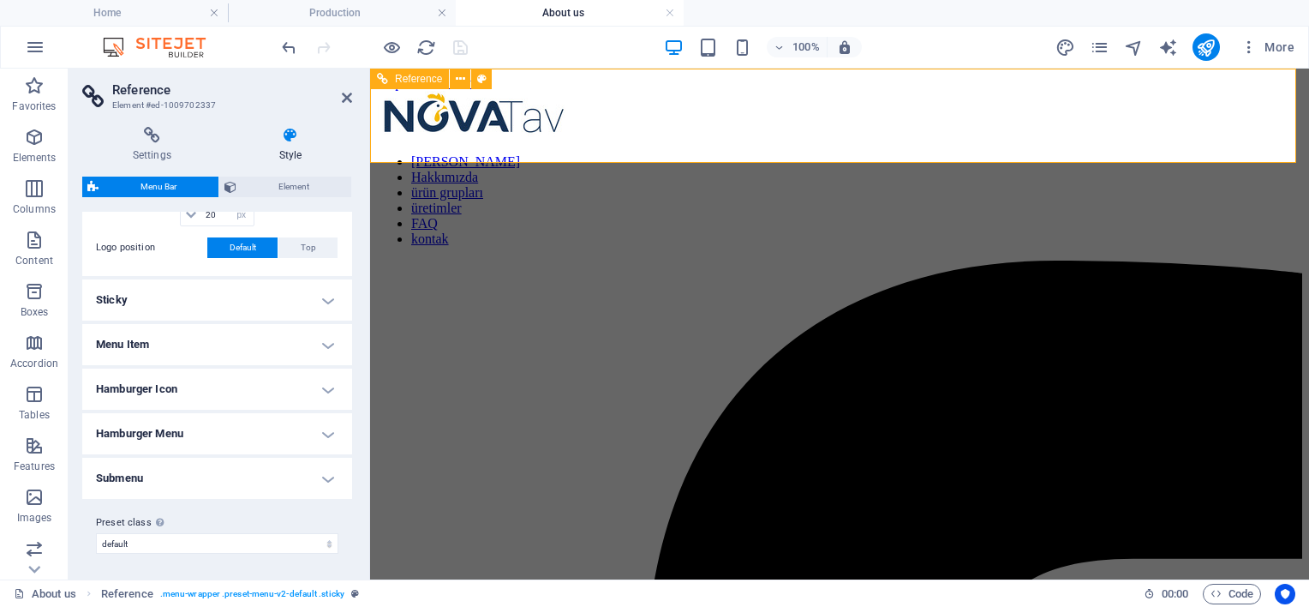
click at [744, 154] on nav "[PERSON_NAME] Hakkımızda ürün grupları üretimler FAQ kontak" at bounding box center [839, 200] width 925 height 93
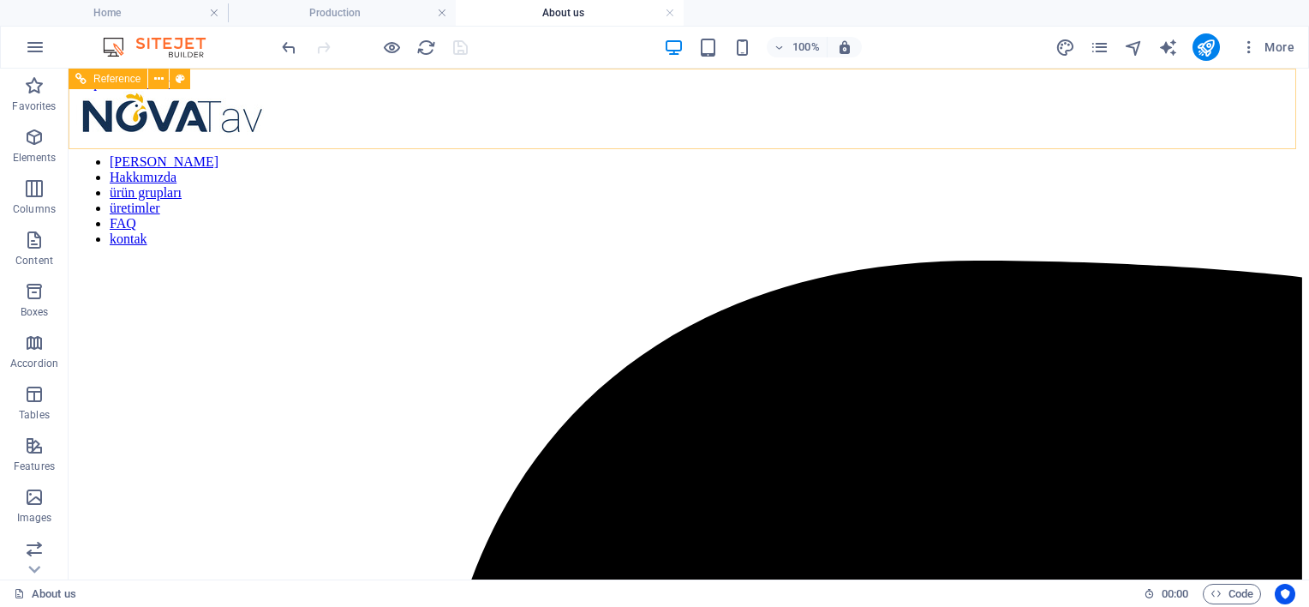
click at [730, 154] on nav "[PERSON_NAME] Hakkımızda ürün grupları üretimler FAQ kontak" at bounding box center [688, 200] width 1227 height 93
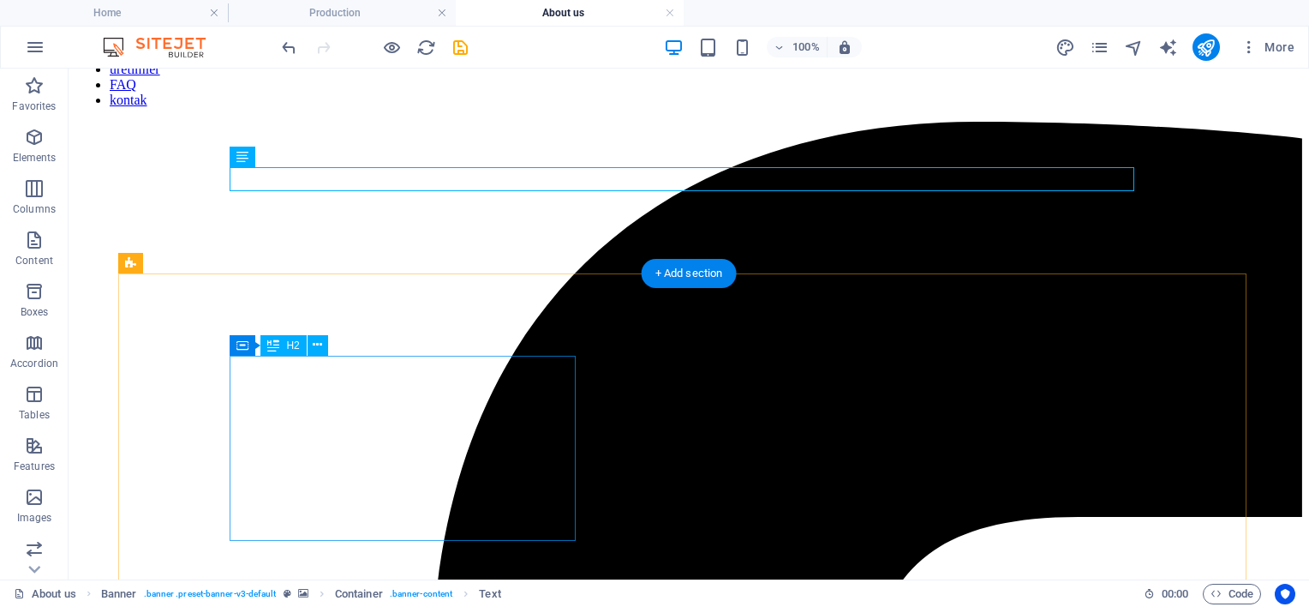
scroll to position [142, 0]
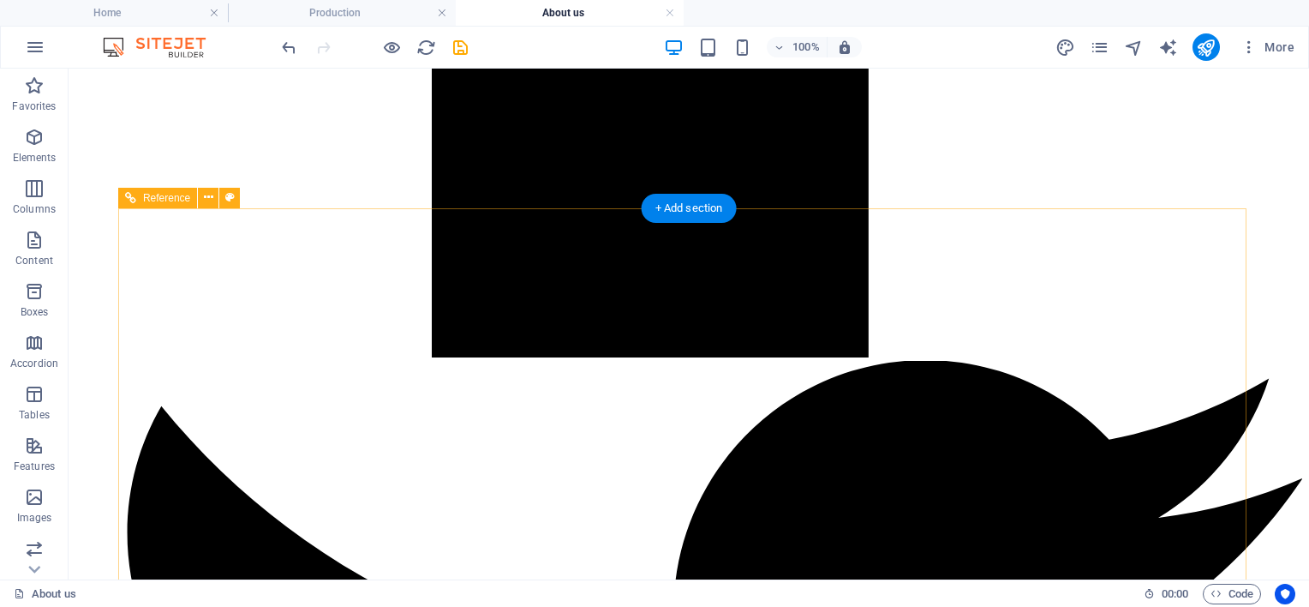
scroll to position [2284, 0]
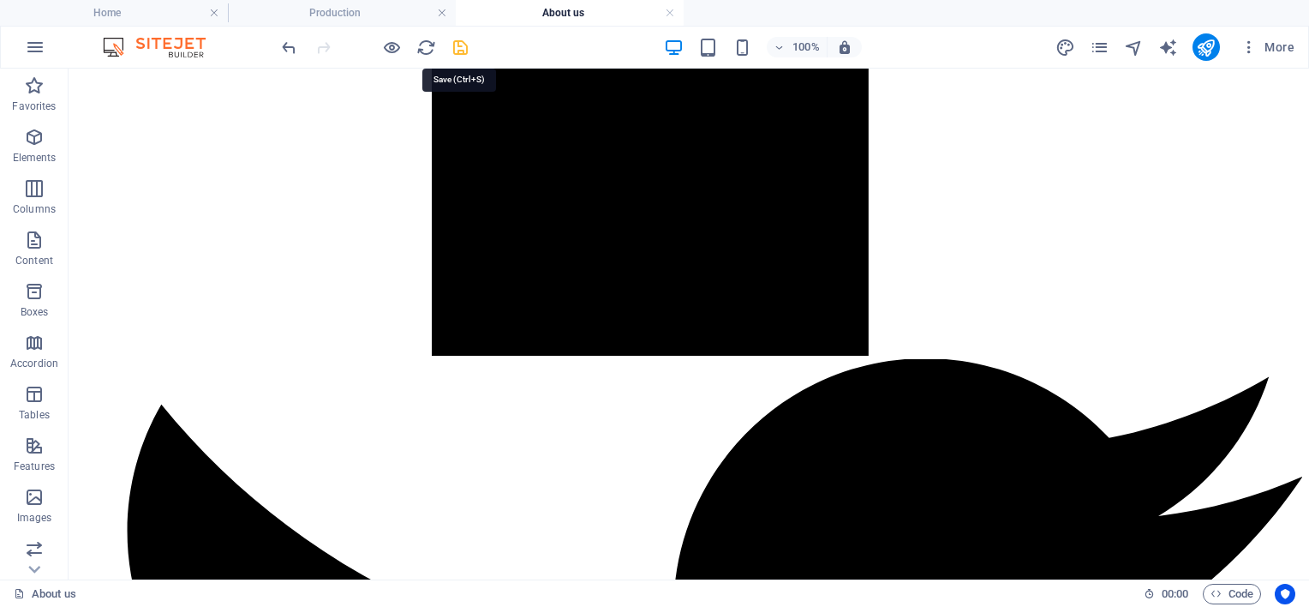
click at [457, 52] on icon "save" at bounding box center [461, 48] width 20 height 20
click at [1201, 45] on icon "publish" at bounding box center [1206, 48] width 20 height 20
